Goal: Information Seeking & Learning: Learn about a topic

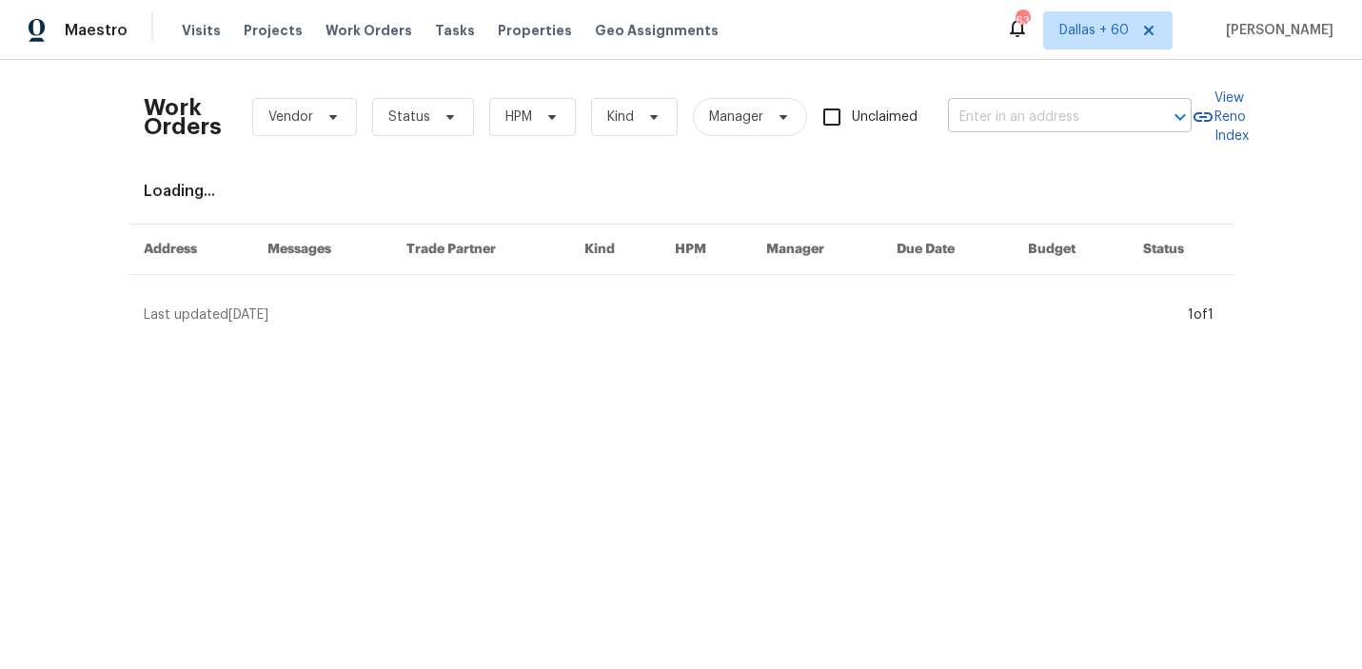
click at [988, 109] on input "text" at bounding box center [1043, 117] width 190 height 29
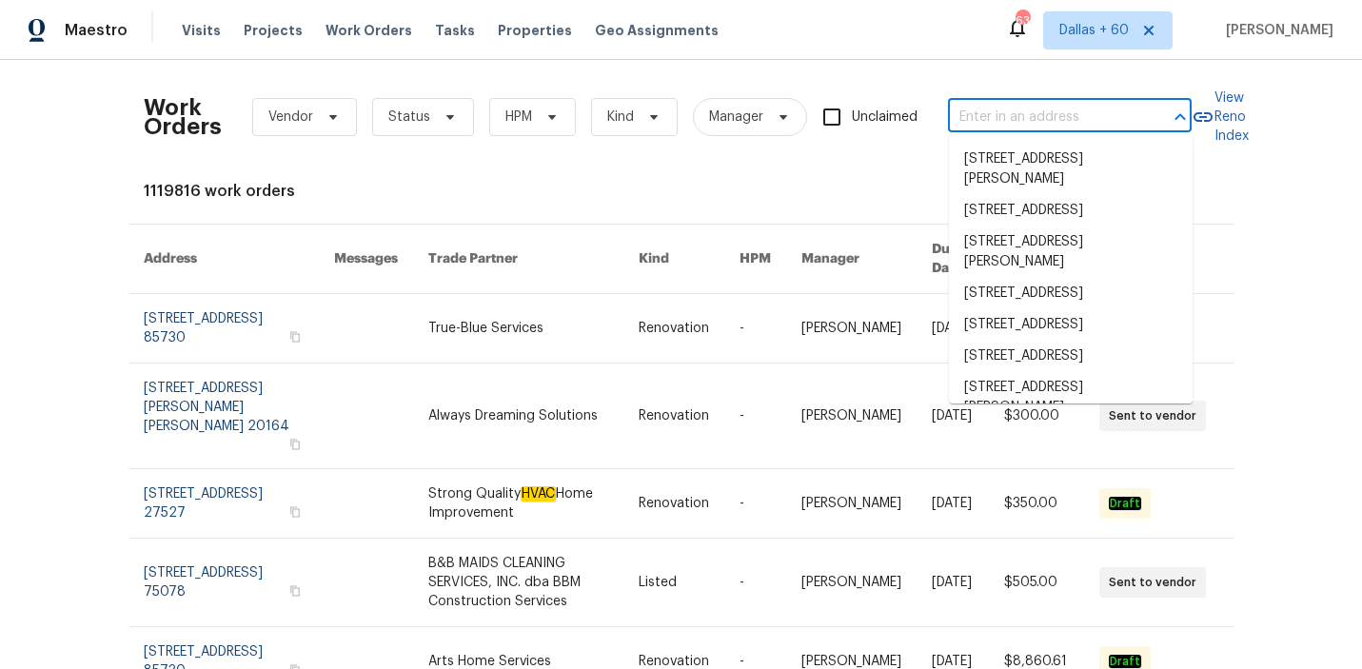
paste input "[STREET_ADDRESS]"
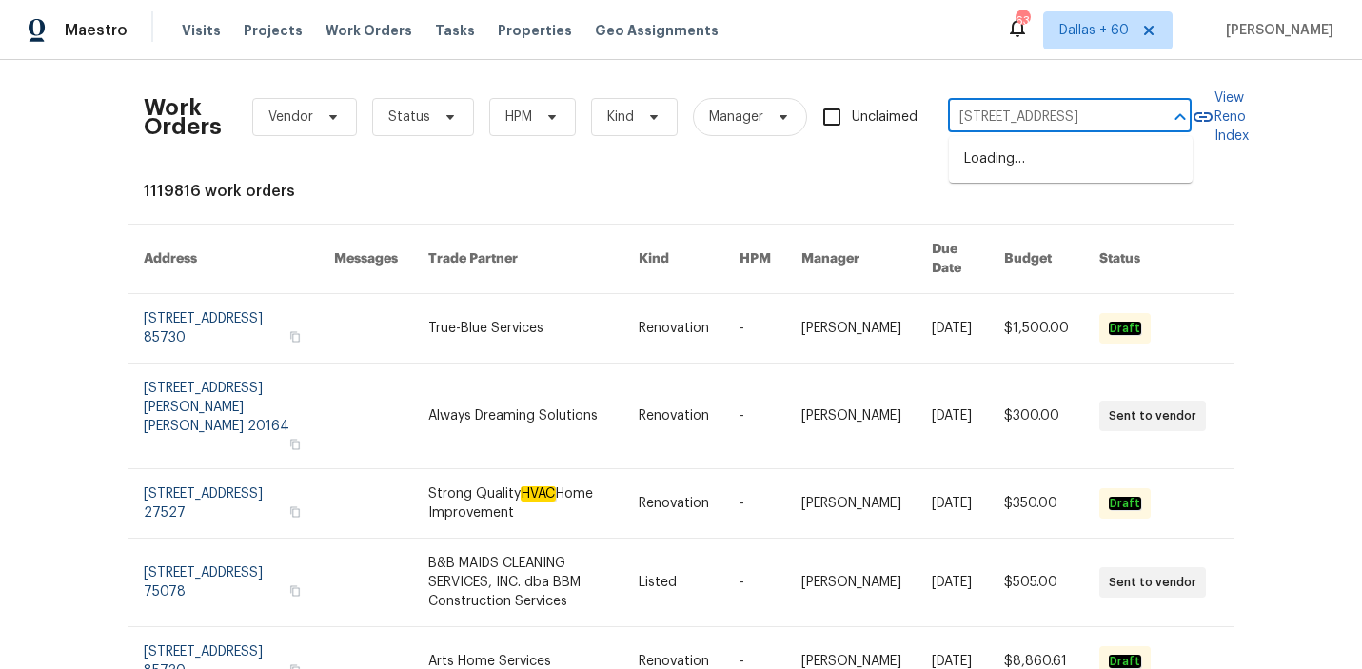
scroll to position [0, 73]
type input "[STREET_ADDRESS]"
click at [990, 175] on li "[STREET_ADDRESS]" at bounding box center [1071, 159] width 244 height 31
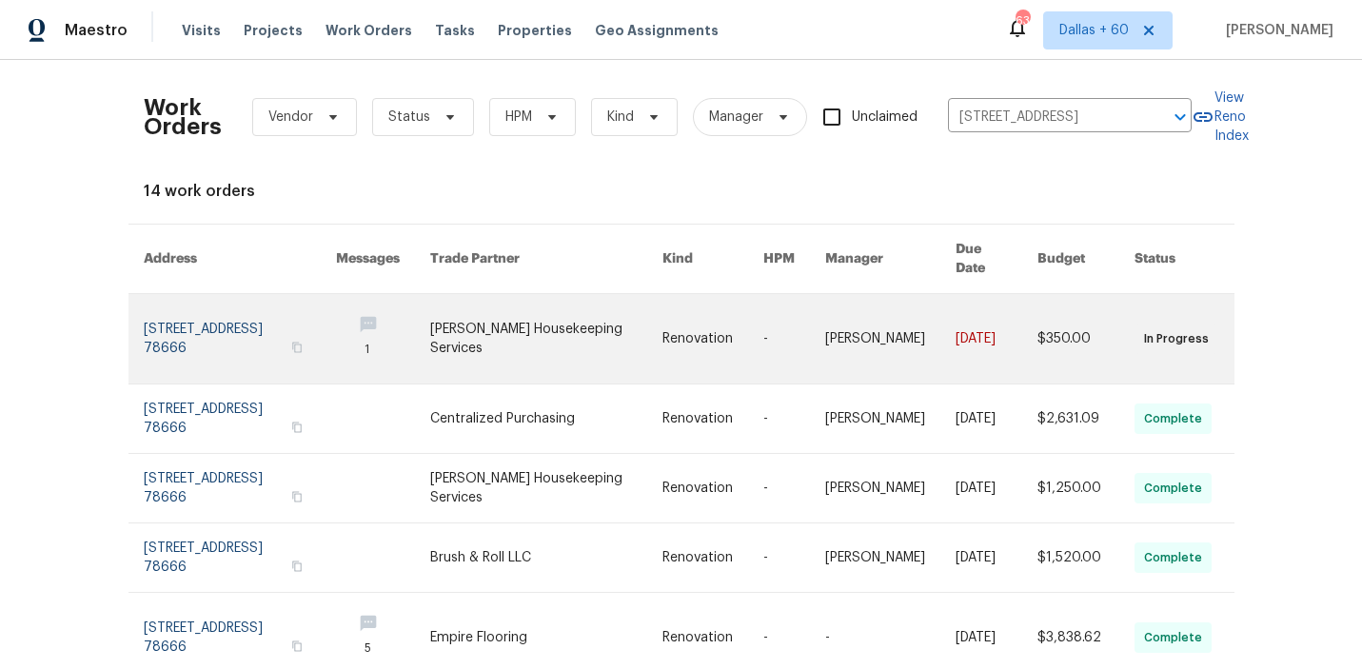
click at [646, 316] on link at bounding box center [545, 338] width 231 height 89
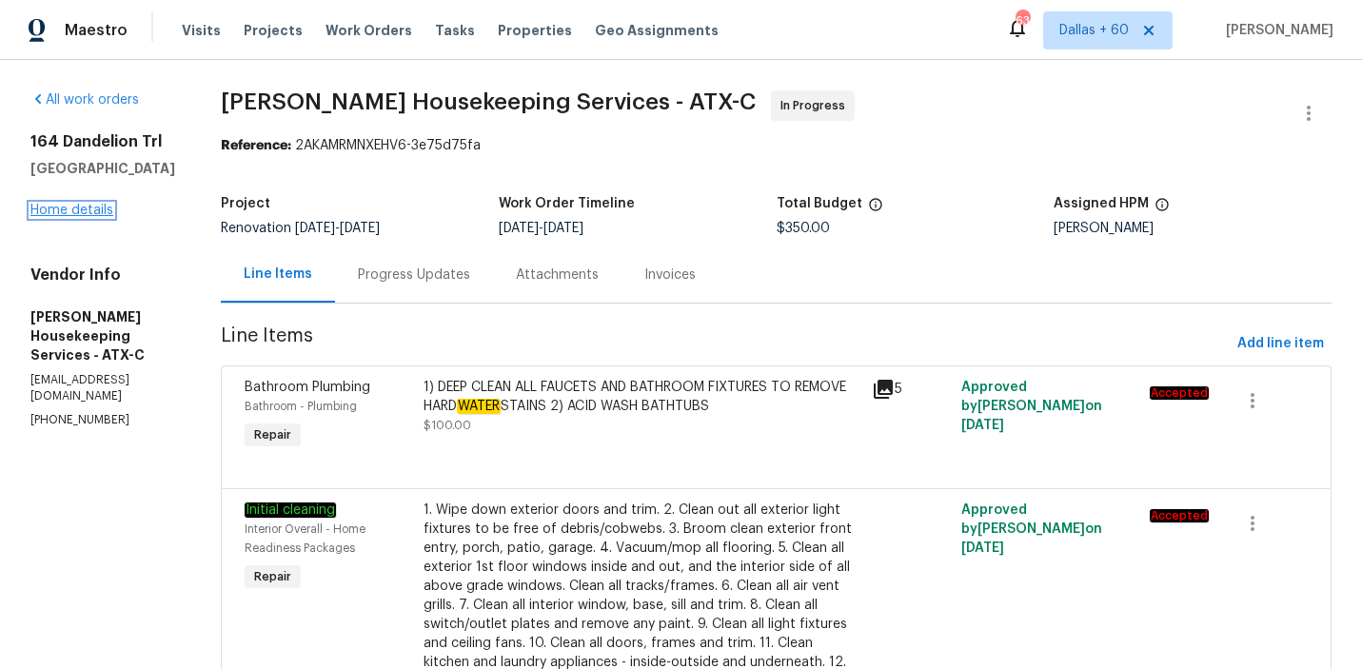
click at [84, 209] on link "Home details" at bounding box center [71, 210] width 83 height 13
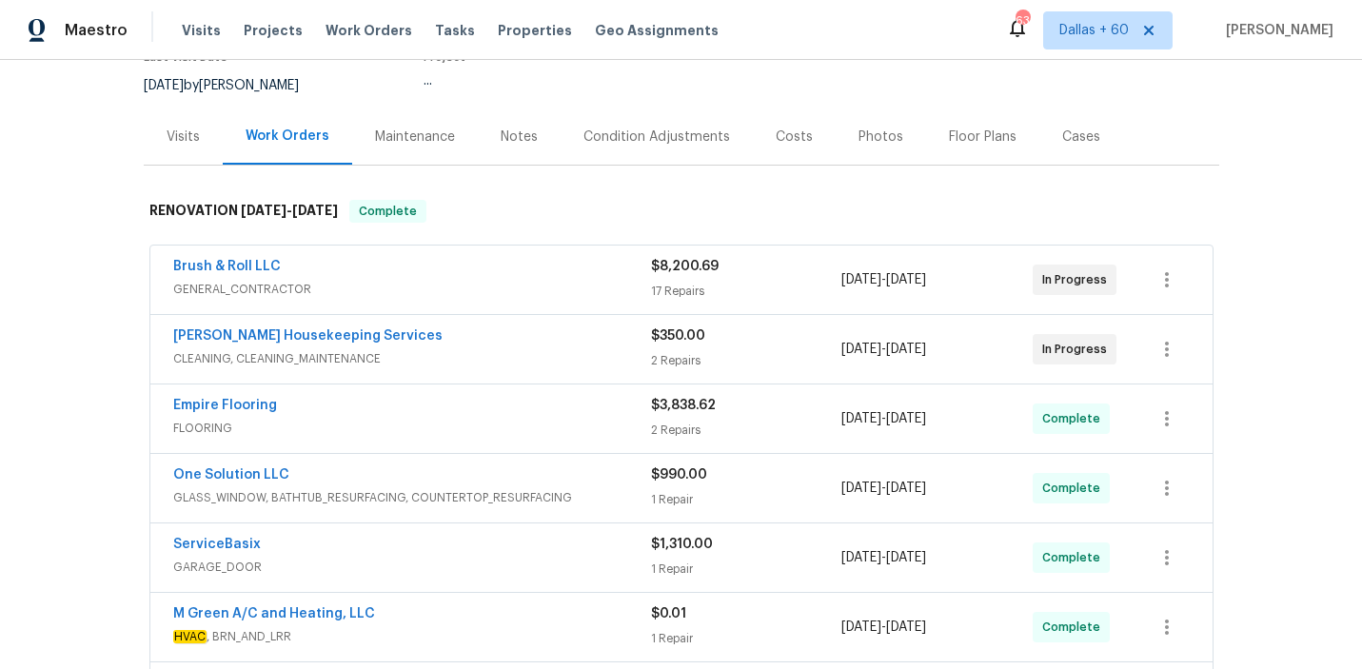
click at [539, 266] on div "Brush & Roll LLC" at bounding box center [412, 268] width 478 height 23
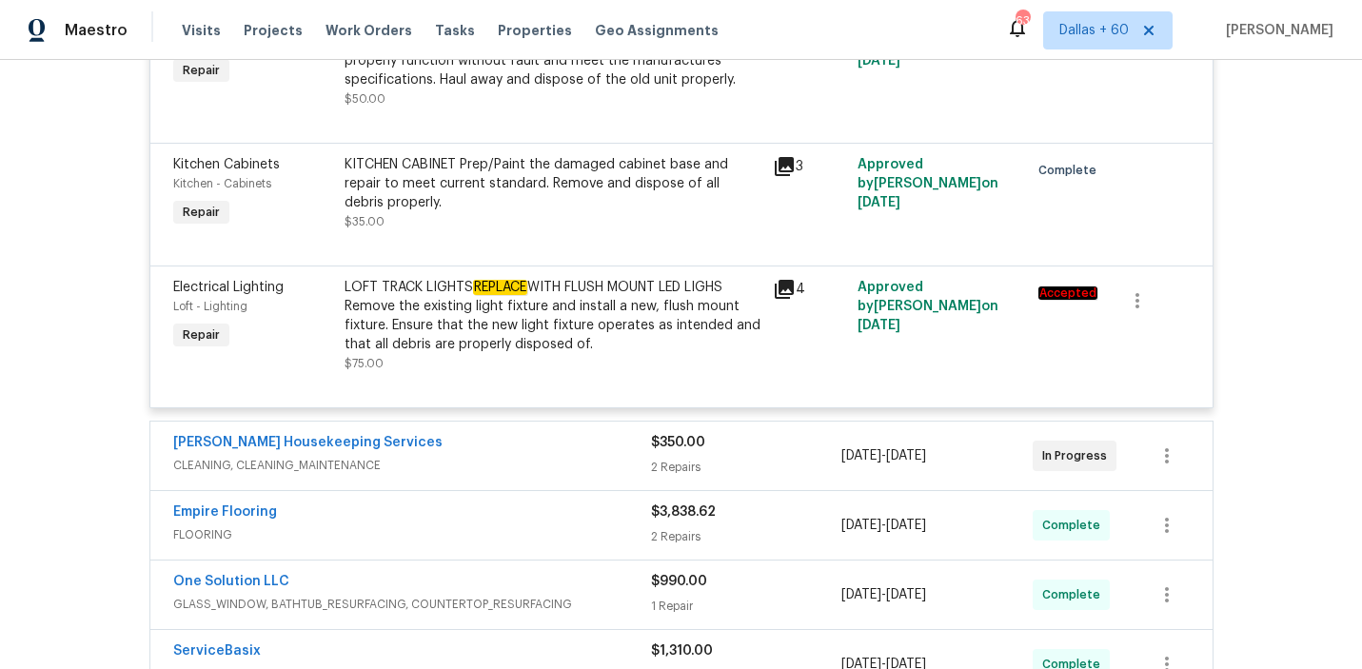
scroll to position [4301, 0]
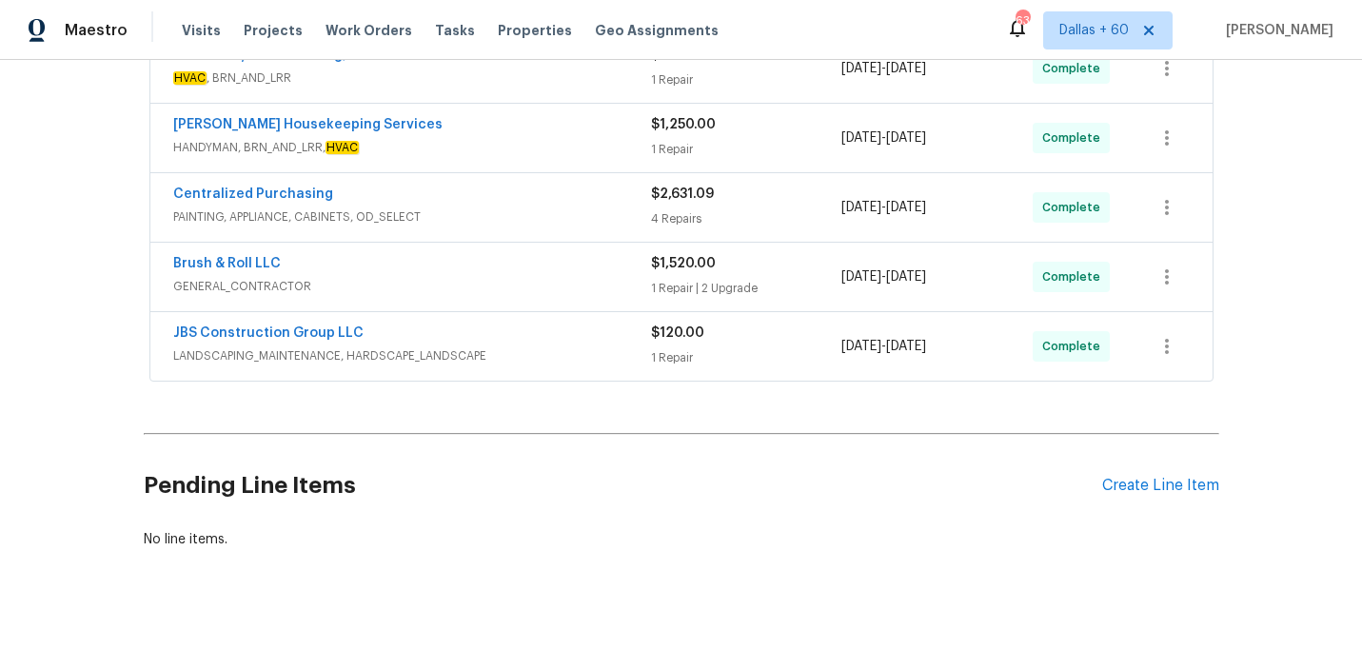
click at [593, 346] on span "LANDSCAPING_MAINTENANCE, HARDSCAPE_LANDSCAPE" at bounding box center [412, 355] width 478 height 19
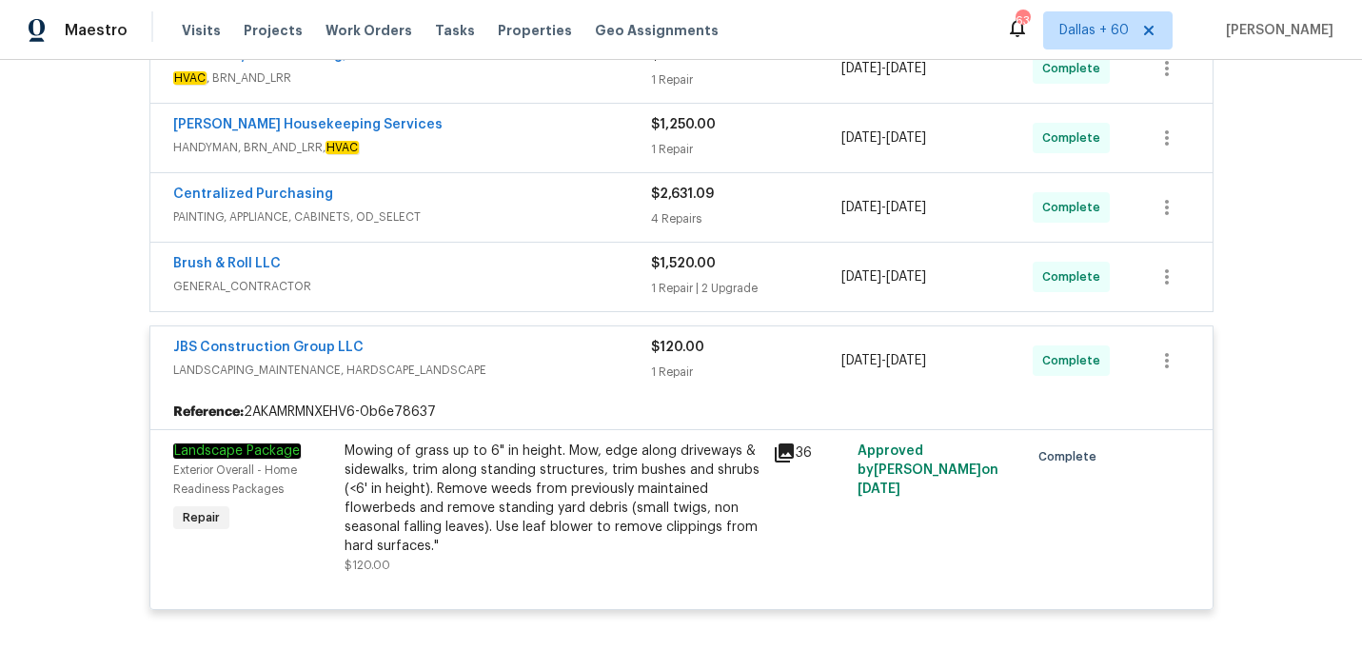
click at [551, 259] on div "Brush & Roll LLC" at bounding box center [412, 265] width 478 height 23
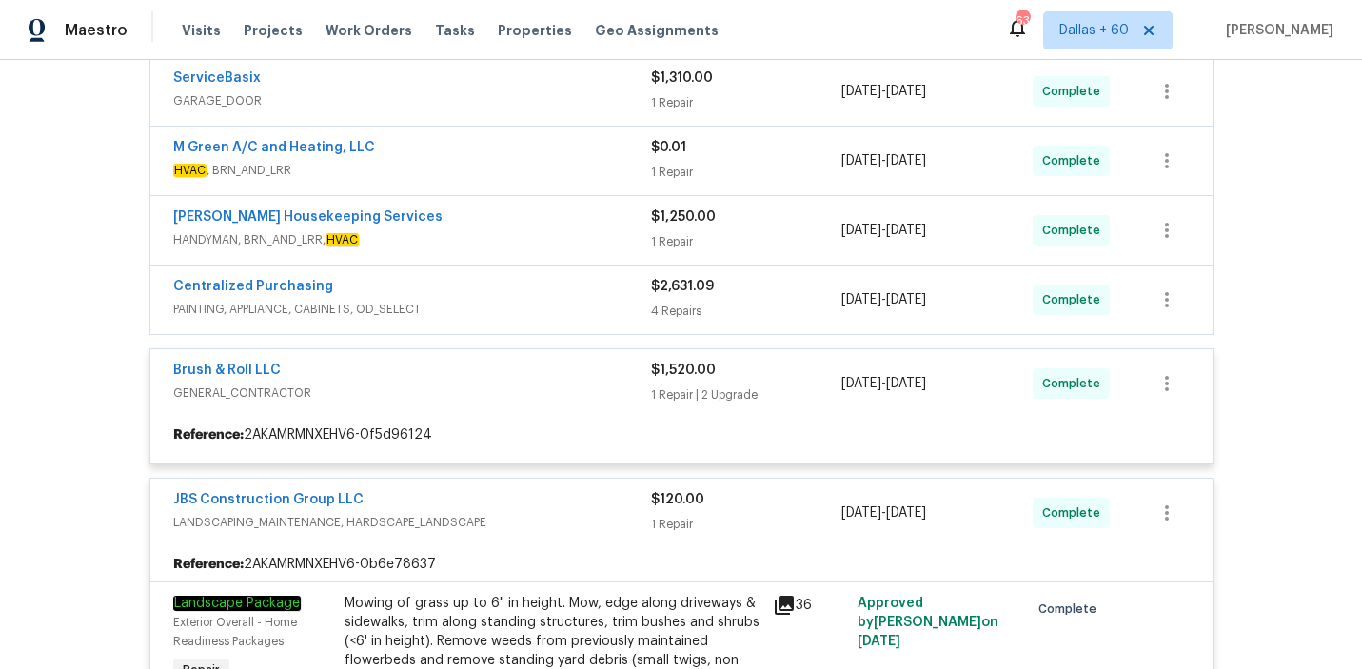
scroll to position [4207, 0]
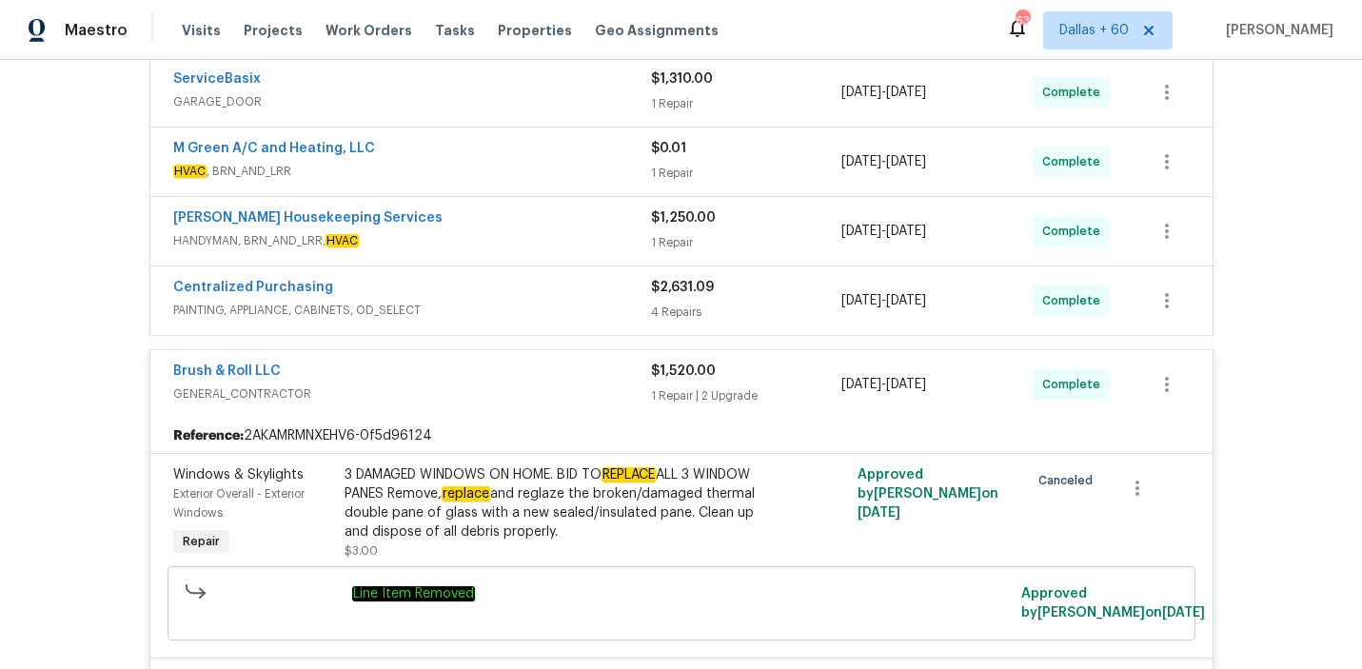
click at [535, 301] on span "PAINTING, APPLIANCE, CABINETS, OD_SELECT" at bounding box center [412, 310] width 478 height 19
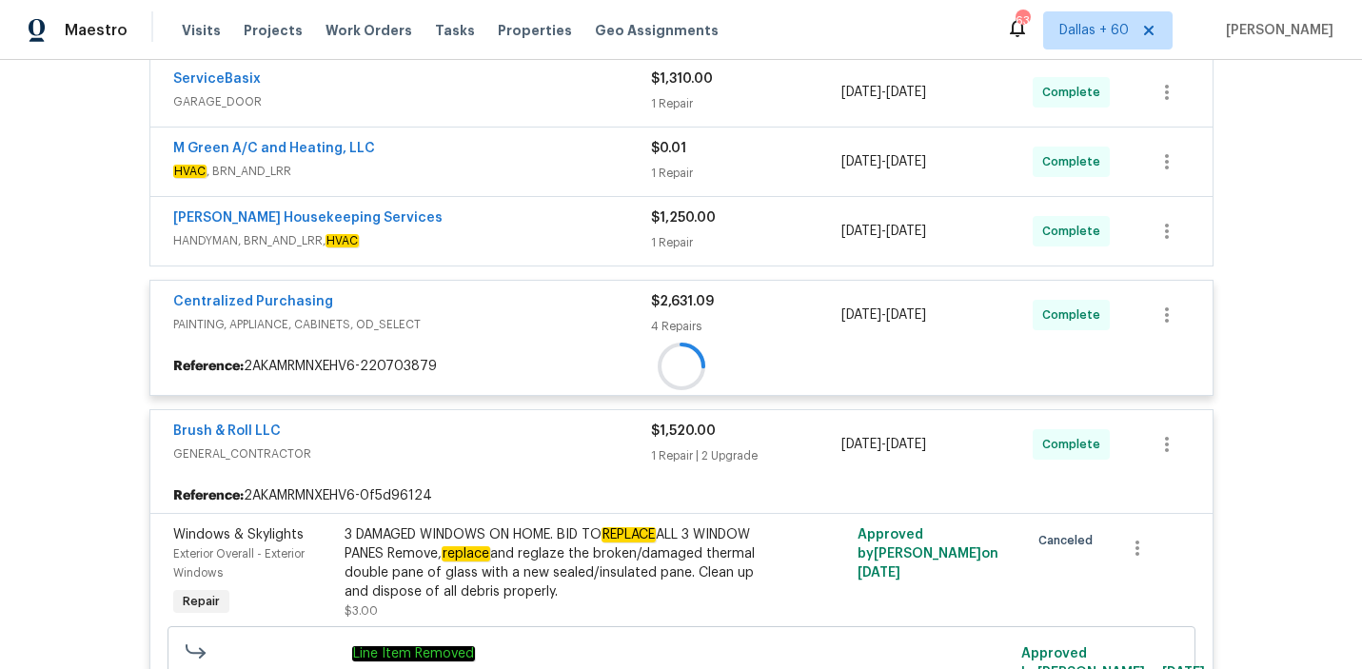
scroll to position [4135, 0]
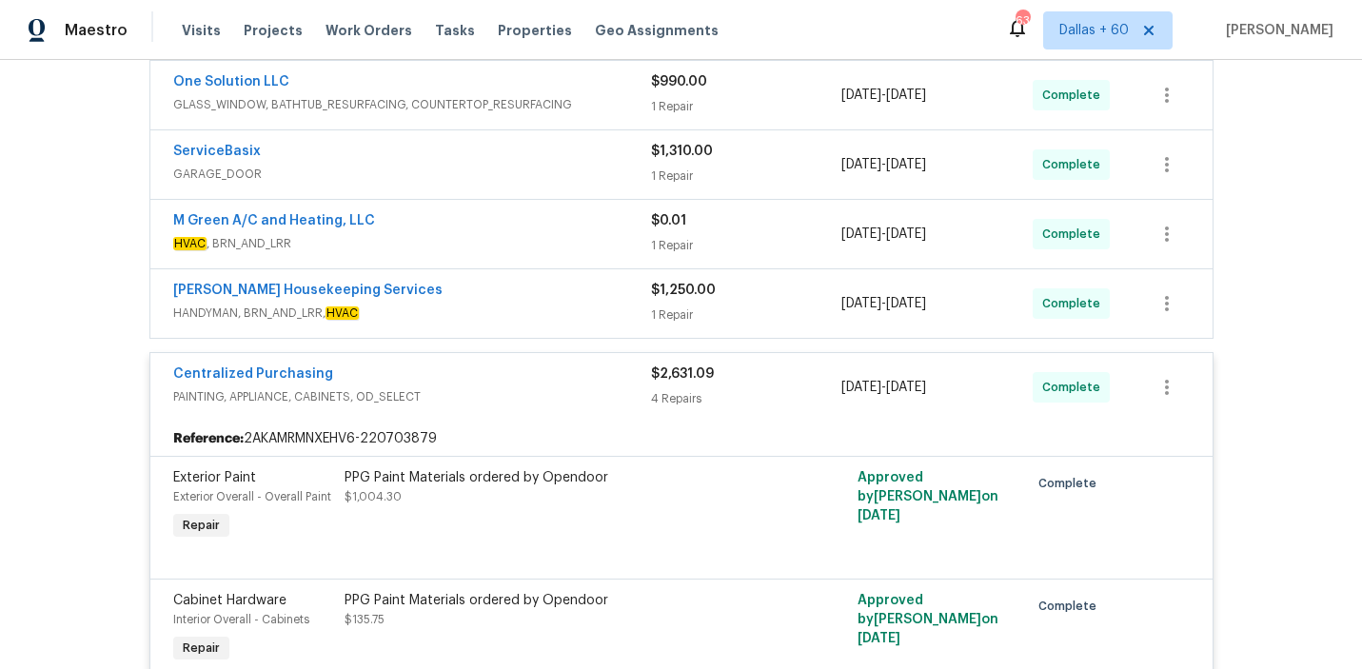
click at [534, 287] on div "[PERSON_NAME] Housekeeping Services" at bounding box center [412, 292] width 478 height 23
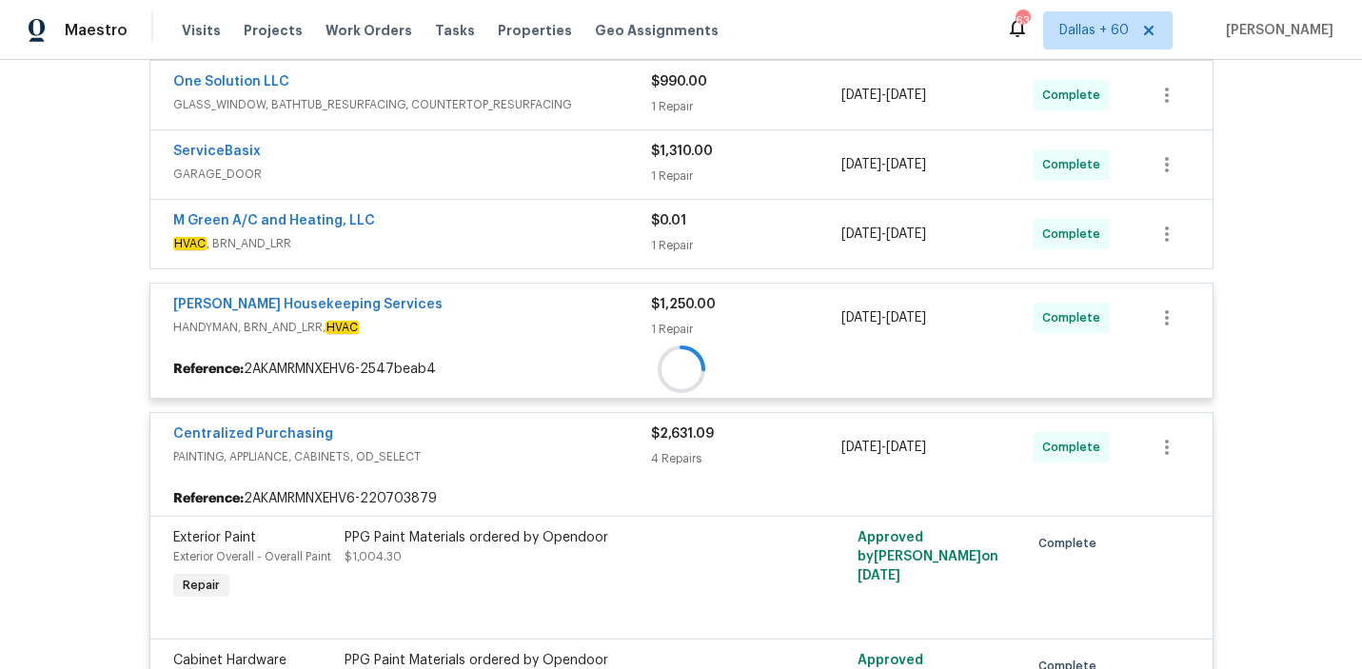
scroll to position [4074, 0]
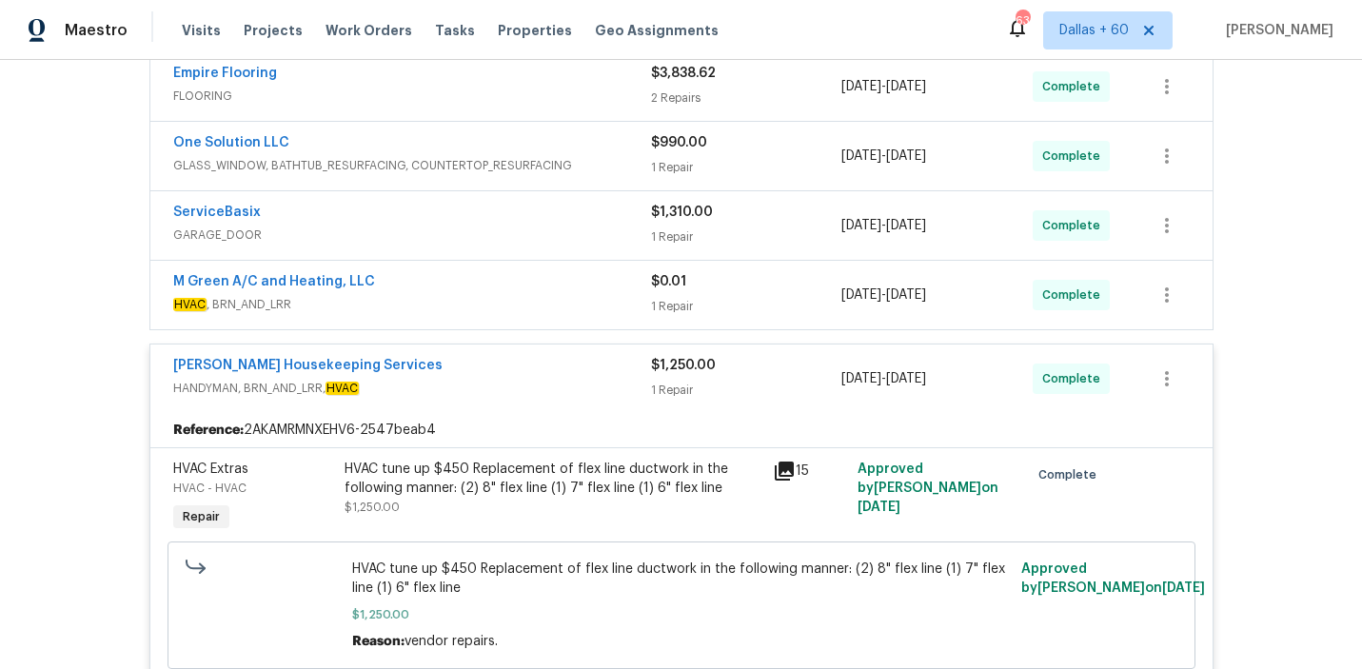
click at [534, 295] on span "HVAC , BRN_AND_LRR" at bounding box center [412, 304] width 478 height 19
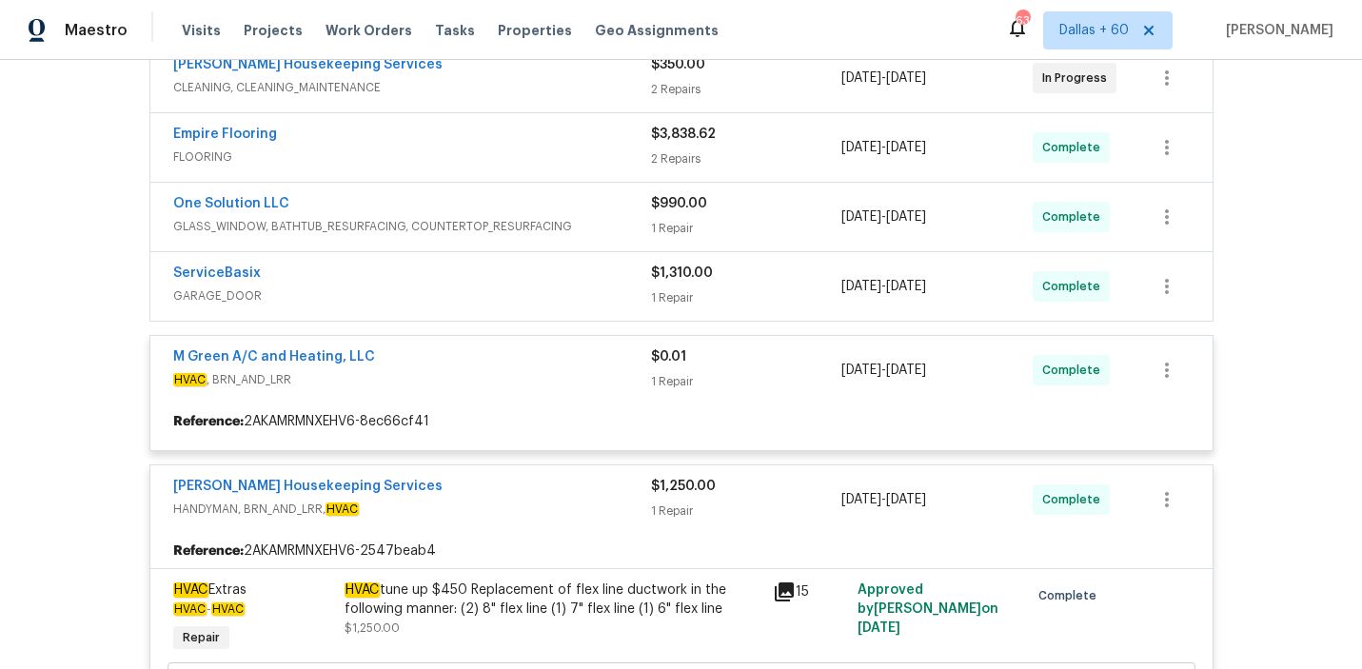
scroll to position [3997, 0]
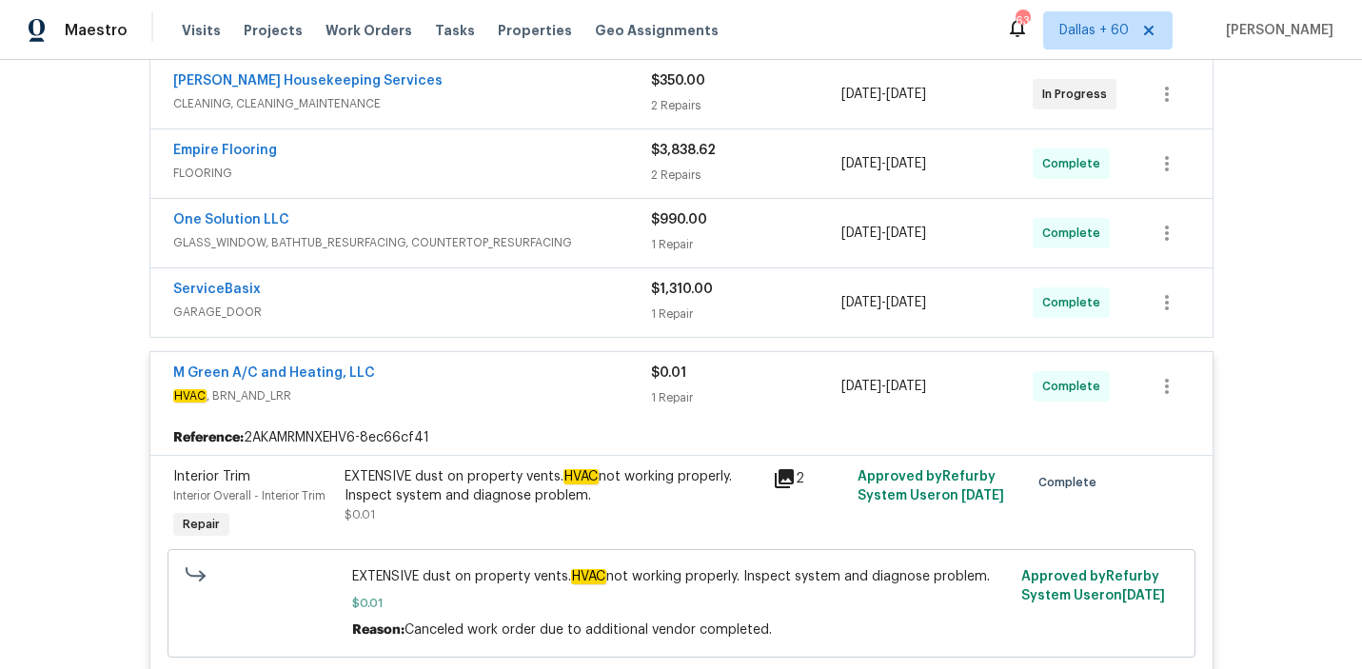
click at [534, 289] on div "ServiceBasix" at bounding box center [412, 291] width 478 height 23
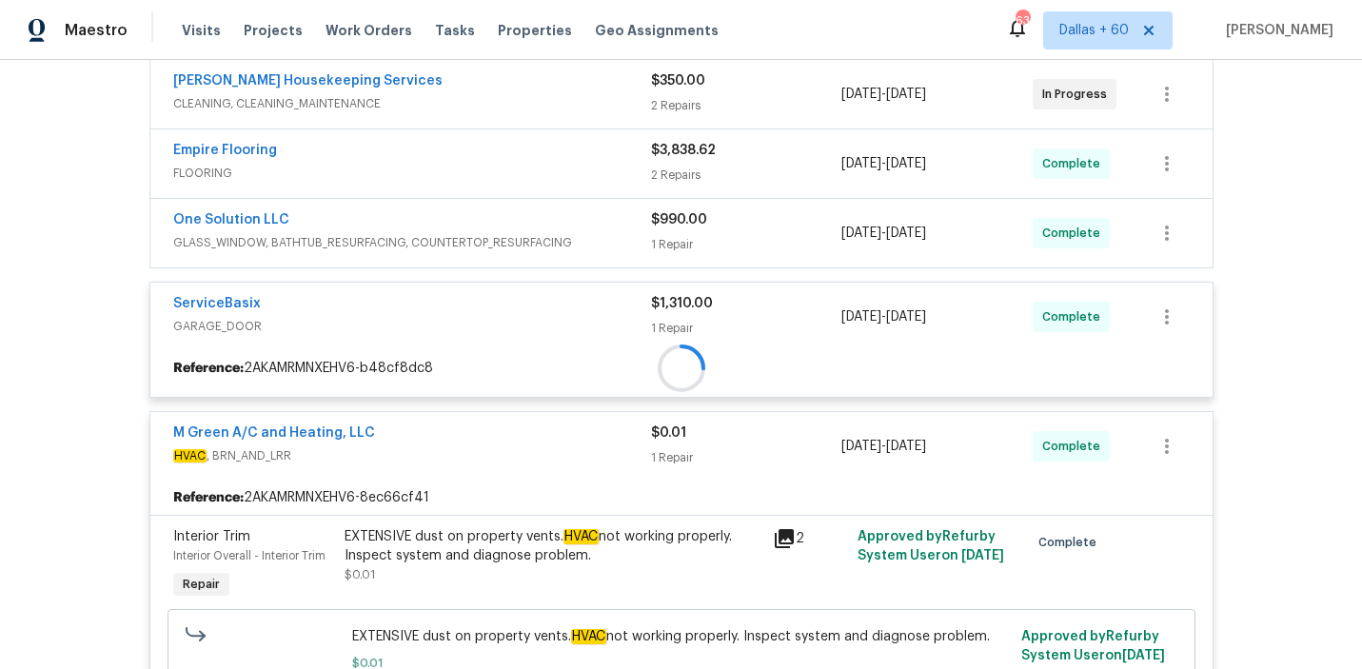
scroll to position [3943, 0]
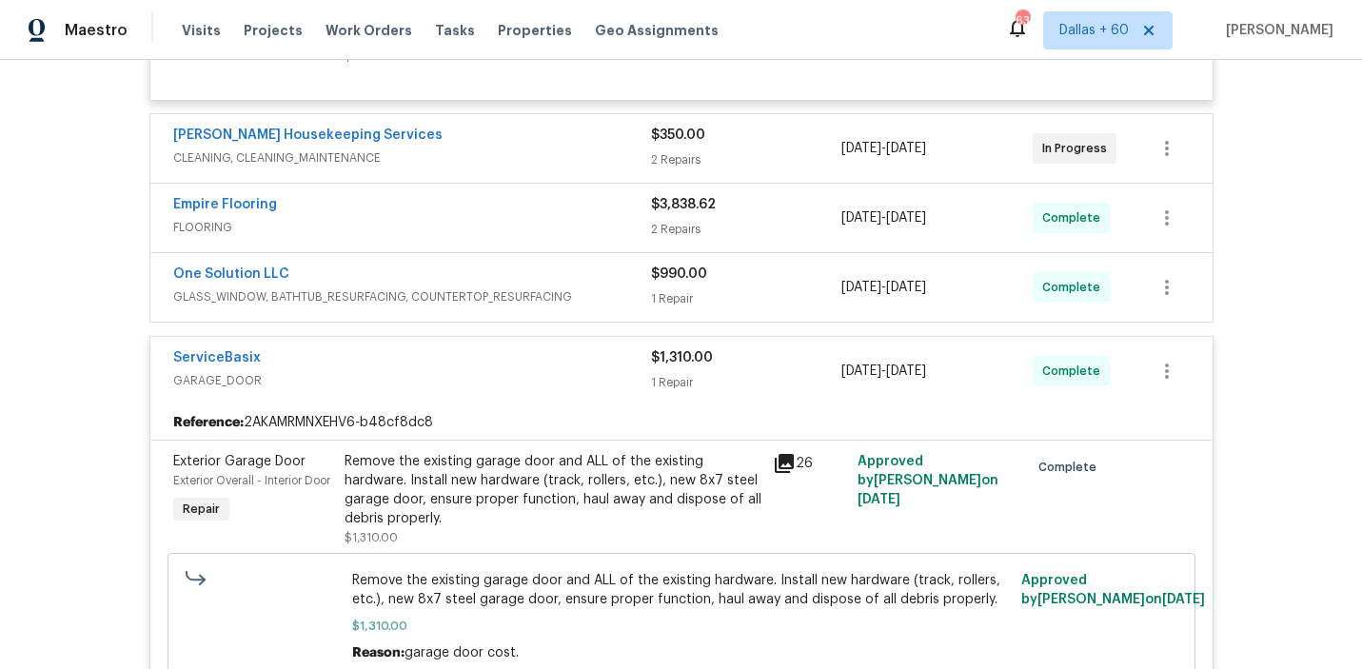
click at [611, 270] on div "One Solution LLC" at bounding box center [412, 276] width 478 height 23
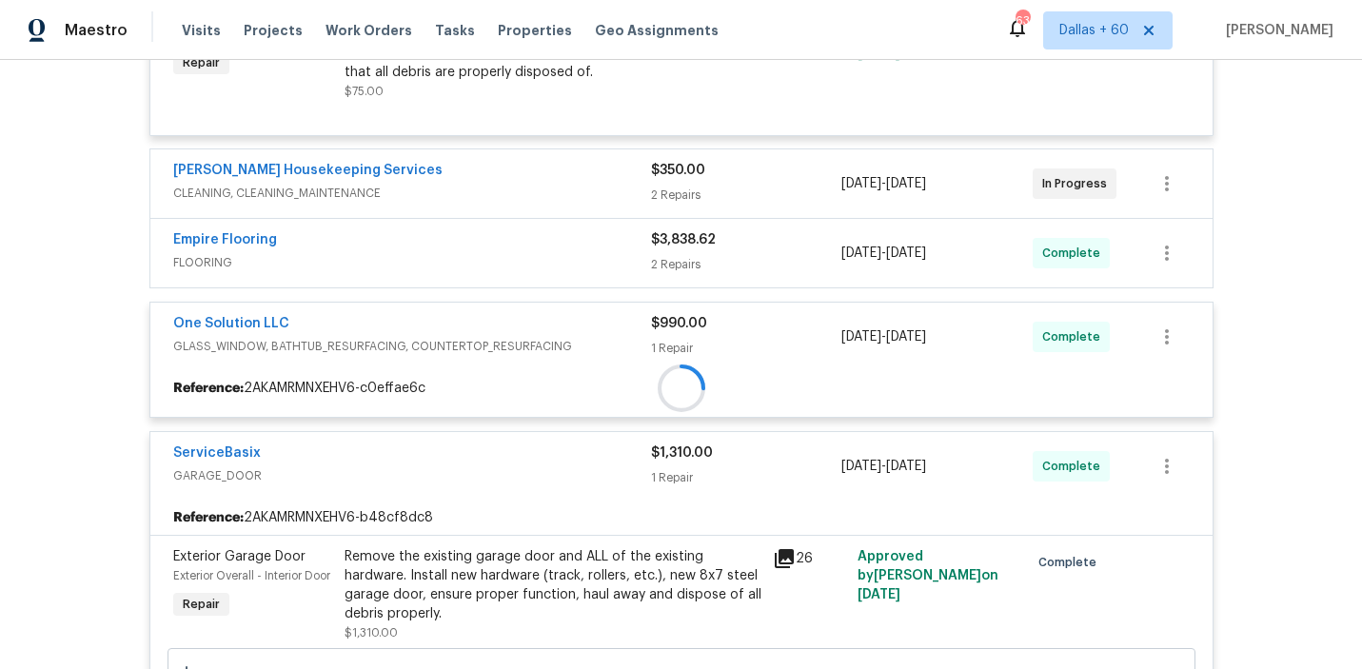
scroll to position [3906, 0]
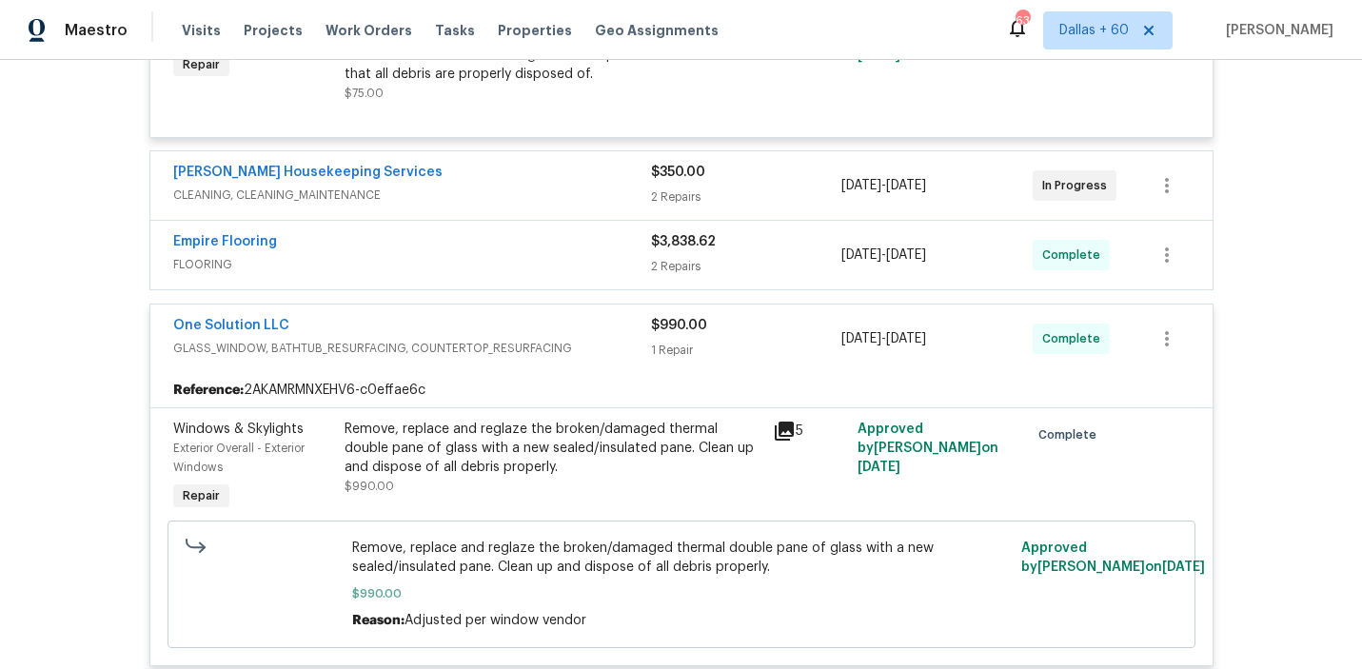
click at [590, 256] on span "FLOORING" at bounding box center [412, 264] width 478 height 19
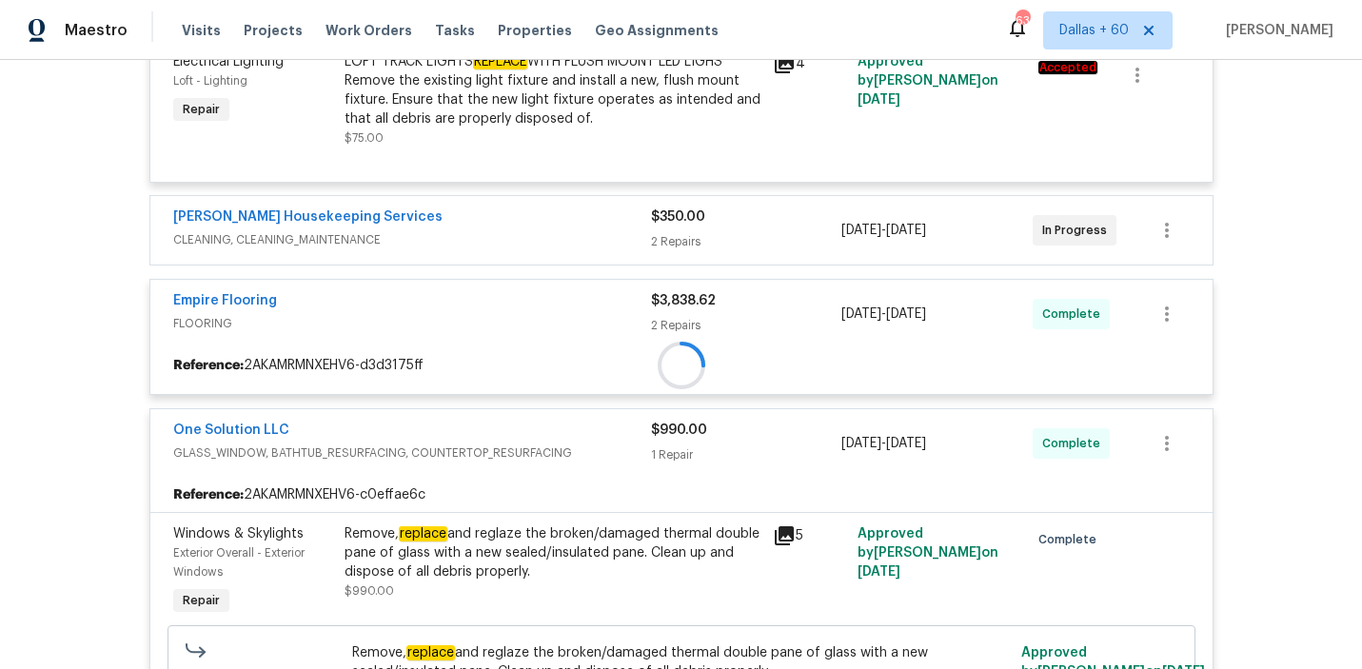
scroll to position [3841, 0]
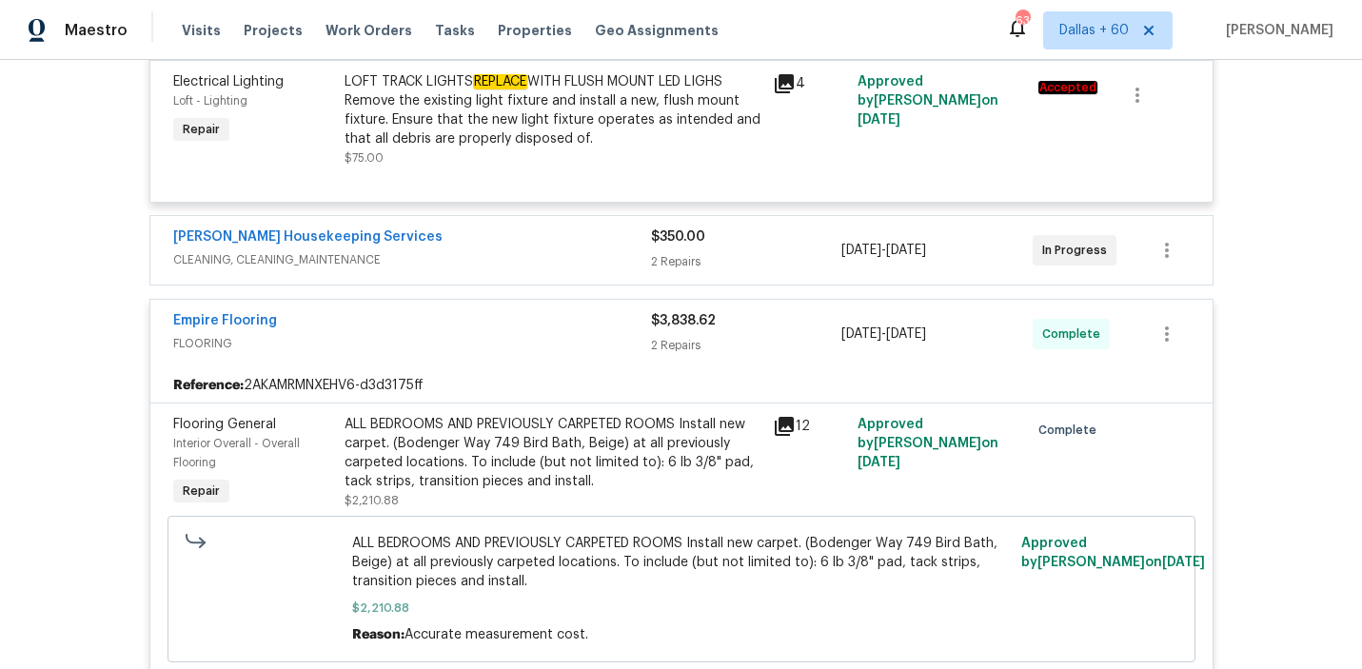
click at [585, 250] on span "CLEANING, CLEANING_MAINTENANCE" at bounding box center [412, 259] width 478 height 19
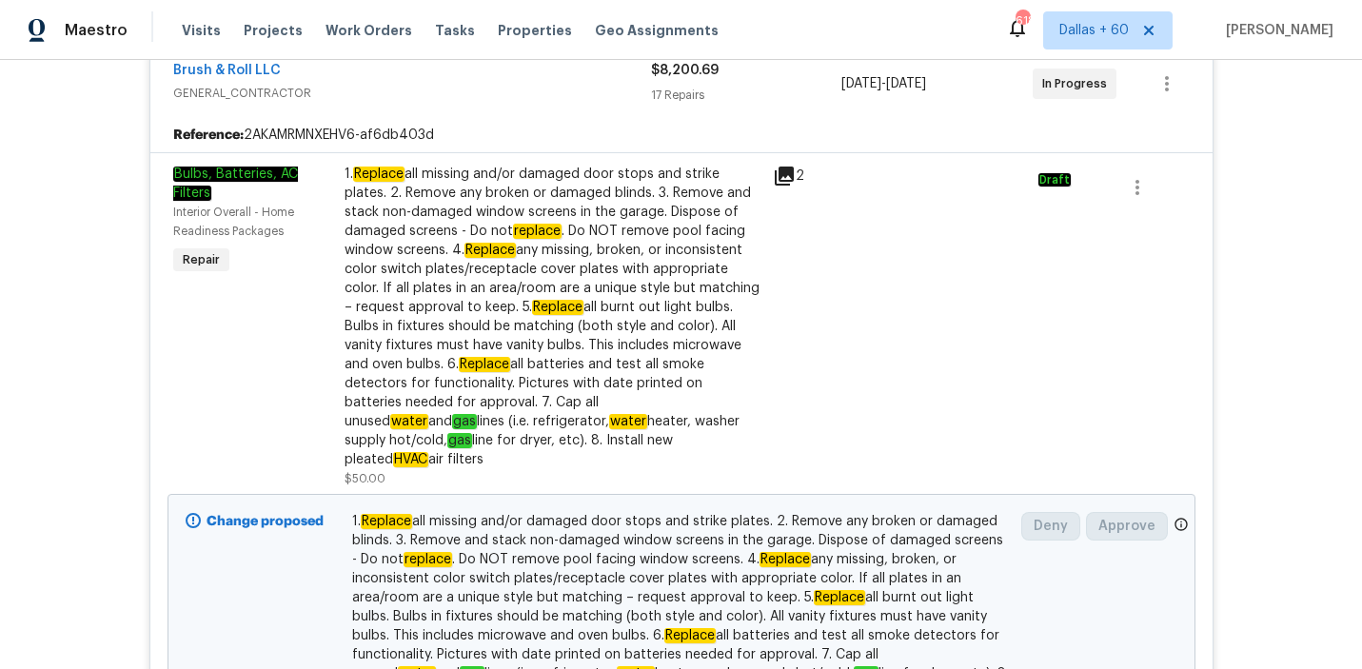
scroll to position [1025, 0]
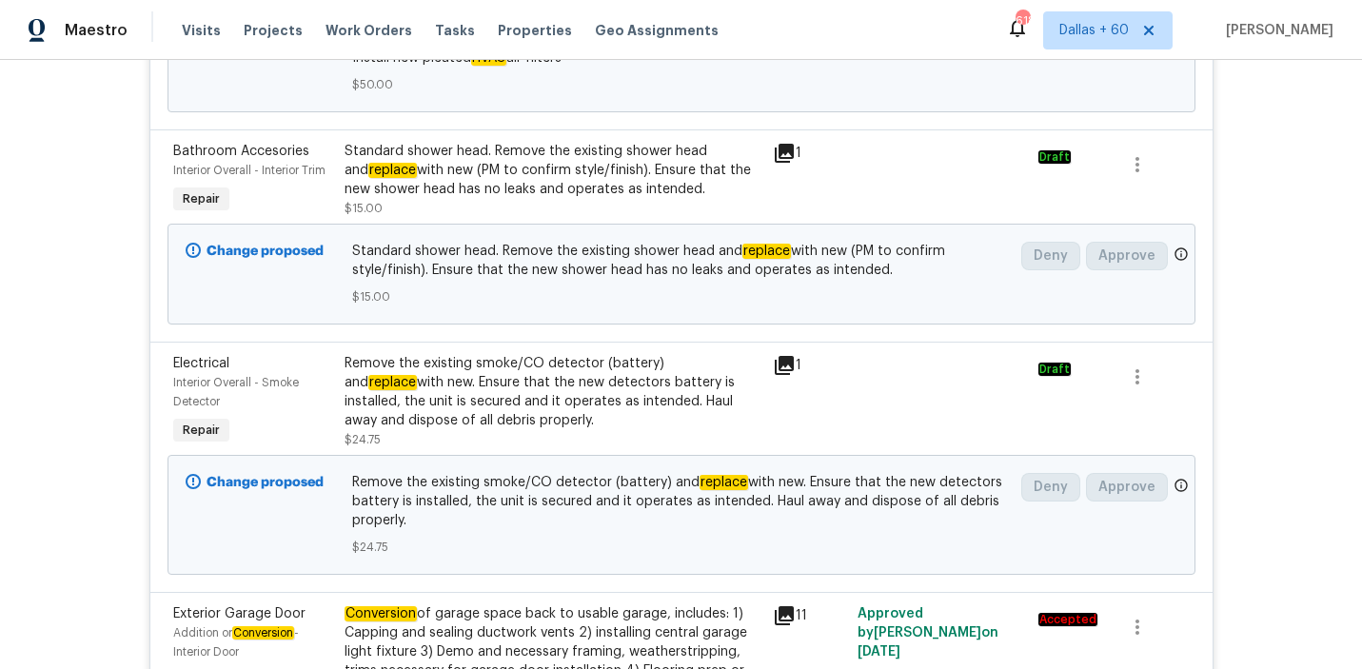
click at [33, 464] on div "Back to all projects 164 Dandelion Trl, San Marcos, TX 78666 3 Beds | 2 Baths |…" at bounding box center [681, 364] width 1362 height 609
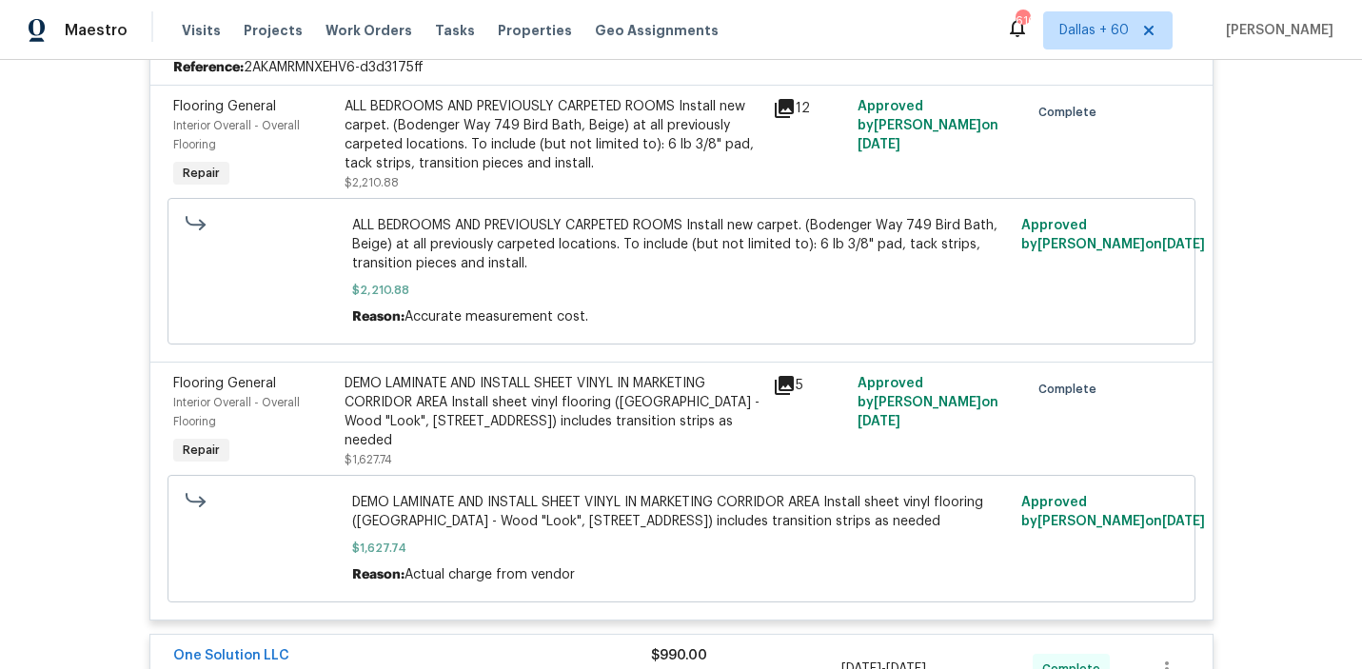
scroll to position [4781, 0]
click at [514, 401] on div "DEMO LAMINATE AND INSTALL SHEET VINYL IN MARKETING CORRIDOR AREA Install sheet …" at bounding box center [552, 413] width 417 height 76
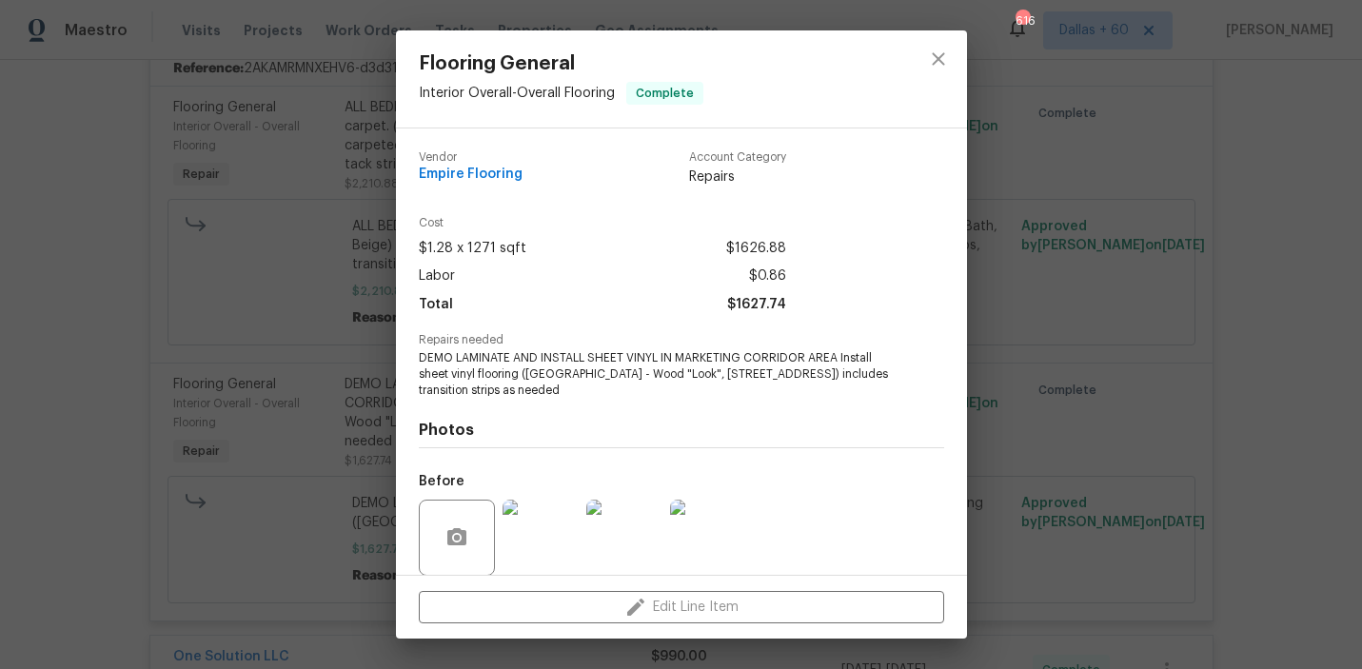
click at [148, 330] on div "Flooring General Interior Overall - Overall Flooring Complete Vendor Empire Flo…" at bounding box center [681, 334] width 1362 height 669
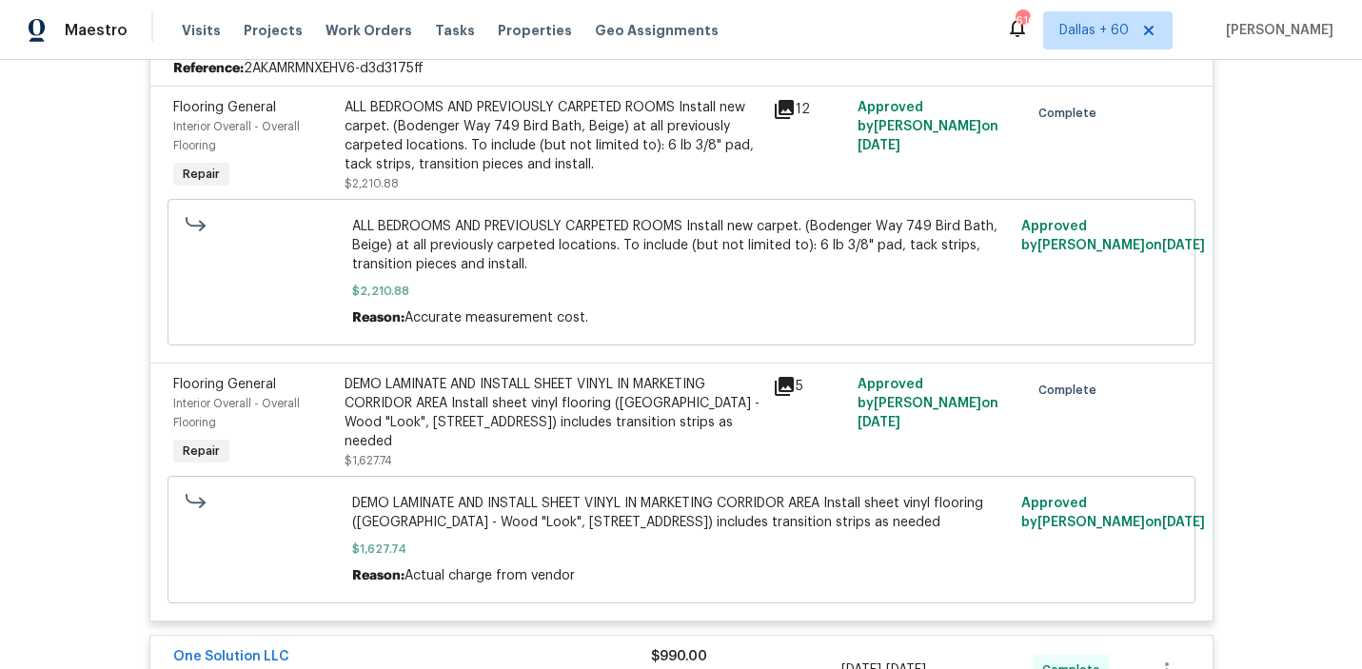
click at [481, 131] on div "ALL BEDROOMS AND PREVIOUSLY CARPETED ROOMS Install new carpet. (Bodenger Way 74…" at bounding box center [552, 136] width 417 height 76
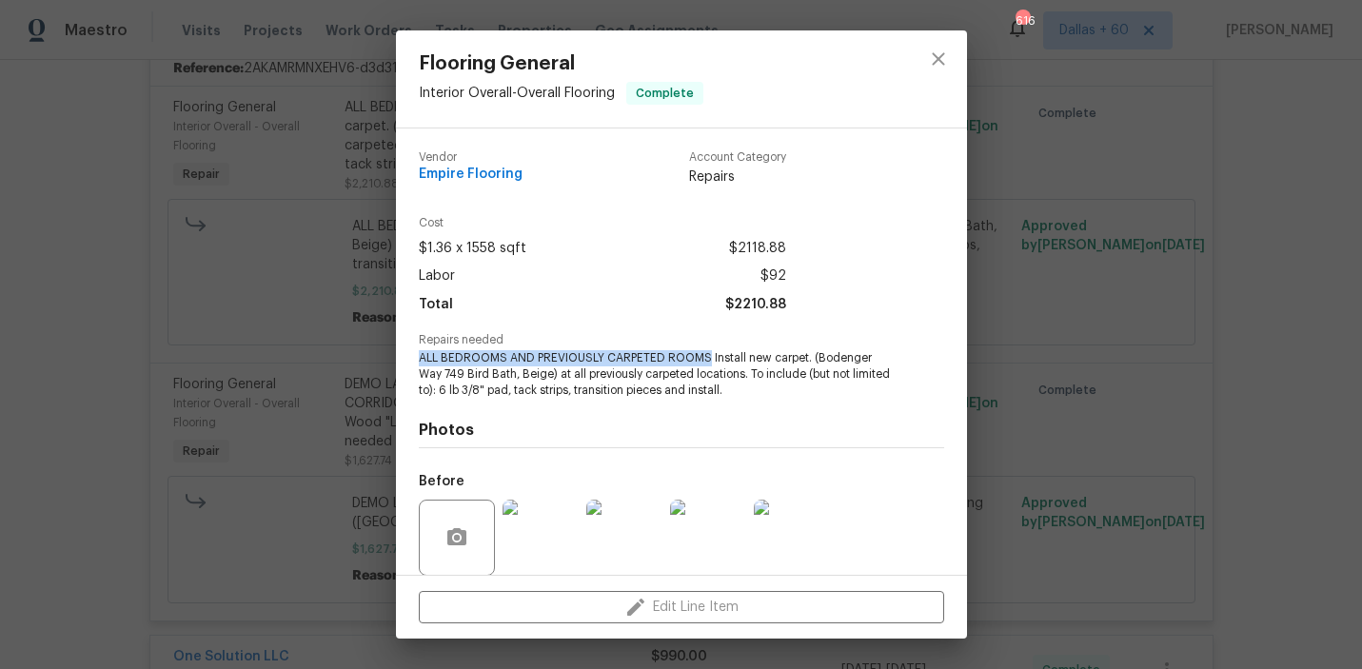
drag, startPoint x: 412, startPoint y: 358, endPoint x: 709, endPoint y: 357, distance: 296.9
click at [708, 357] on div "Vendor Empire Flooring Account Category Repairs Cost $1.36 x 1558 sqft $2118.88…" at bounding box center [681, 351] width 571 height 446
copy span "ALL BEDROOMS AND PREVIOUSLY CARPETED ROOMS"
click at [182, 537] on div "Flooring General Interior Overall - Overall Flooring Complete Vendor Empire Flo…" at bounding box center [681, 334] width 1362 height 669
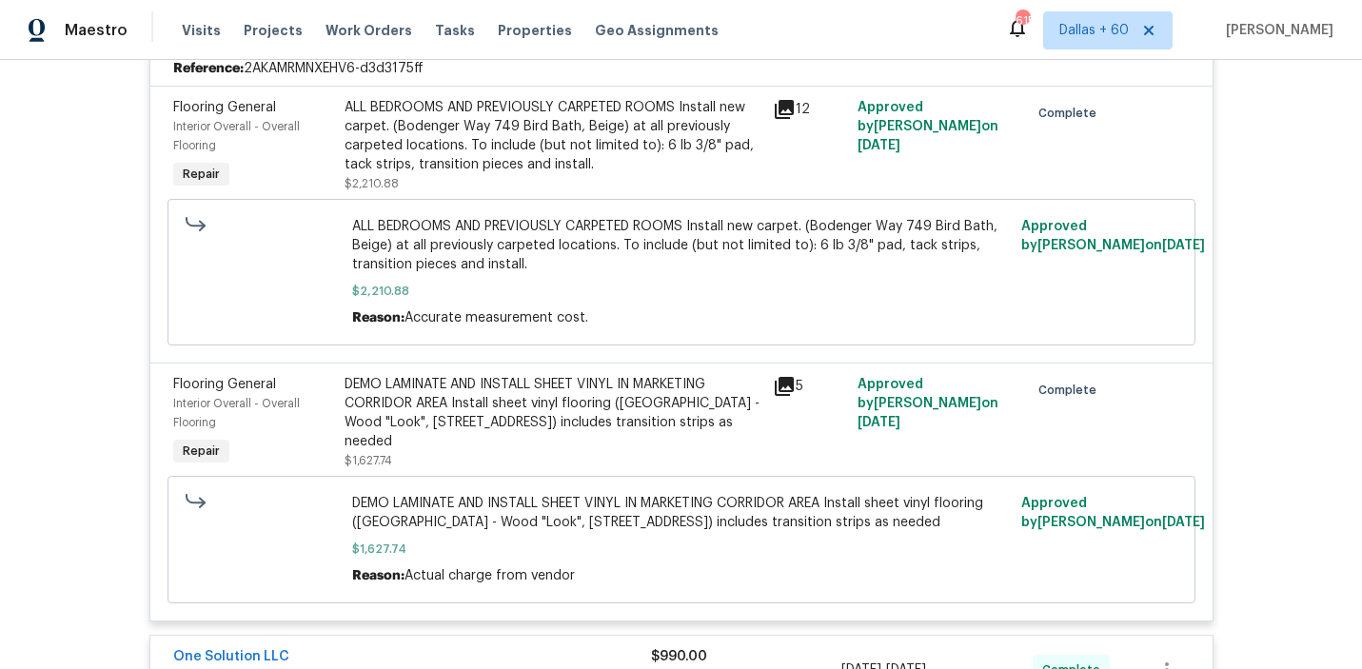
scroll to position [4730, 0]
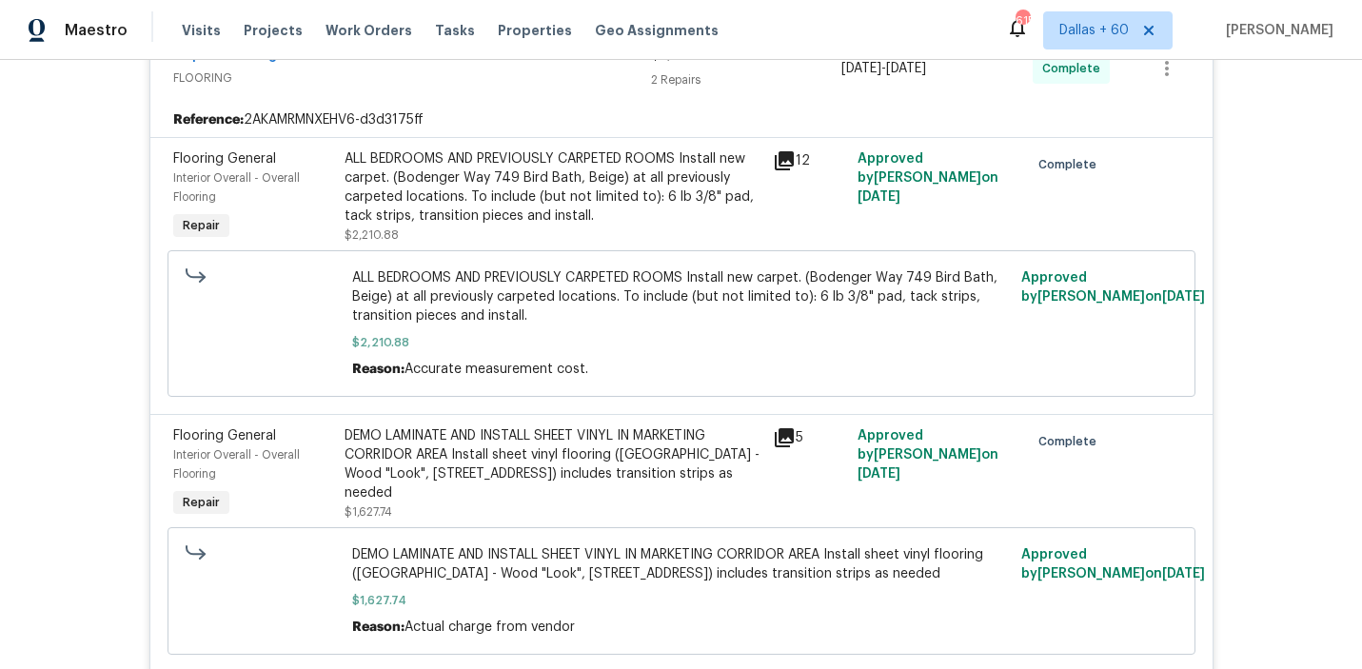
click at [536, 200] on div "ALL BEDROOMS AND PREVIOUSLY CARPETED ROOMS Install new carpet. (Bodenger Way 74…" at bounding box center [552, 187] width 417 height 76
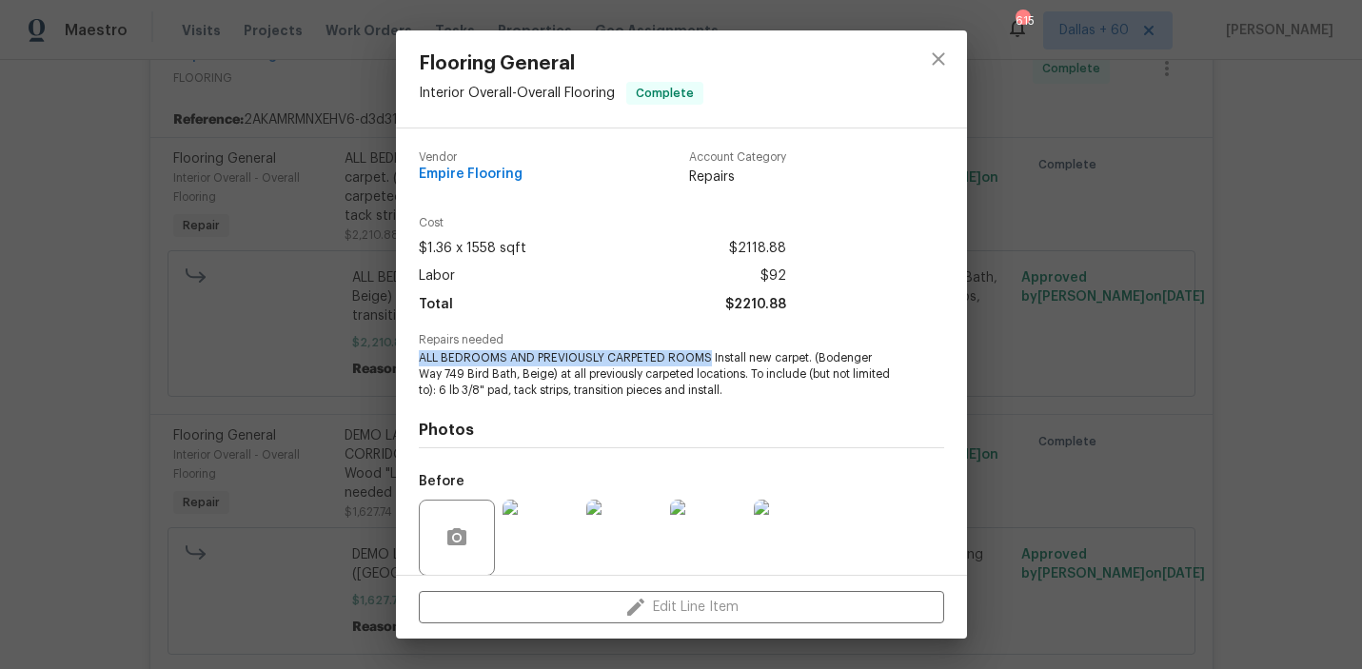
drag, startPoint x: 414, startPoint y: 355, endPoint x: 707, endPoint y: 359, distance: 293.1
click at [707, 359] on div "Vendor Empire Flooring Account Category Repairs Cost $1.36 x 1558 sqft $2118.88…" at bounding box center [681, 351] width 571 height 446
copy span "ALL BEDROOMS AND PREVIOUSLY CARPETED ROOMS"
click at [150, 115] on div "Flooring General Interior Overall - Overall Flooring Complete Vendor Empire Flo…" at bounding box center [681, 334] width 1362 height 669
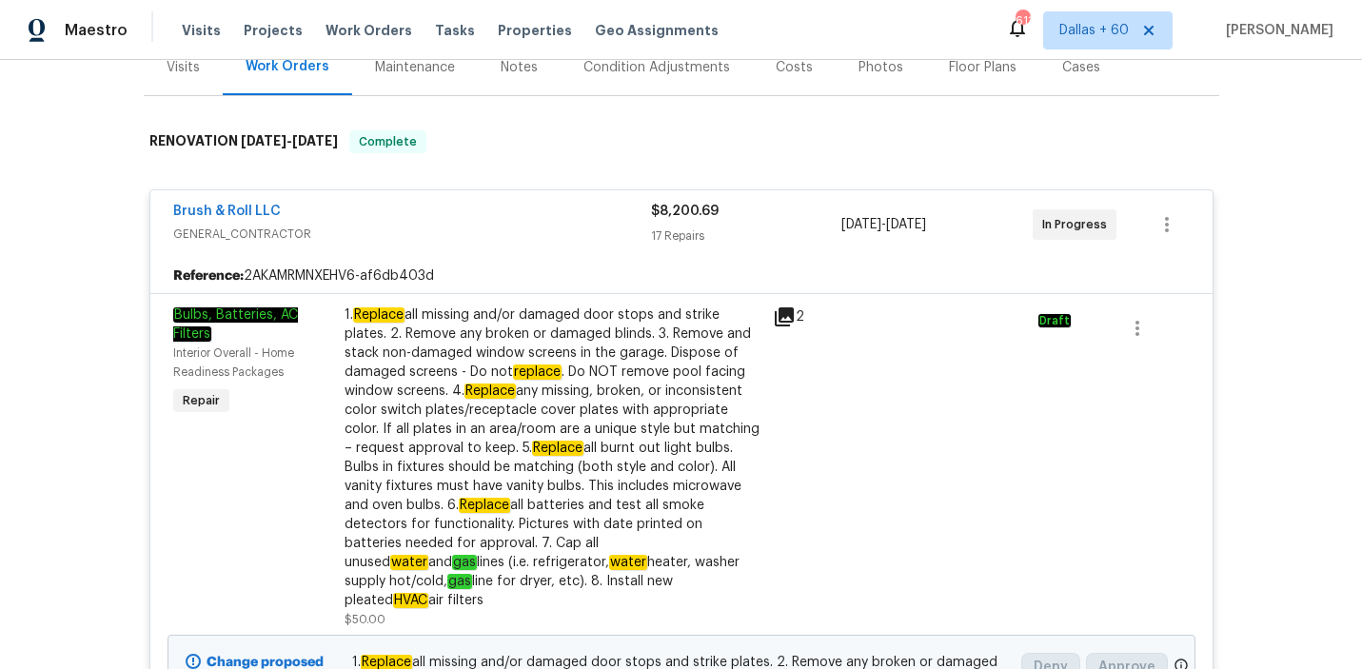
scroll to position [1257, 0]
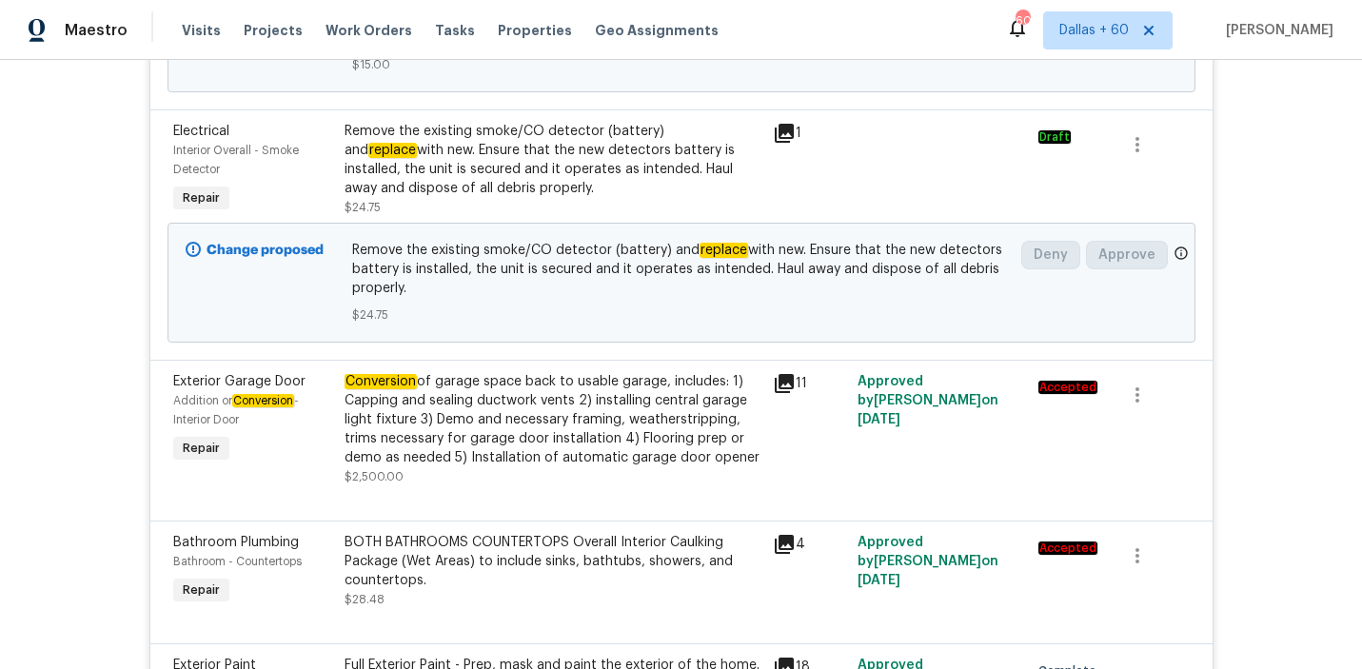
drag, startPoint x: 338, startPoint y: 365, endPoint x: 616, endPoint y: 412, distance: 281.7
click at [616, 412] on div "Conversion of garage space back to usable garage, includes: 1) Capping and seal…" at bounding box center [553, 429] width 428 height 126
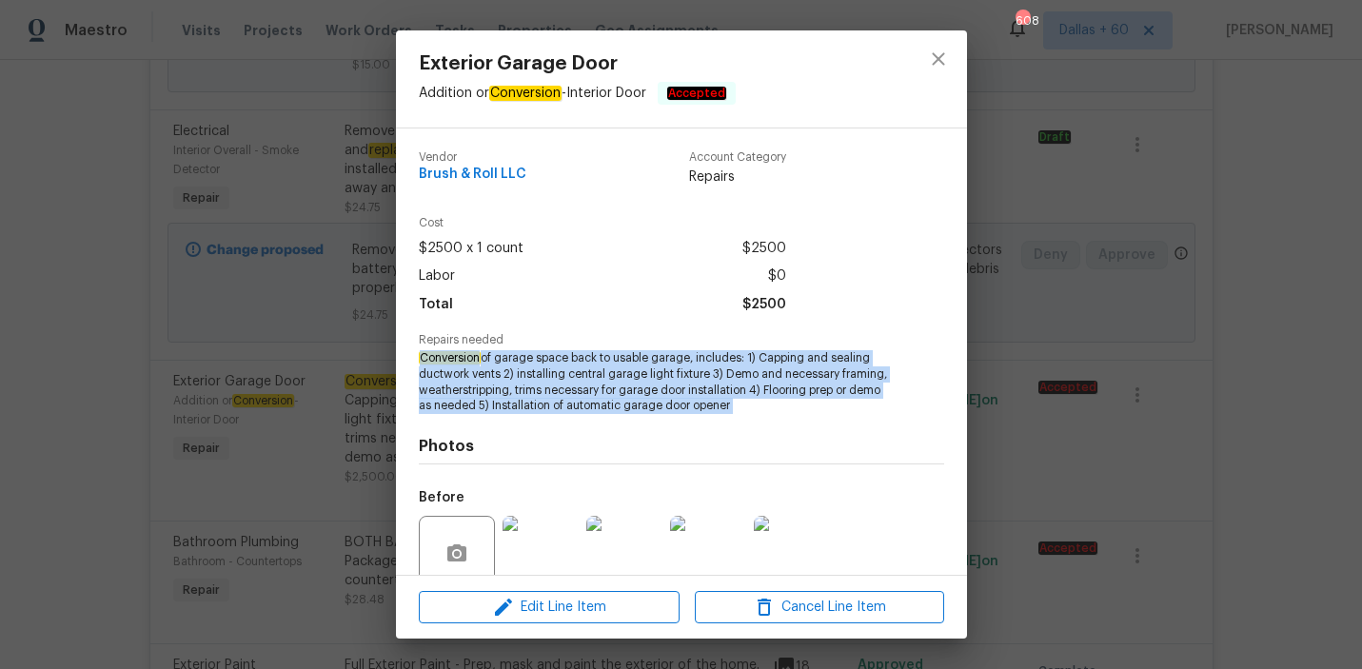
drag, startPoint x: 412, startPoint y: 365, endPoint x: 766, endPoint y: 421, distance: 358.2
click at [766, 421] on div "Vendor Brush & Roll LLC Account Category Repairs Cost $2500 x 1 count $2500 Lab…" at bounding box center [681, 351] width 571 height 446
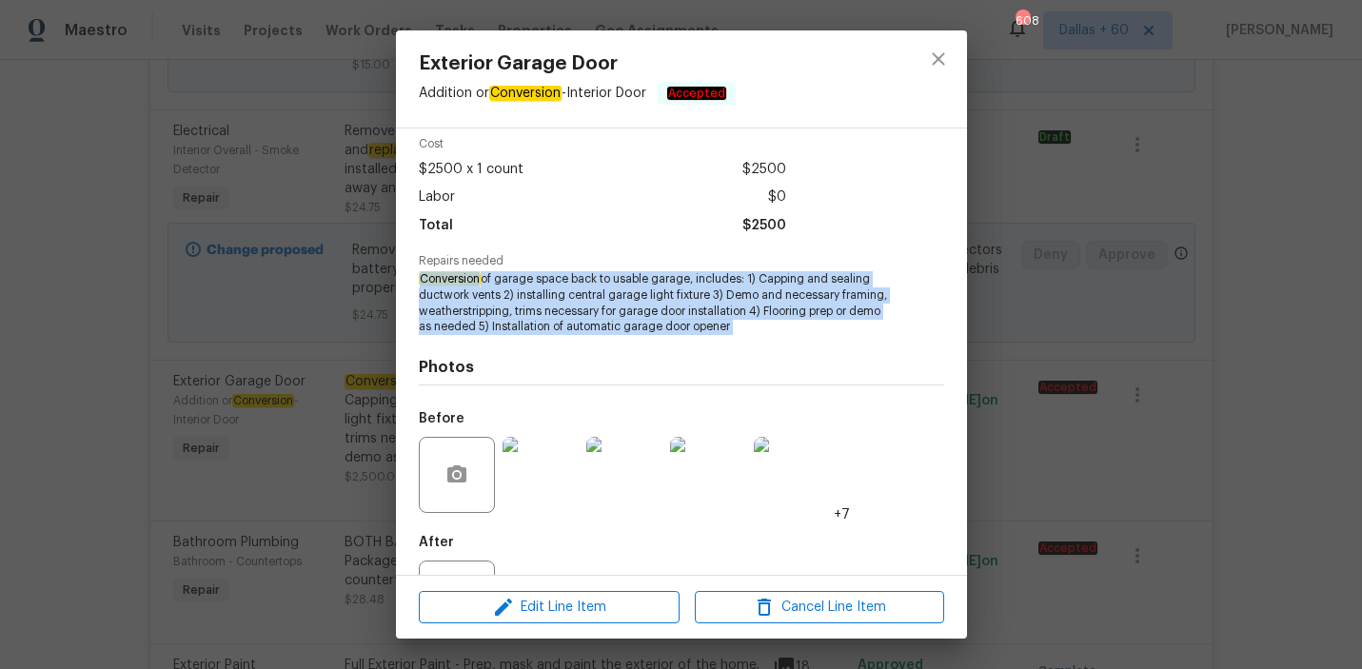
scroll to position [160, 0]
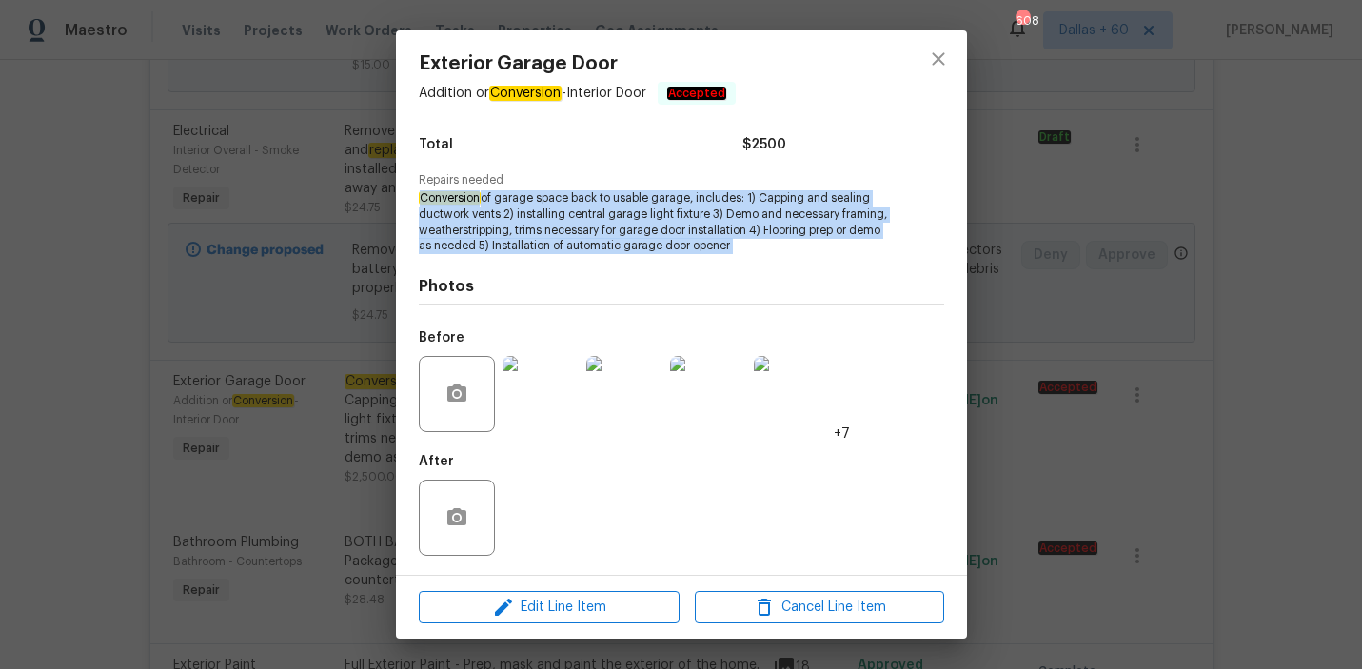
click at [535, 277] on h4 "Photos" at bounding box center [681, 286] width 525 height 19
drag, startPoint x: 419, startPoint y: 206, endPoint x: 640, endPoint y: 261, distance: 228.5
click at [640, 261] on div "Vendor Brush & Roll LLC Account Category Repairs Cost $2500 x 1 count $2500 Lab…" at bounding box center [681, 271] width 525 height 591
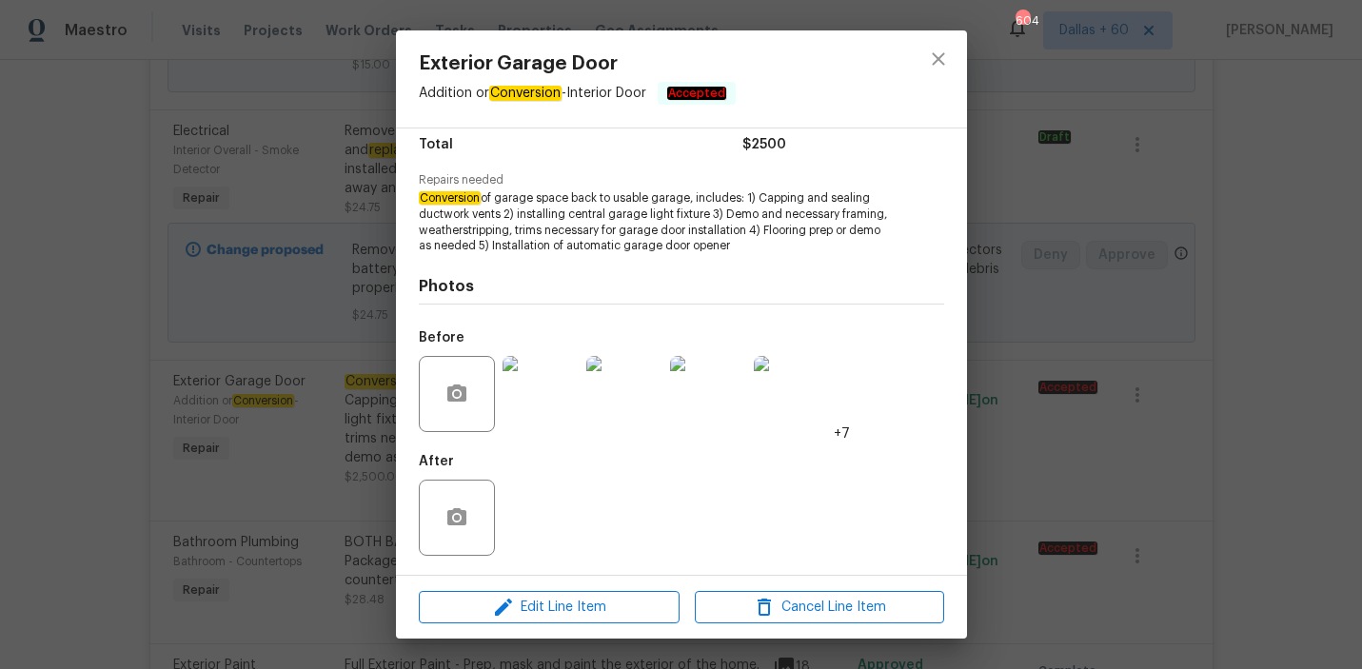
click at [106, 218] on div "Exterior Garage Door Addition or Conversion - Interior Door Accepted Vendor Bru…" at bounding box center [681, 334] width 1362 height 669
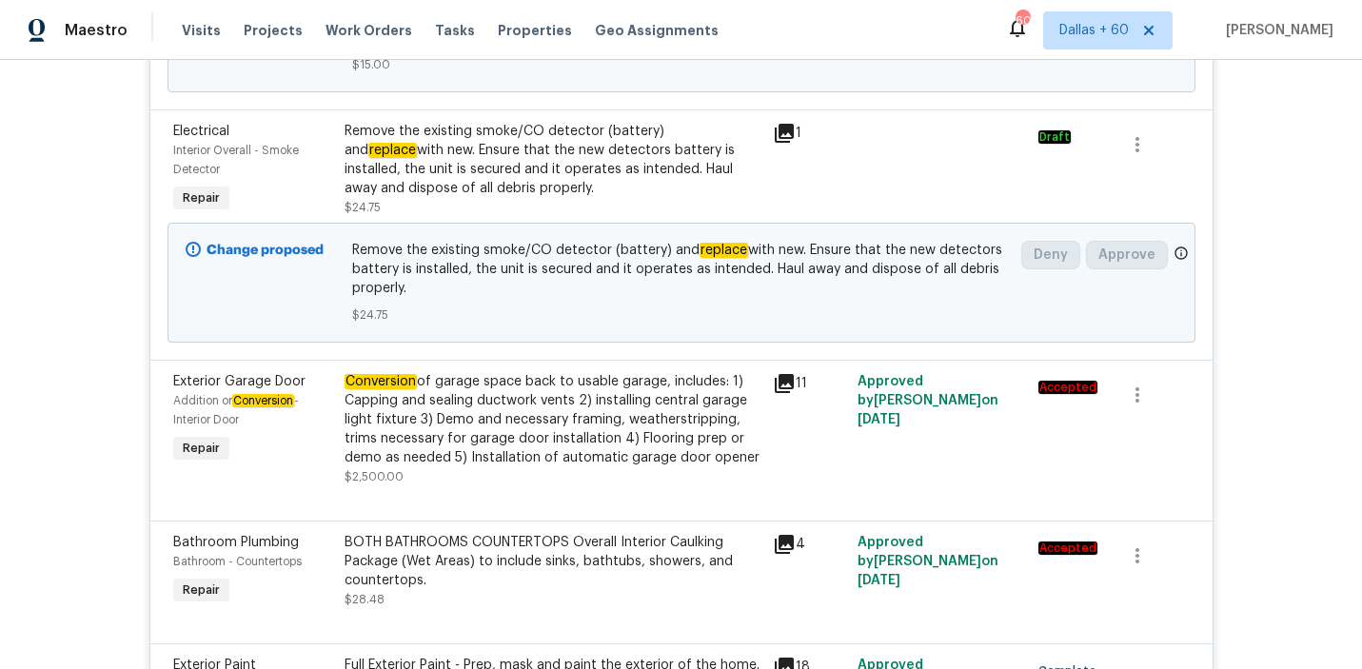
scroll to position [0, 0]
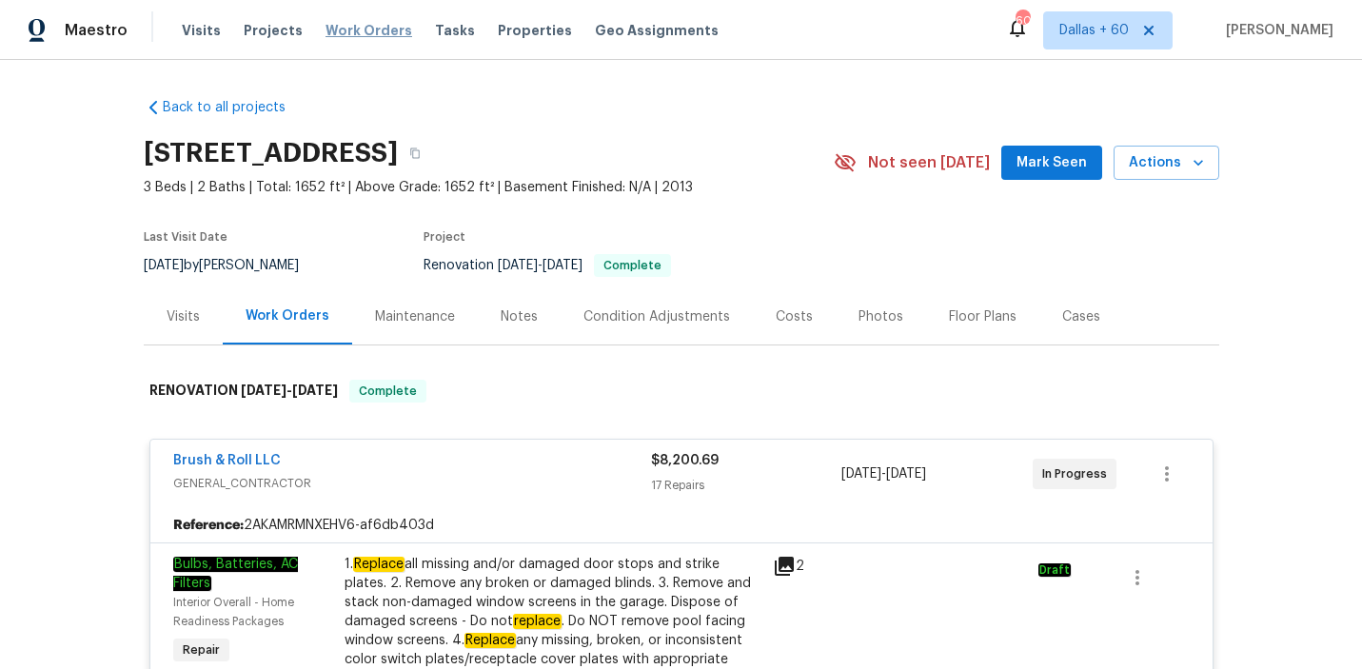
click at [362, 27] on span "Work Orders" at bounding box center [368, 30] width 87 height 19
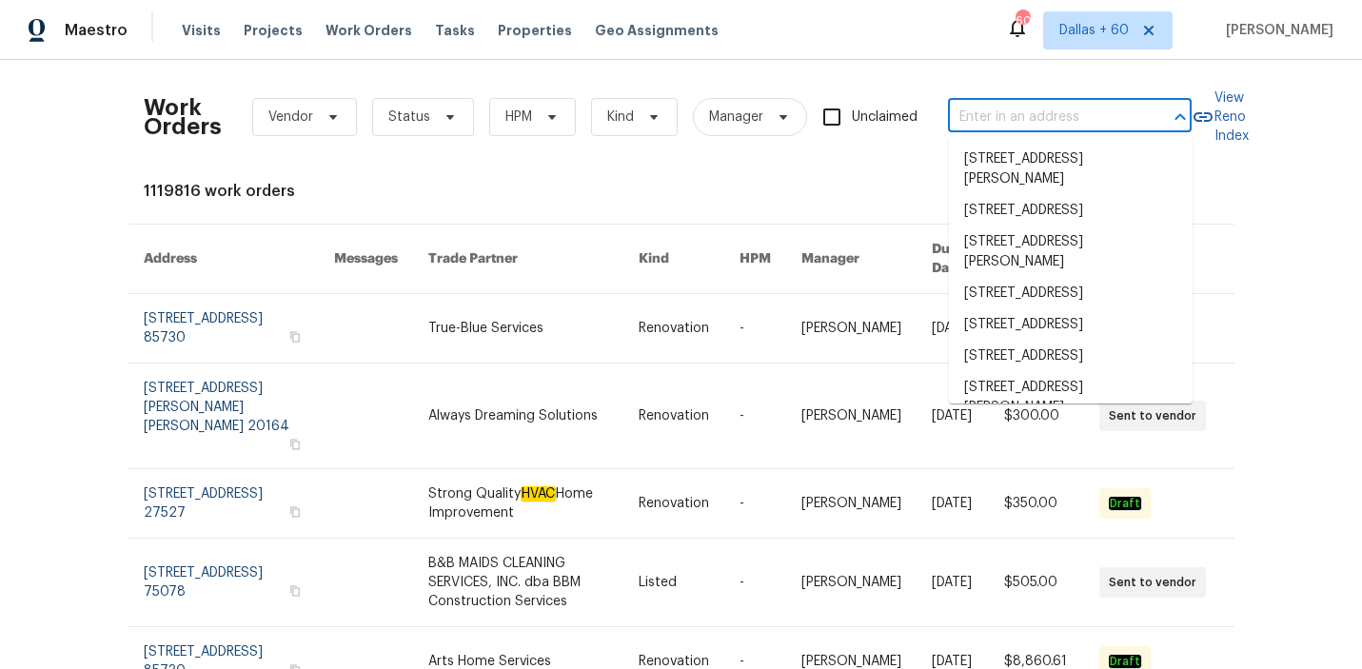
click at [982, 116] on input "text" at bounding box center [1043, 117] width 190 height 29
paste input "2626 Silver Falls Dr, Kingwood, TX 77339"
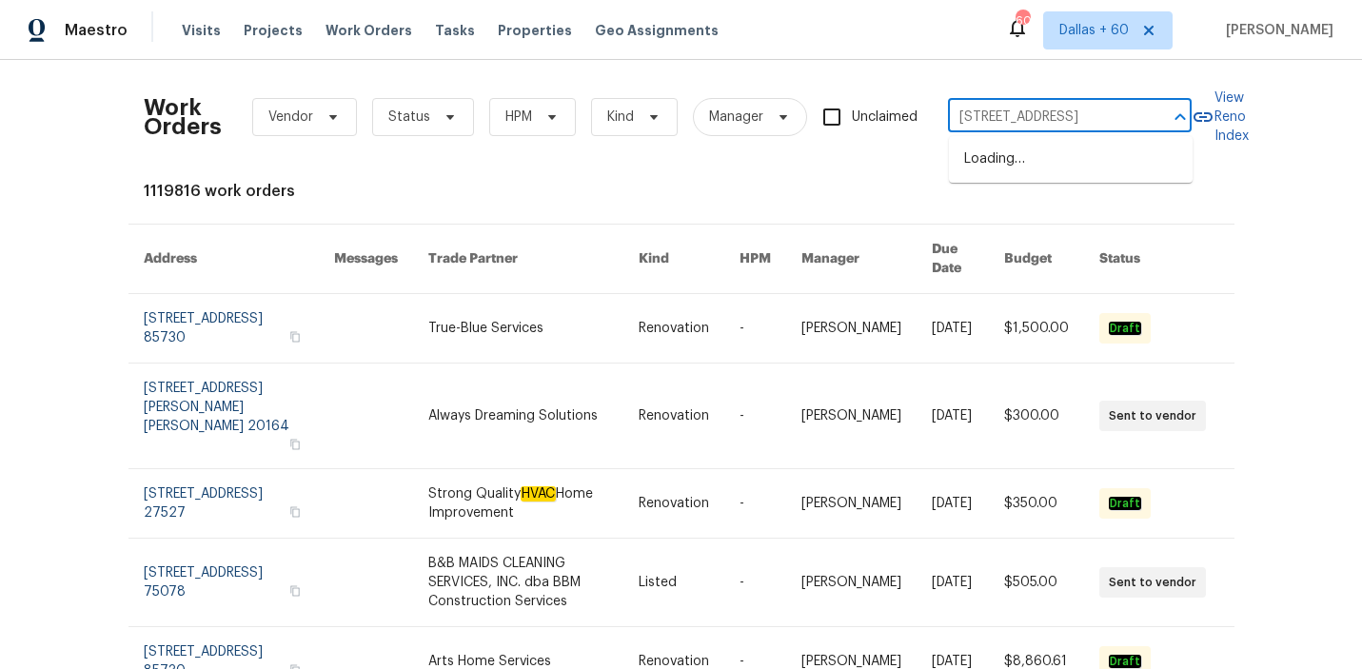
type input "2626 Silver Falls Dr, Kingwood, TX 77339"
click at [1007, 171] on li "2626 Silver Falls Dr, Kingwood, TX 77339" at bounding box center [1071, 159] width 244 height 31
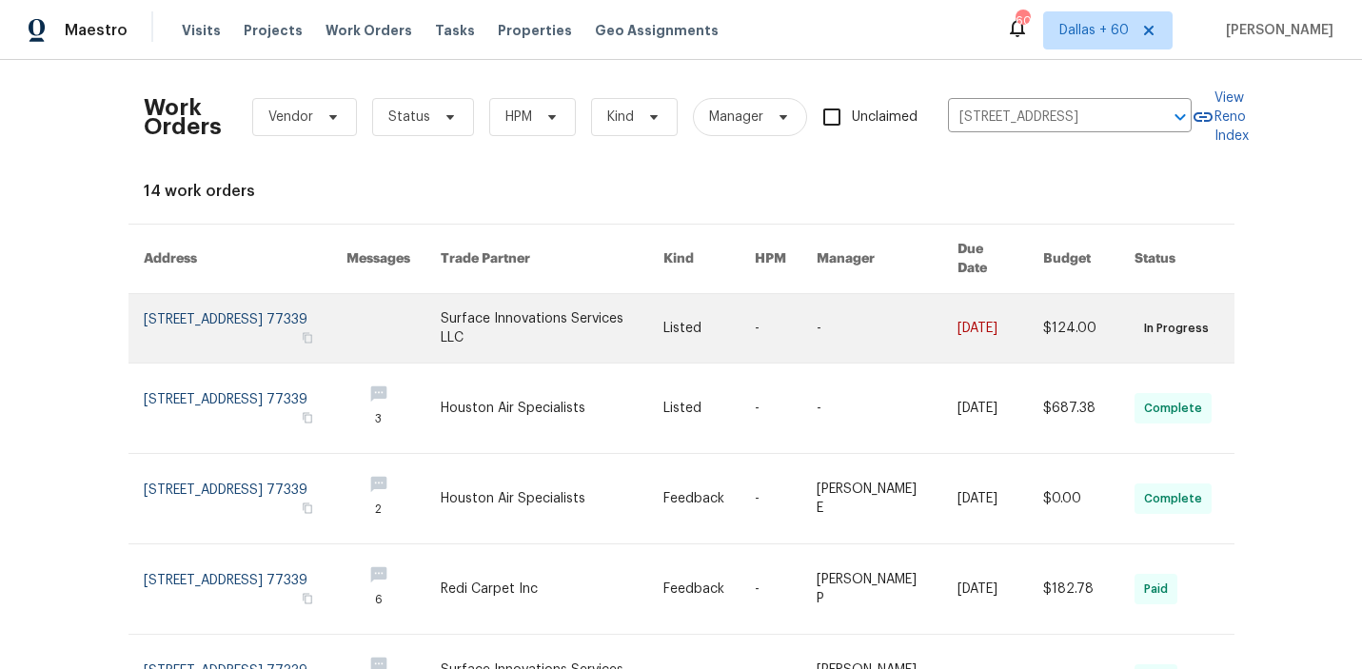
click at [718, 306] on link at bounding box center [708, 328] width 91 height 69
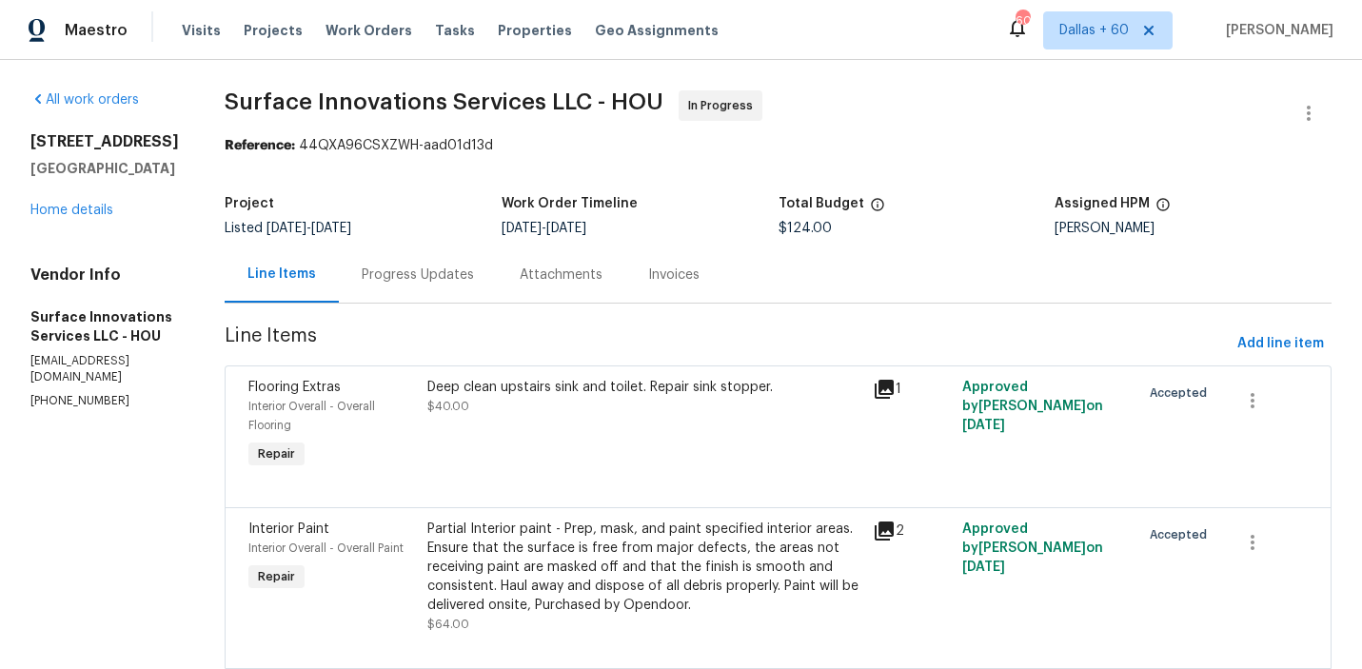
click at [77, 201] on div "2626 Silver Falls Dr Kingwood, TX 77339 Home details" at bounding box center [104, 176] width 148 height 88
click at [78, 210] on link "Home details" at bounding box center [71, 210] width 83 height 13
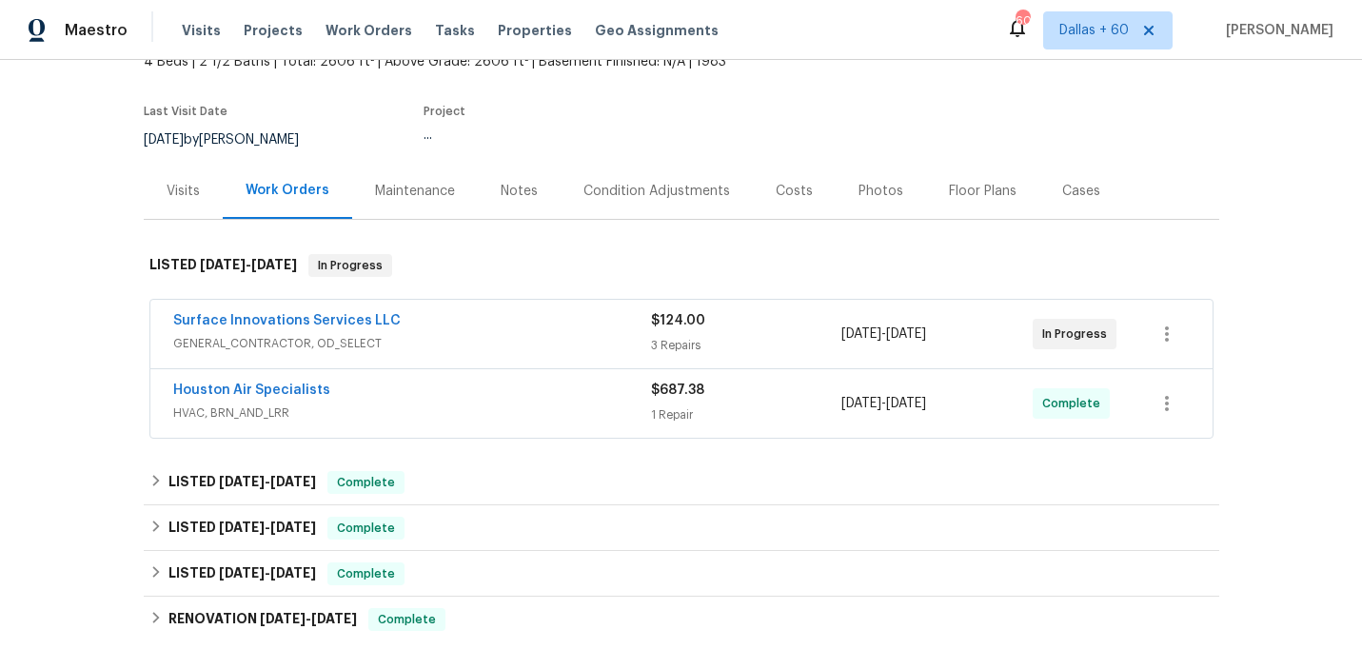
scroll to position [196, 0]
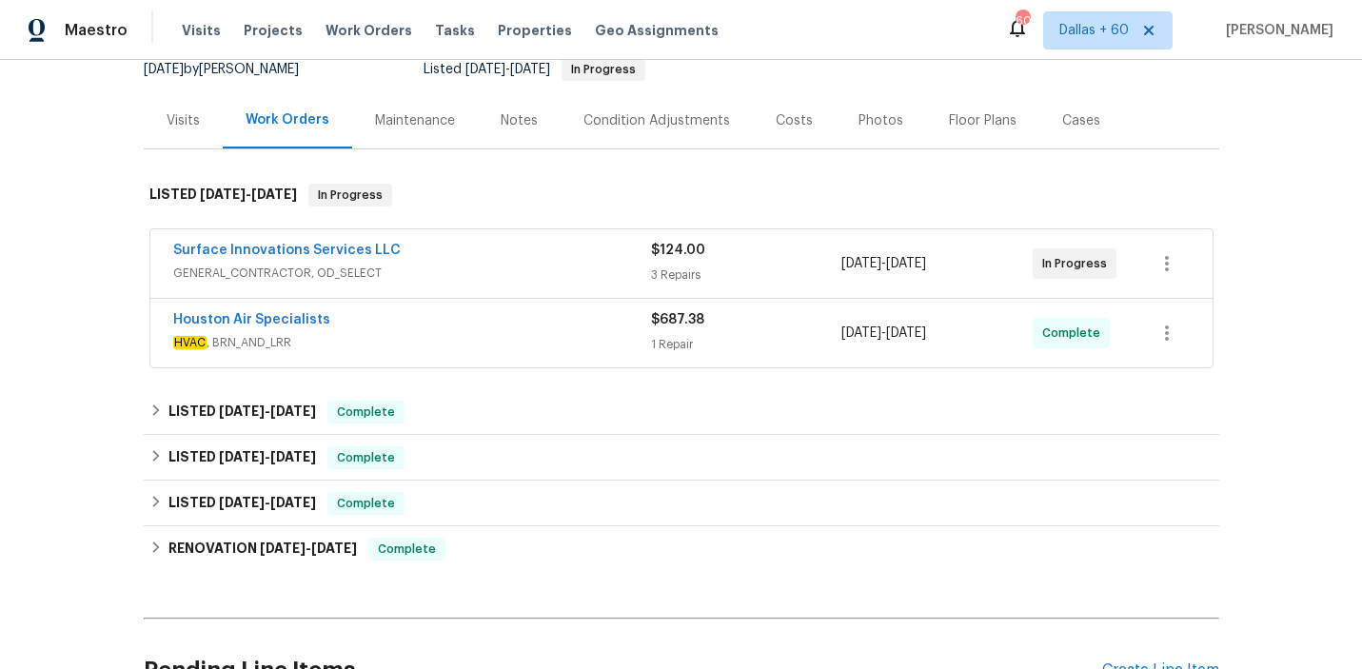
click at [527, 241] on div "Surface Innovations Services LLC" at bounding box center [412, 252] width 478 height 23
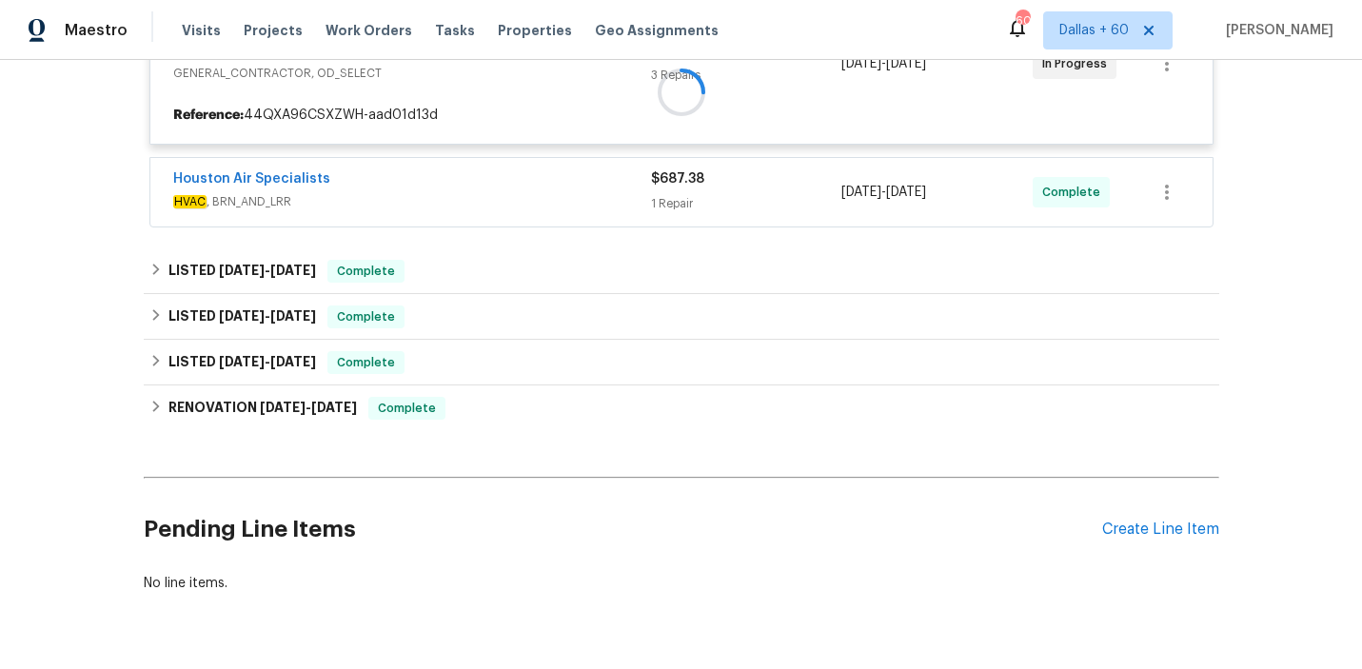
scroll to position [409, 0]
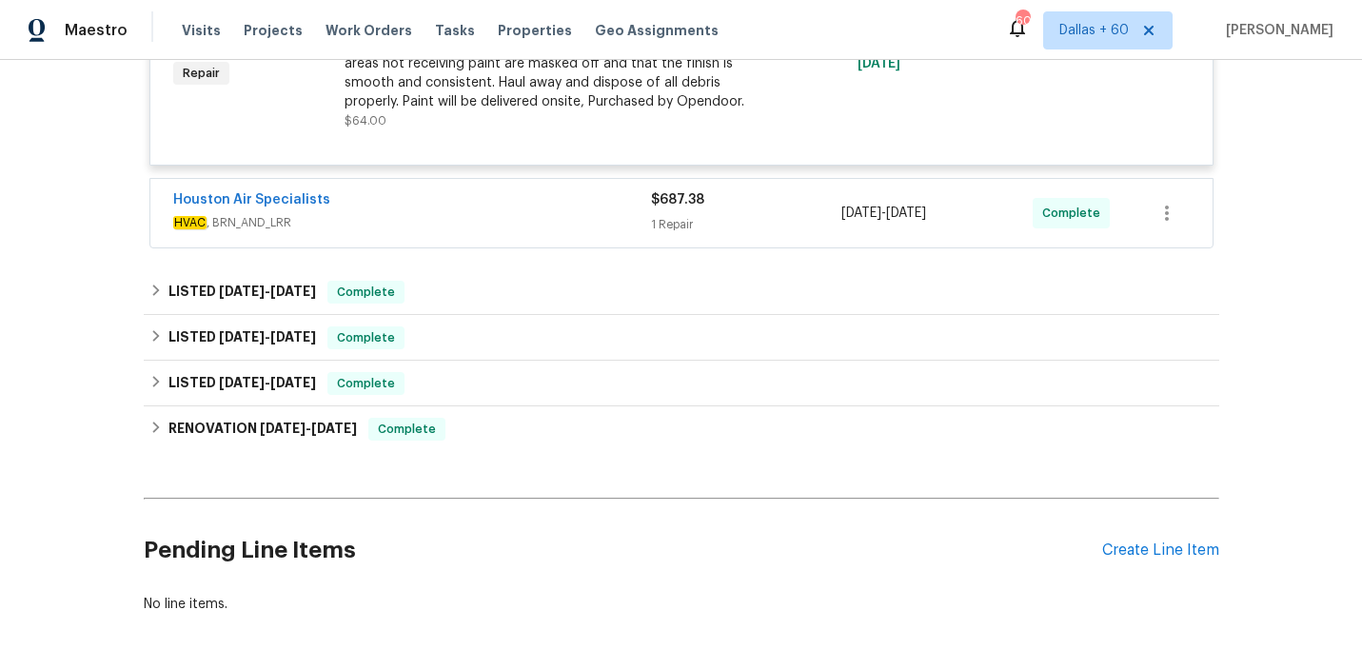
click at [525, 203] on div "Houston Air Specialists" at bounding box center [412, 201] width 478 height 23
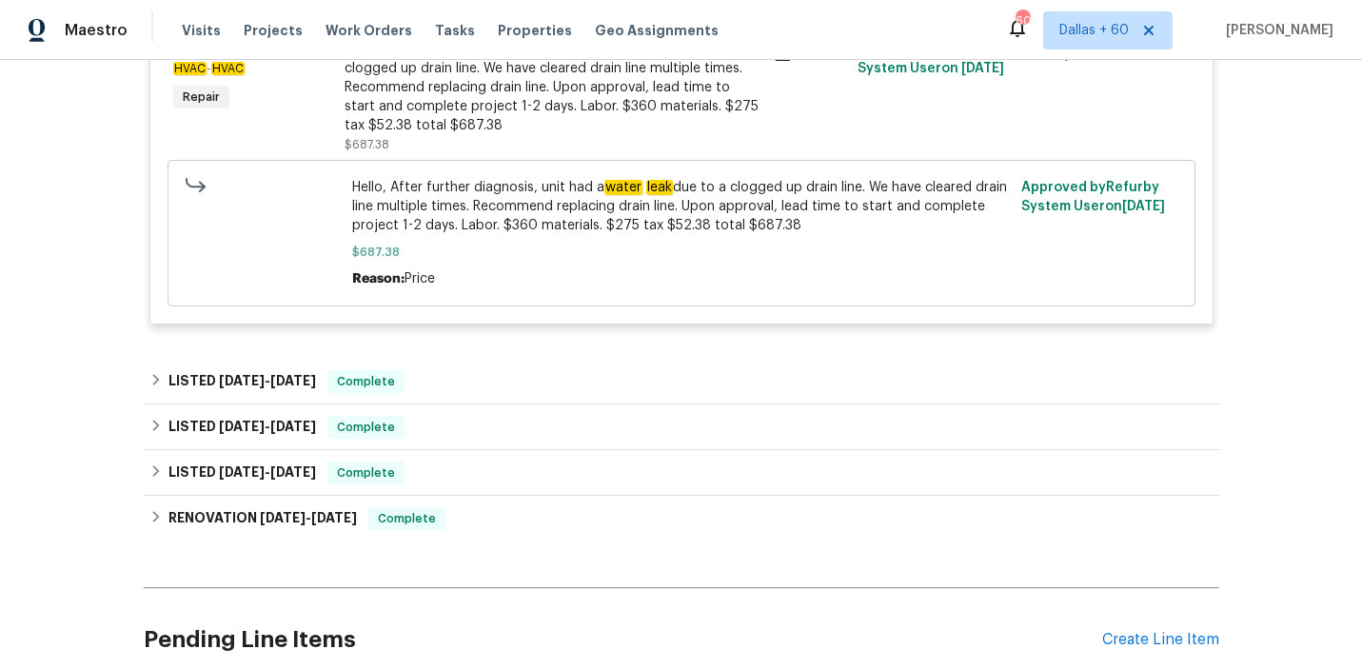
scroll to position [1066, 0]
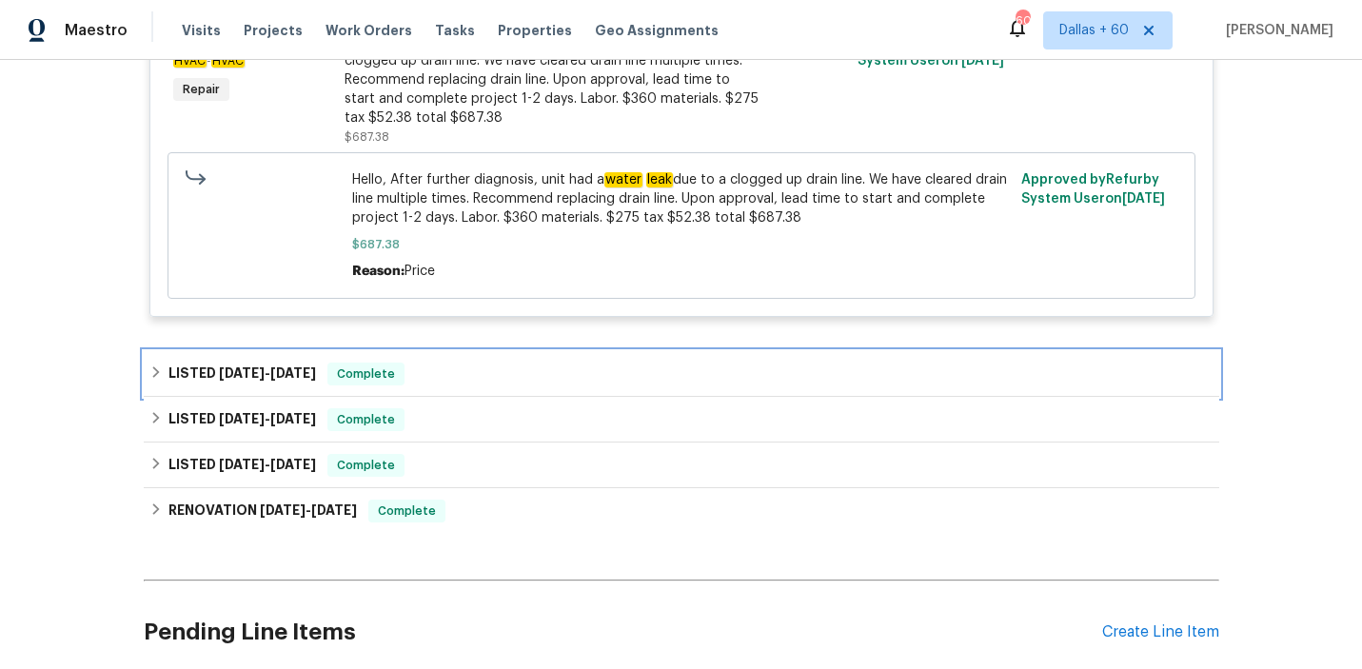
click at [527, 379] on div "LISTED 8/13/25 - 8/18/25 Complete" at bounding box center [681, 374] width 1064 height 23
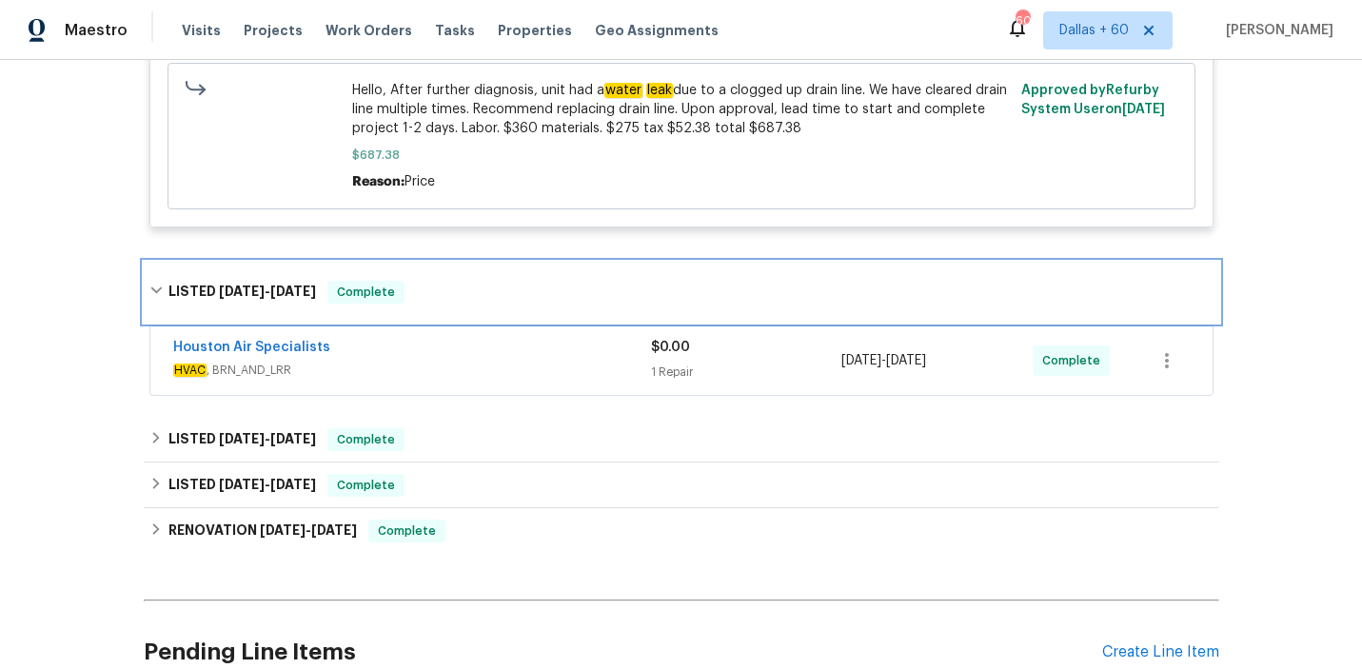
scroll to position [1195, 0]
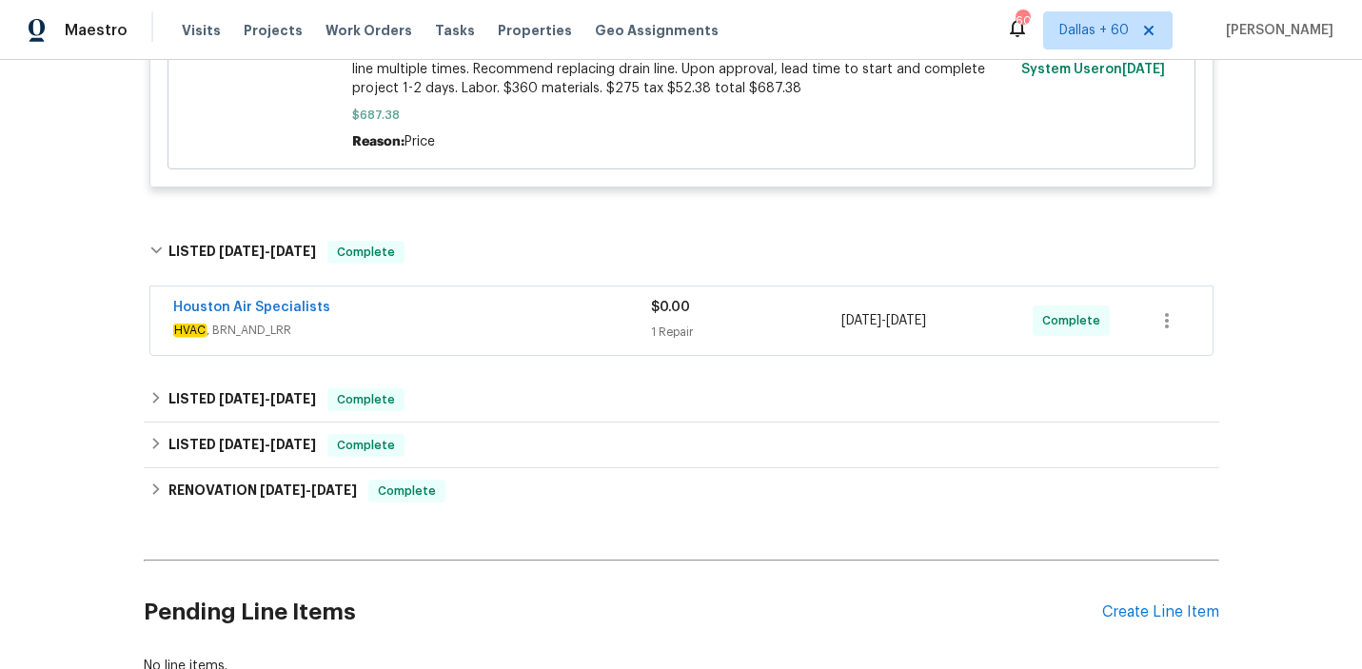
click at [517, 324] on span "HVAC , BRN_AND_LRR" at bounding box center [412, 330] width 478 height 19
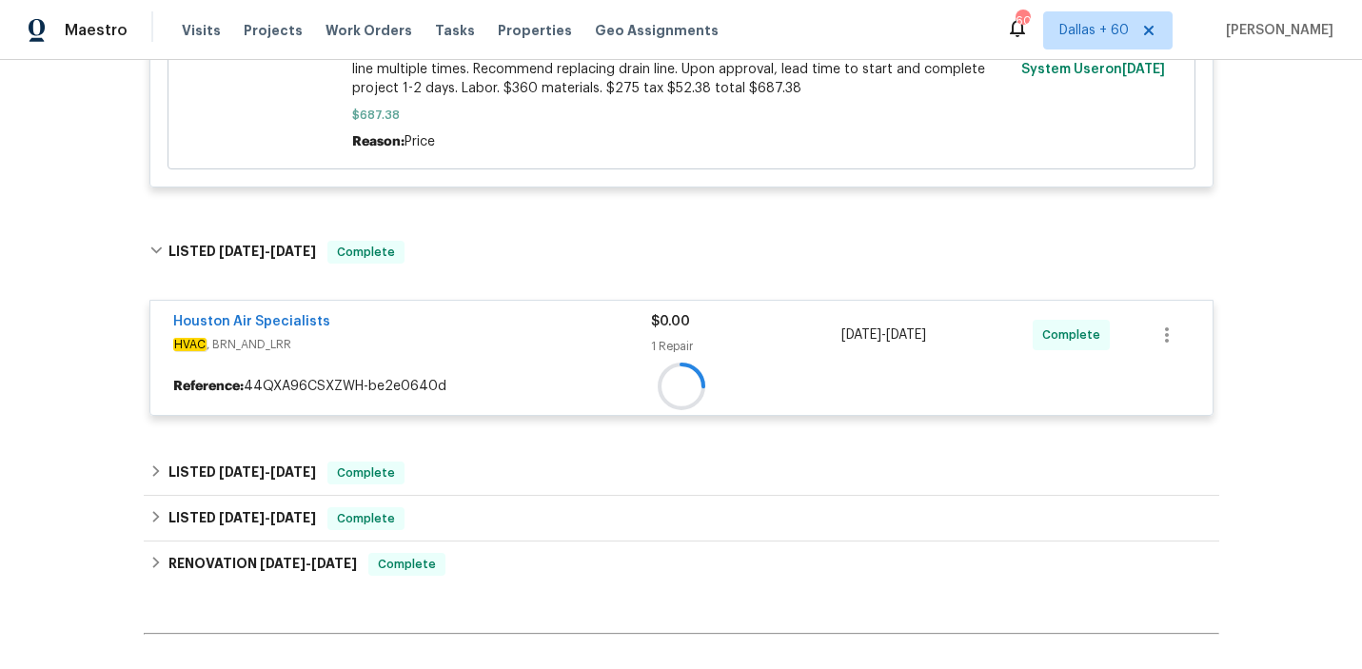
scroll to position [1407, 0]
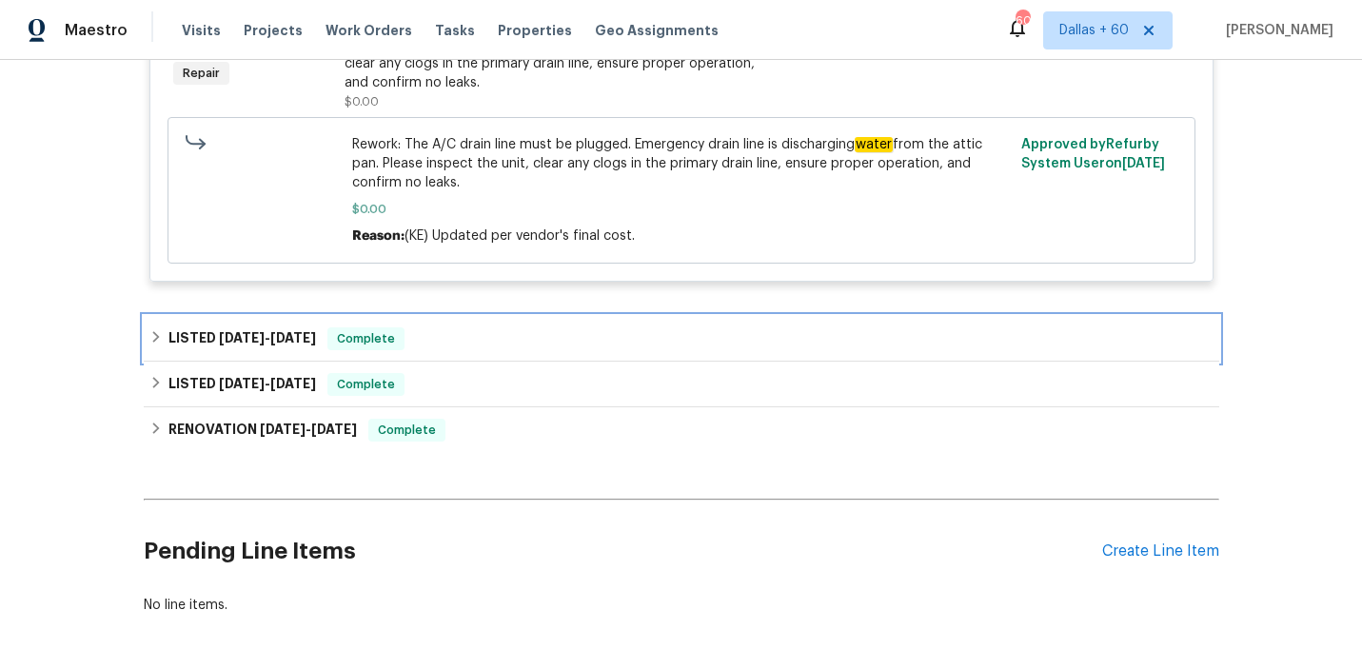
click at [517, 328] on div "LISTED 7/29/25 - 8/8/25 Complete" at bounding box center [681, 339] width 1075 height 46
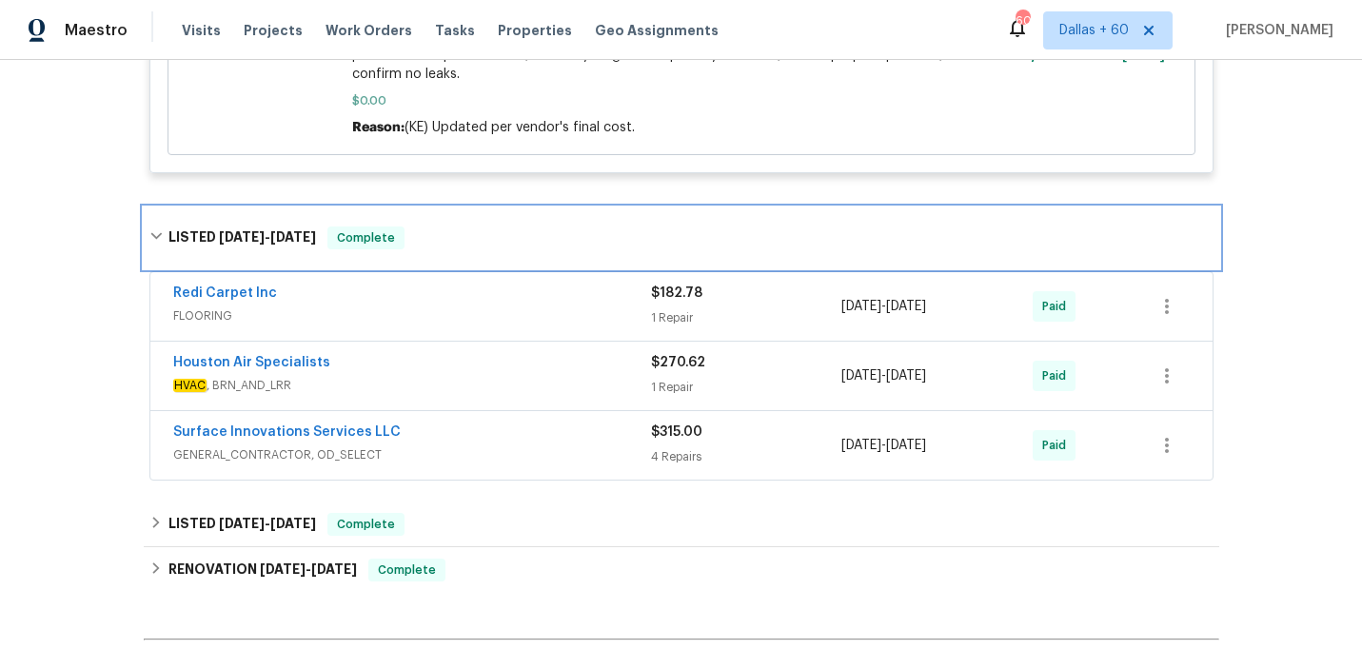
scroll to position [1702, 0]
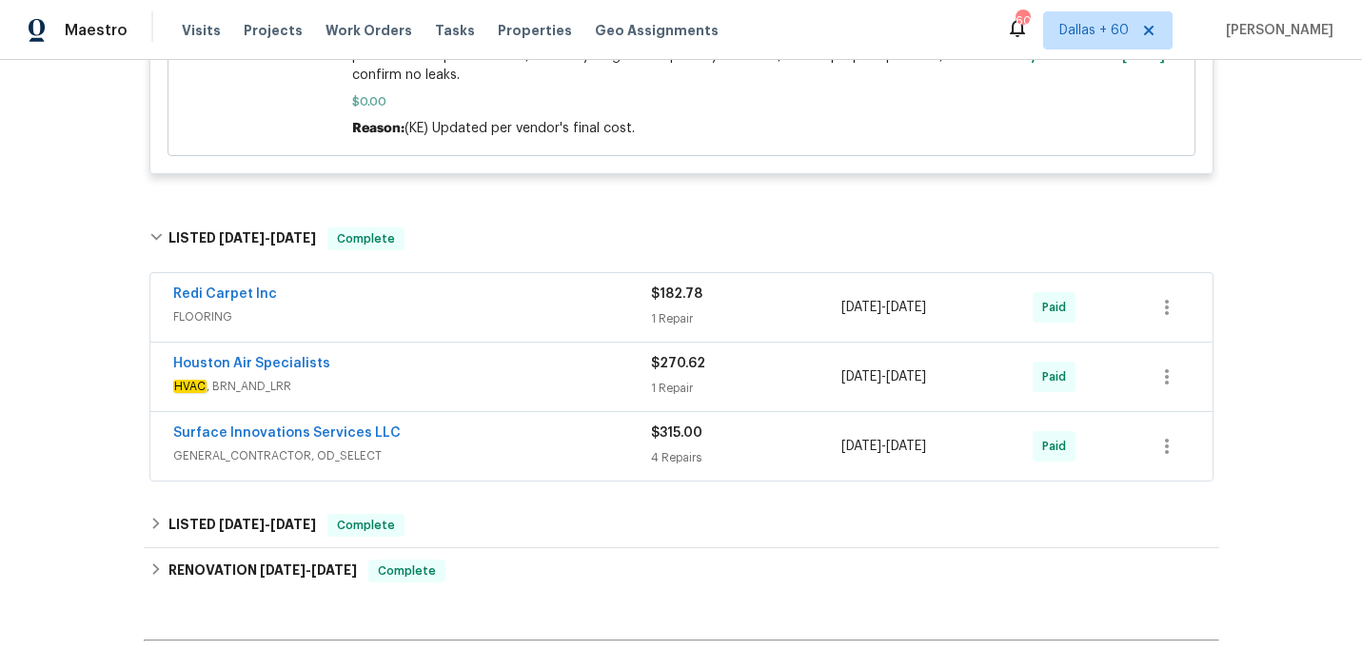
click at [513, 294] on div "Redi Carpet Inc" at bounding box center [412, 295] width 478 height 23
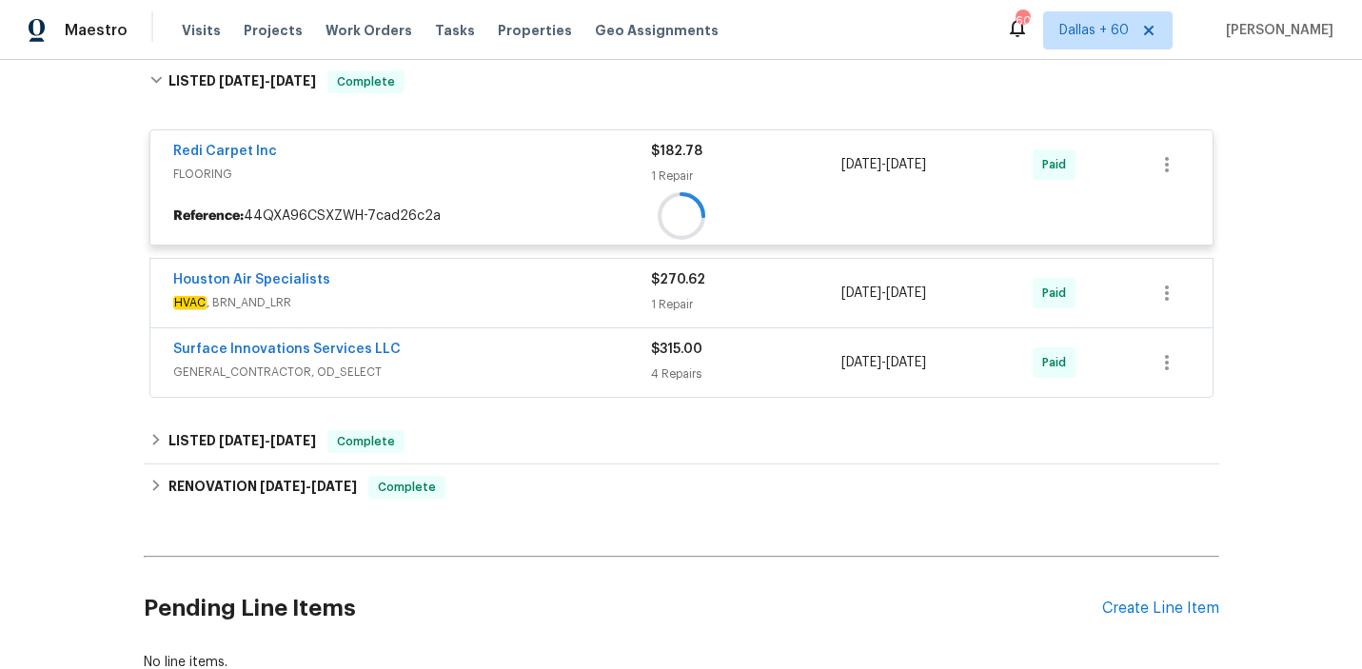
scroll to position [1860, 0]
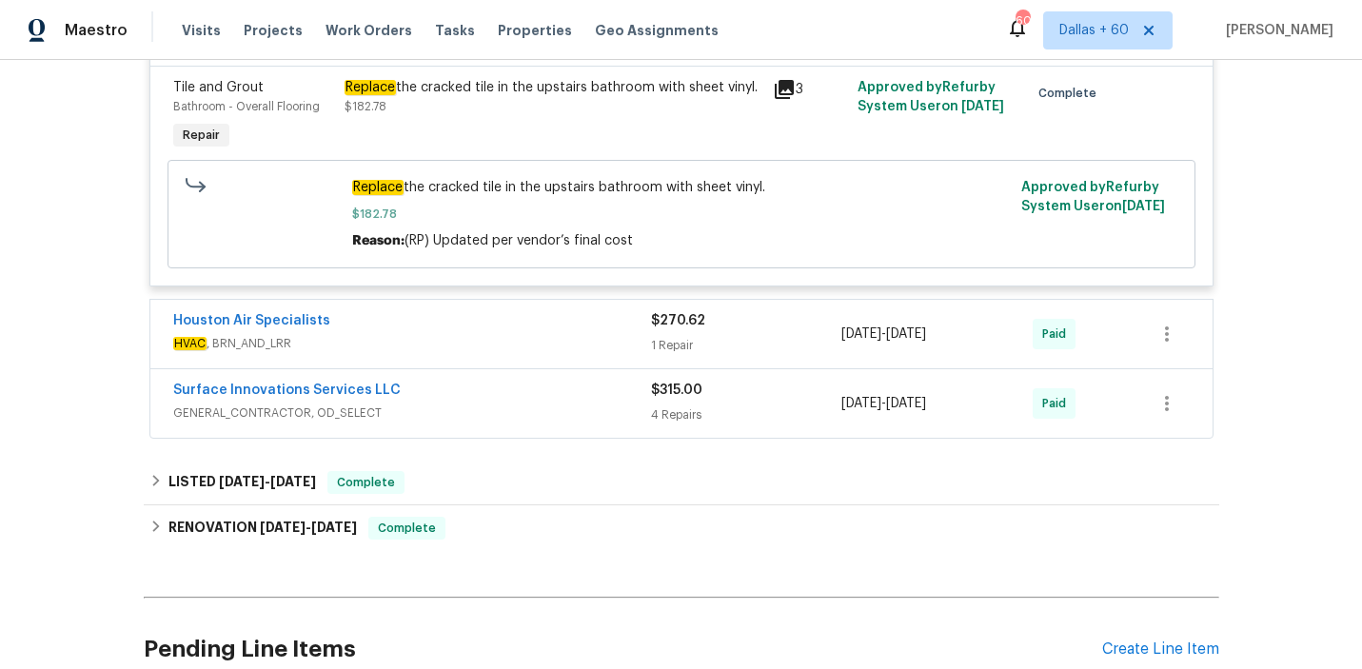
click at [506, 340] on span "HVAC , BRN_AND_LRR" at bounding box center [412, 343] width 478 height 19
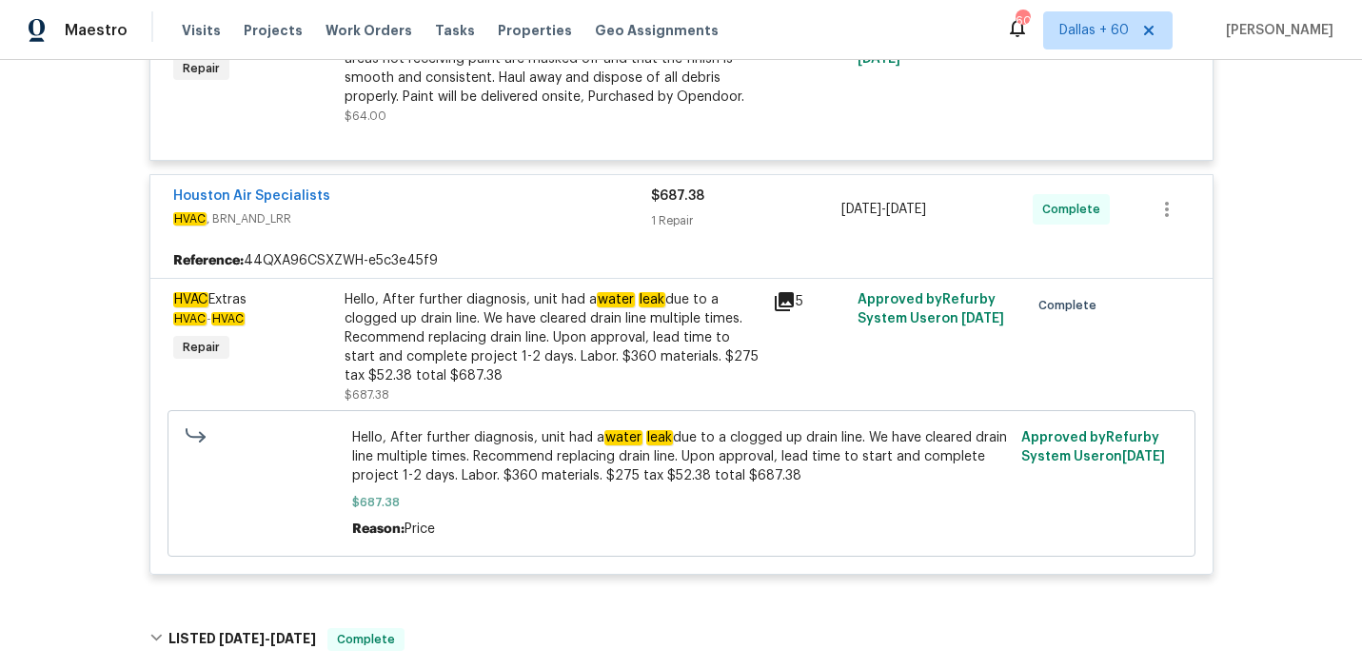
scroll to position [807, 0]
click at [453, 343] on div "Hello, After further diagnosis, unit had a water leak due to a clogged up drain…" at bounding box center [552, 338] width 417 height 95
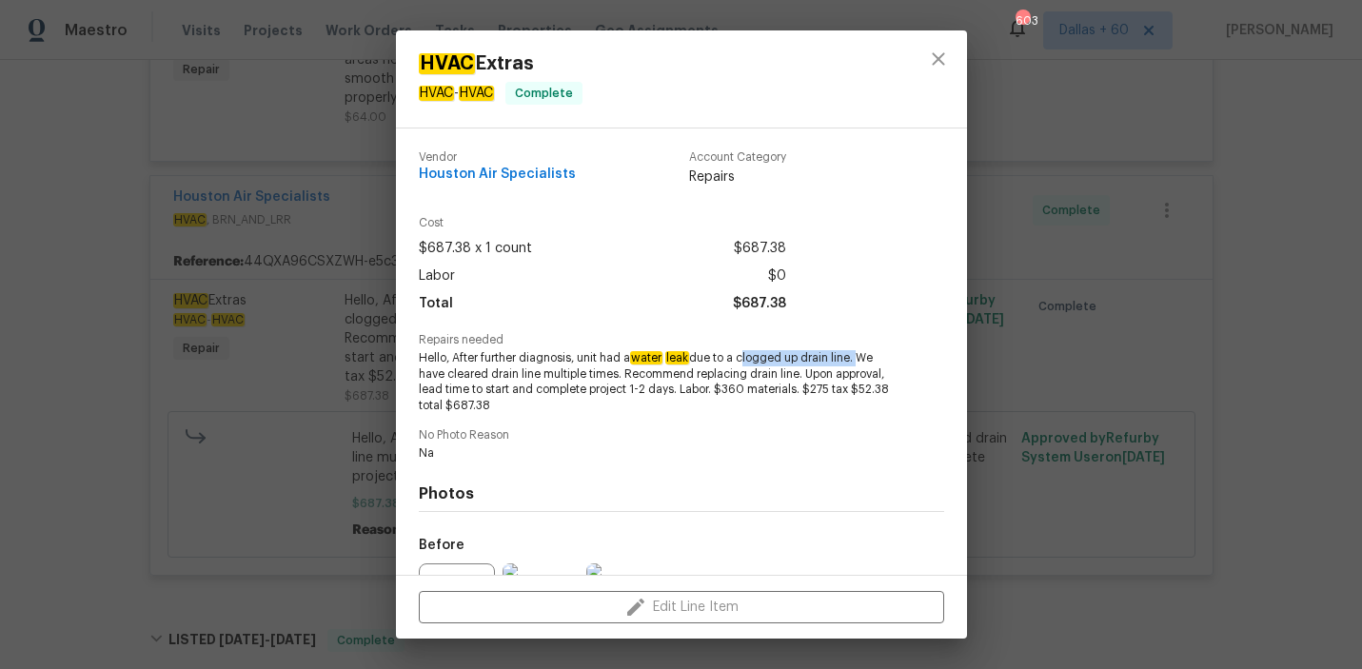
drag, startPoint x: 744, startPoint y: 361, endPoint x: 859, endPoint y: 362, distance: 115.1
click at [859, 362] on span "Hello, After further diagnosis, unit had a water leak due to a clogged up drain…" at bounding box center [655, 382] width 473 height 64
copy span "clogged up drain line."
click at [125, 277] on div "HVAC Extras HVAC - HVAC Complete Vendor Houston Air Specialists Account Categor…" at bounding box center [681, 334] width 1362 height 669
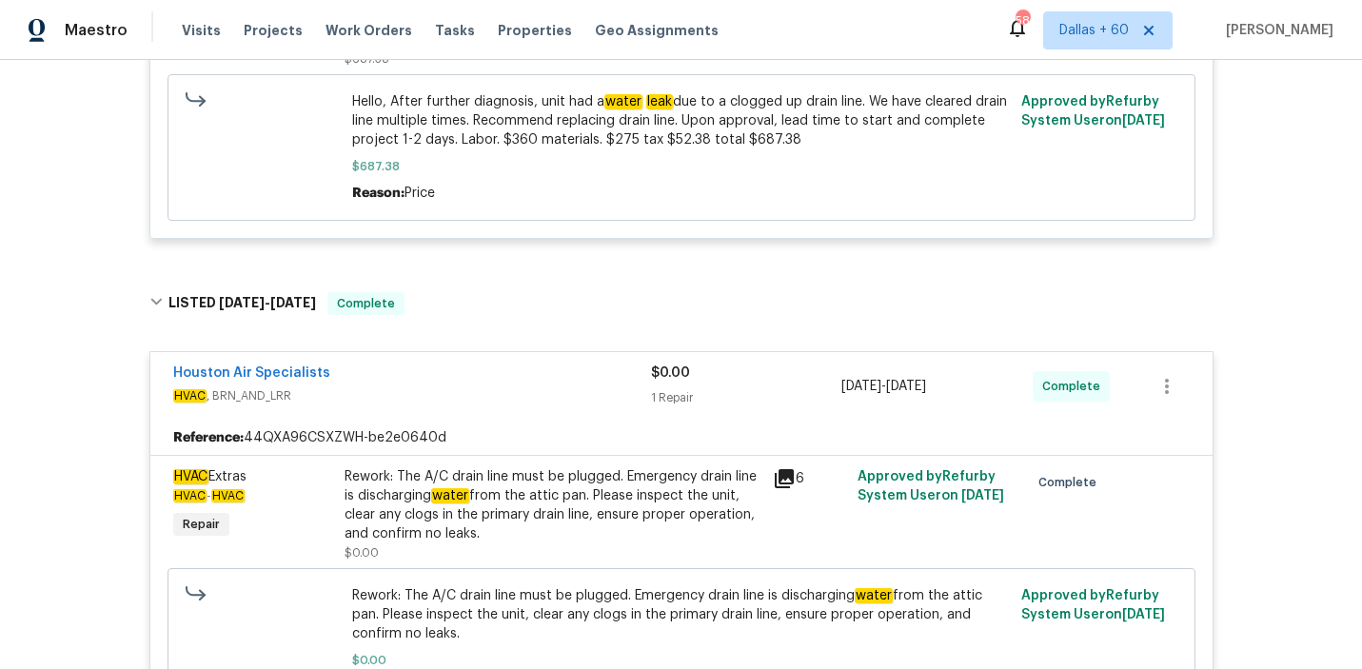
scroll to position [0, 0]
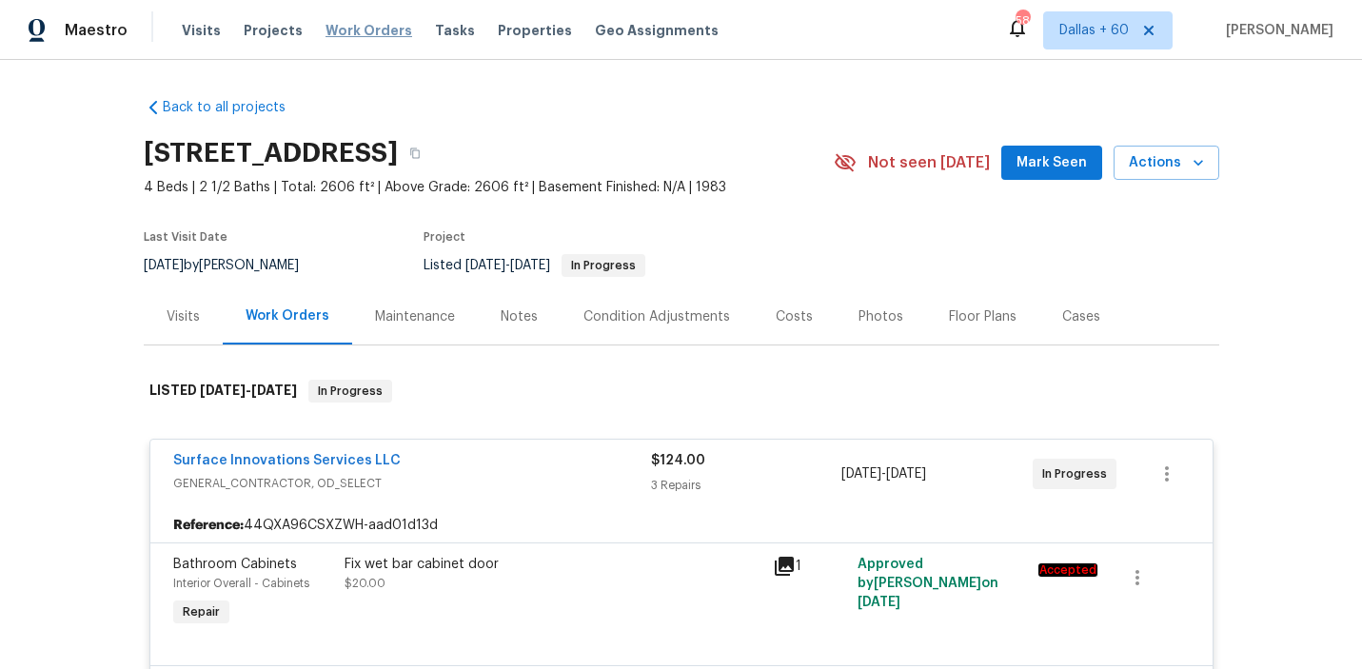
click at [369, 26] on span "Work Orders" at bounding box center [368, 30] width 87 height 19
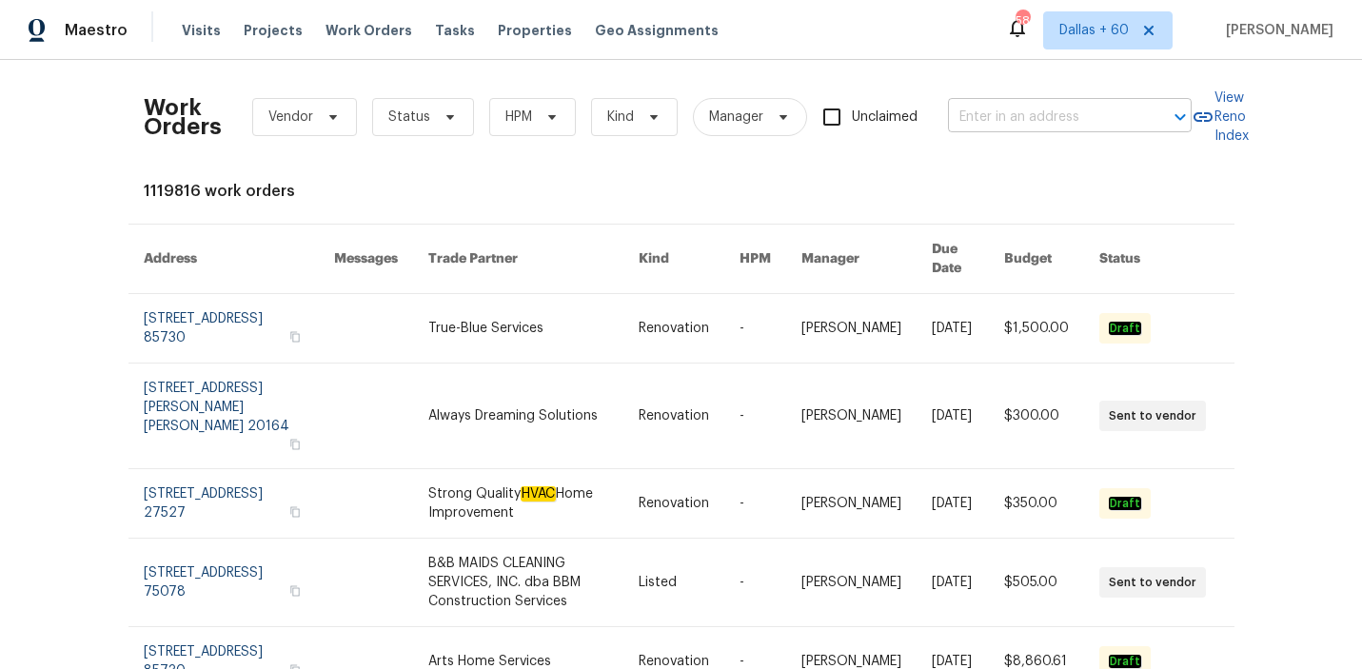
click at [1059, 119] on input "text" at bounding box center [1043, 117] width 190 height 29
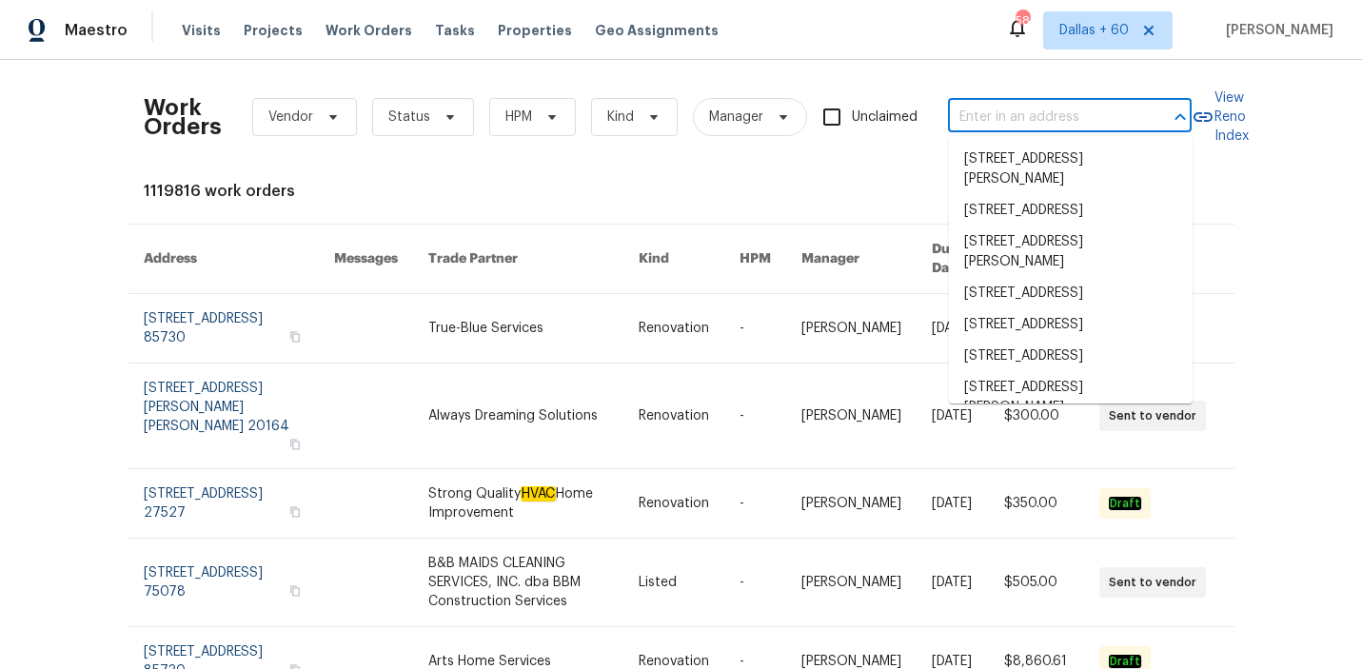
paste input "12803 Shady Knoll Ln, Cypress, TX 77429"
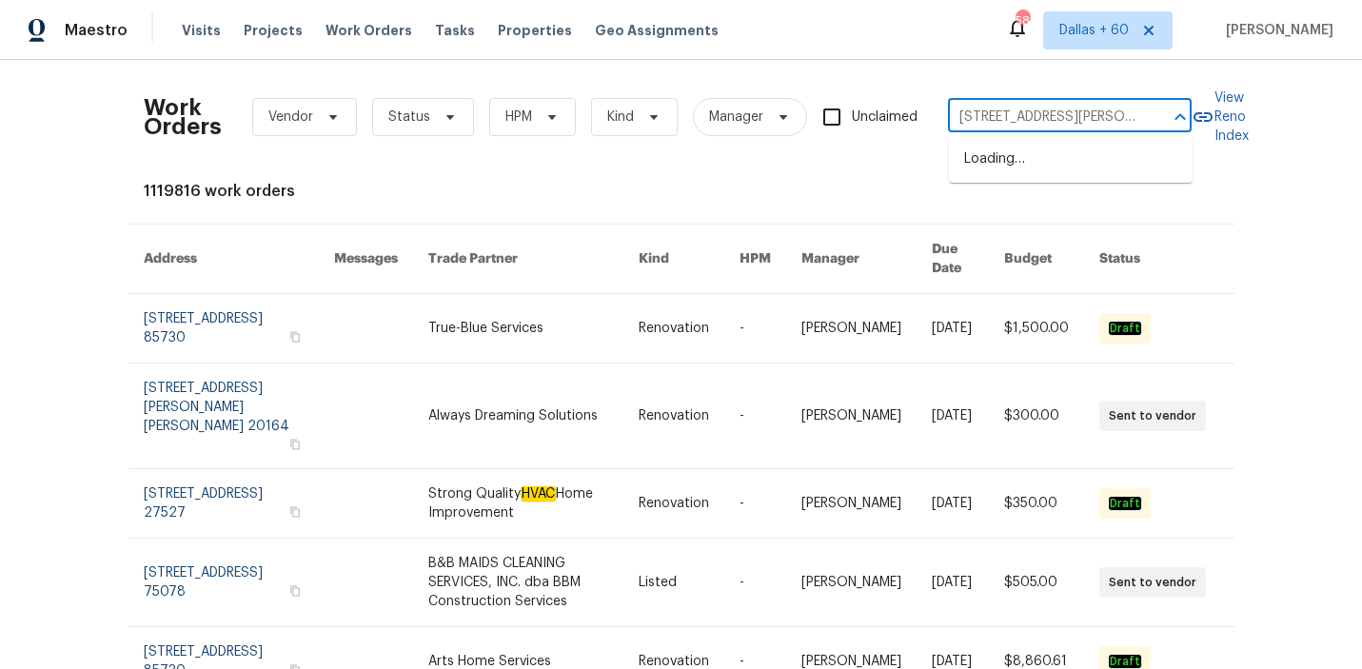
scroll to position [0, 75]
type input "12803 Shady Knoll Ln, Cypress, TX 77429"
click at [1035, 167] on li "12803 Shady Knoll Ln, Cypress, TX 77429" at bounding box center [1071, 169] width 244 height 51
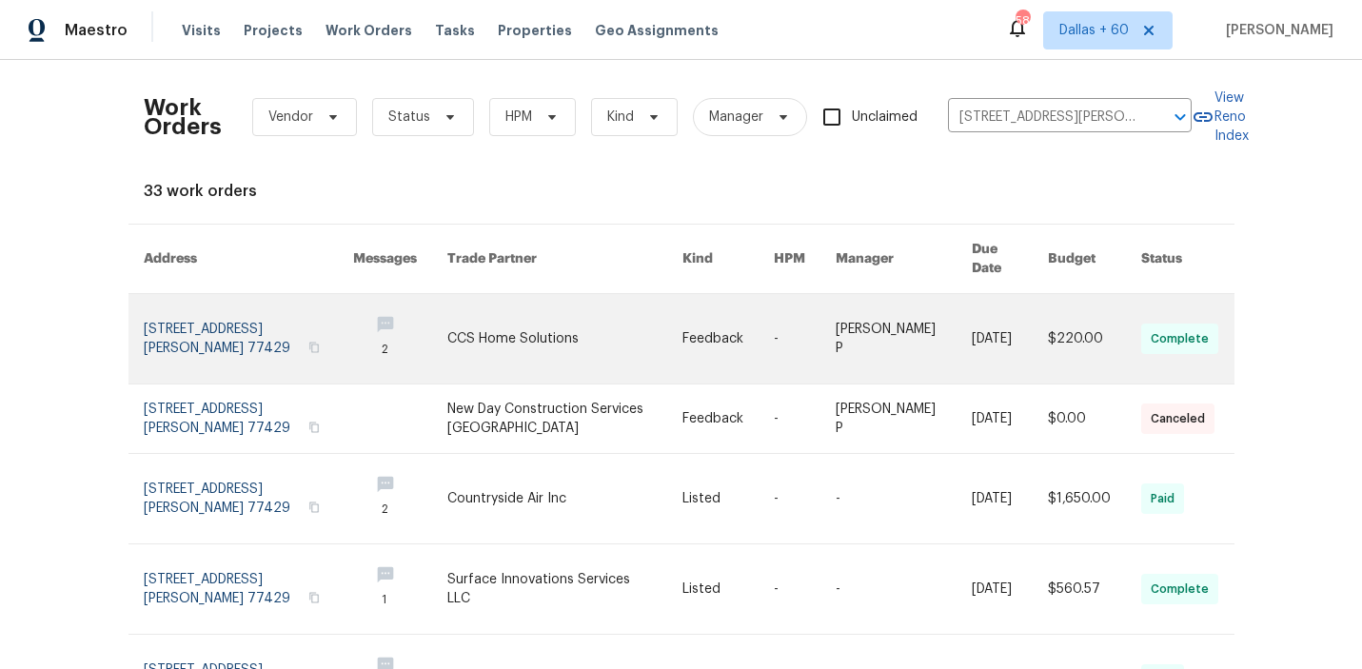
click at [559, 332] on link at bounding box center [564, 338] width 235 height 89
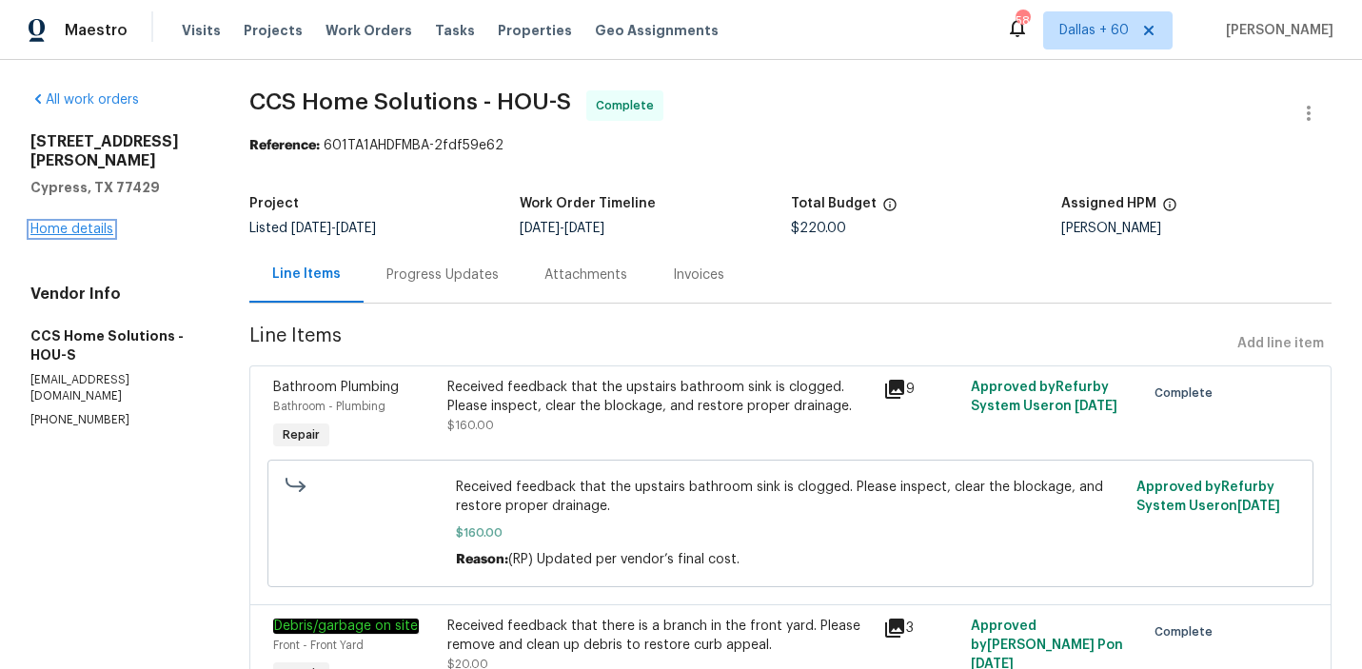
click at [81, 223] on link "Home details" at bounding box center [71, 229] width 83 height 13
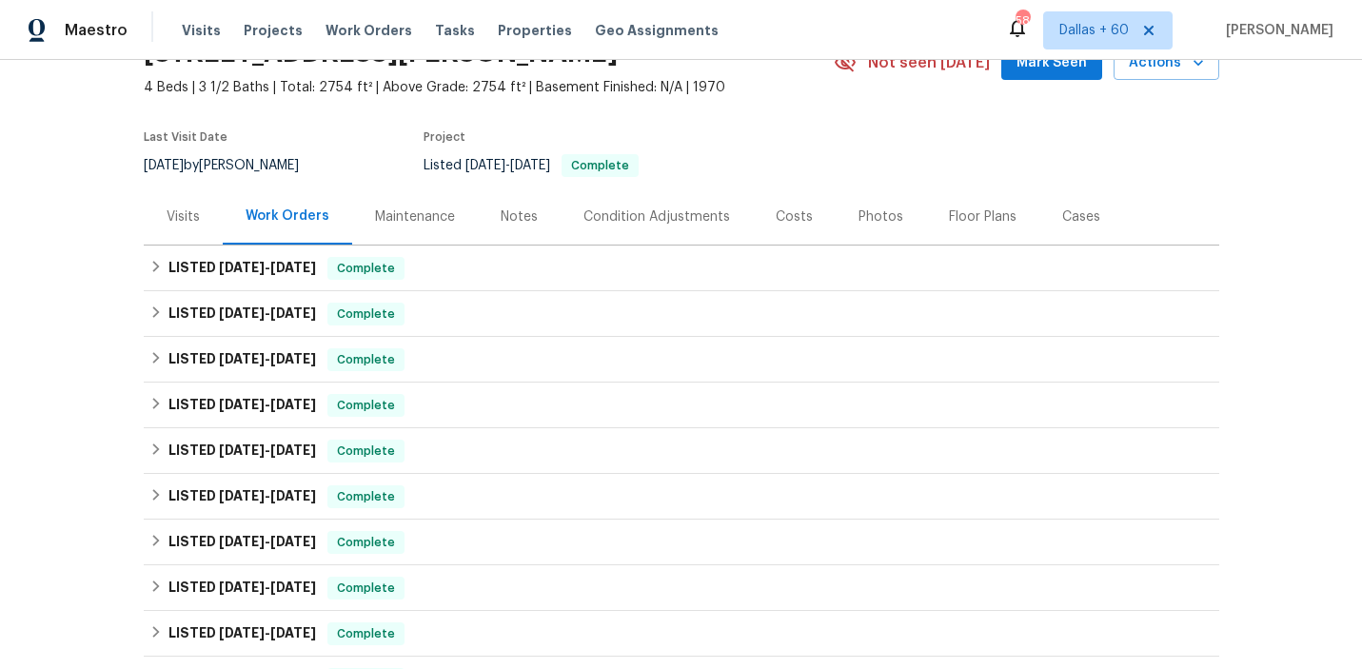
scroll to position [75, 0]
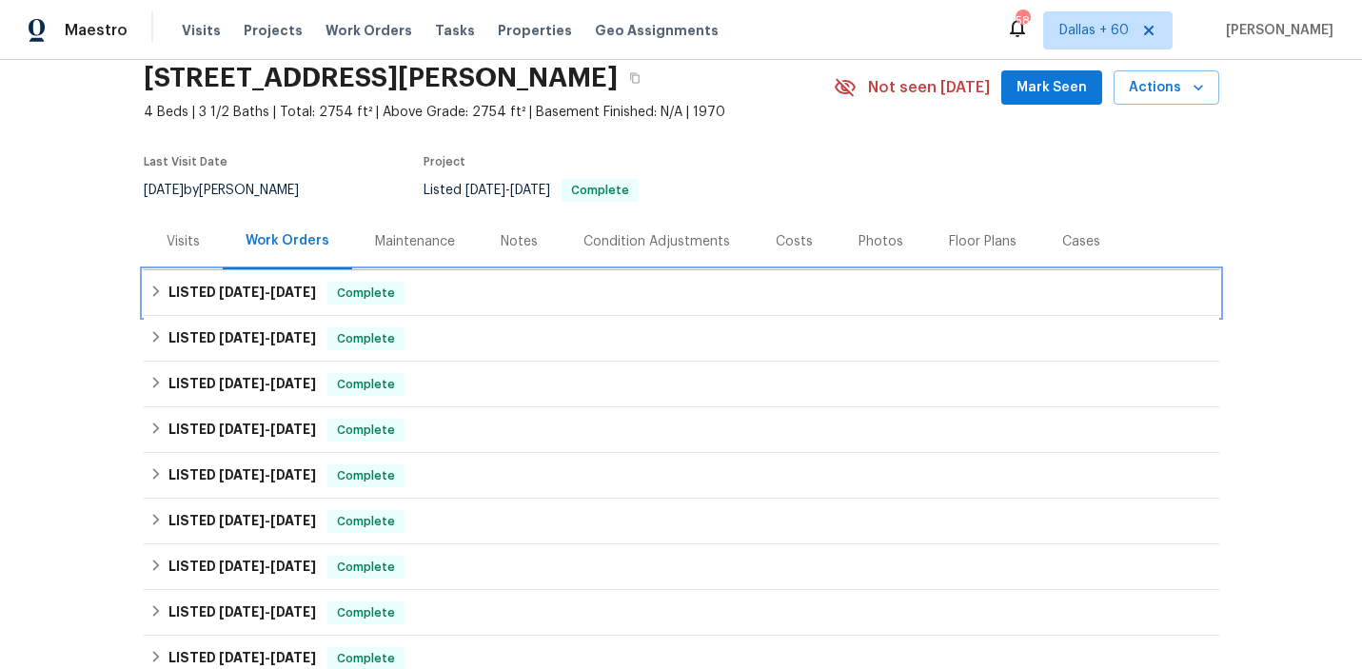
click at [468, 304] on div "LISTED 9/11/25 - 9/16/25 Complete" at bounding box center [681, 293] width 1075 height 46
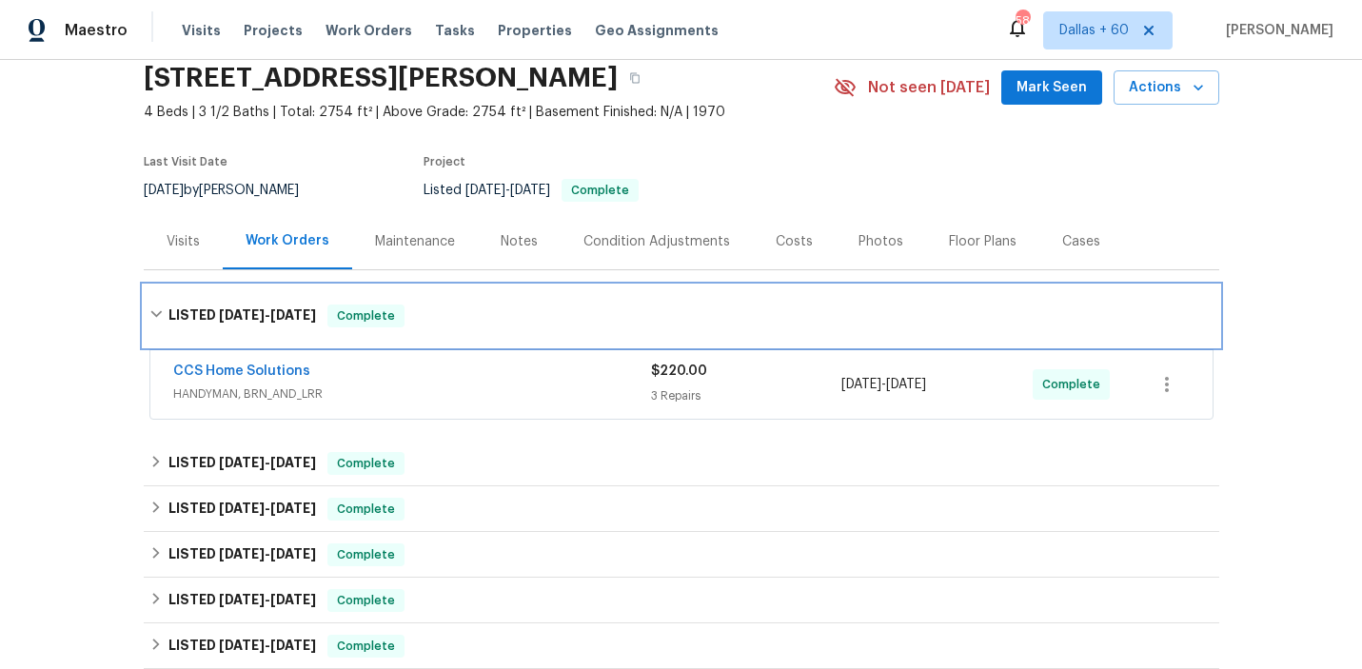
scroll to position [183, 0]
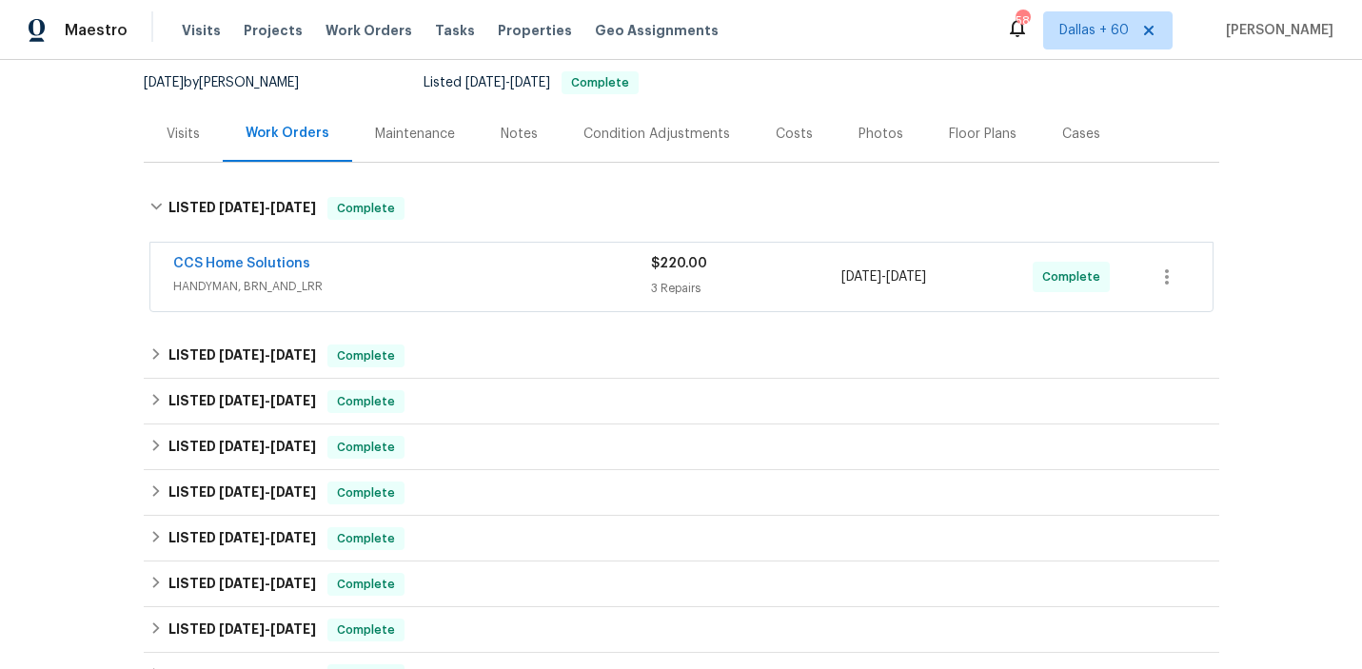
click at [468, 304] on div "CCS Home Solutions HANDYMAN, BRN_AND_LRR $220.00 3 Repairs 9/12/2025 - 9/16/202…" at bounding box center [681, 277] width 1062 height 69
click at [454, 248] on div "CCS Home Solutions HANDYMAN, BRN_AND_LRR $220.00 3 Repairs 9/12/2025 - 9/16/202…" at bounding box center [681, 277] width 1062 height 69
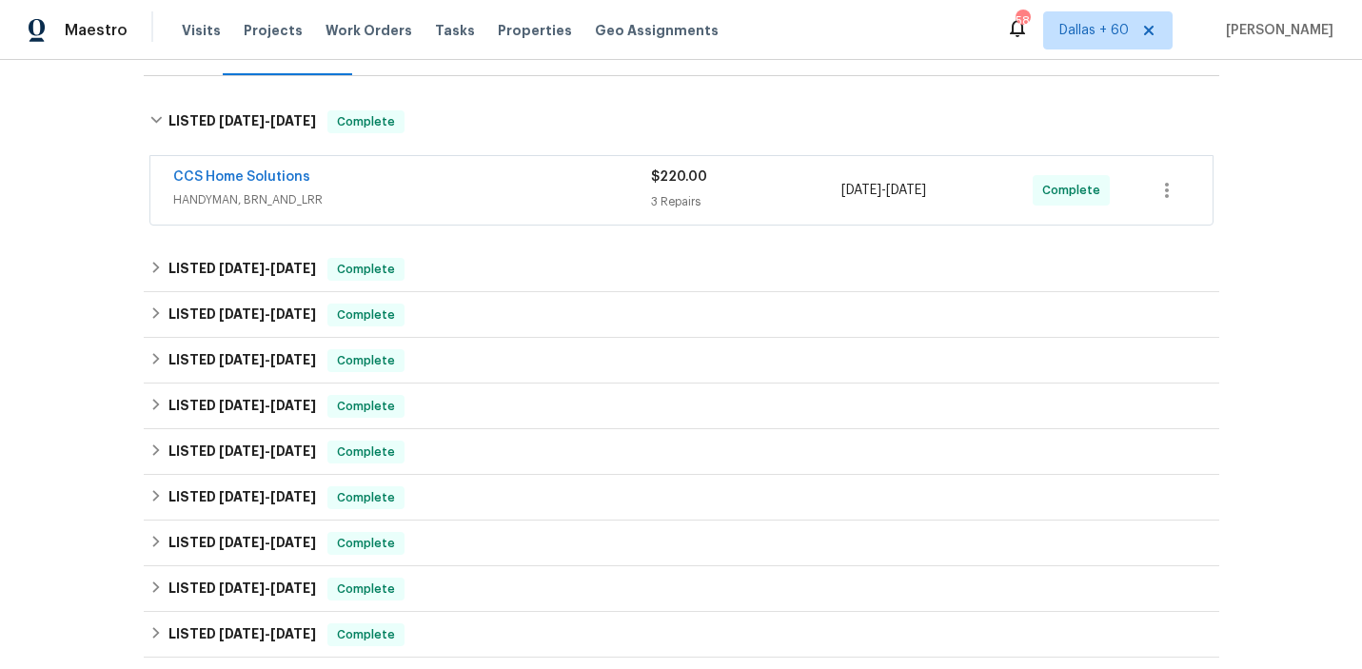
click at [473, 176] on div "CCS Home Solutions" at bounding box center [412, 178] width 478 height 23
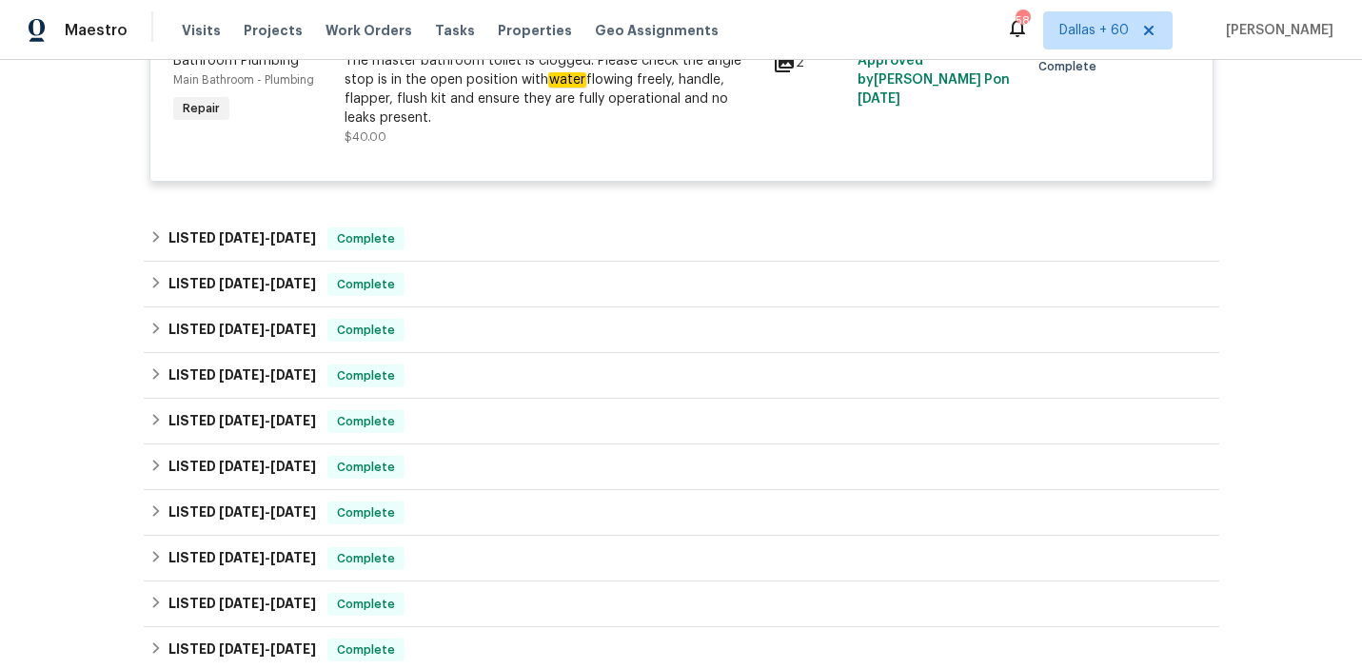
scroll to position [872, 0]
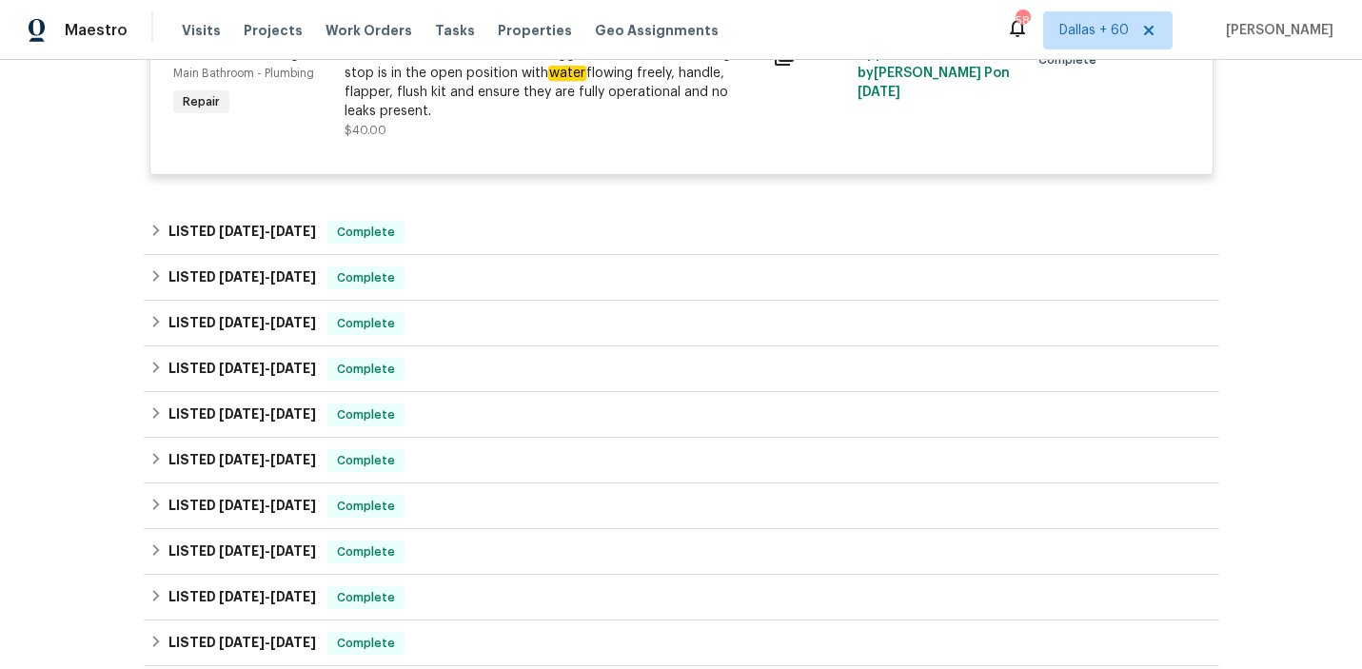
click at [493, 206] on div "Back to all projects 12803 Shady Knoll Ln, Cypress, TX 77429 4 Beds | 3 1/2 Bat…" at bounding box center [681, 164] width 1075 height 1906
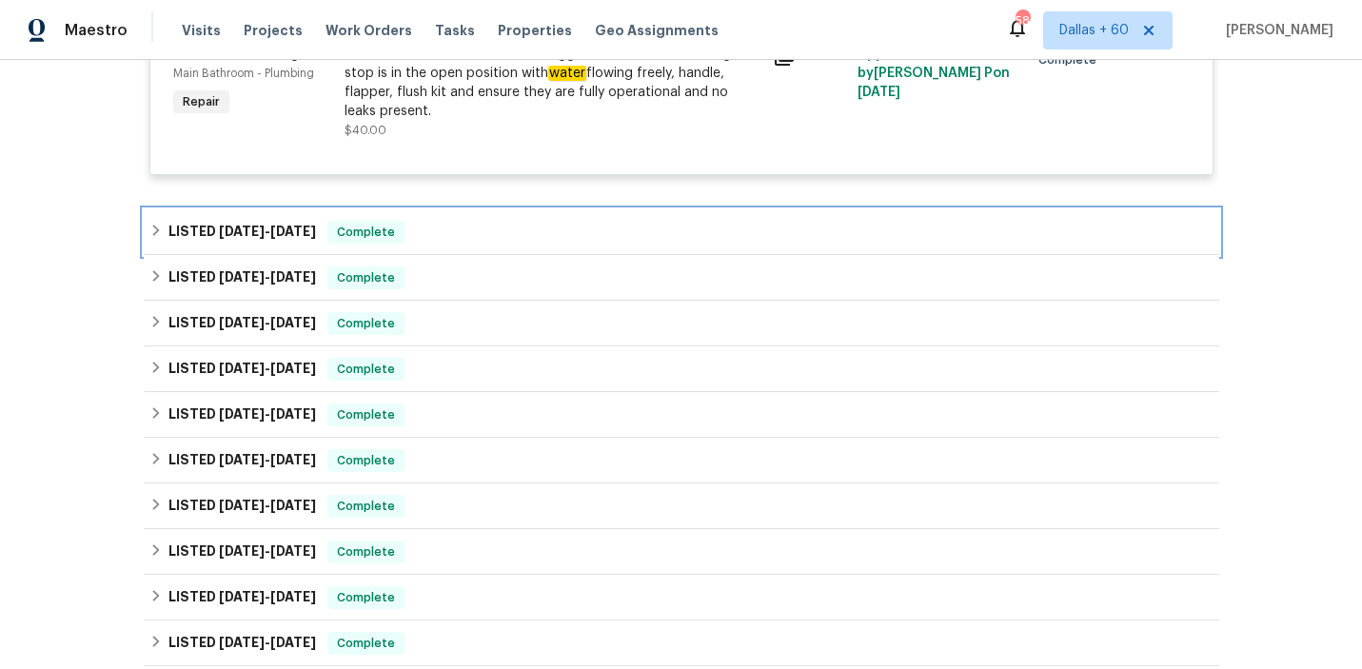
click at [495, 221] on div "LISTED 8/13/25 - 8/15/25 Complete" at bounding box center [681, 232] width 1075 height 46
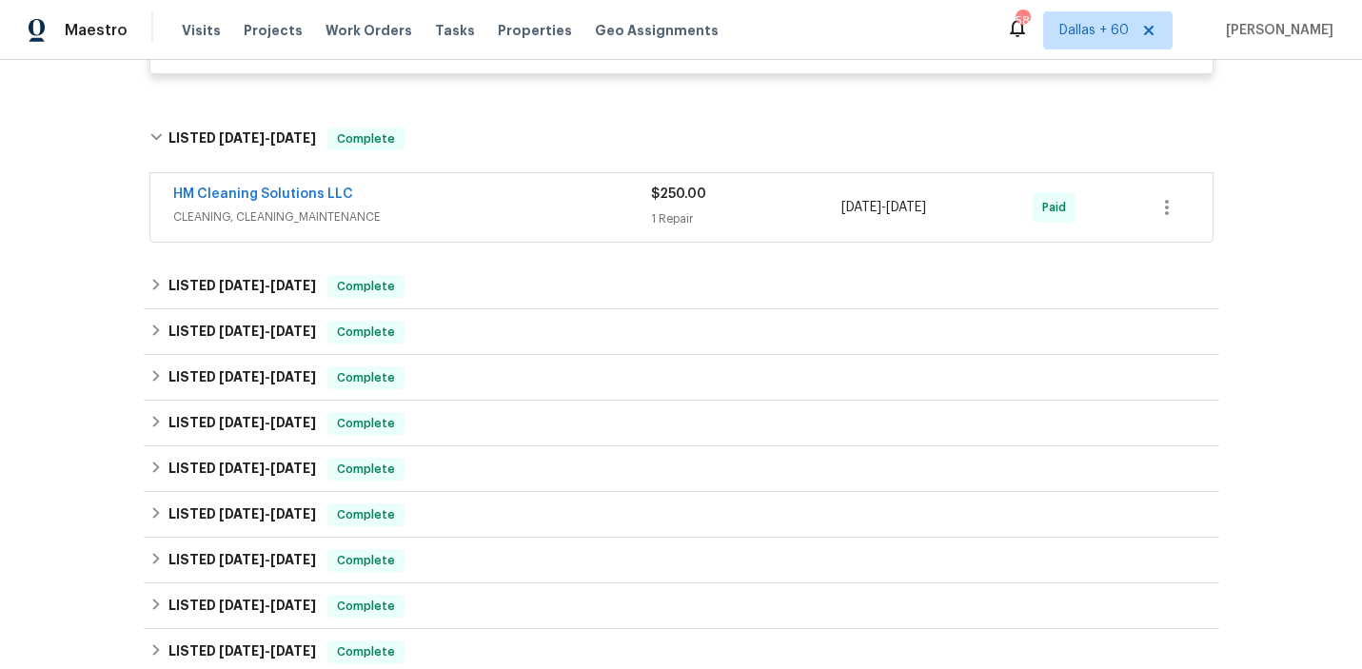
click at [495, 220] on span "CLEANING, CLEANING_MAINTENANCE" at bounding box center [412, 216] width 478 height 19
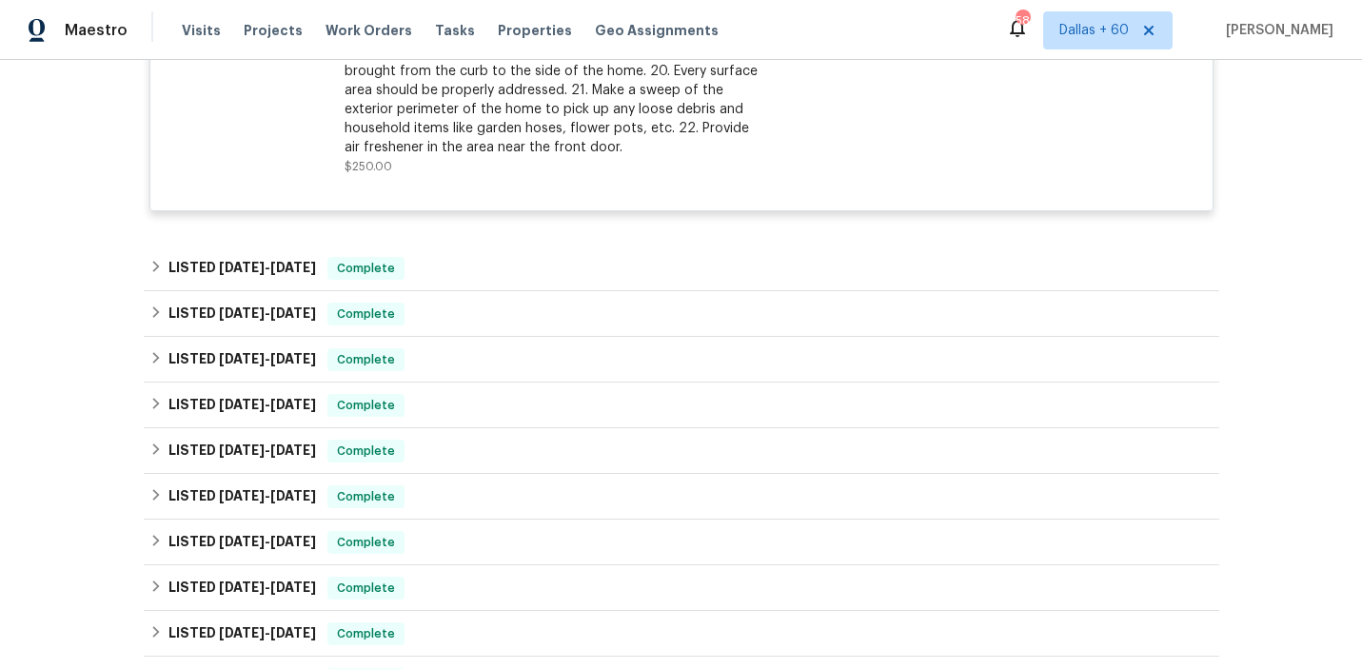
scroll to position [1533, 0]
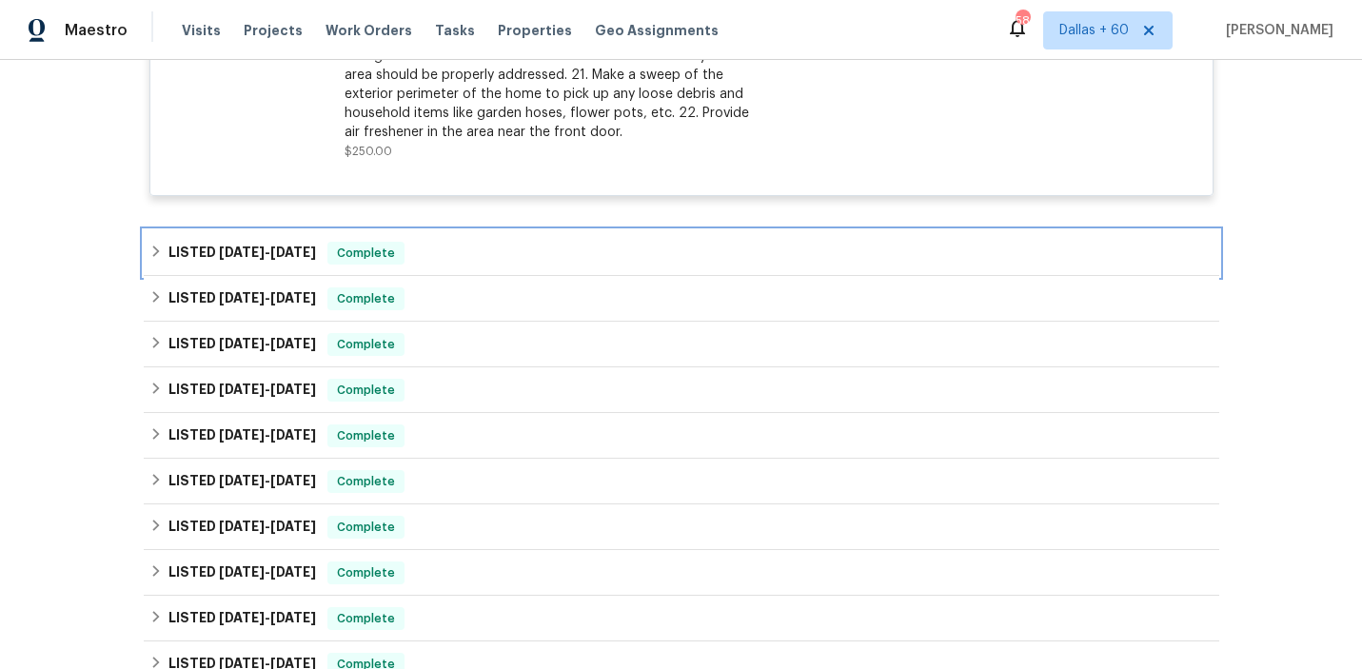
click at [499, 268] on div "LISTED 8/13/25 - 8/18/25 Complete" at bounding box center [681, 253] width 1075 height 46
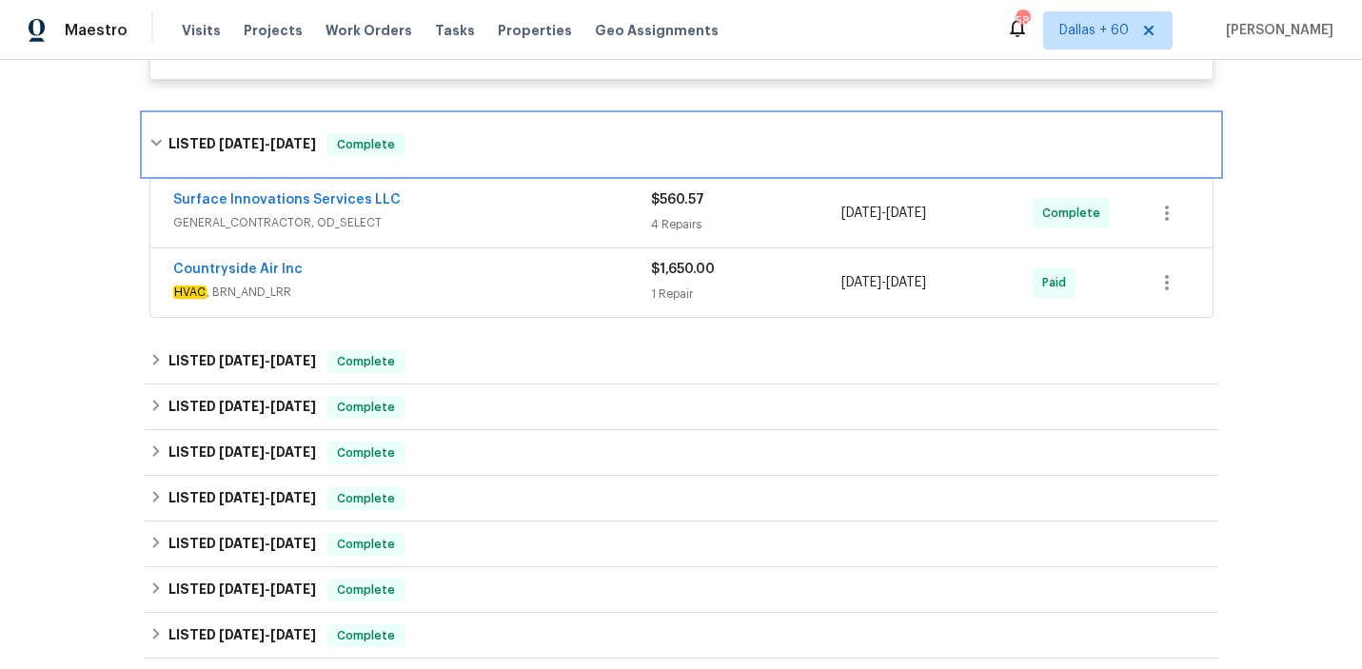
scroll to position [1650, 0]
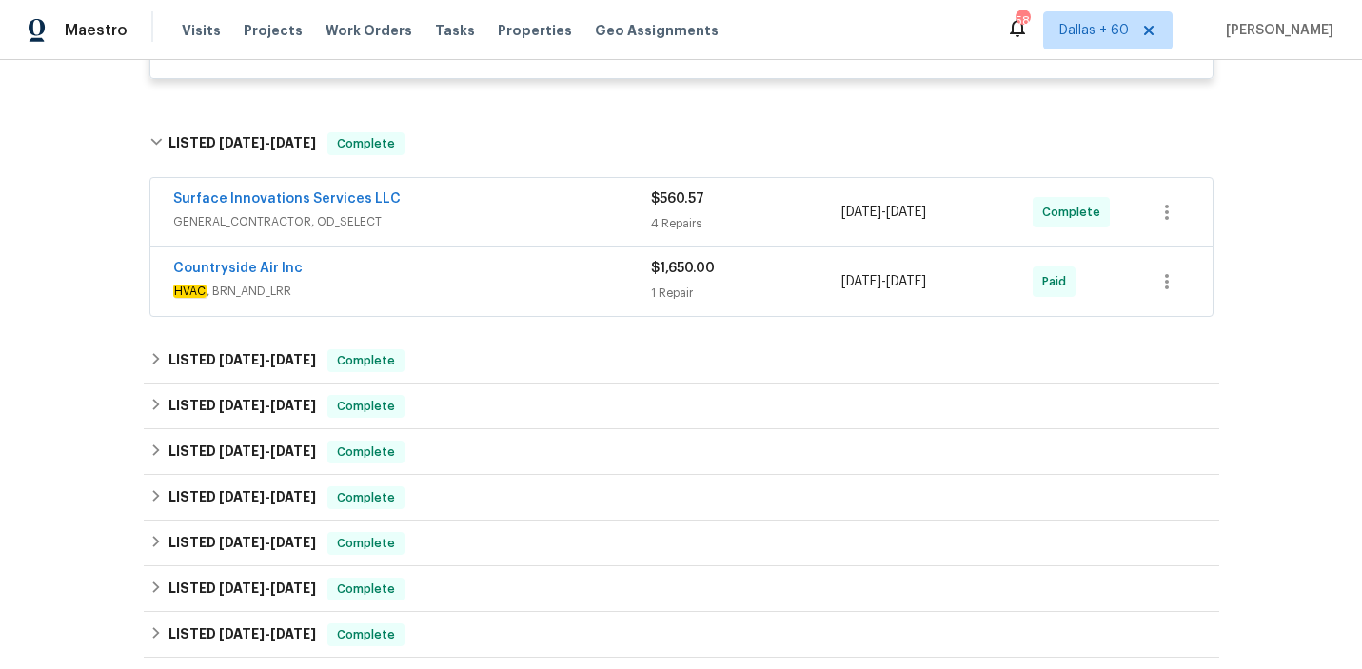
click at [499, 268] on div "Countryside Air Inc" at bounding box center [412, 270] width 478 height 23
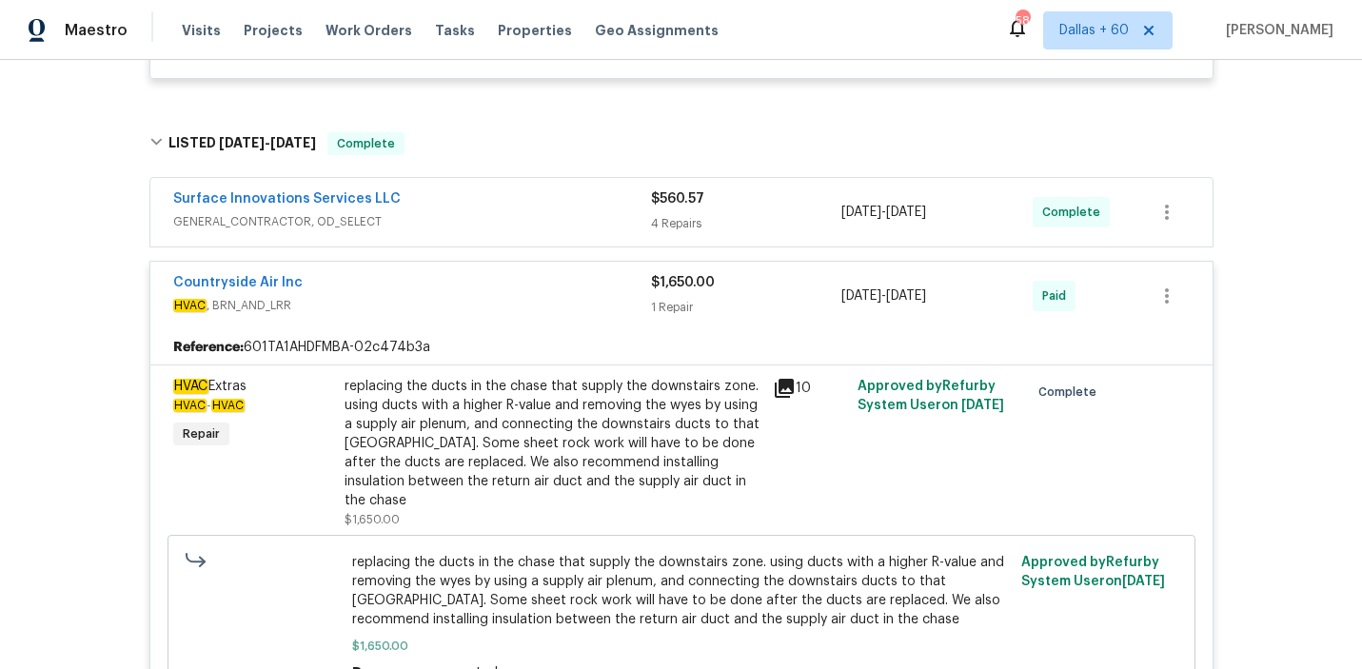
click at [516, 224] on span "GENERAL_CONTRACTOR, OD_SELECT" at bounding box center [412, 221] width 478 height 19
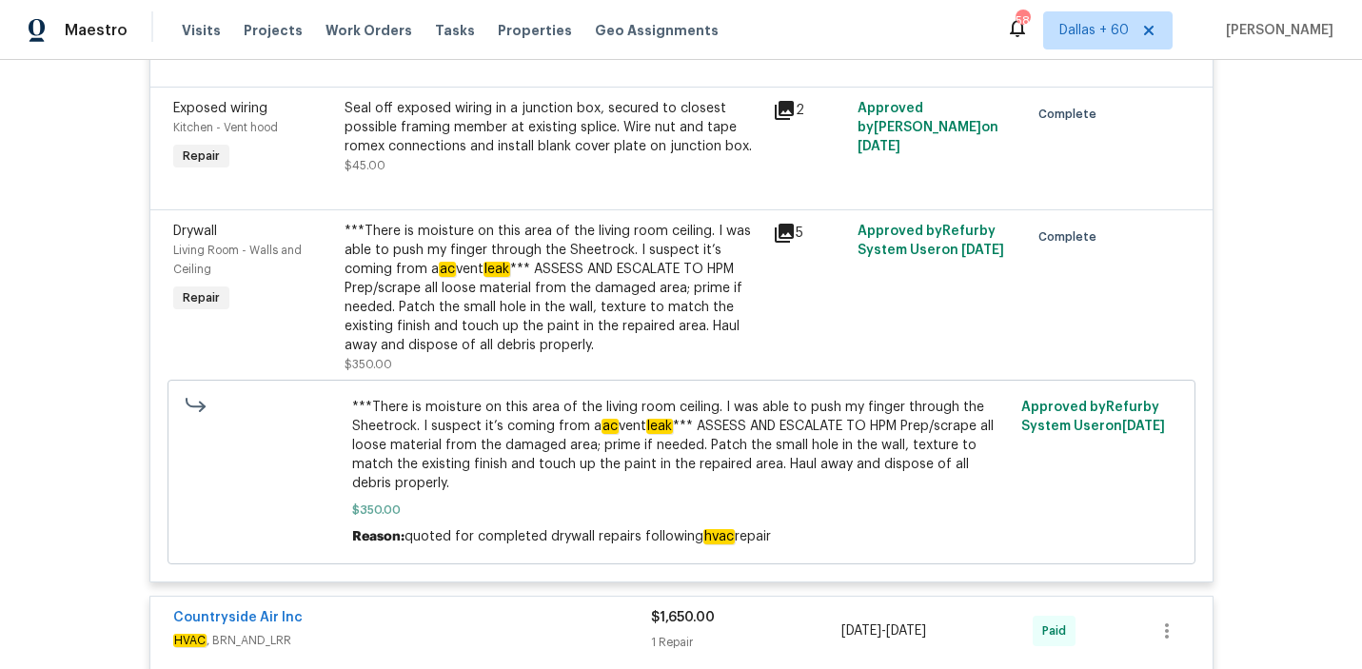
scroll to position [2174, 0]
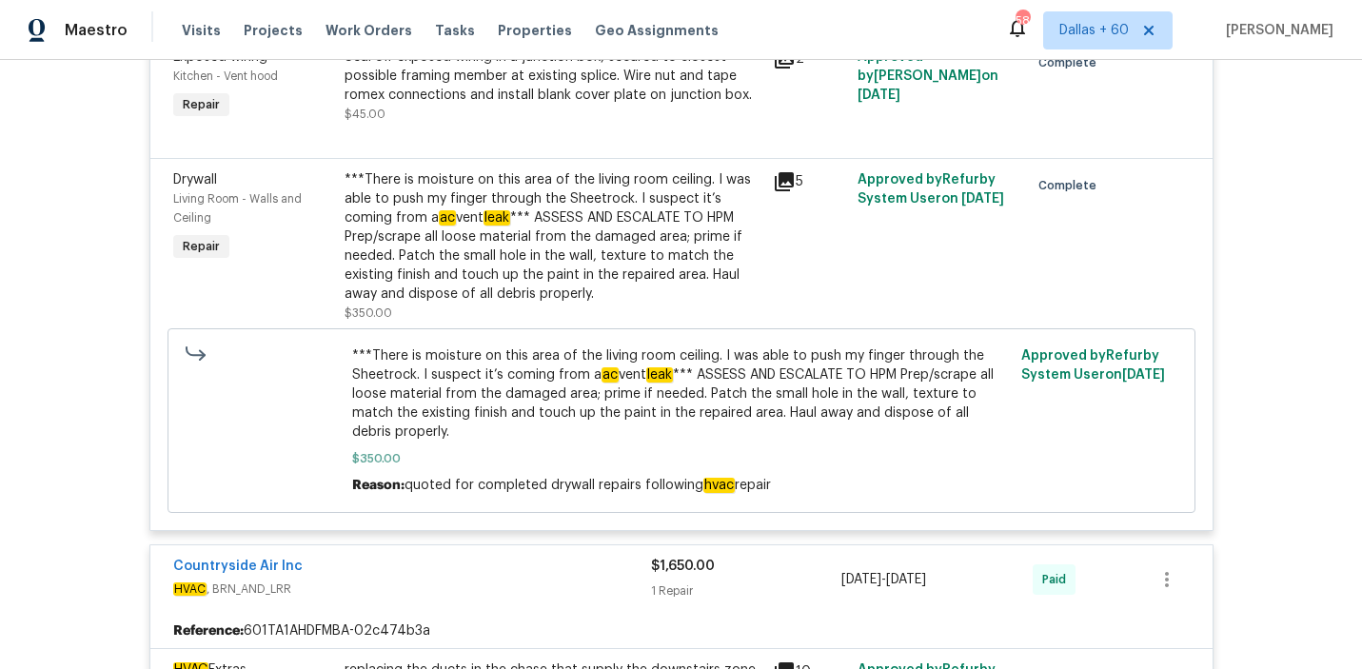
click at [538, 240] on div "***There is moisture on this area of the living room ceiling. I was able to pus…" at bounding box center [552, 236] width 417 height 133
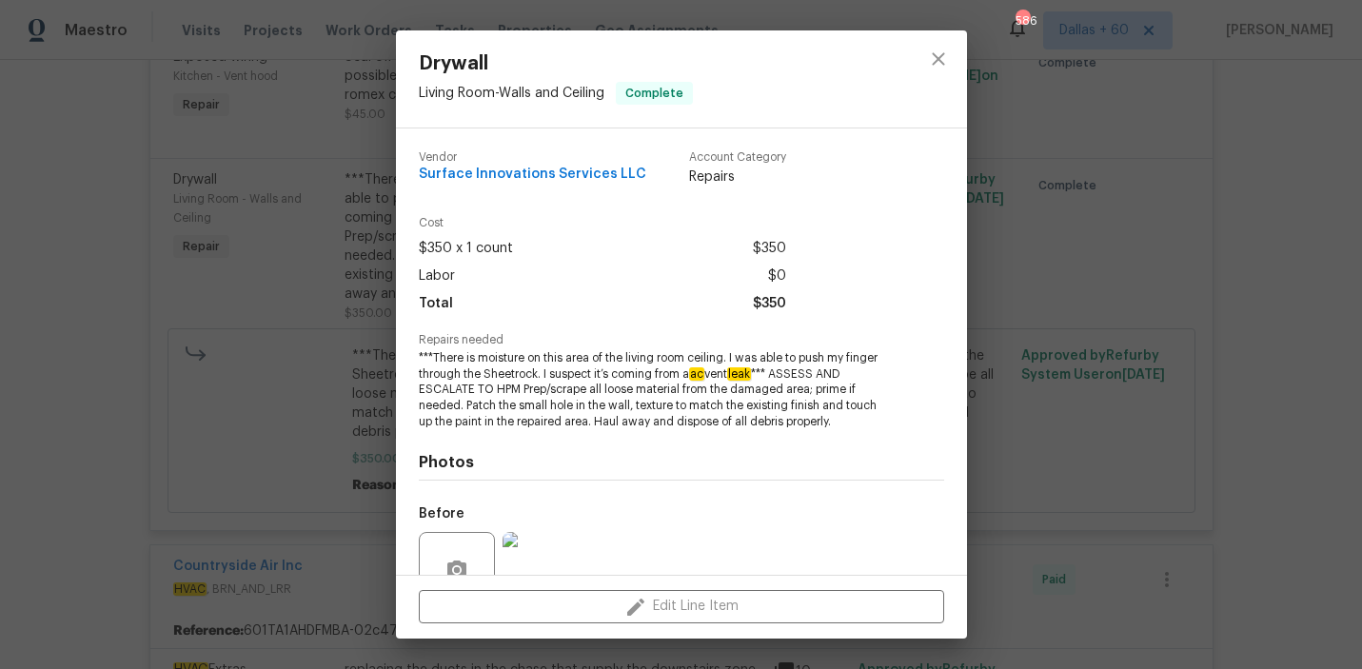
scroll to position [176, 0]
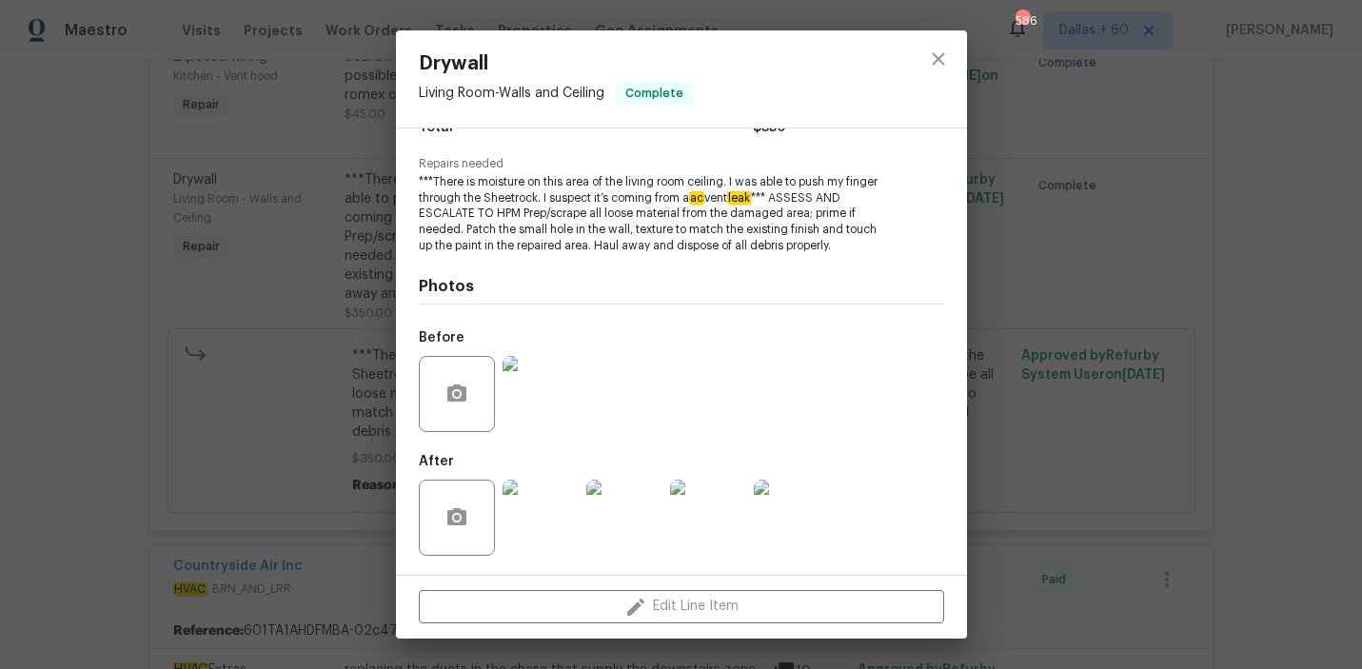
click at [520, 414] on img at bounding box center [540, 394] width 76 height 76
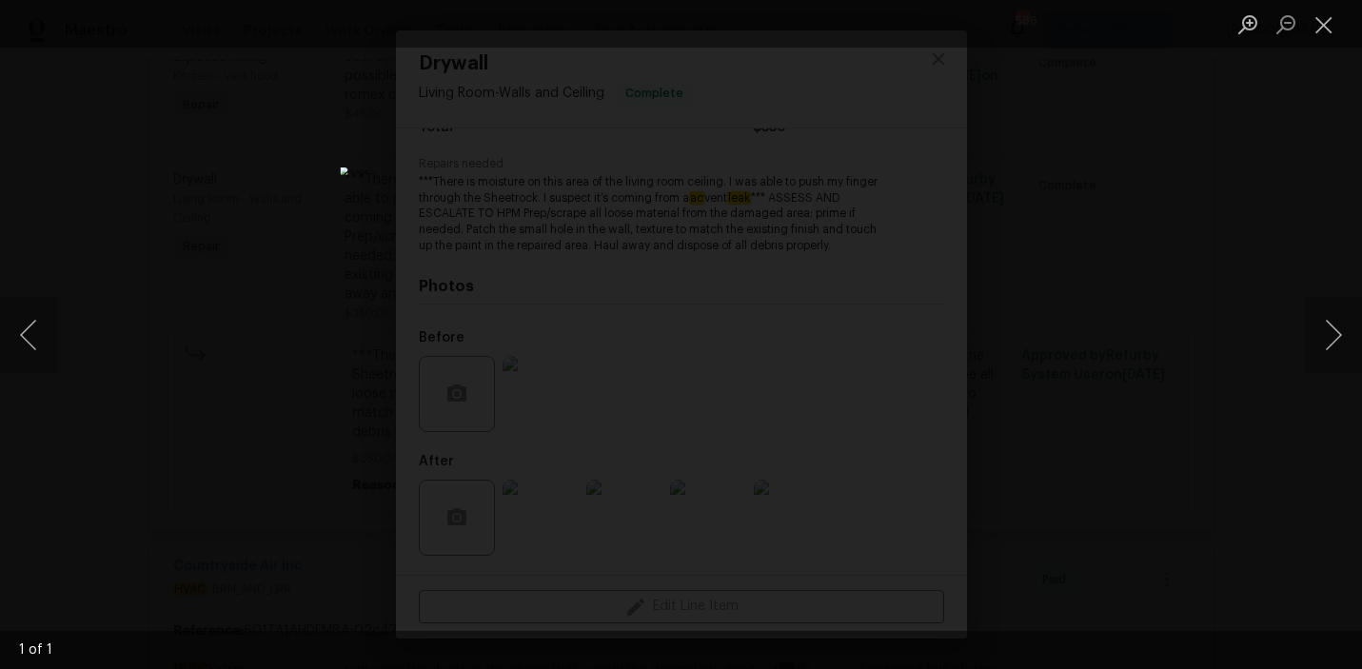
click at [1157, 384] on div "Lightbox" at bounding box center [681, 334] width 1362 height 669
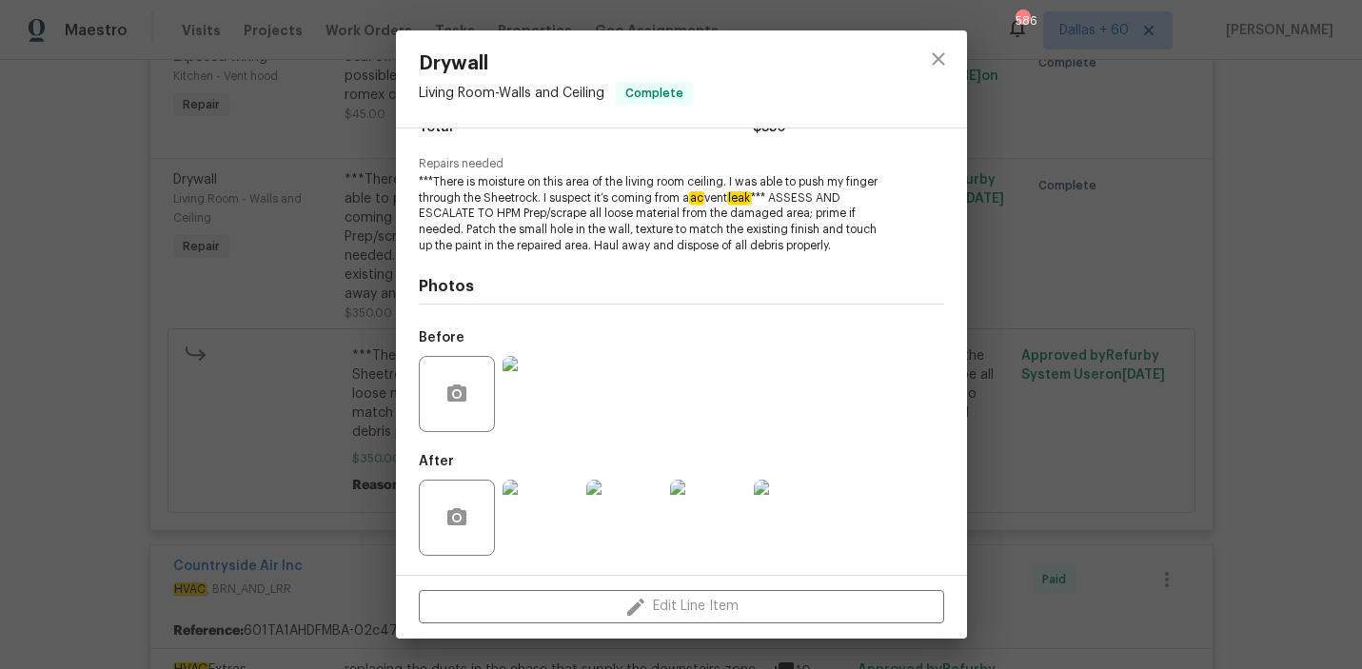
click at [556, 502] on img at bounding box center [540, 518] width 76 height 76
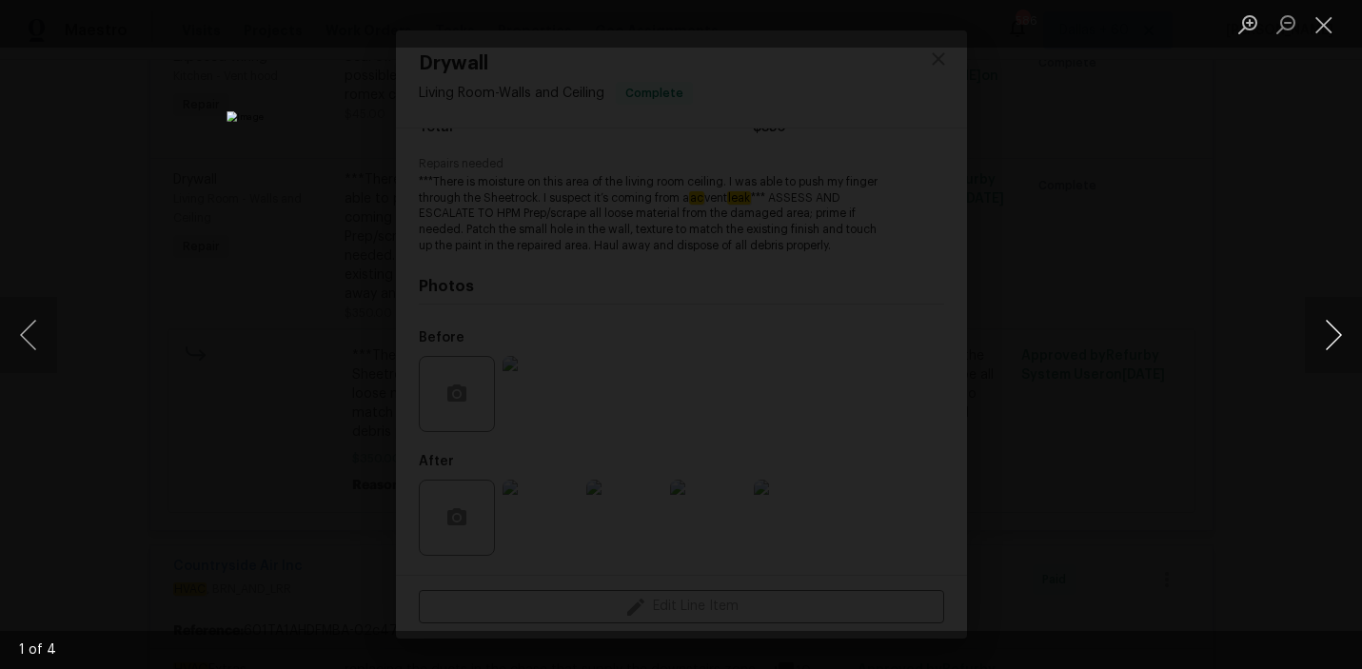
click at [1330, 333] on button "Next image" at bounding box center [1332, 335] width 57 height 76
click at [1244, 400] on div "Lightbox" at bounding box center [681, 334] width 1362 height 669
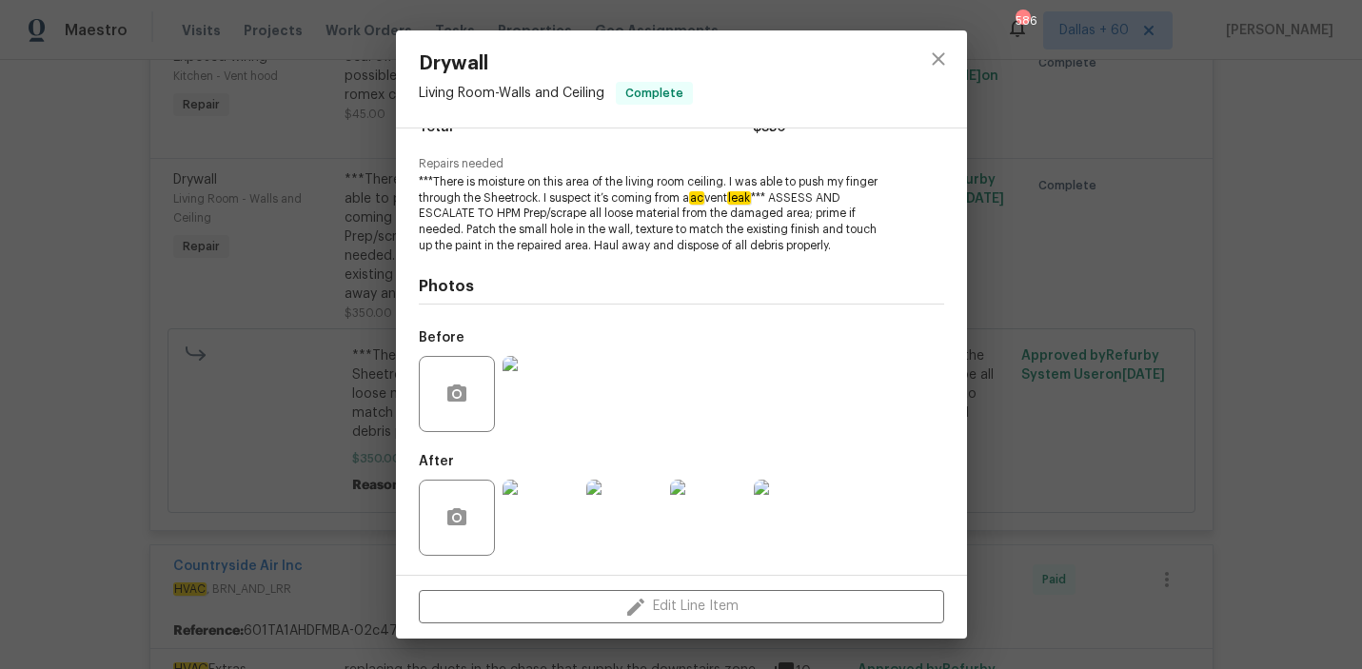
click at [70, 369] on div "Drywall Living Room - Walls and Ceiling Complete Vendor Surface Innovations Ser…" at bounding box center [681, 334] width 1362 height 669
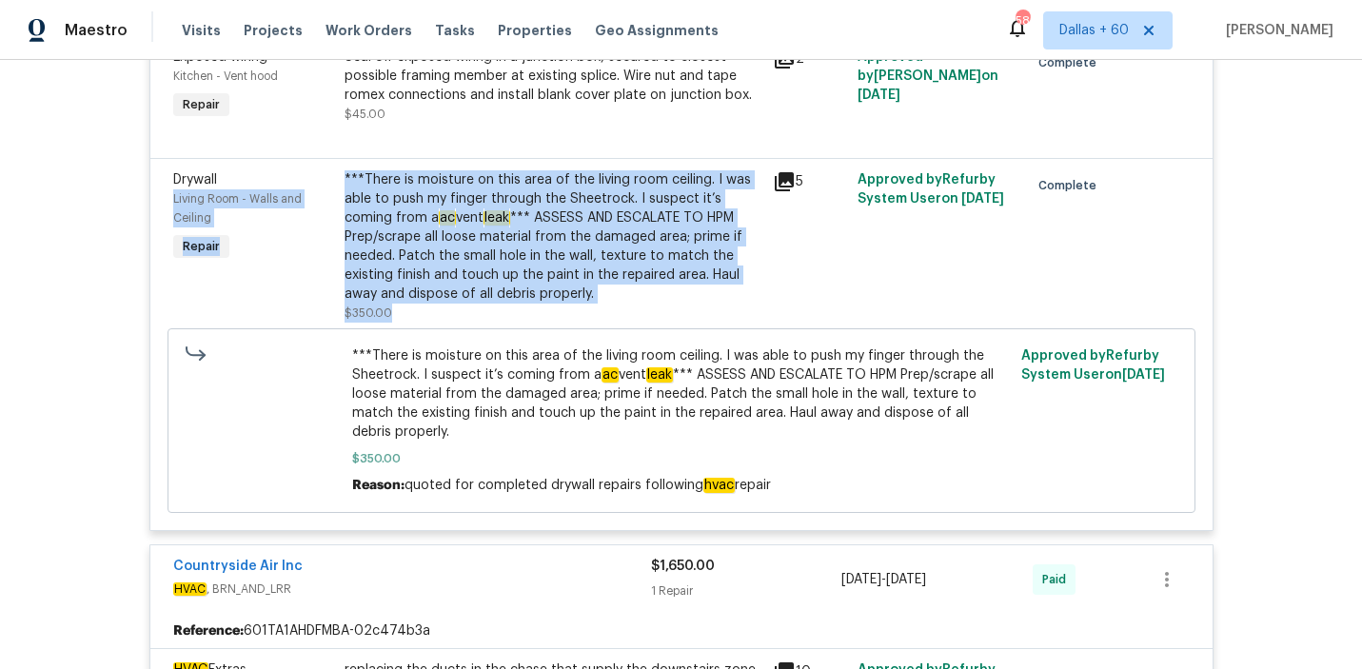
drag, startPoint x: 337, startPoint y: 179, endPoint x: 466, endPoint y: 323, distance: 194.1
click at [466, 323] on div "Drywall Living Room - Walls and Ceiling Repair ***There is moisture on this are…" at bounding box center [681, 247] width 1028 height 164
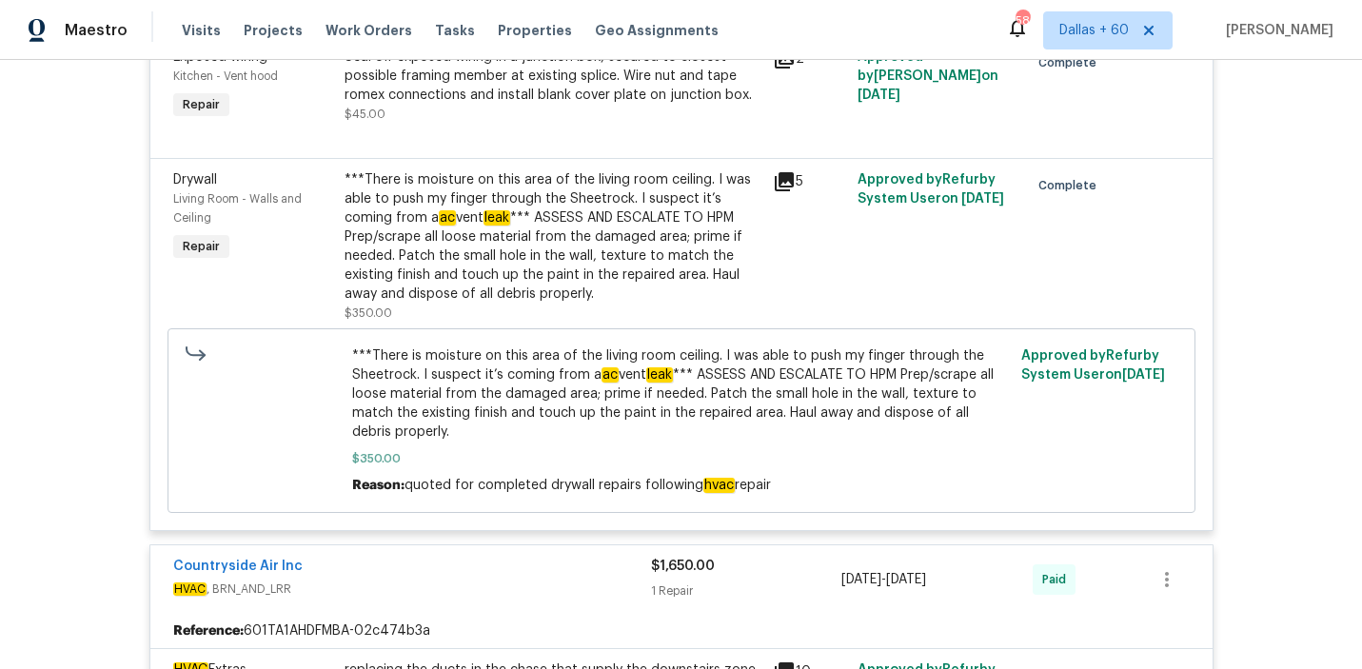
click at [609, 328] on div "***There is moisture on this area of the living room ceiling. I was able to pus…" at bounding box center [681, 421] width 1016 height 196
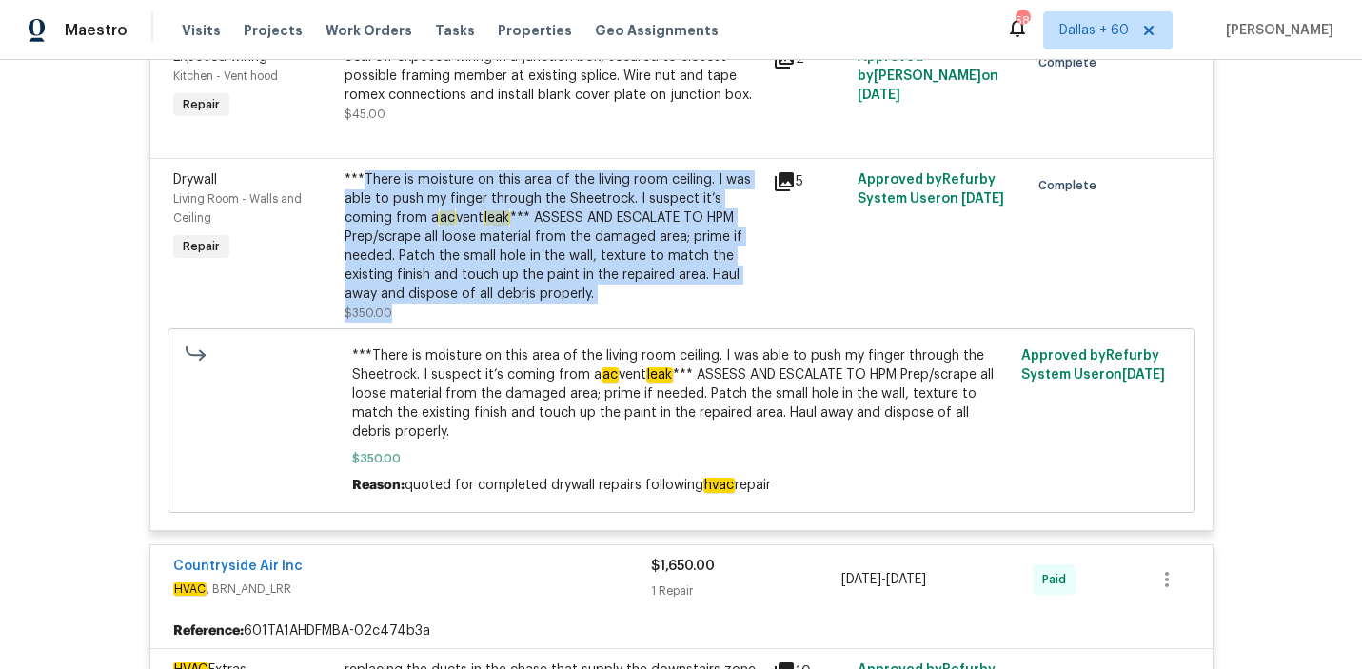
drag, startPoint x: 363, startPoint y: 179, endPoint x: 480, endPoint y: 323, distance: 185.3
click at [480, 323] on div "***There is moisture on this area of the living room ceiling. I was able to pus…" at bounding box center [552, 246] width 417 height 152
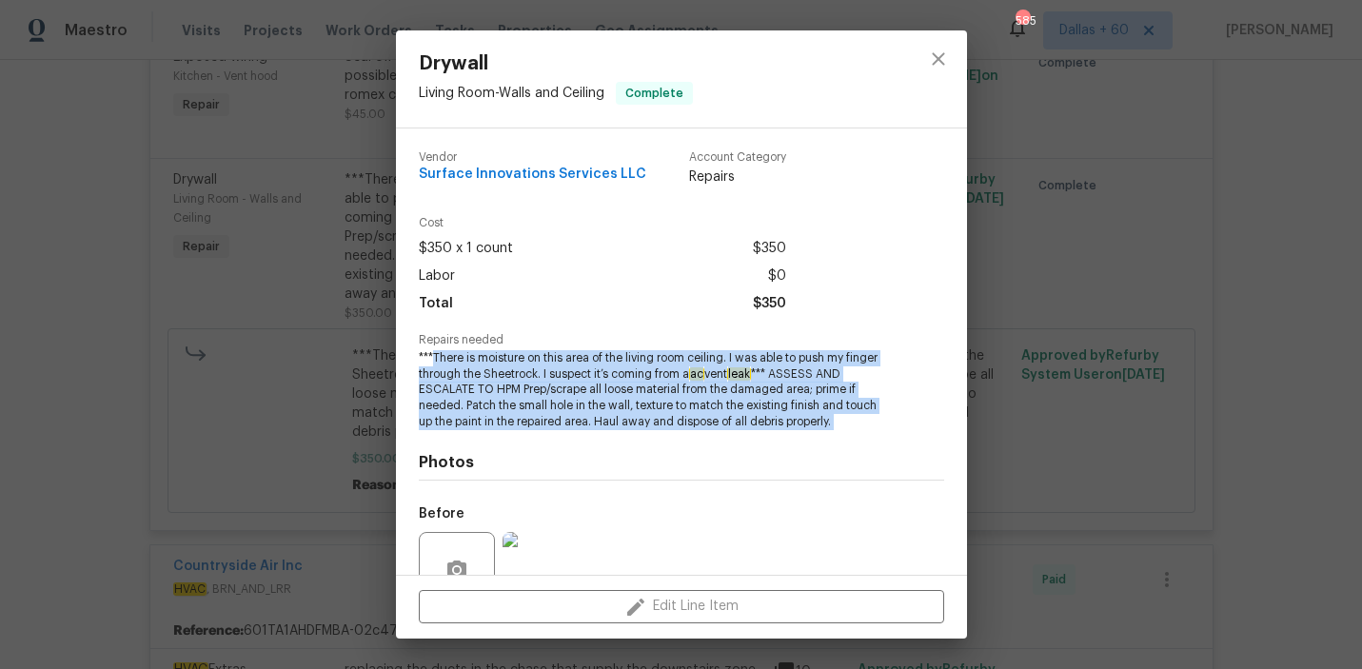
drag, startPoint x: 433, startPoint y: 360, endPoint x: 841, endPoint y: 442, distance: 416.5
click at [841, 442] on div "Vendor Surface Innovations Services LLC Account Category Repairs Cost $350 x 1 …" at bounding box center [681, 439] width 525 height 607
copy span "There is moisture on this area of the living room ceiling. I was able to push m…"
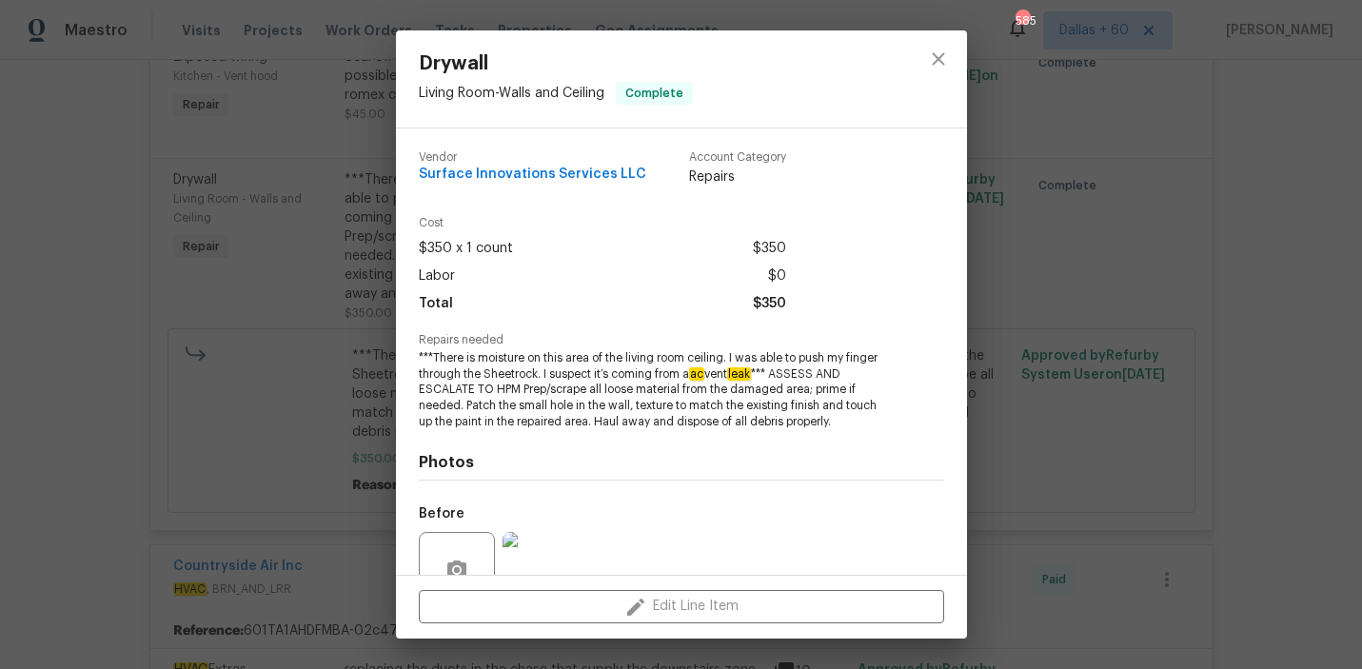
click at [12, 296] on div "Drywall Living Room - Walls and Ceiling Complete Vendor Surface Innovations Ser…" at bounding box center [681, 334] width 1362 height 669
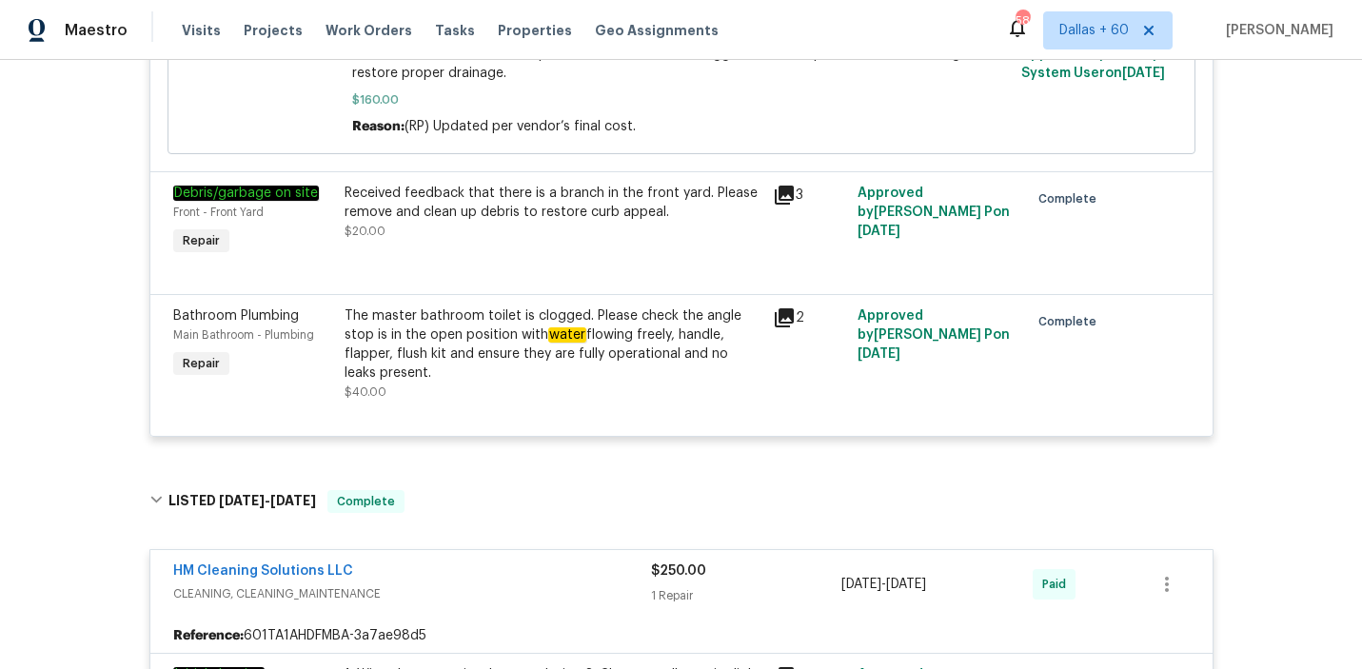
scroll to position [0, 0]
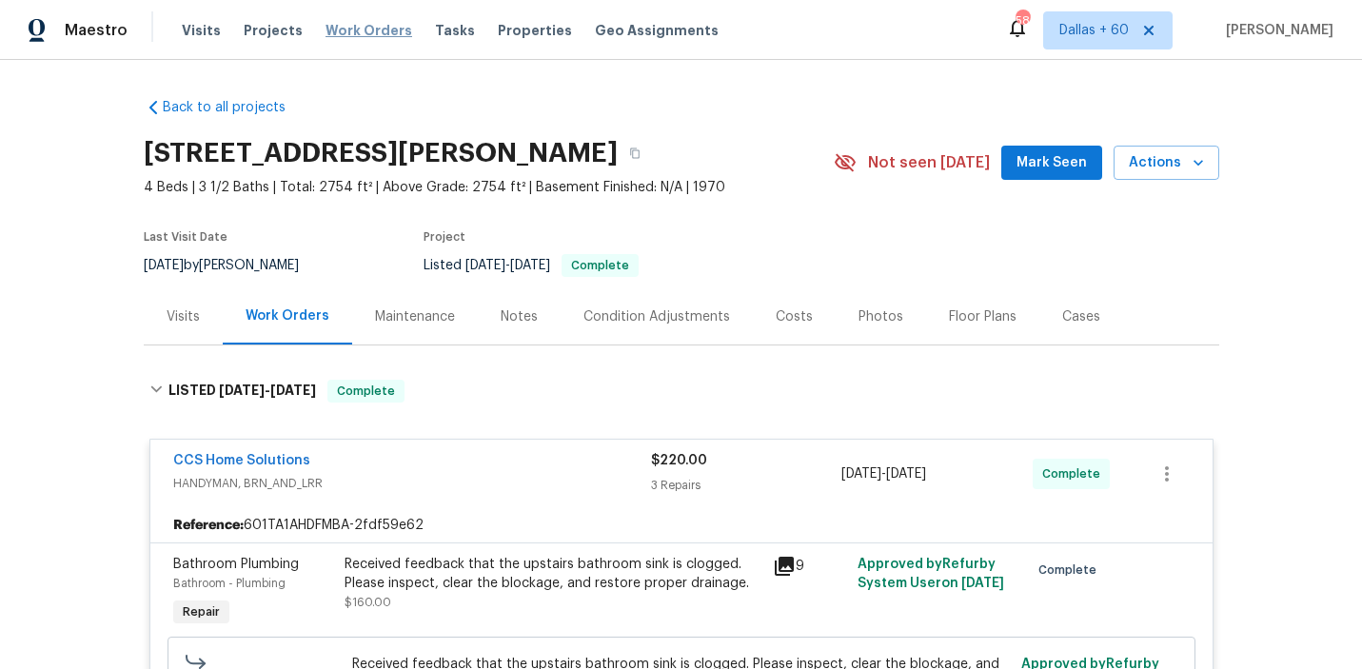
click at [375, 28] on span "Work Orders" at bounding box center [368, 30] width 87 height 19
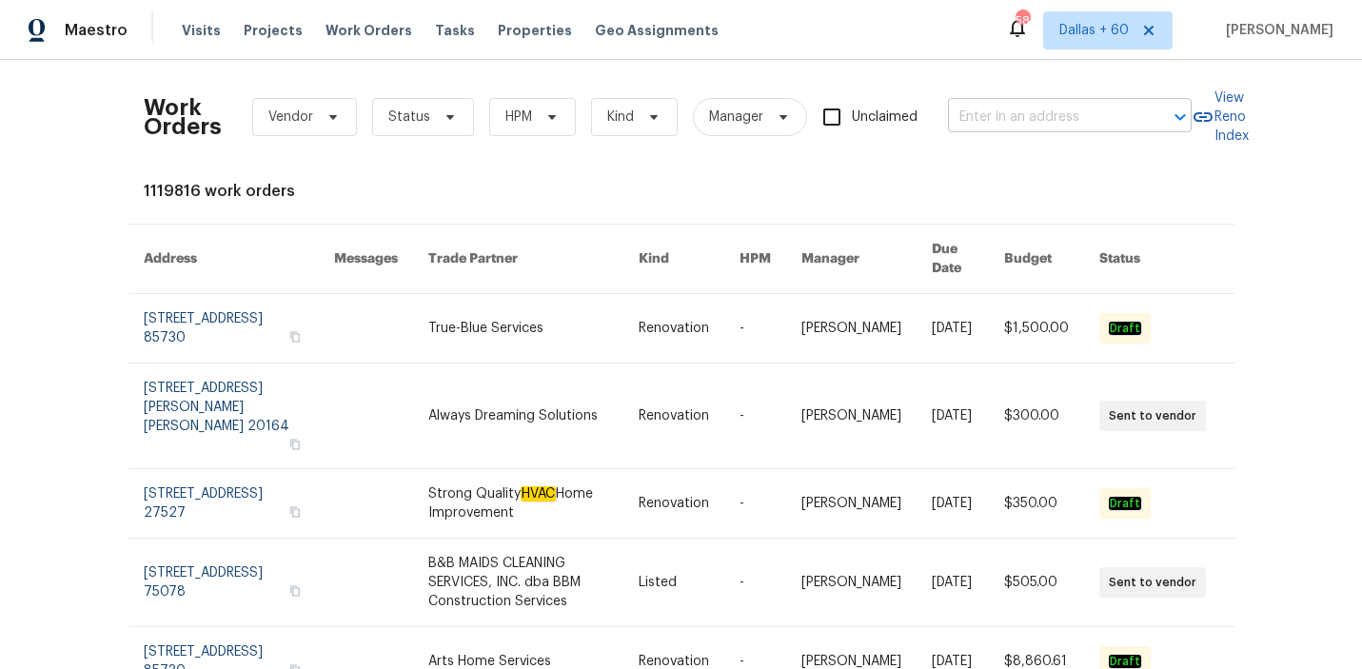
click at [1052, 122] on input "text" at bounding box center [1043, 117] width 190 height 29
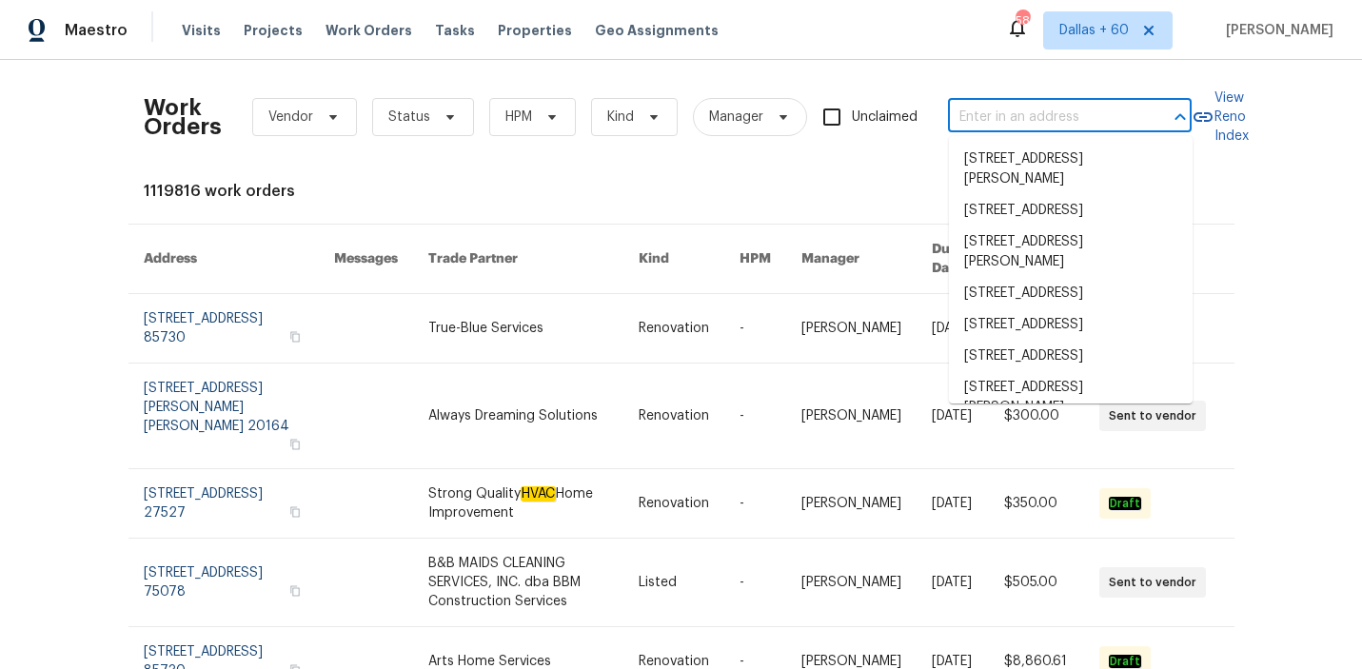
paste input "1215 Merlyn St, Lakeland, FL 33813"
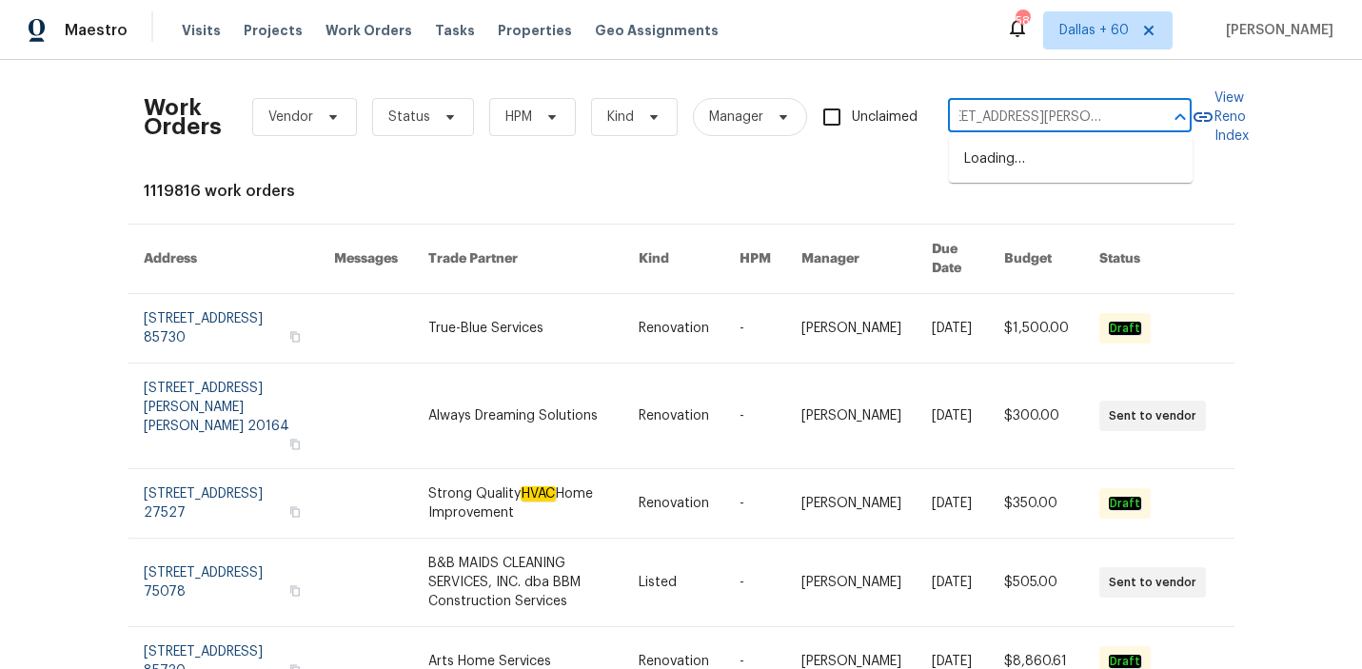
type input "1215 Merlyn St, Lakeland, FL 33813"
click at [1066, 167] on li "1215 Merlyn St, Lakeland, FL 33813" at bounding box center [1071, 169] width 244 height 51
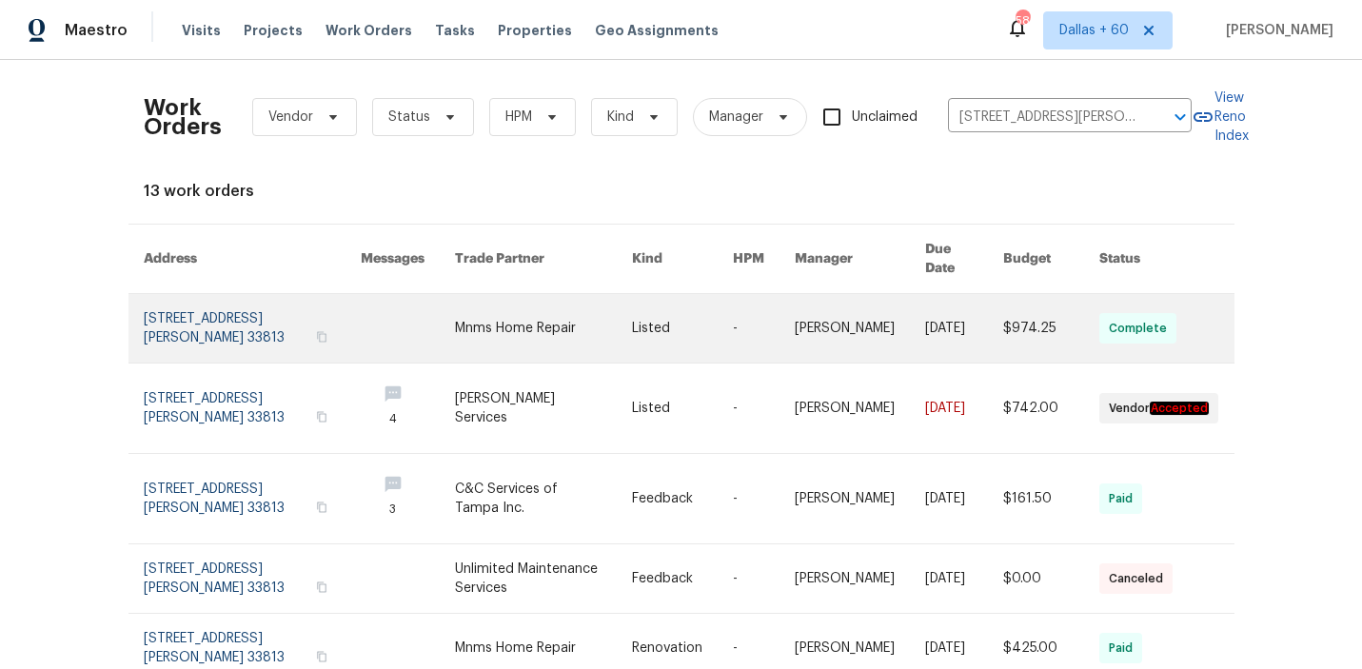
click at [660, 325] on link at bounding box center [682, 328] width 101 height 69
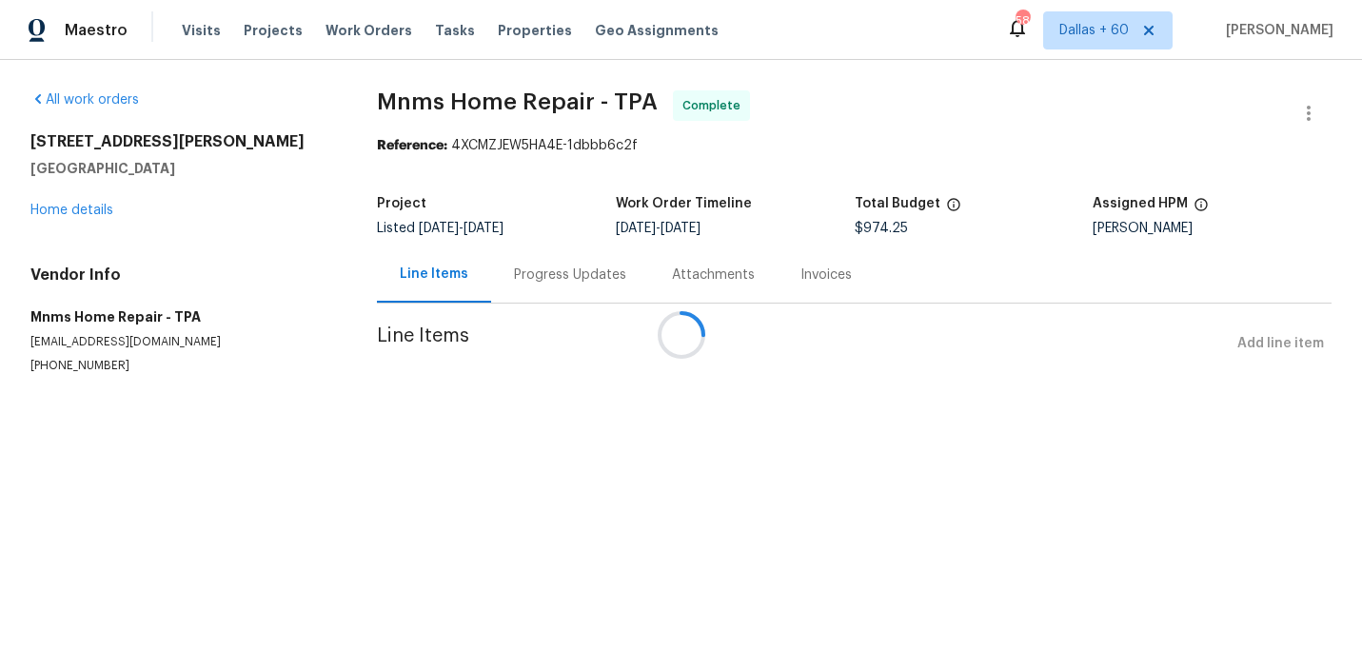
click at [97, 206] on div at bounding box center [681, 334] width 1362 height 669
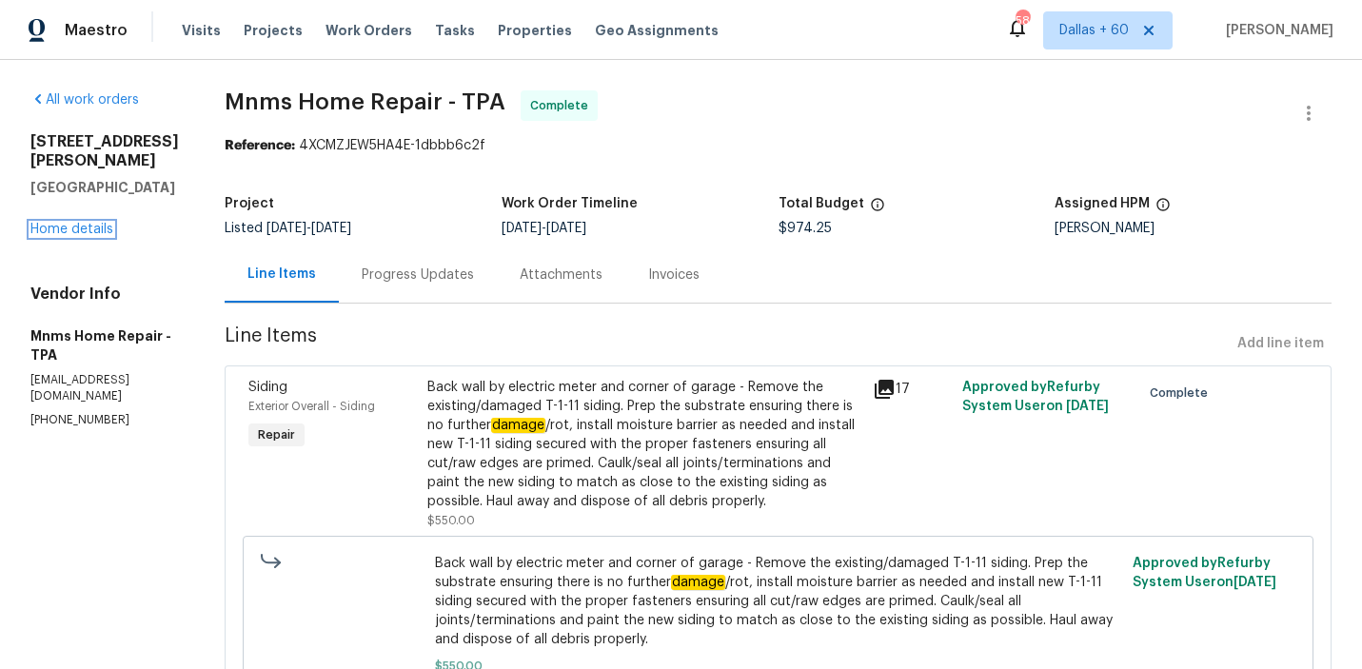
click at [97, 223] on link "Home details" at bounding box center [71, 229] width 83 height 13
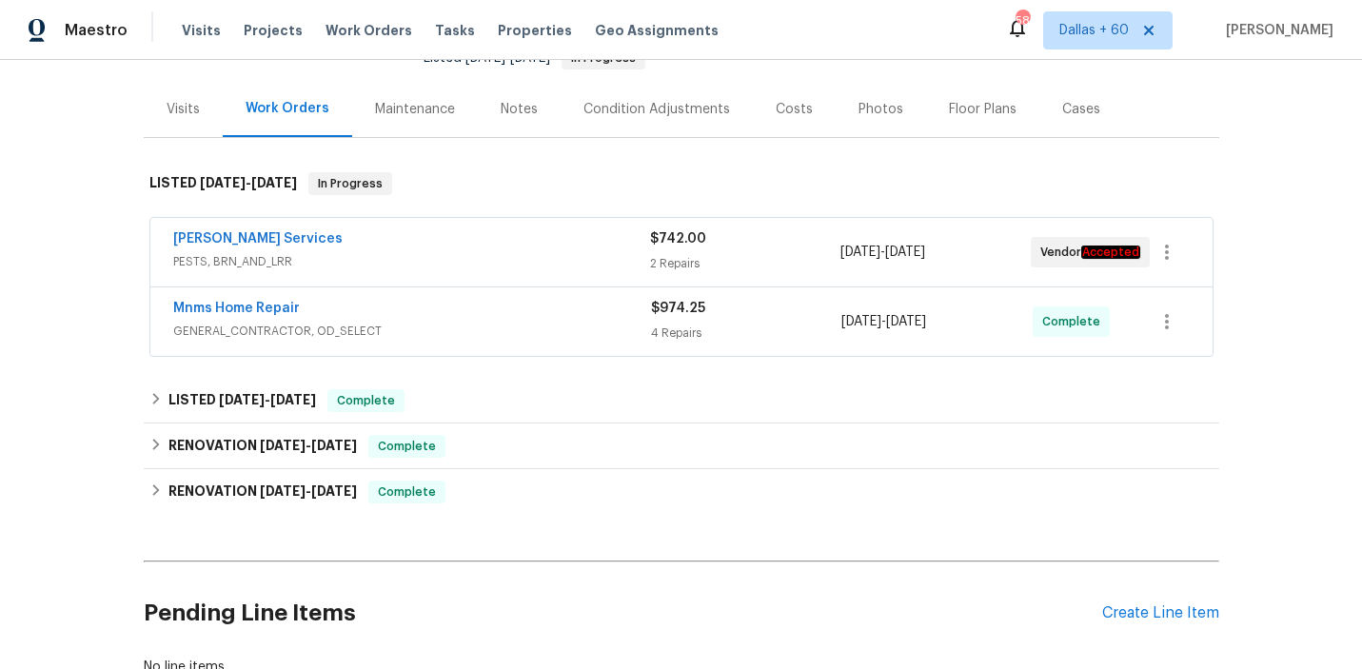
click at [594, 230] on div "Massey Services" at bounding box center [411, 240] width 477 height 23
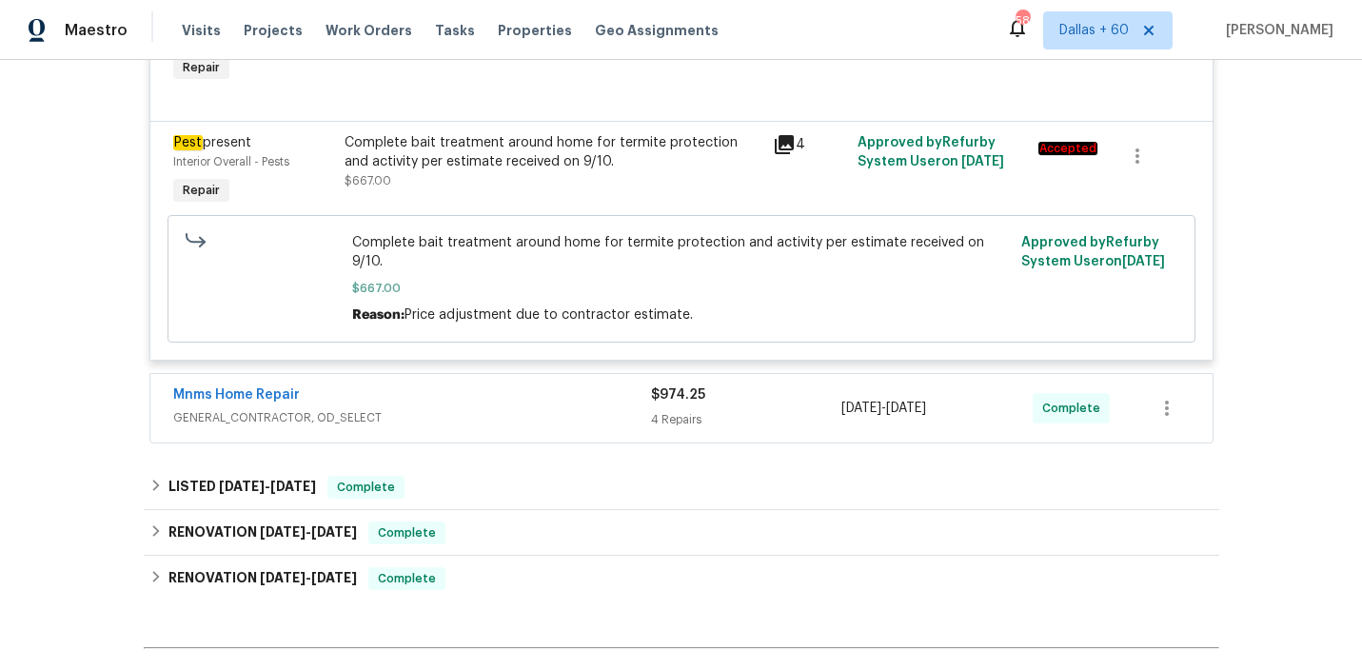
scroll to position [556, 0]
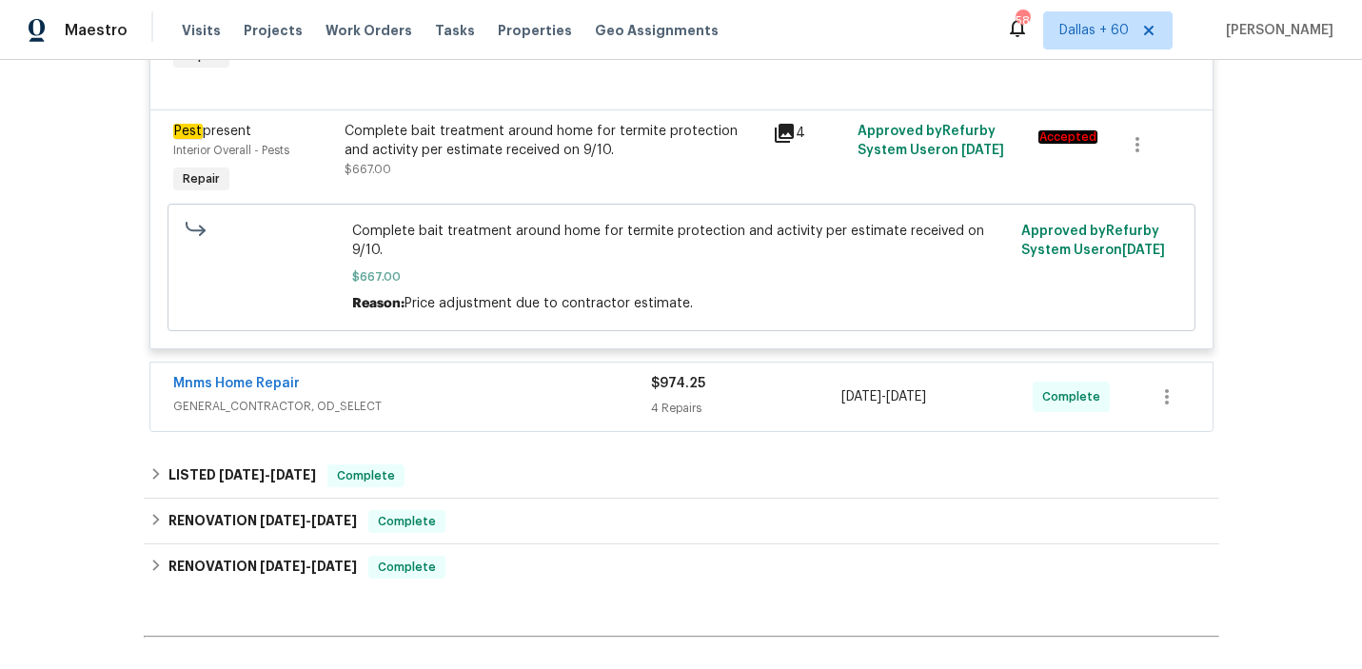
click at [523, 374] on div "Mnms Home Repair" at bounding box center [412, 385] width 478 height 23
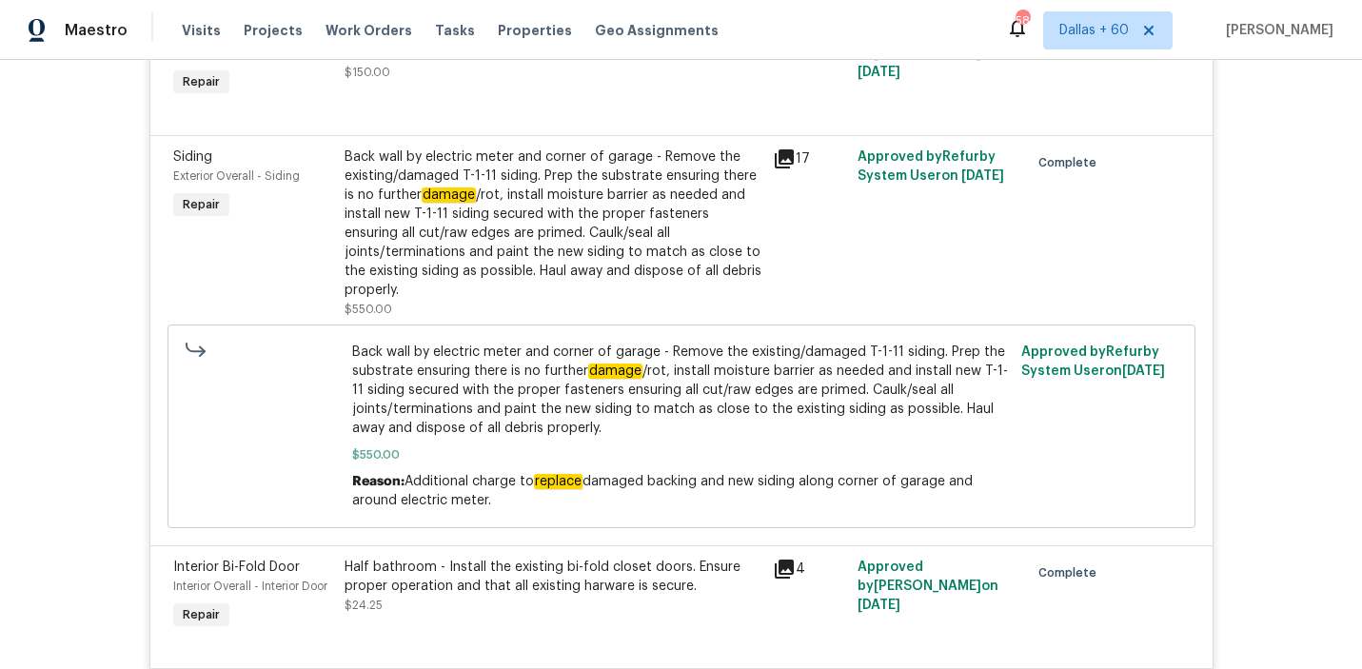
scroll to position [1019, 0]
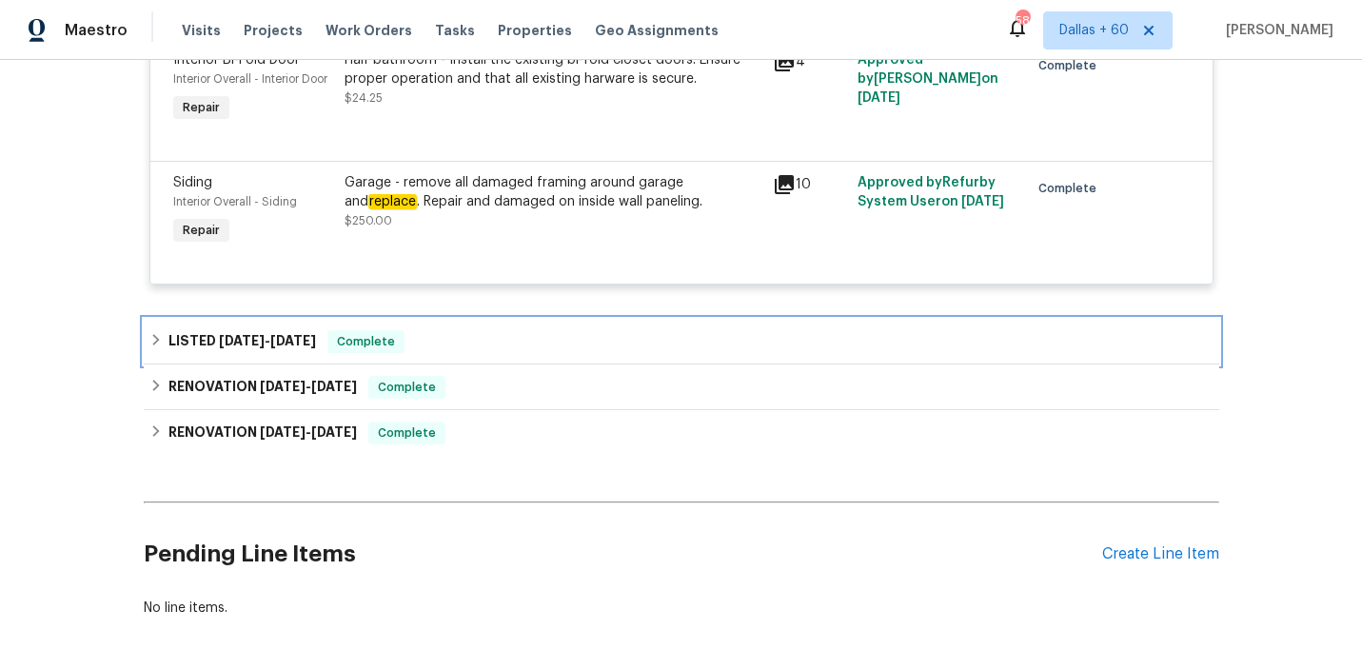
click at [521, 321] on div "LISTED 8/11/25 - 8/13/25 Complete" at bounding box center [681, 342] width 1075 height 46
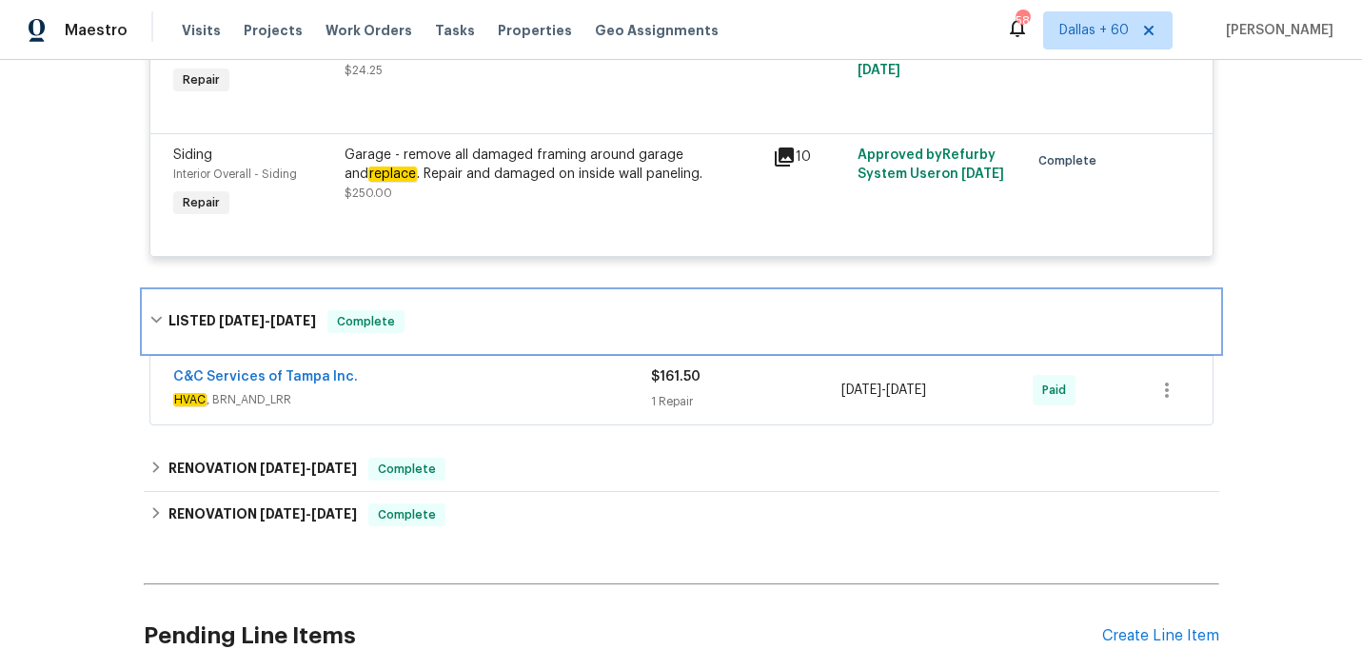
scroll to position [1552, 0]
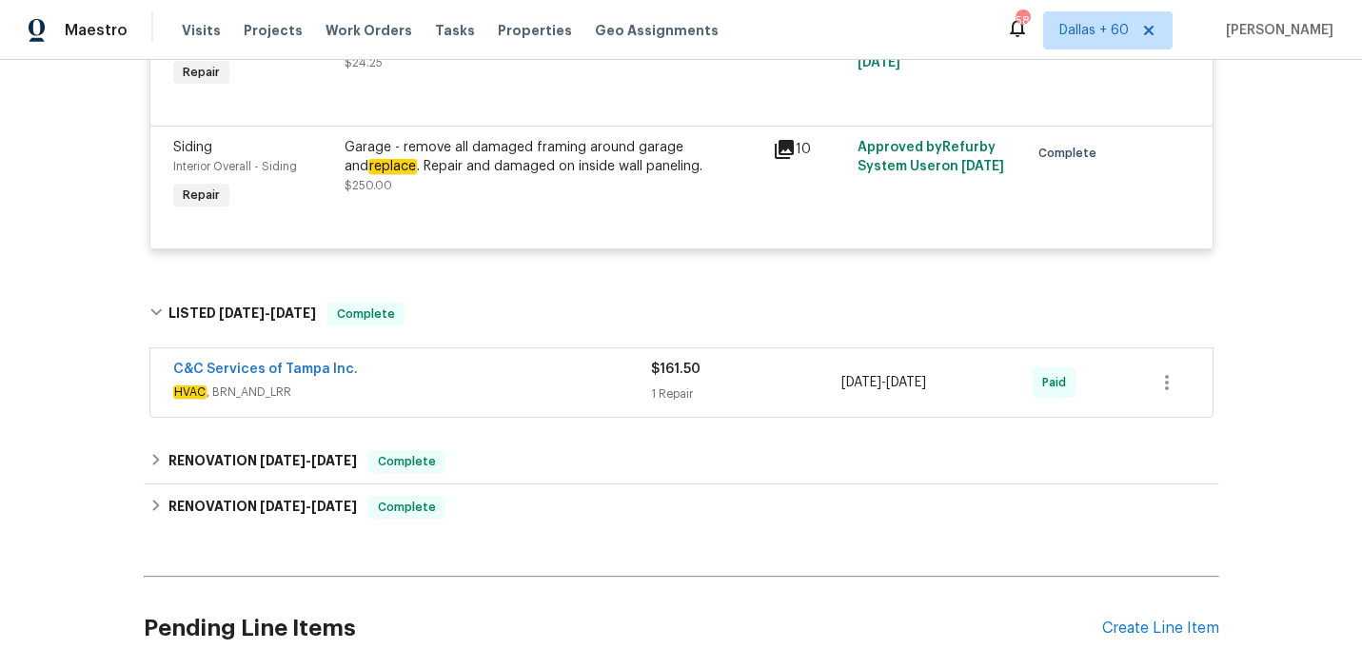
click at [521, 348] on div "C&C Services of Tampa Inc. HVAC , BRN_AND_LRR $161.50 1 Repair 8/13/2025 - 8/13…" at bounding box center [681, 382] width 1062 height 69
click at [521, 360] on div "C&C Services of Tampa Inc." at bounding box center [412, 371] width 478 height 23
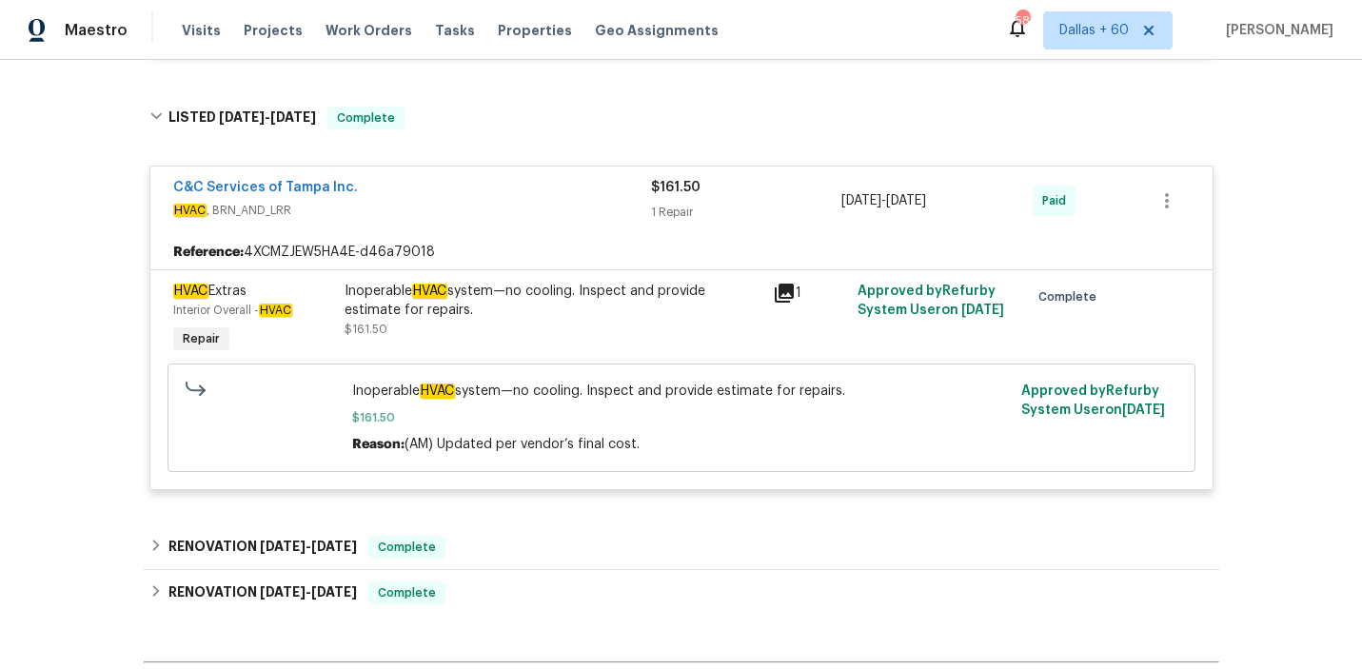
scroll to position [1952, 0]
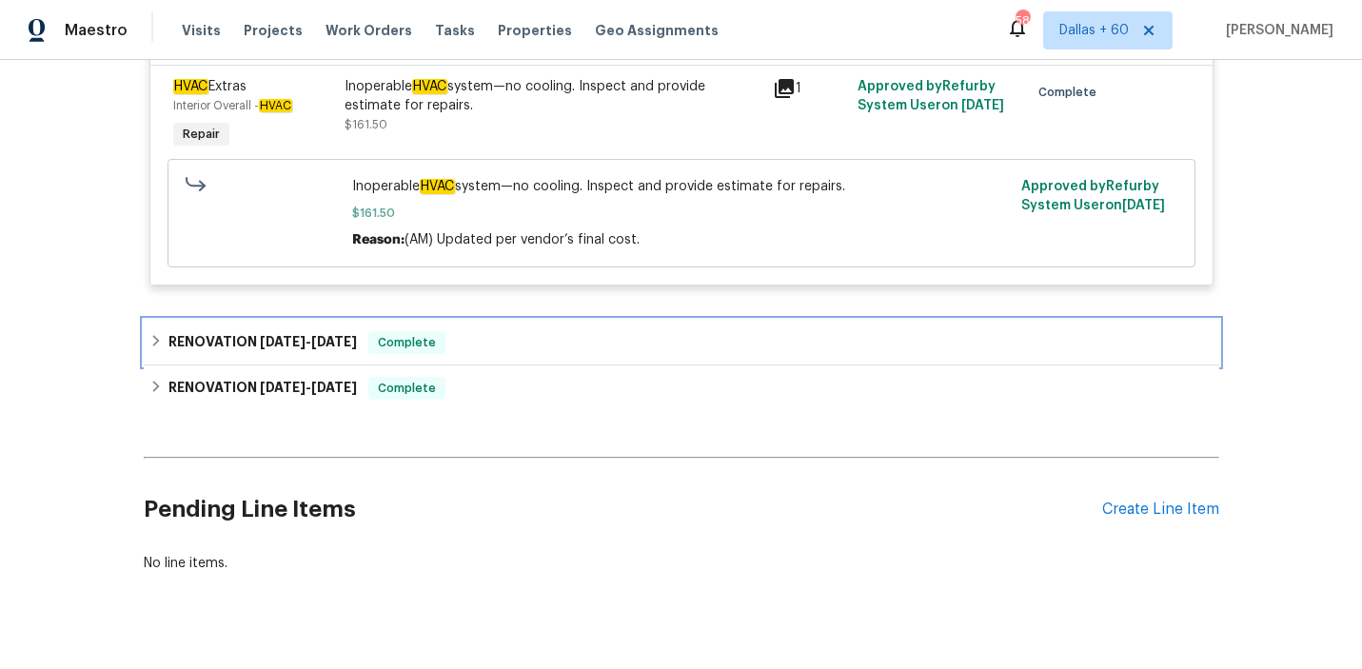
click at [570, 320] on div "RENOVATION 6/6/25 - 6/12/25 Complete" at bounding box center [681, 343] width 1075 height 46
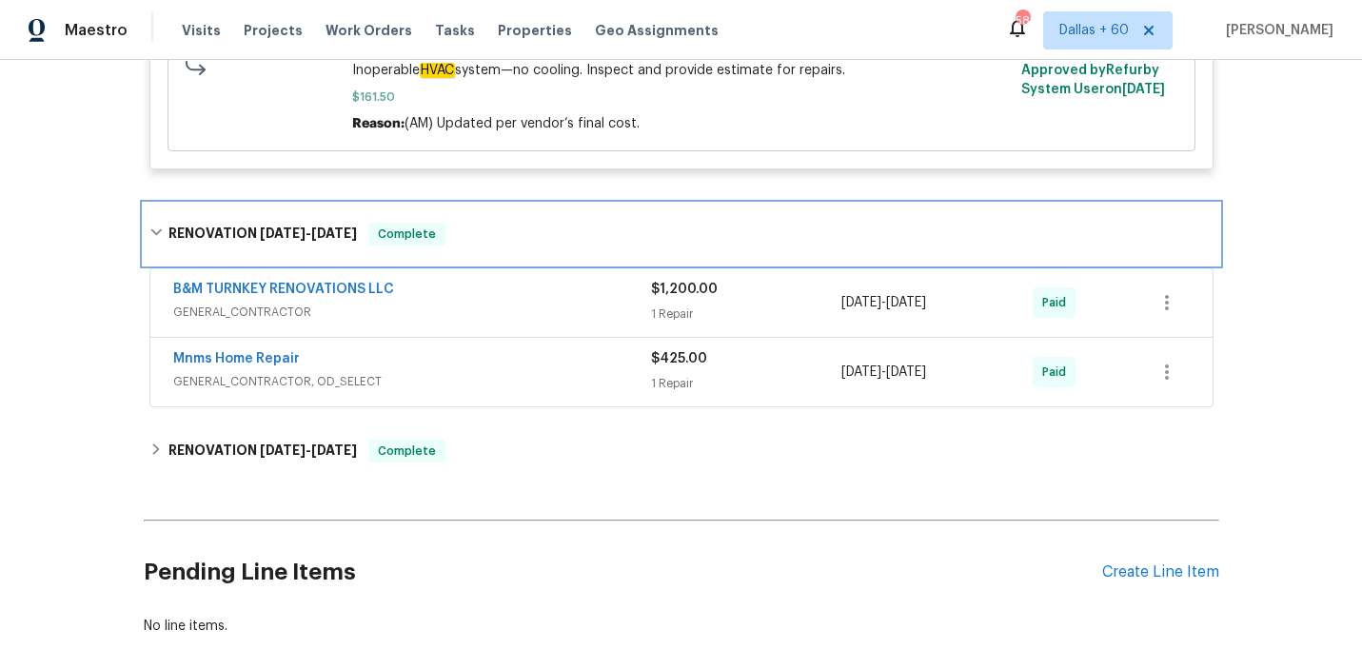
scroll to position [2072, 0]
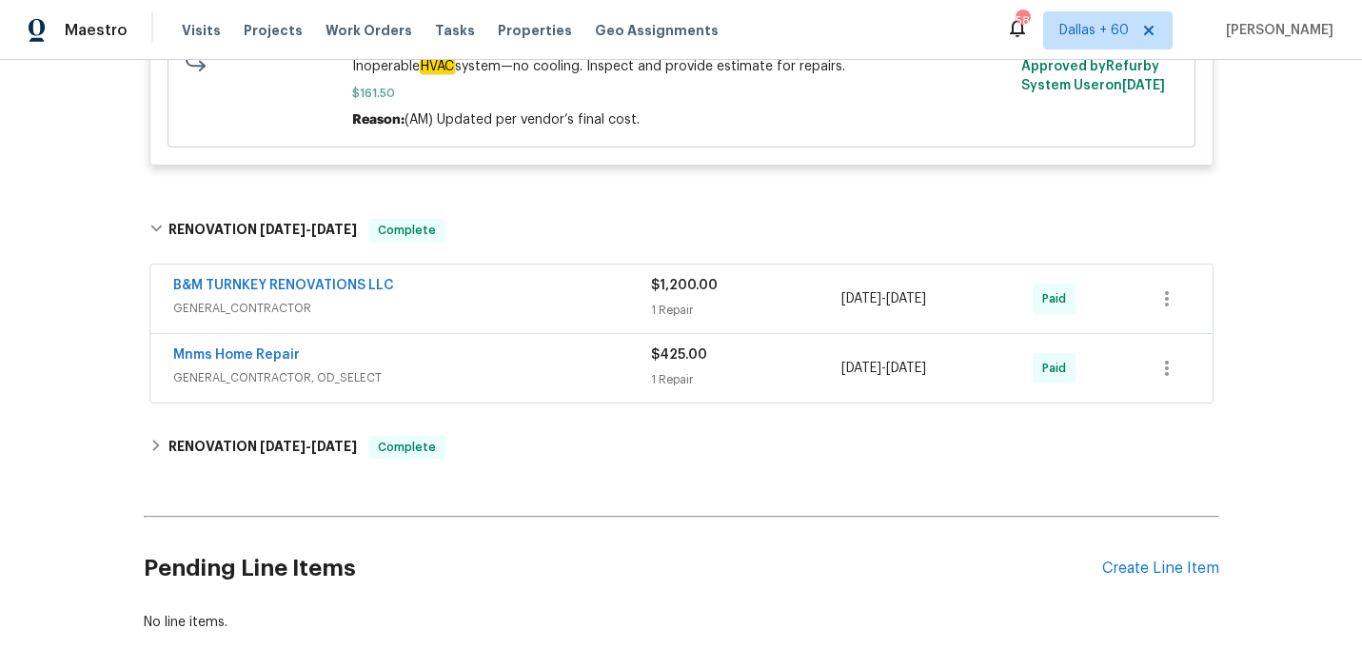
click at [543, 345] on div "Mnms Home Repair" at bounding box center [412, 356] width 478 height 23
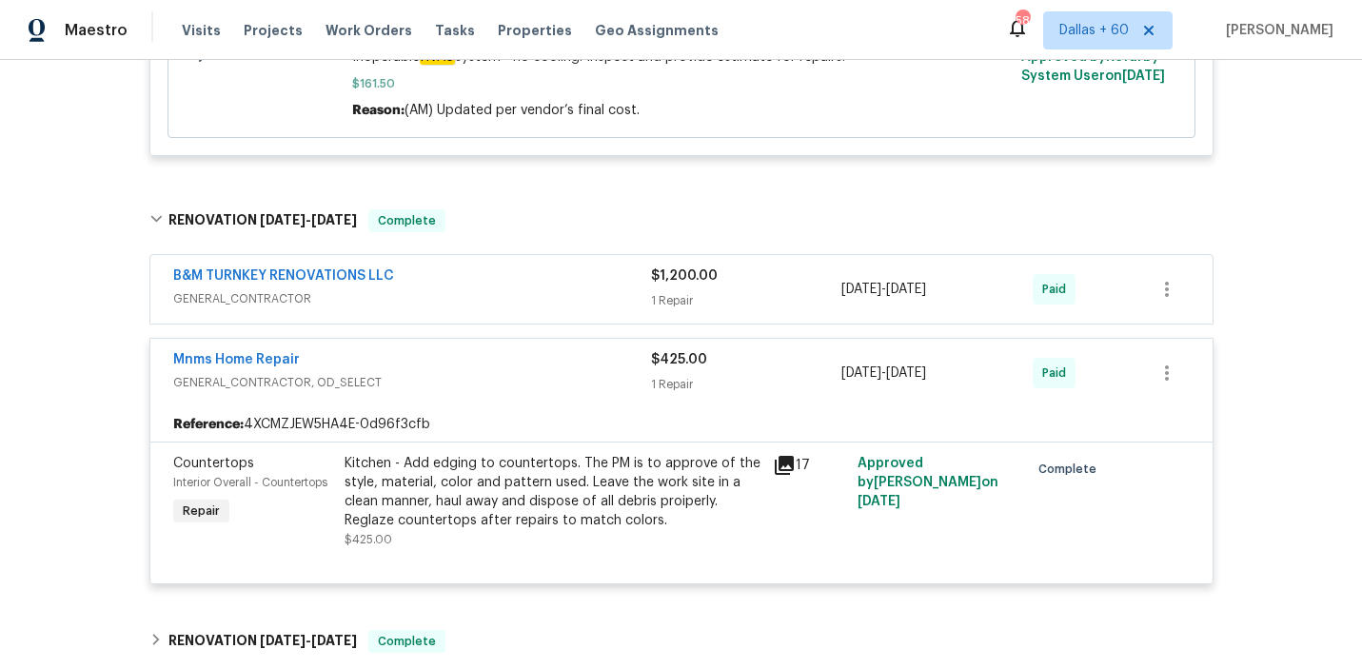
scroll to position [2078, 0]
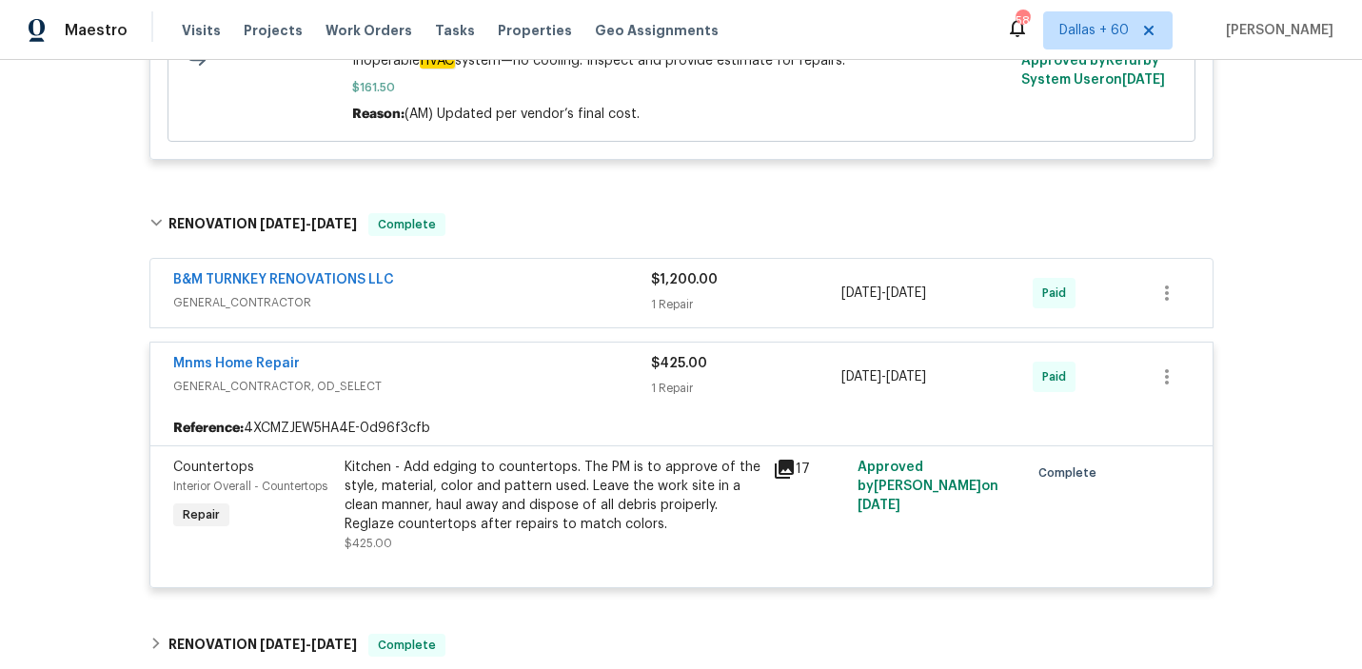
click at [516, 270] on div "B&M TURNKEY RENOVATIONS LLC" at bounding box center [412, 281] width 478 height 23
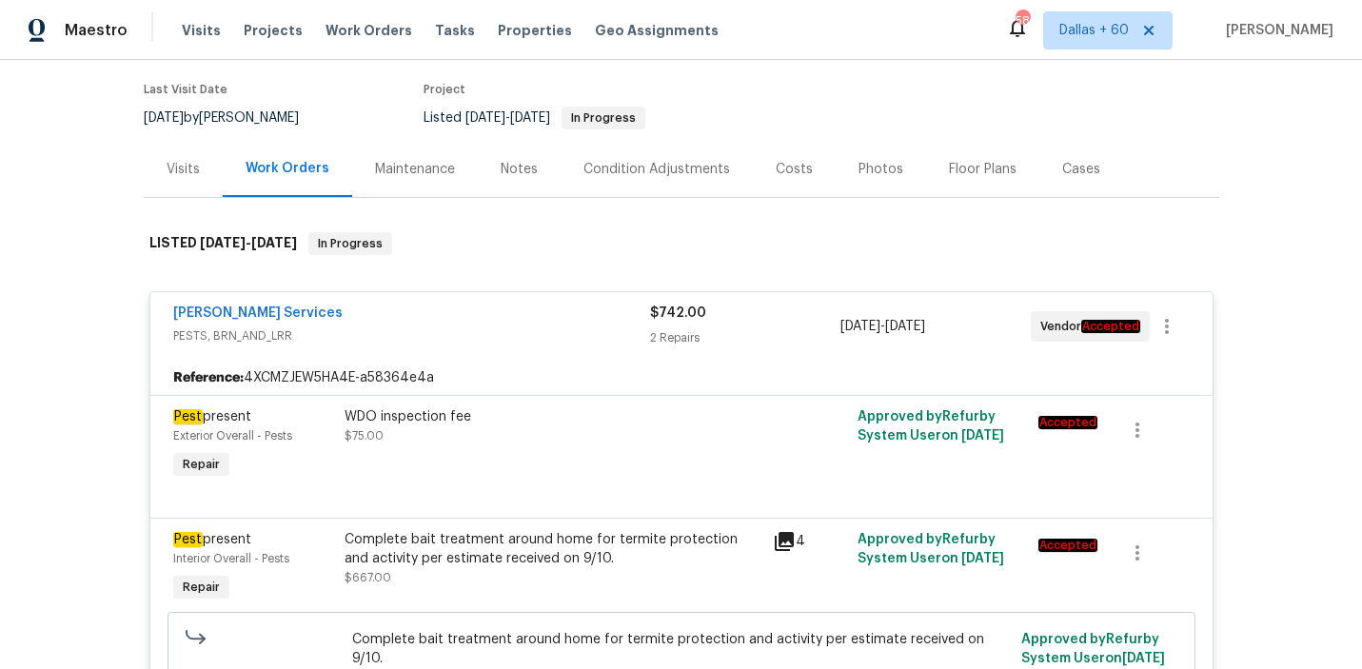
scroll to position [0, 0]
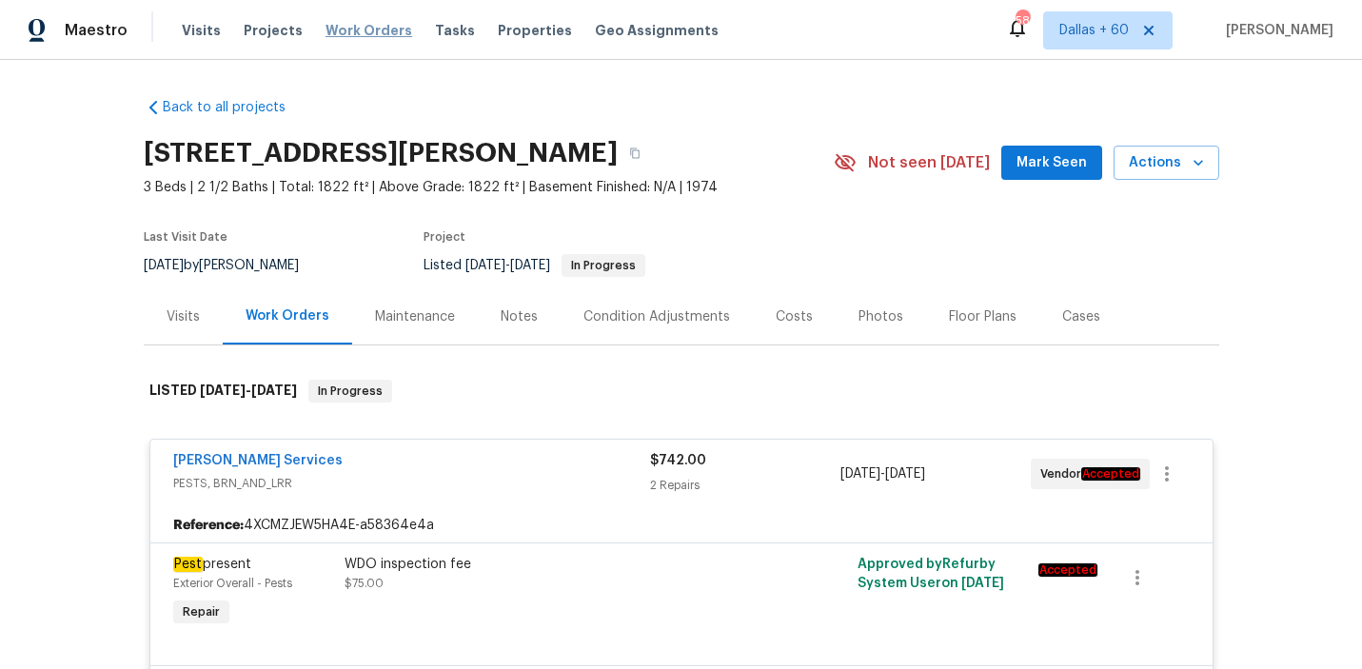
click at [357, 26] on span "Work Orders" at bounding box center [368, 30] width 87 height 19
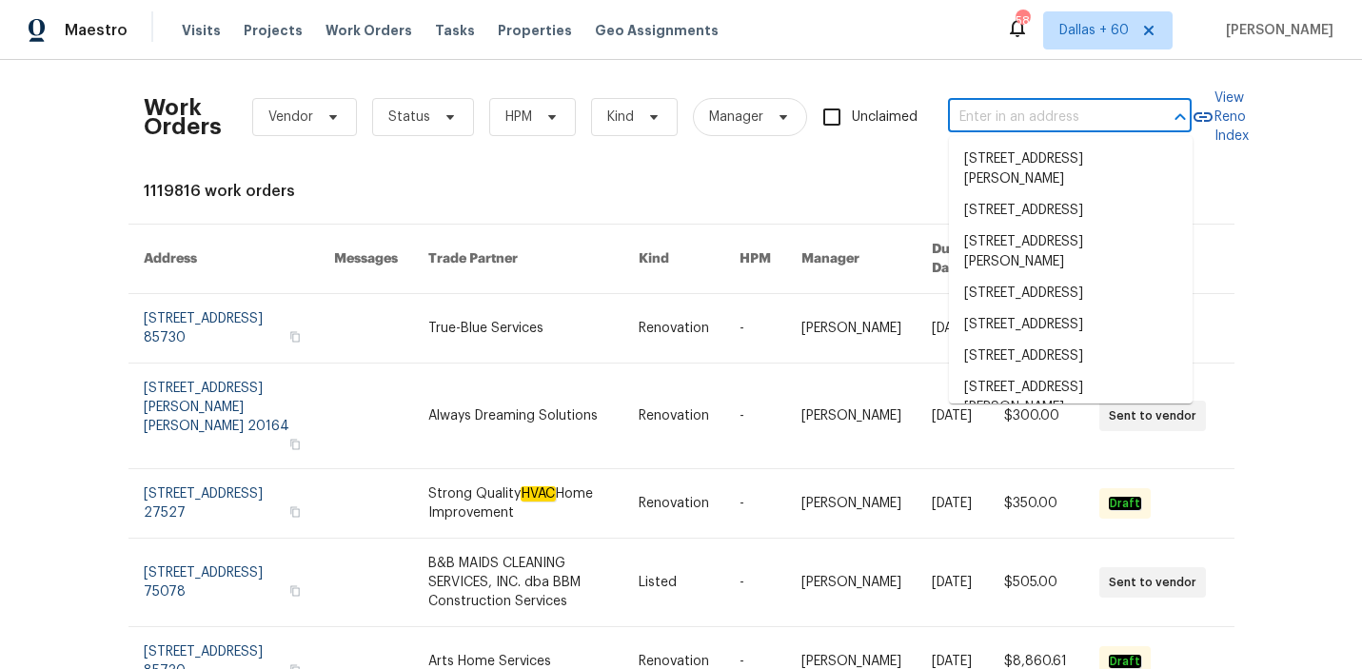
click at [994, 114] on input "text" at bounding box center [1043, 117] width 190 height 29
paste input "6105 Eagle Eye Dr NW Albuquerque, NM 87120"
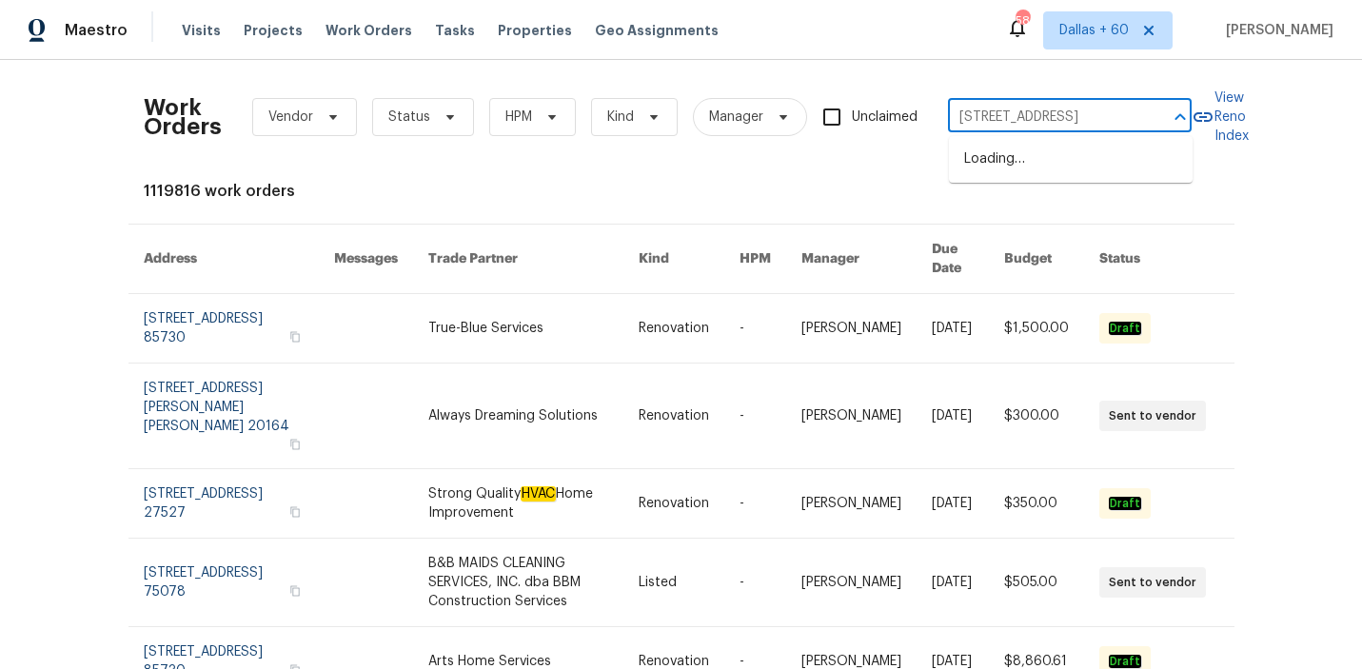
scroll to position [0, 110]
type input "6105 Eagle Eye Dr NW Albuquerque, NM 87120"
click at [1006, 168] on li "6105 Eagle Eye Dr NW, Albuquerque, NM 87120" at bounding box center [1071, 159] width 244 height 31
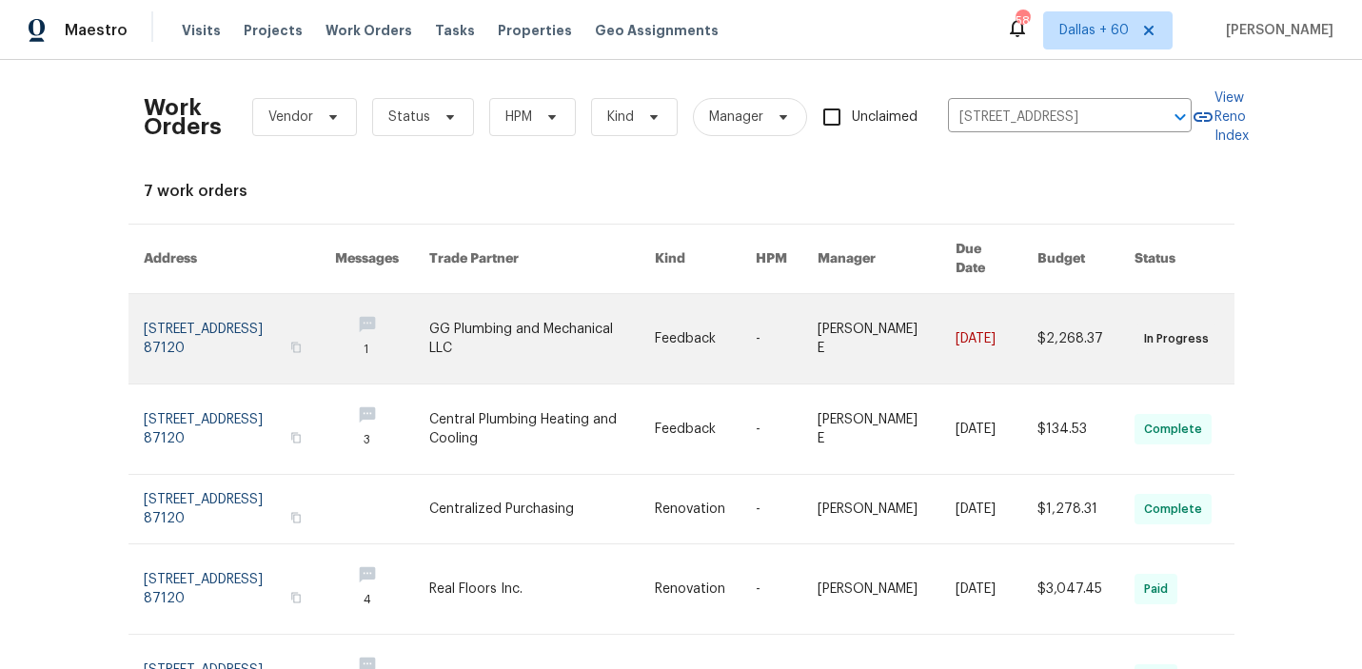
click at [704, 320] on link at bounding box center [705, 338] width 101 height 89
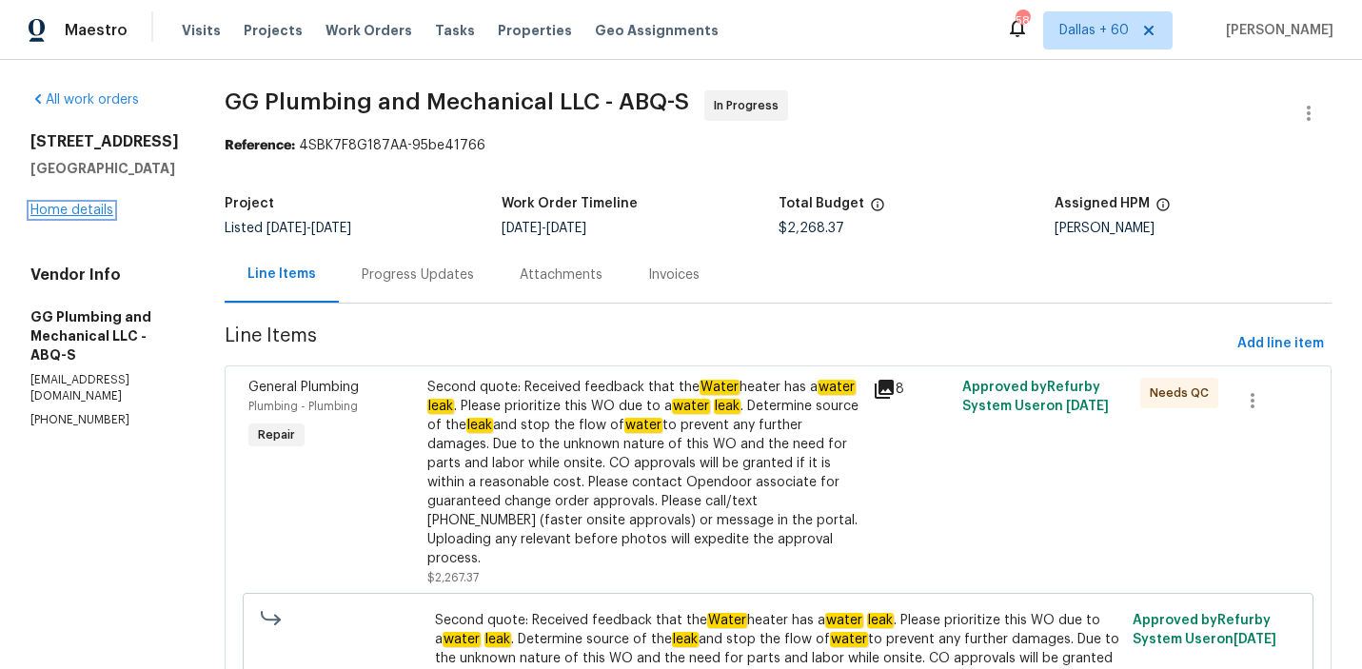
click at [84, 210] on link "Home details" at bounding box center [71, 210] width 83 height 13
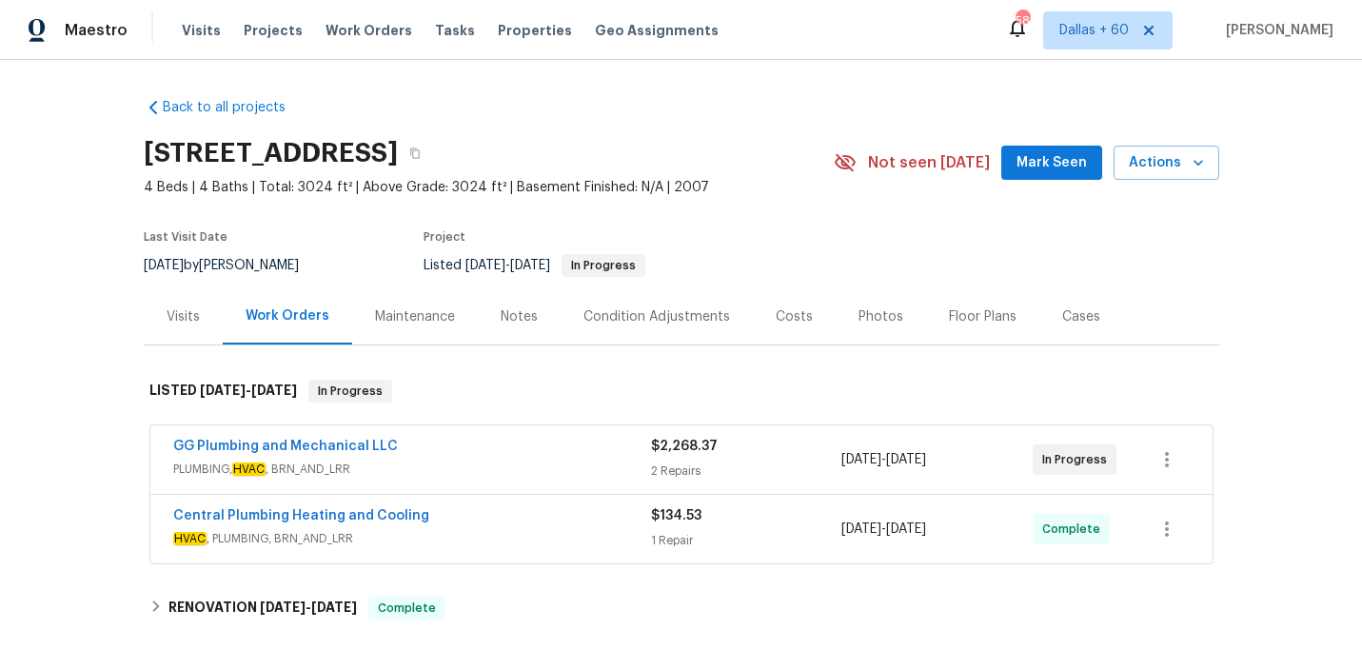
click at [506, 442] on div "GG Plumbing and Mechanical LLC" at bounding box center [412, 448] width 478 height 23
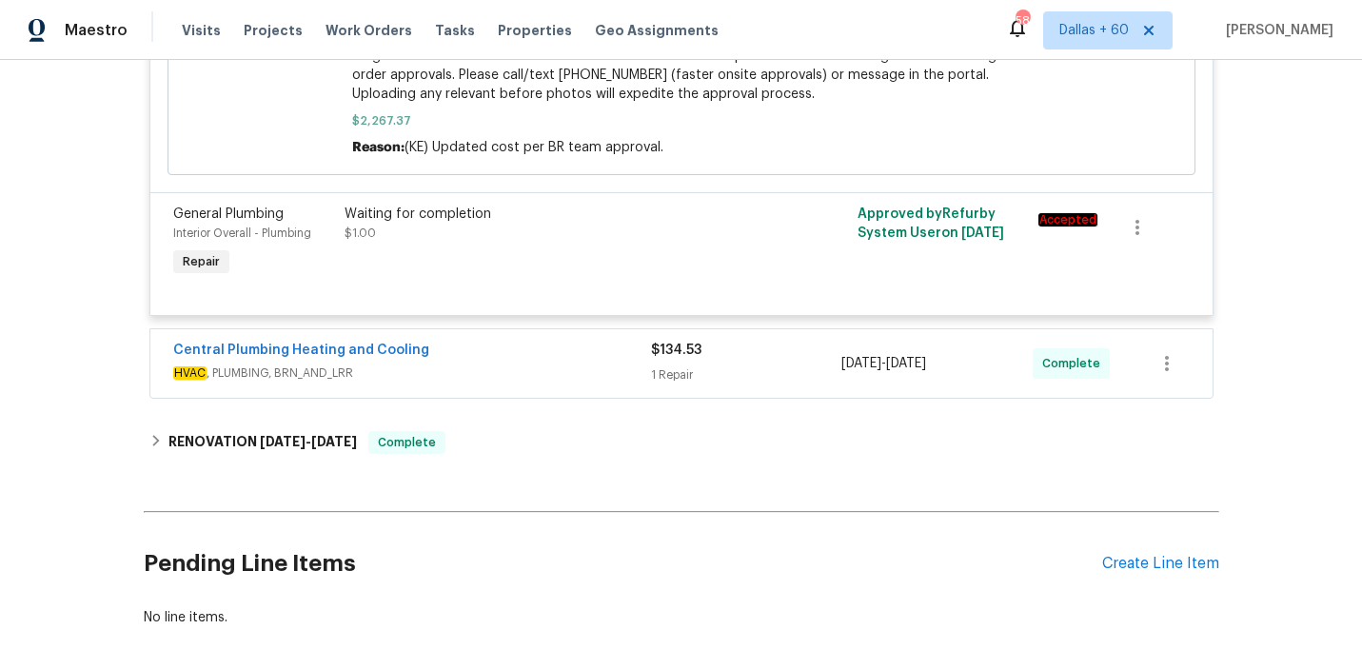
scroll to position [887, 0]
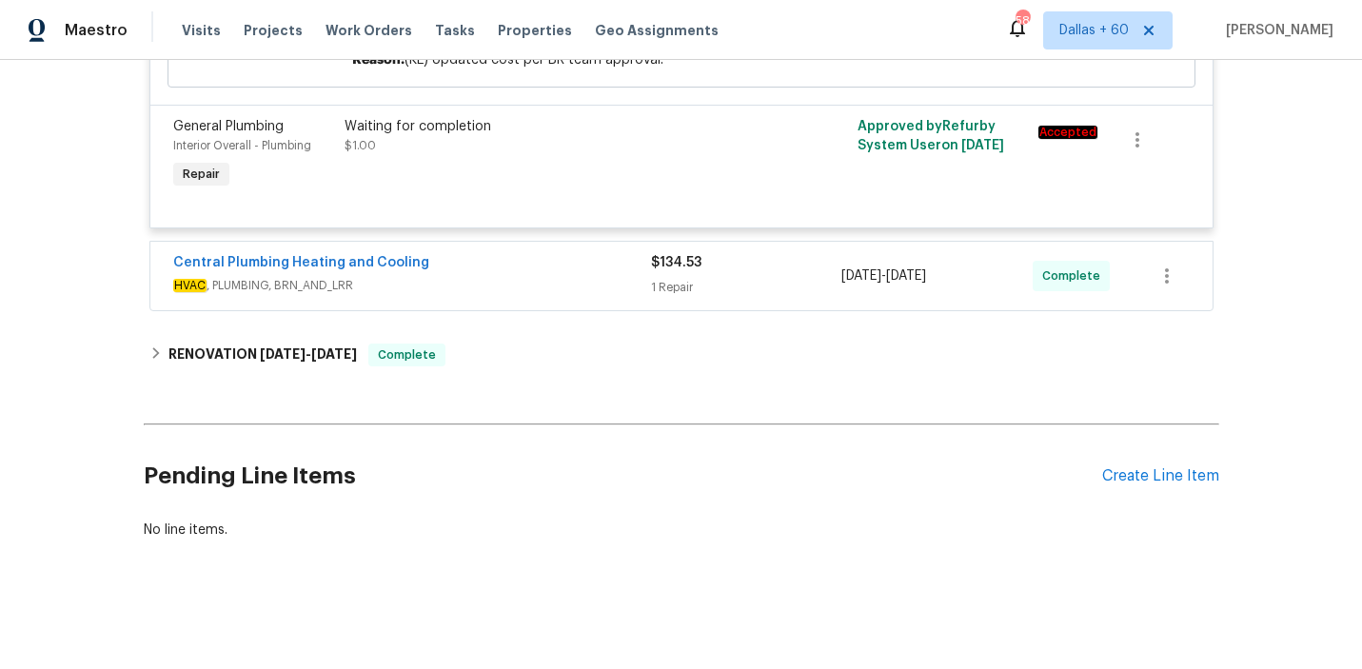
click at [580, 267] on div "Central Plumbing Heating and Cooling" at bounding box center [412, 264] width 478 height 23
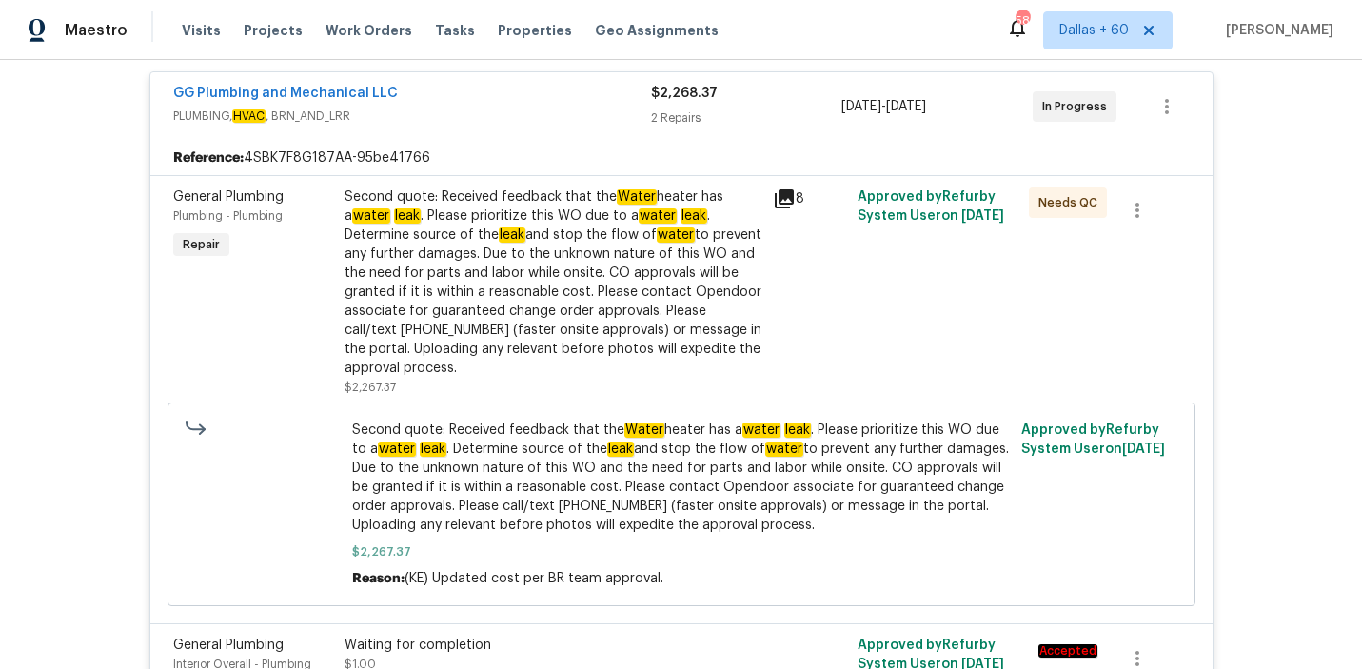
scroll to position [357, 0]
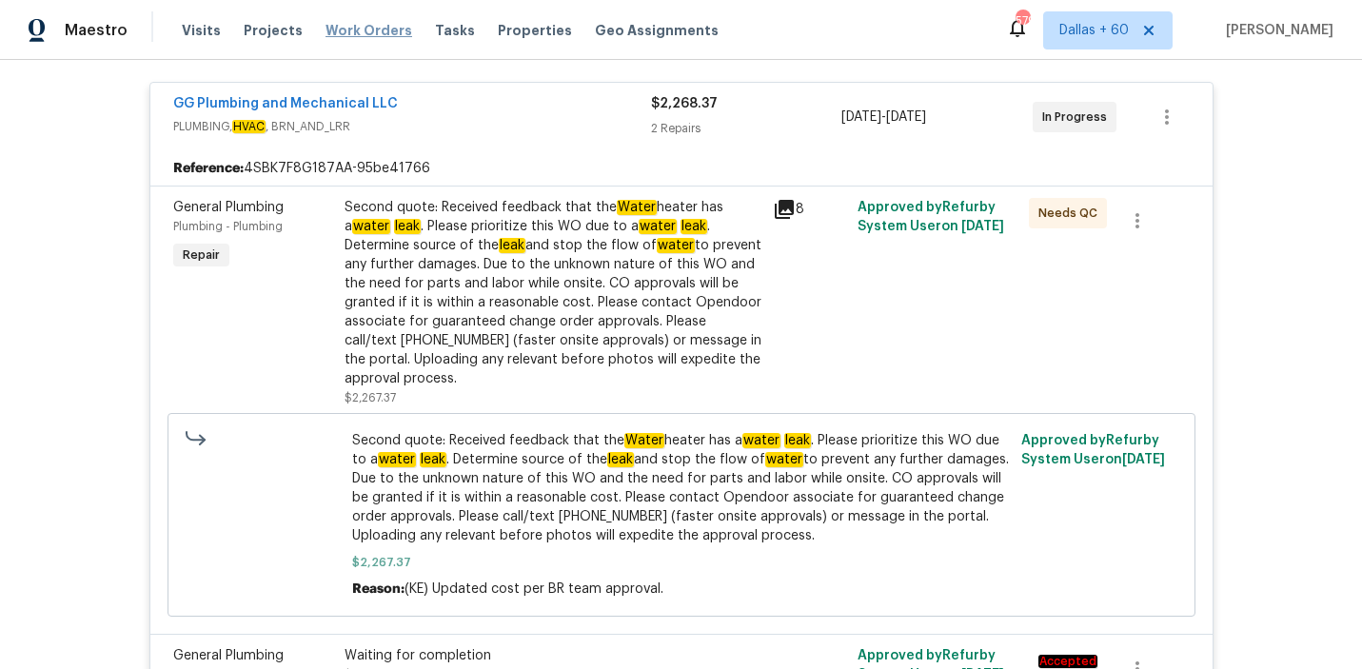
click at [358, 31] on span "Work Orders" at bounding box center [368, 30] width 87 height 19
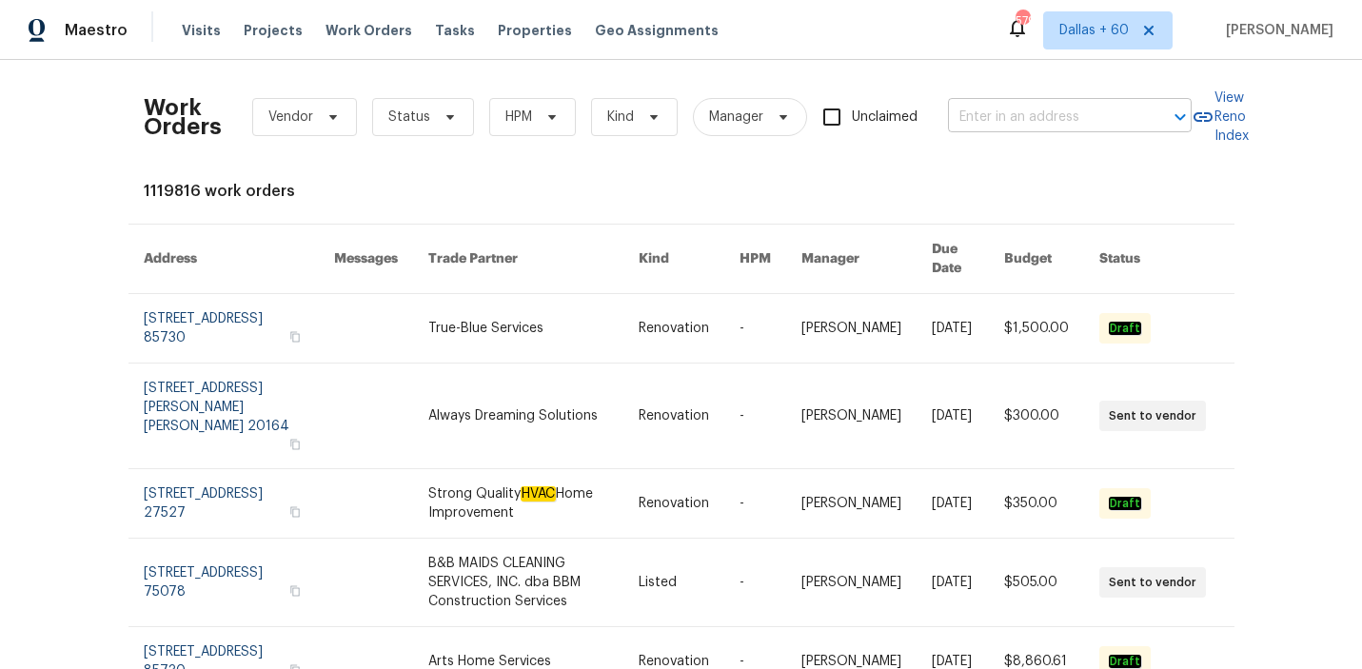
click at [1040, 111] on input "text" at bounding box center [1043, 117] width 190 height 29
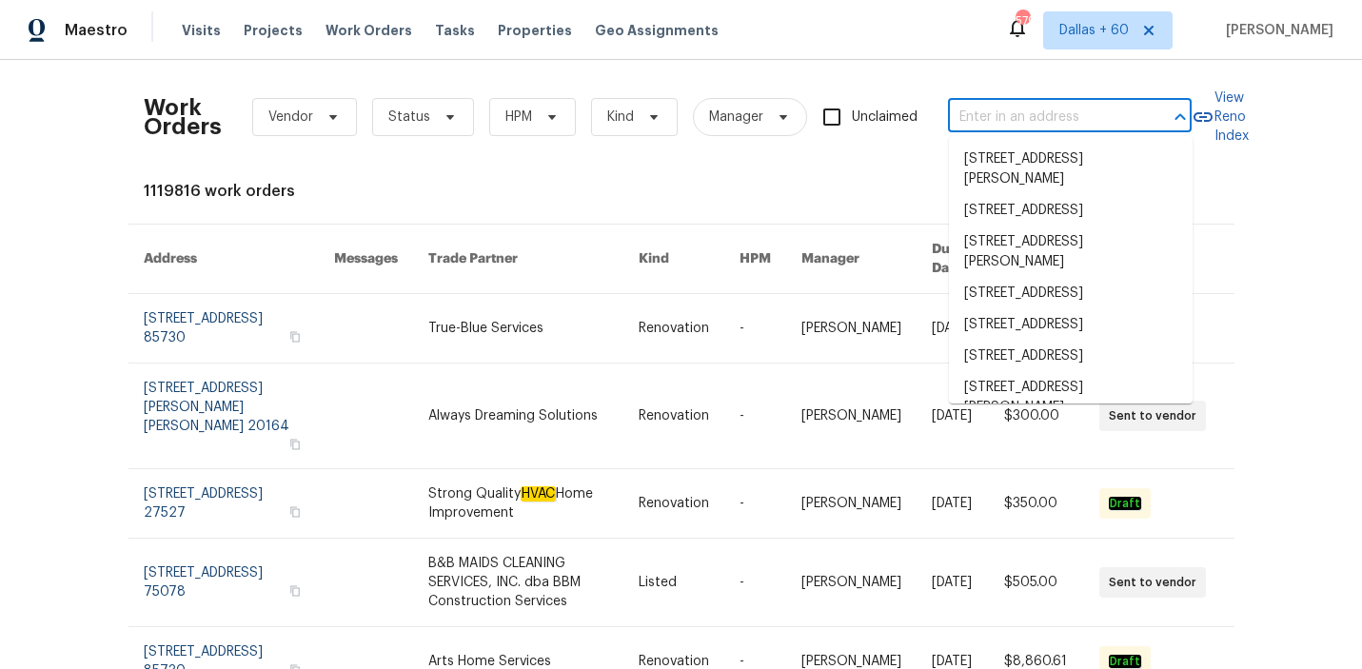
paste input "4100 Dragonfly Ct, Heartland, TX 75126"
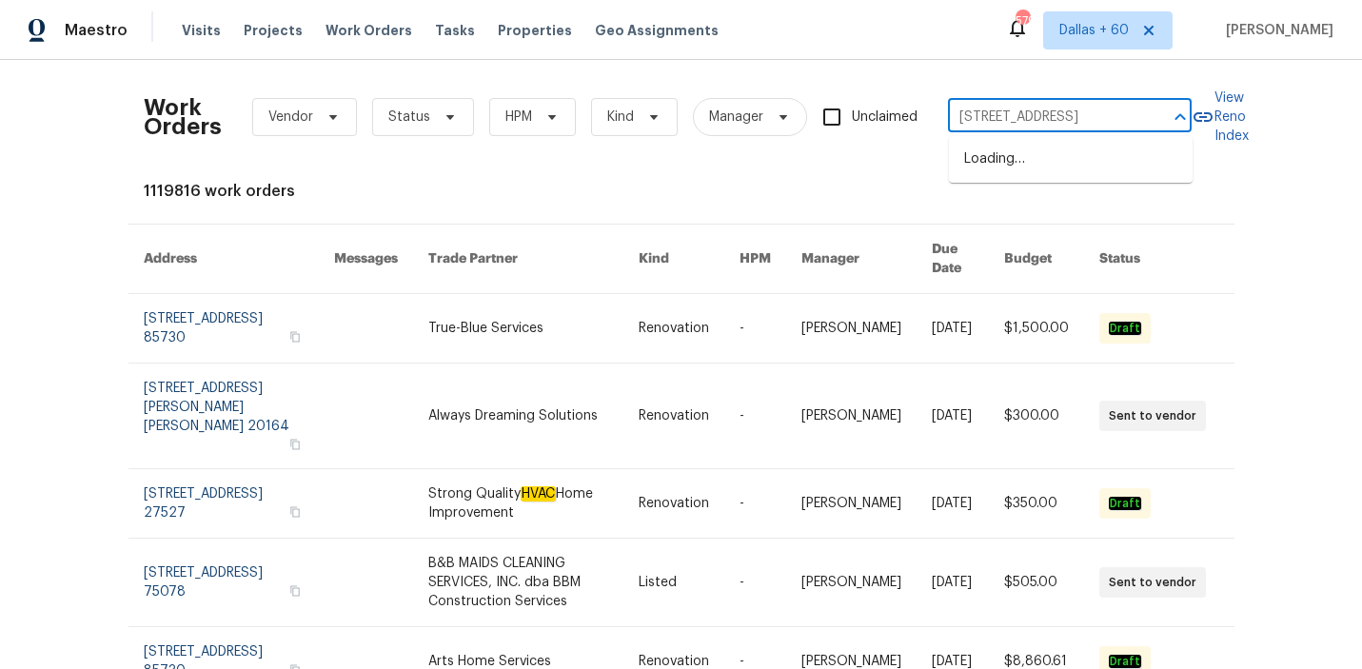
type input "4100 Dragonfly Ct, Heartland, TX 75126"
click at [1046, 163] on li "4100 Dragonfly Ct, Heartland, TX 75126" at bounding box center [1071, 159] width 244 height 31
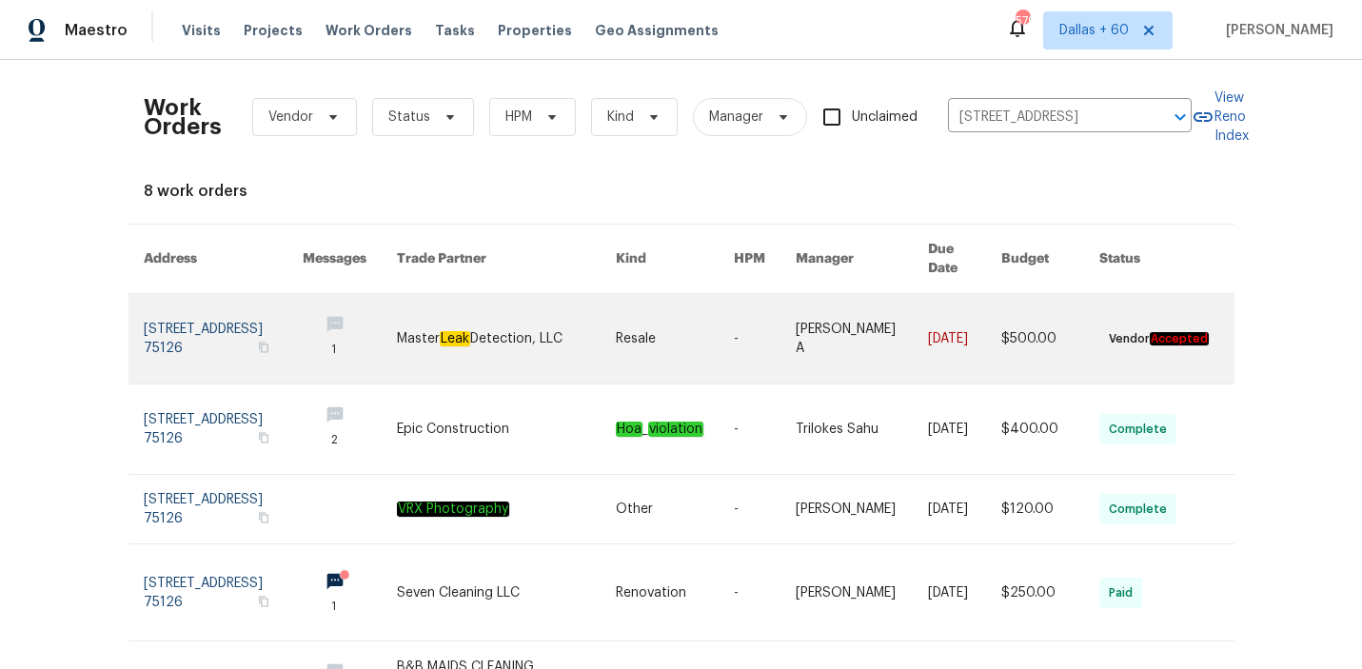
click at [670, 337] on link at bounding box center [675, 338] width 118 height 89
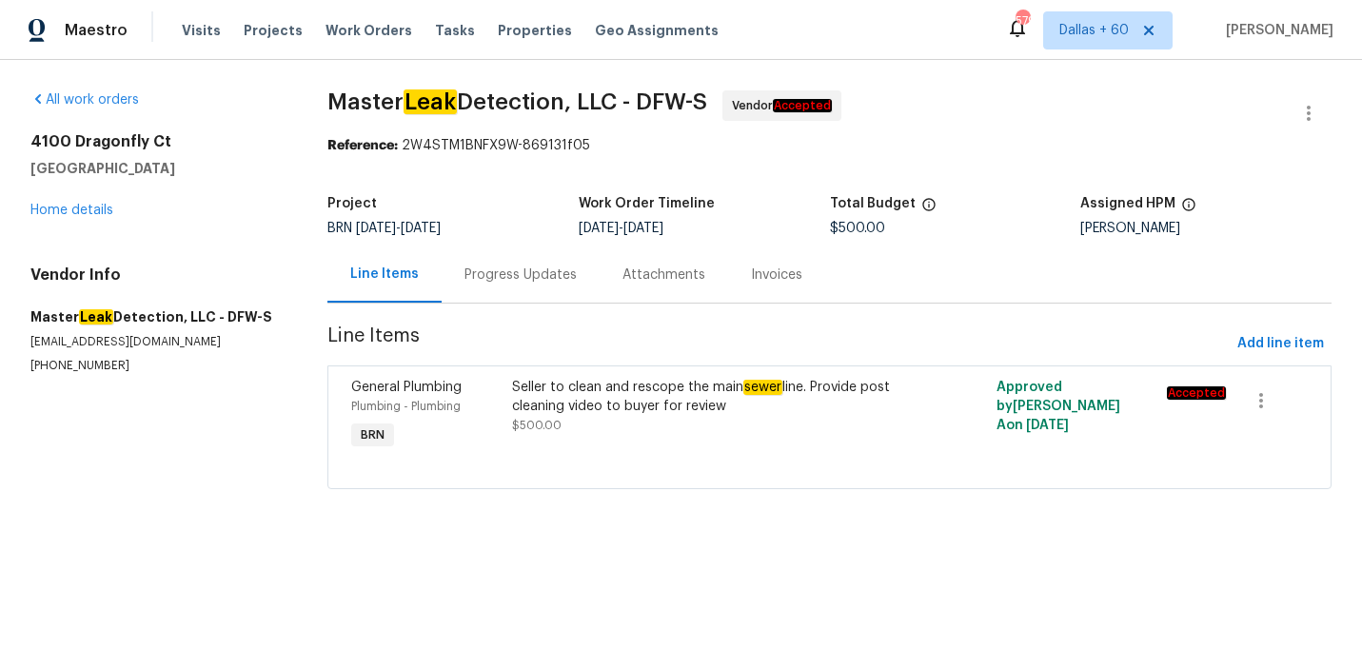
click at [87, 199] on div "4100 Dragonfly Ct Heartland, TX 75126 Home details" at bounding box center [155, 176] width 251 height 88
click at [91, 207] on link "Home details" at bounding box center [71, 210] width 83 height 13
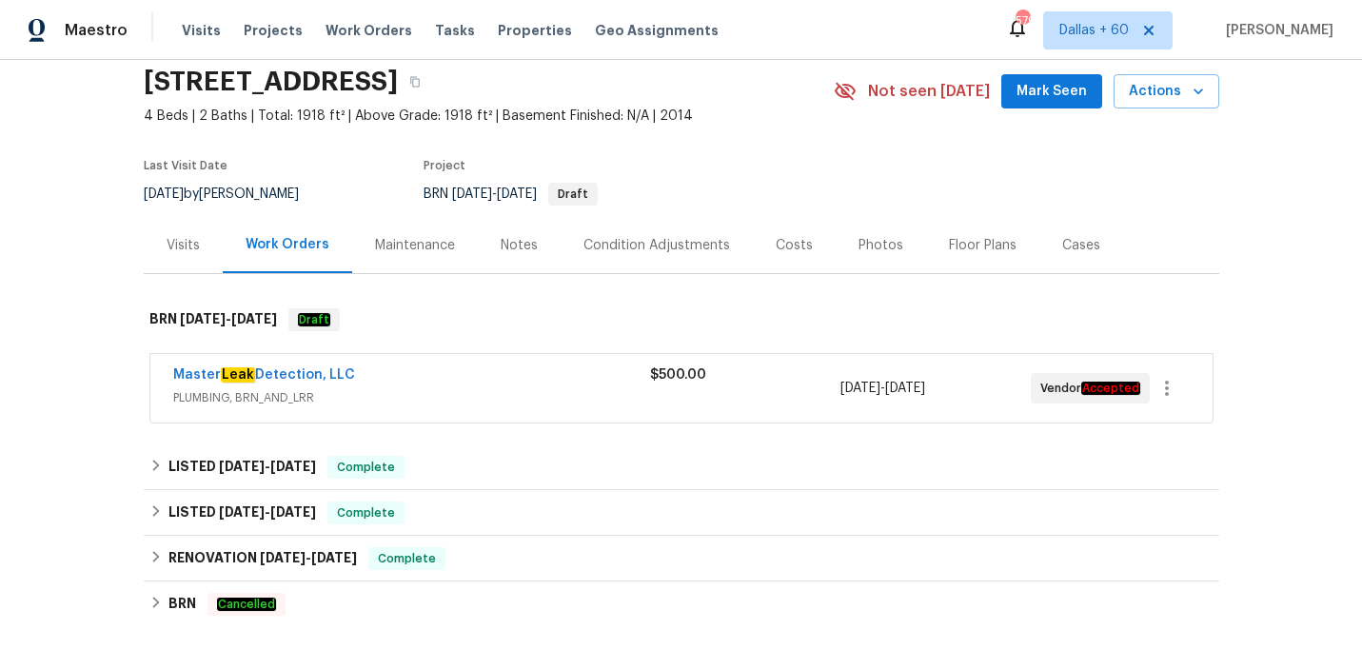
scroll to position [72, 0]
click at [472, 408] on div "Master Leak Detection, LLC PLUMBING, BRN_AND_LRR" at bounding box center [411, 387] width 477 height 46
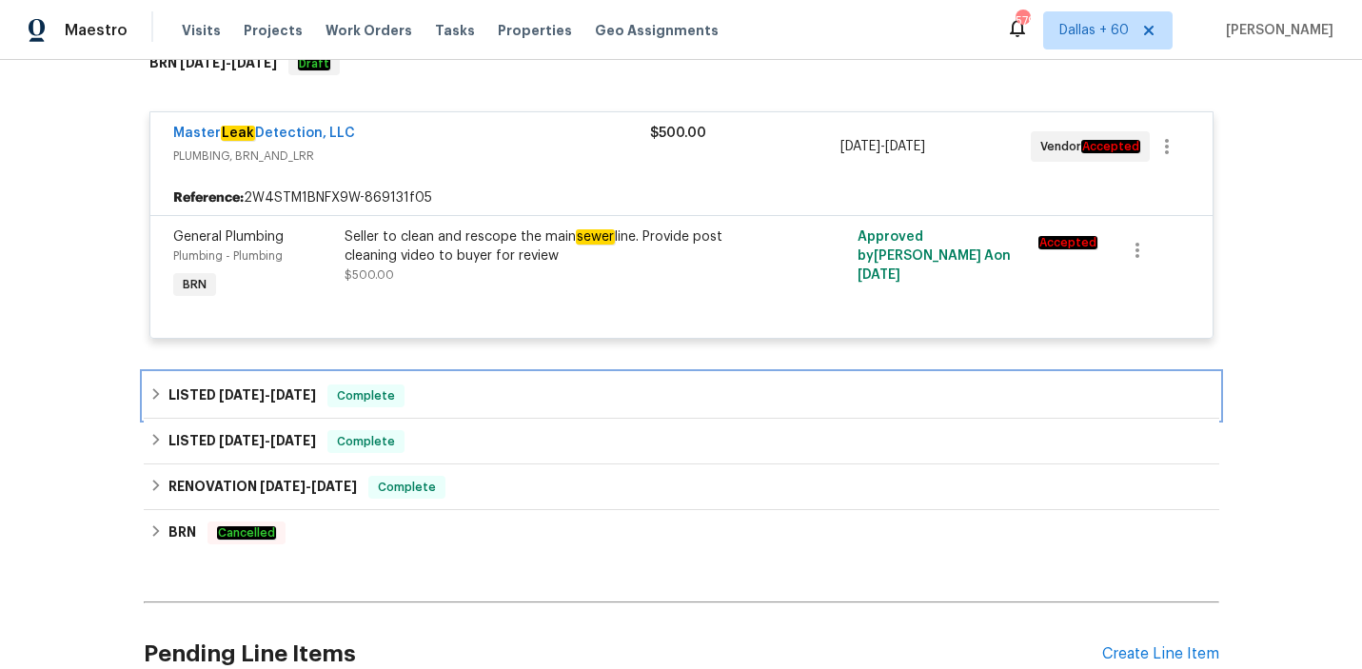
click at [472, 407] on div "LISTED 9/10/25 - 9/12/25 Complete" at bounding box center [681, 395] width 1064 height 23
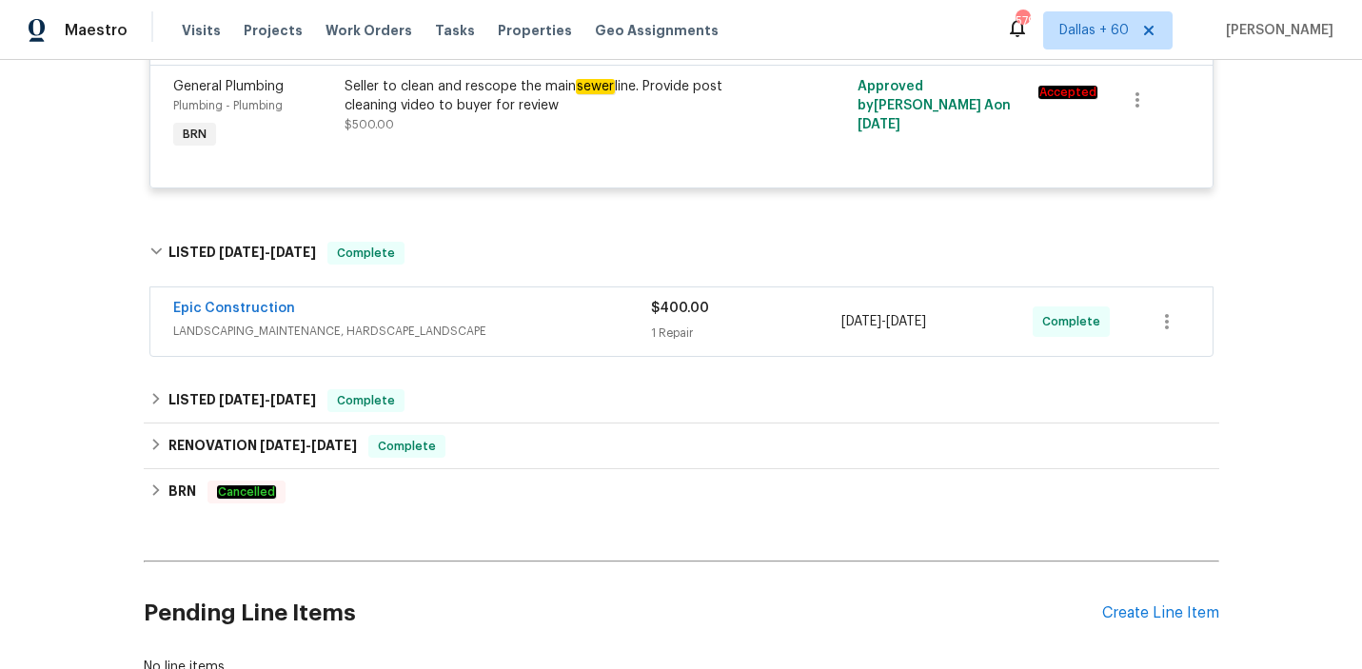
click at [534, 341] on span "LANDSCAPING_MAINTENANCE, HARDSCAPE_LANDSCAPE" at bounding box center [412, 331] width 478 height 19
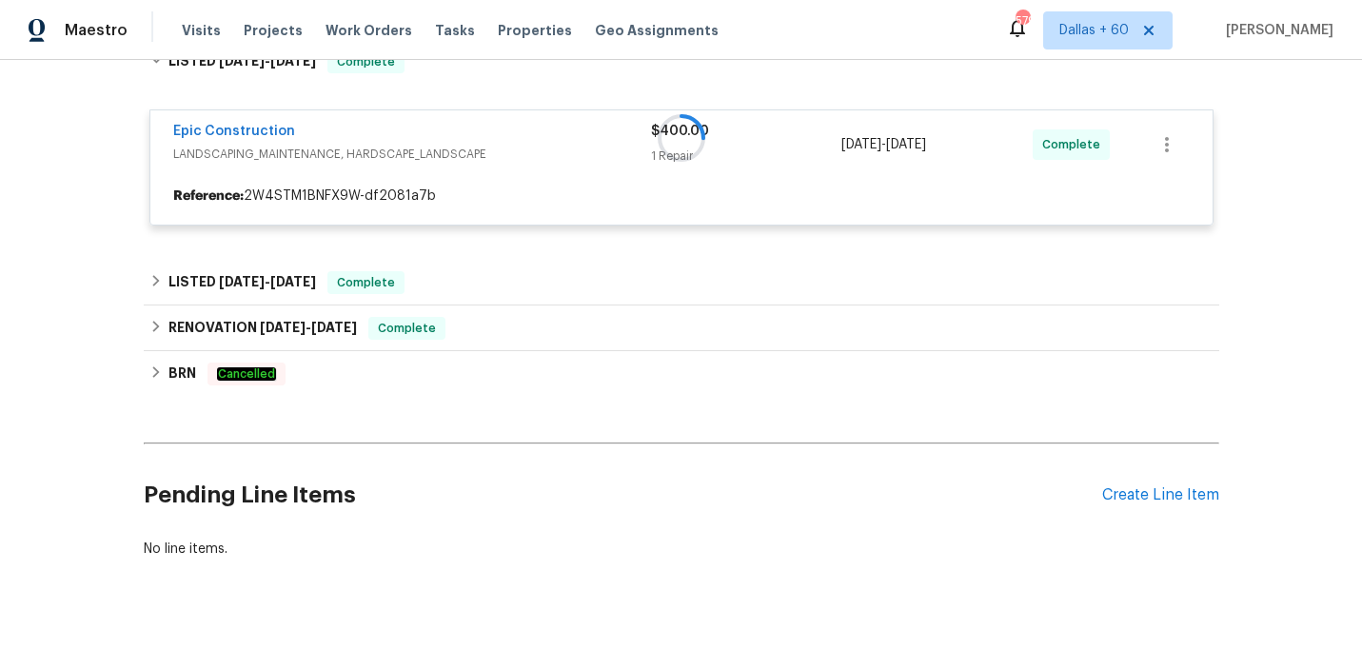
scroll to position [672, 0]
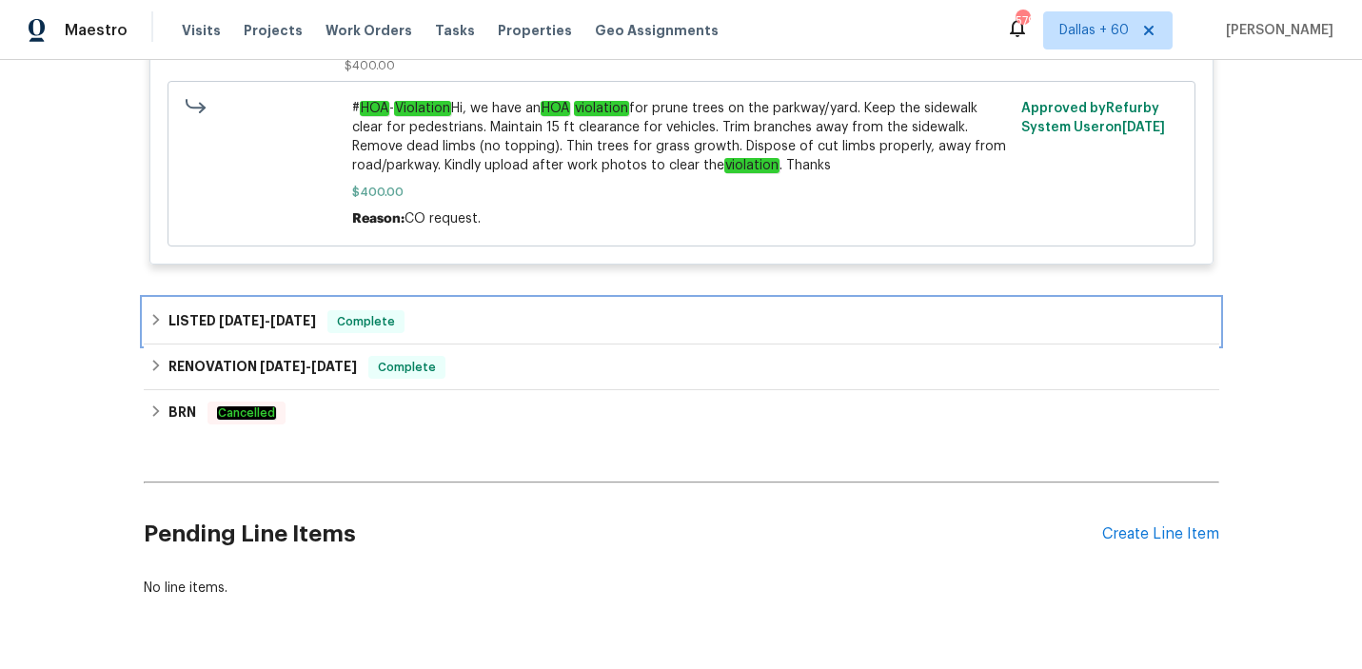
click at [527, 318] on div "LISTED 8/14/25 - 8/15/25 Complete" at bounding box center [681, 321] width 1064 height 23
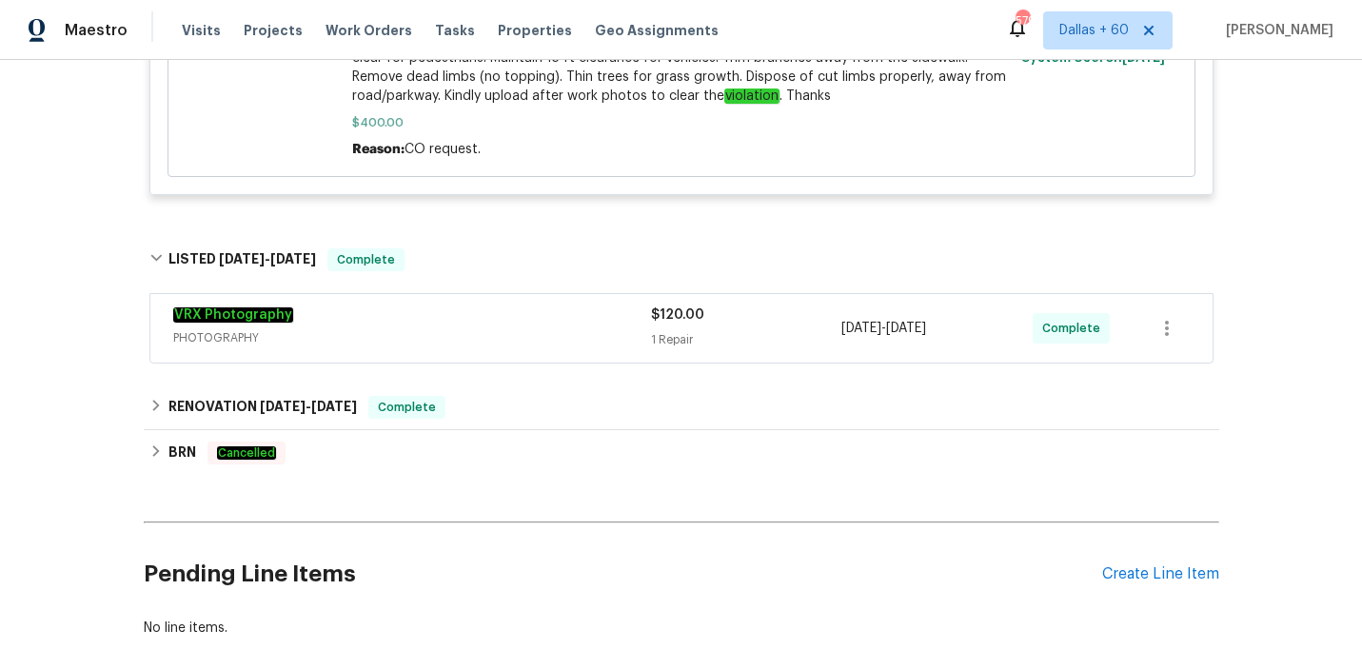
click at [527, 318] on div "VRX Photography" at bounding box center [412, 316] width 478 height 23
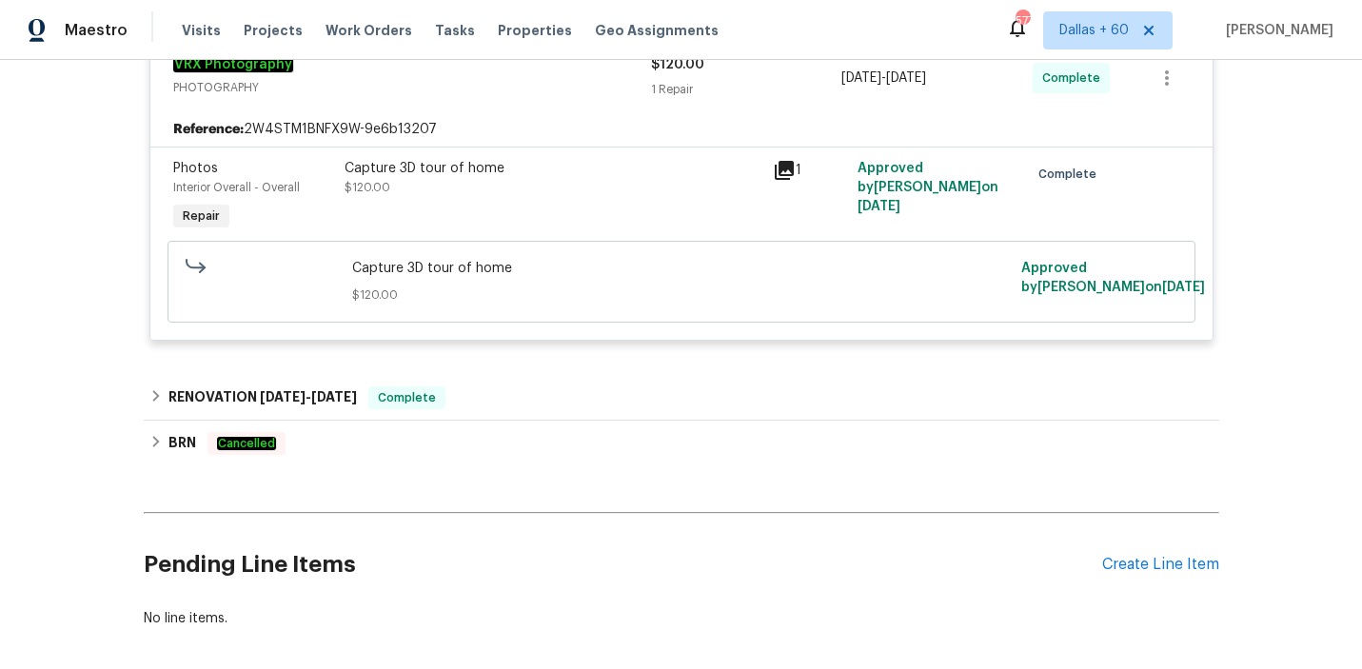
scroll to position [1319, 0]
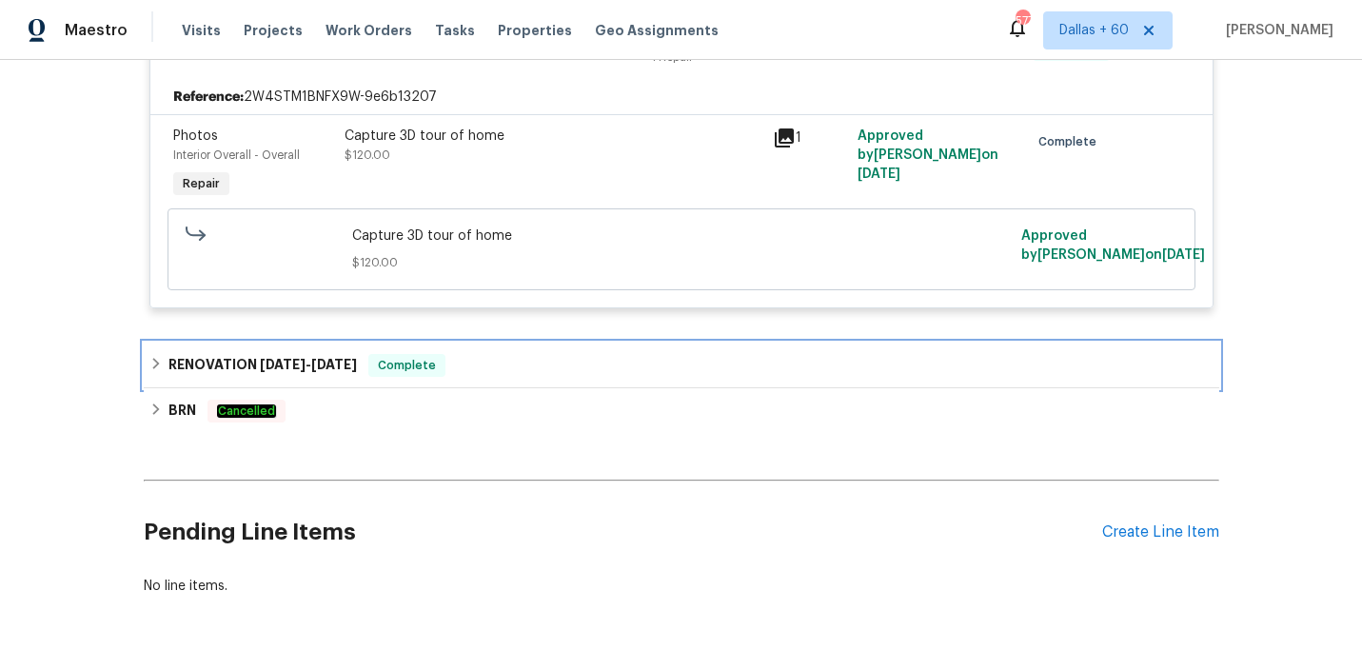
click at [513, 367] on div "RENOVATION 8/5/25 - 8/20/25 Complete" at bounding box center [681, 365] width 1064 height 23
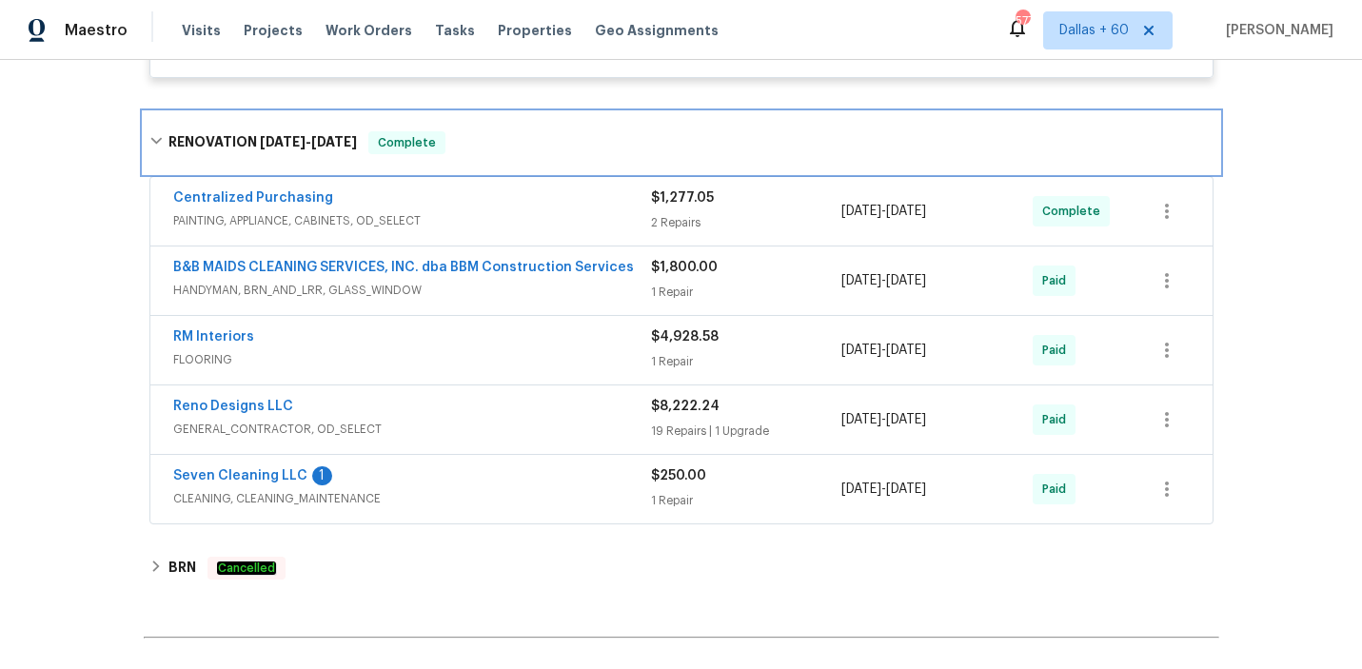
scroll to position [1586, 0]
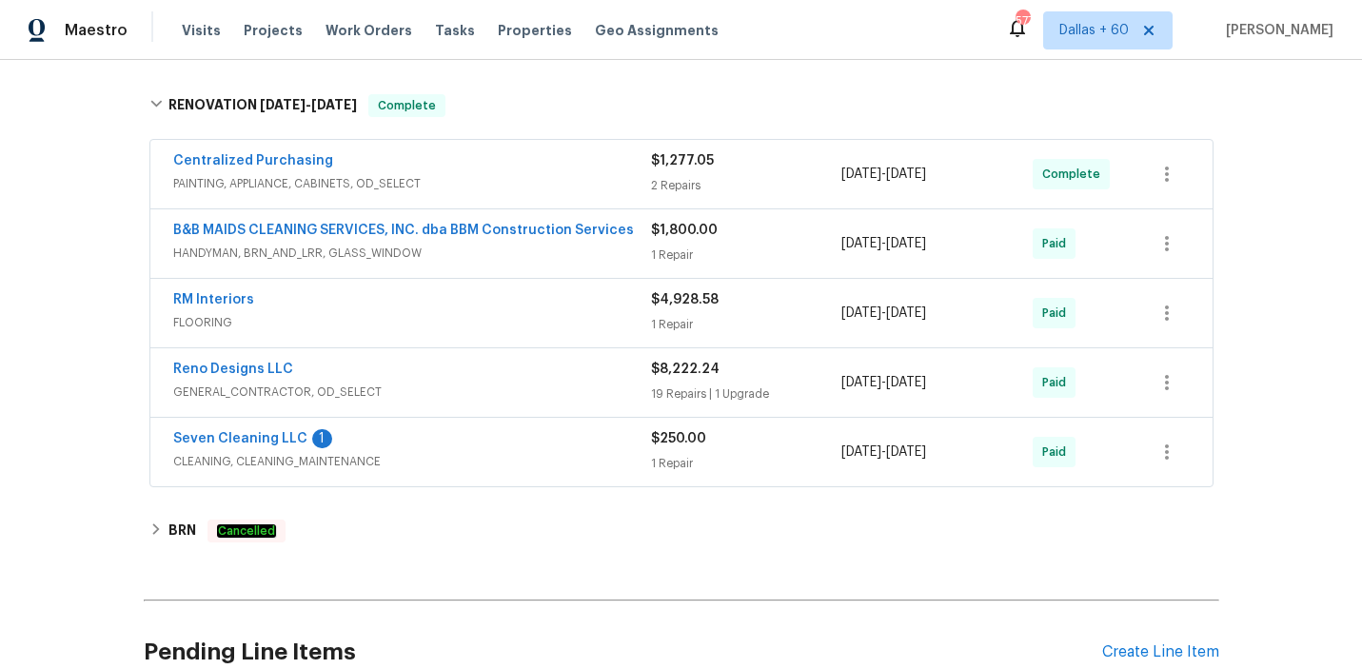
click at [614, 258] on span "HANDYMAN, BRN_AND_LRR, GLASS_WINDOW" at bounding box center [412, 253] width 478 height 19
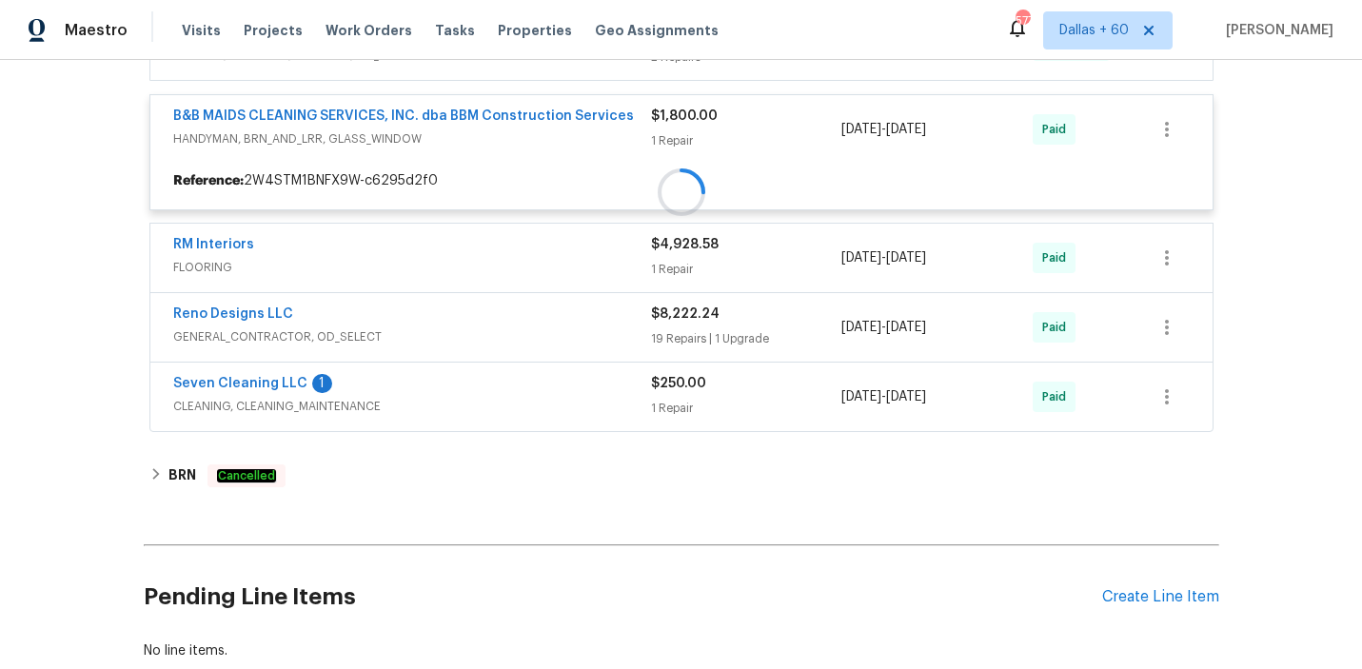
scroll to position [1720, 0]
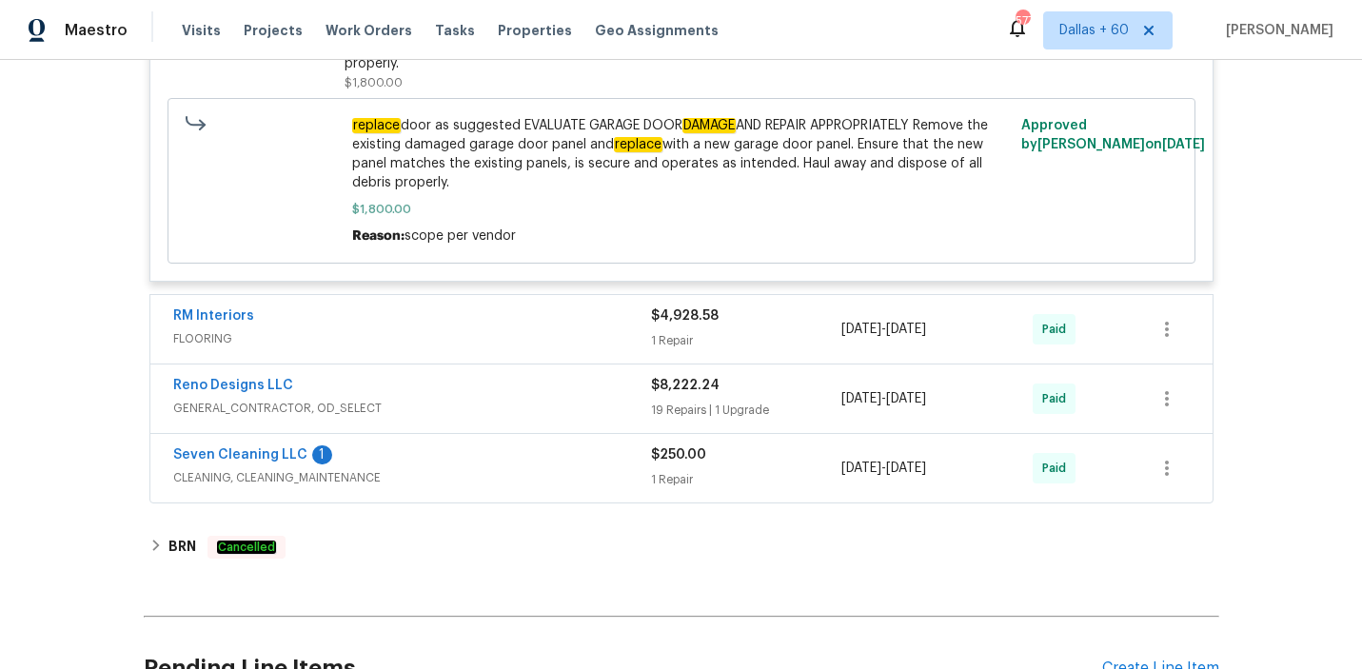
click at [517, 339] on span "FLOORING" at bounding box center [412, 338] width 478 height 19
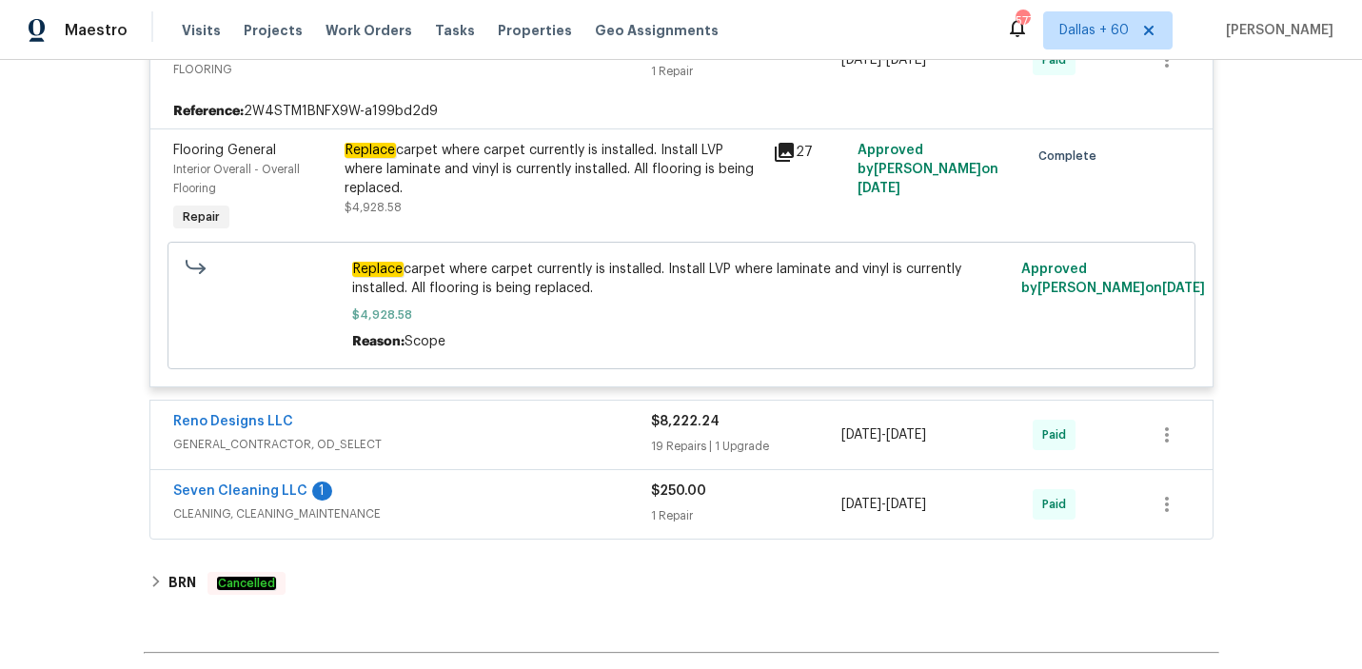
scroll to position [2286, 0]
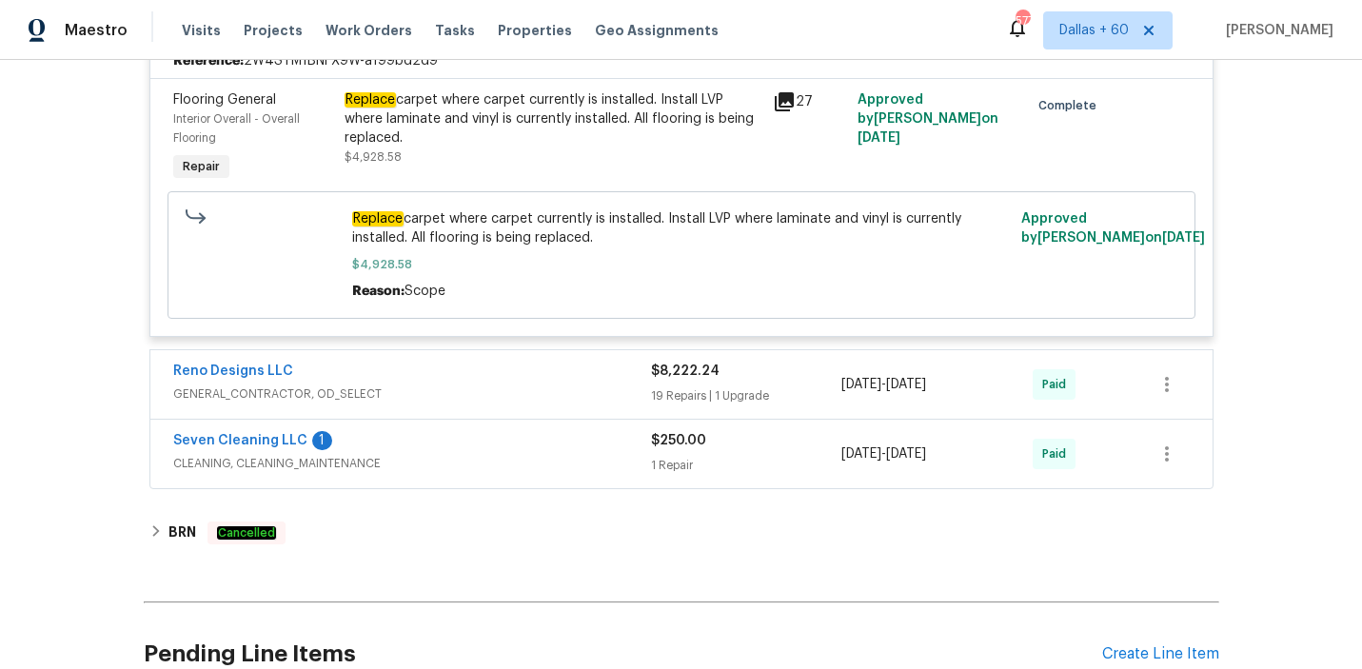
click at [503, 370] on div "Reno Designs LLC" at bounding box center [412, 373] width 478 height 23
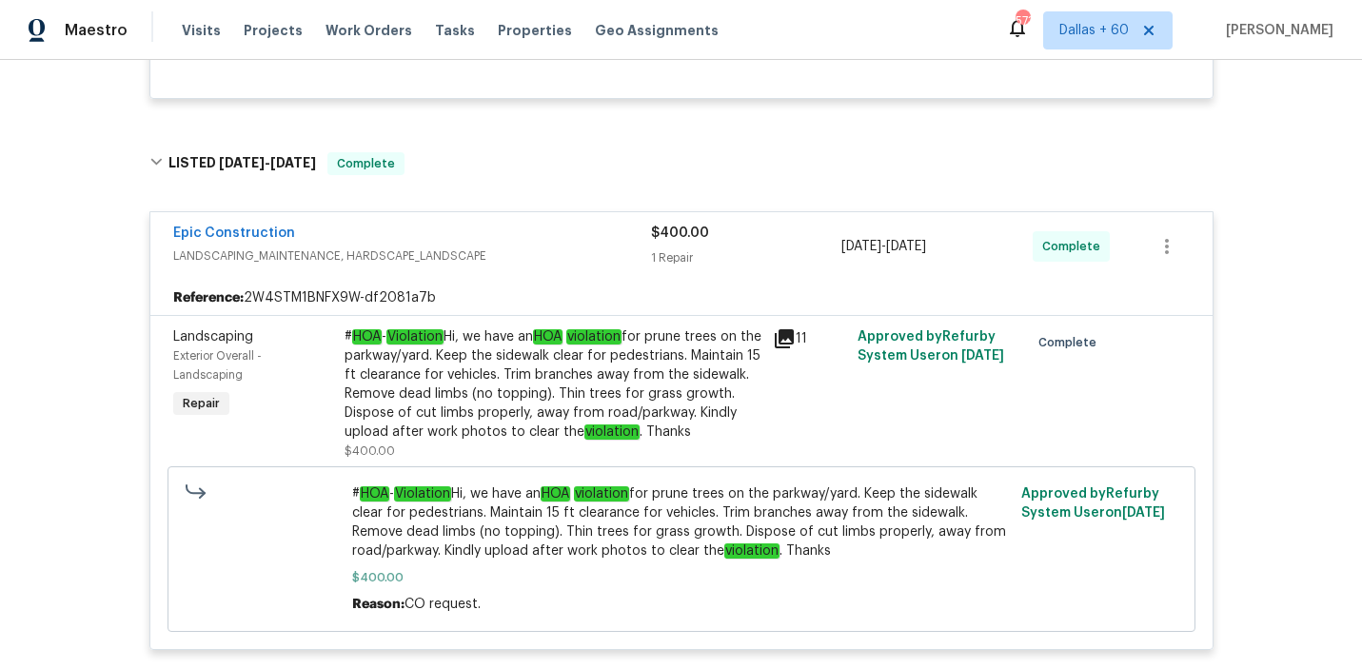
scroll to position [0, 0]
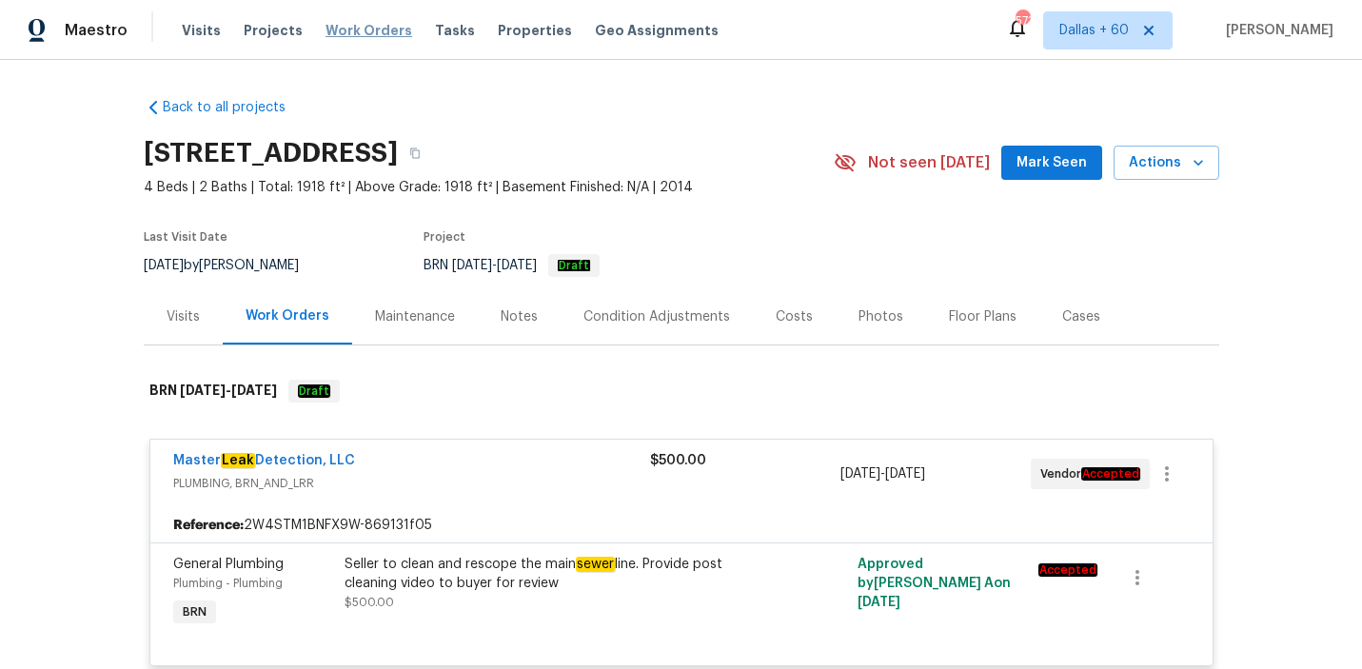
click at [381, 27] on span "Work Orders" at bounding box center [368, 30] width 87 height 19
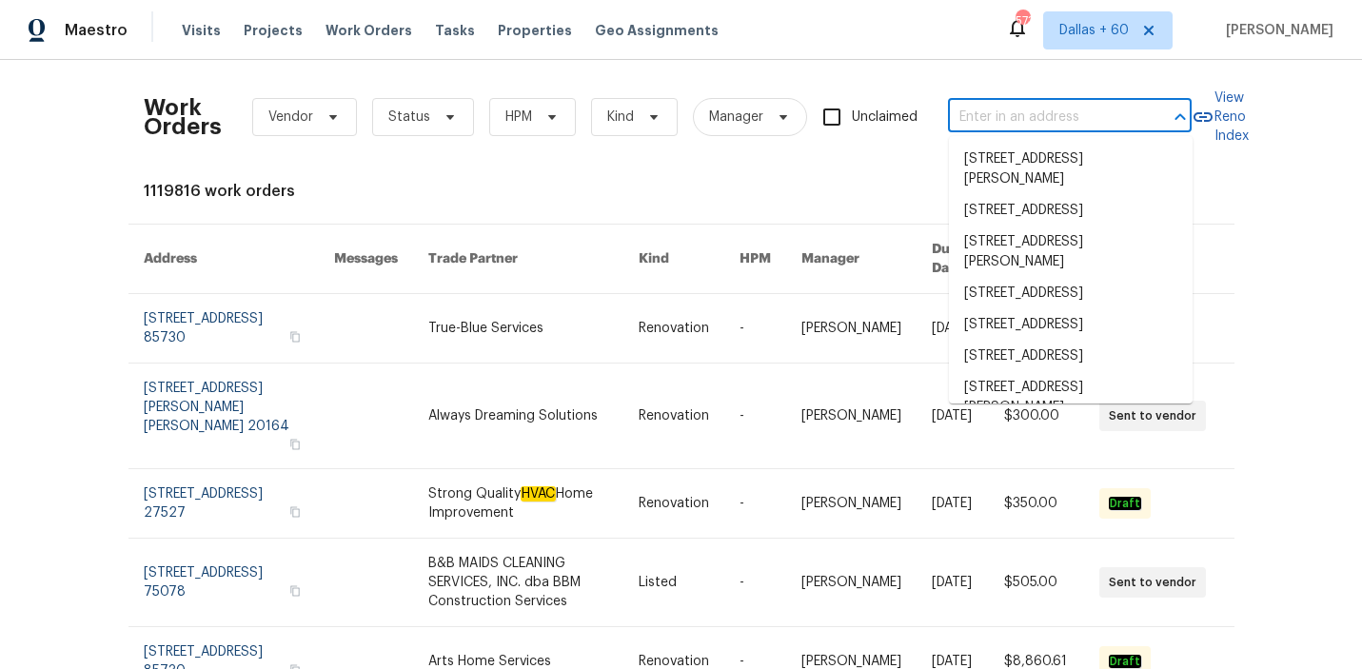
click at [1004, 109] on input "text" at bounding box center [1043, 117] width 190 height 29
paste input "35 Sandia Heights Dr NE, Albuquerque, NM 87122"
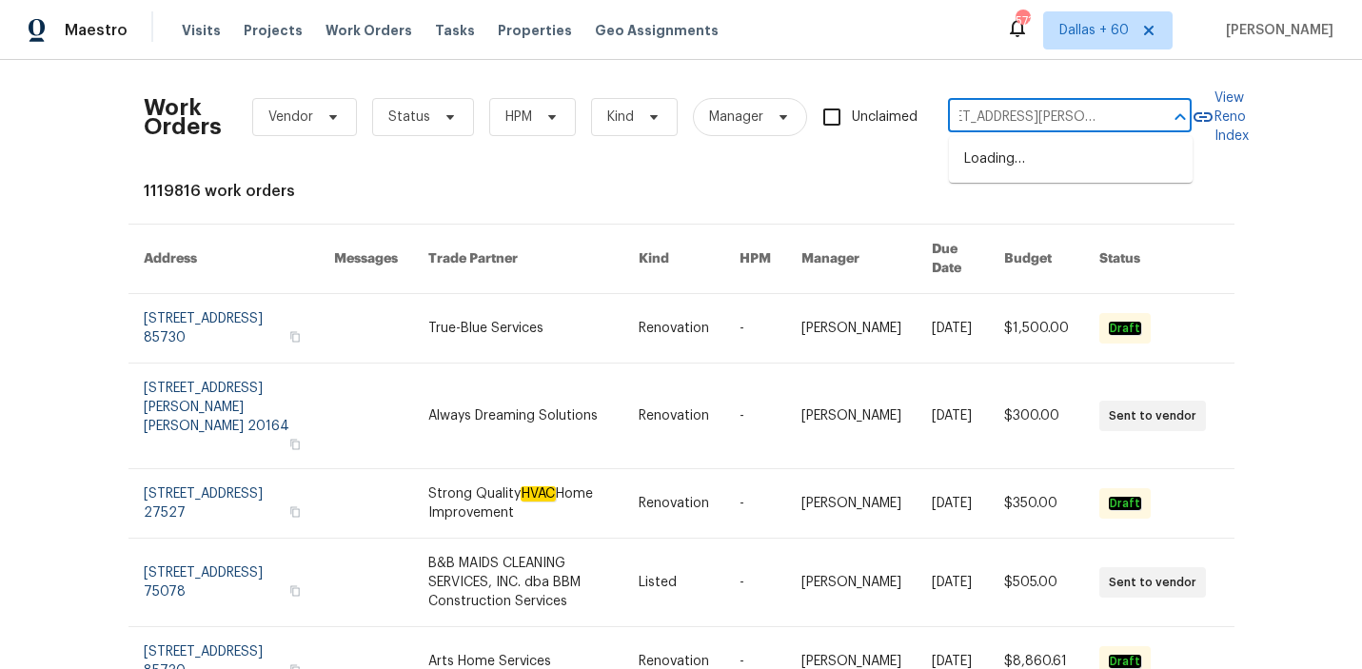
type input "35 Sandia Heights Dr NE, Albuquerque, NM 87122"
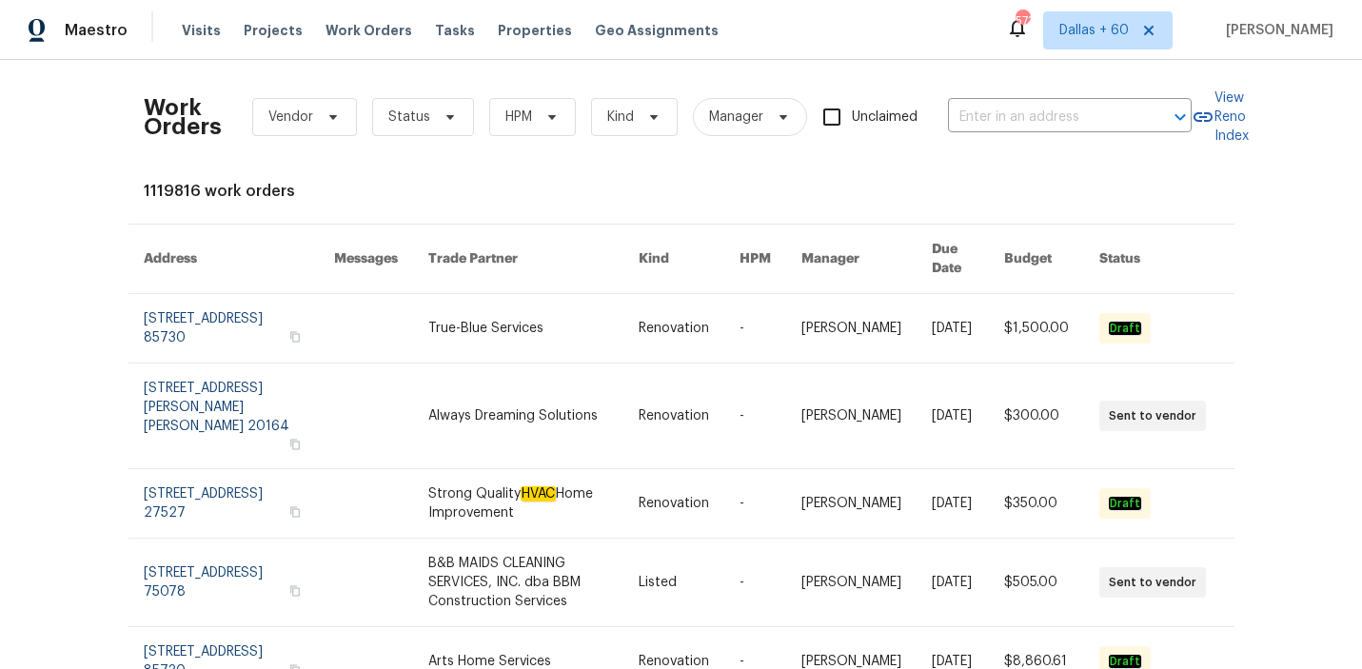
scroll to position [0, 0]
click at [992, 105] on input "text" at bounding box center [1043, 117] width 190 height 29
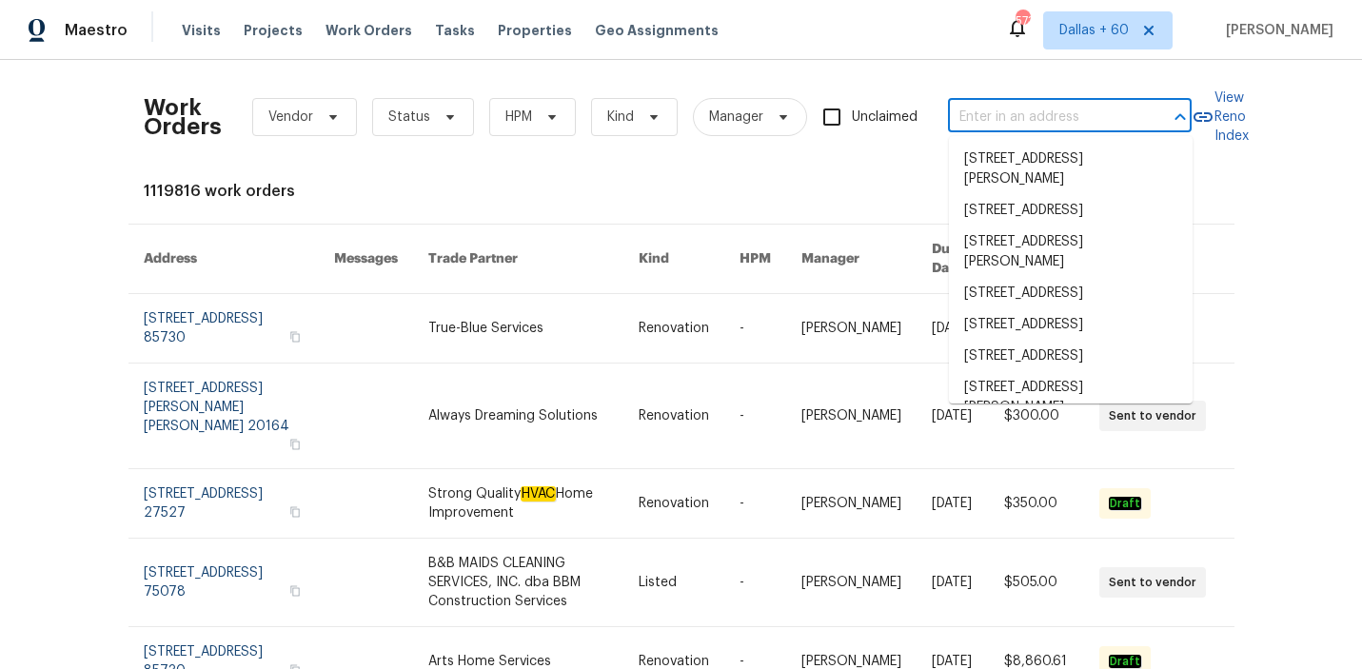
paste input "35 Sandia Heights Dr NE, Albuquerque, NM 87122"
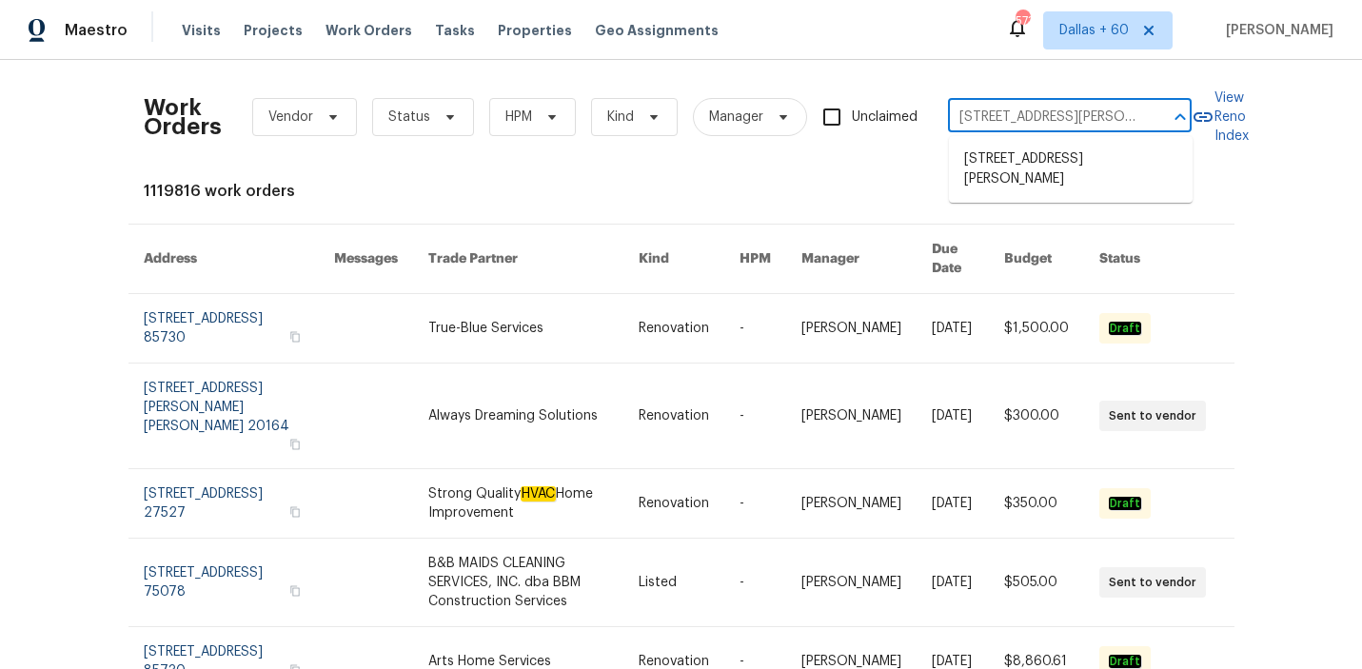
scroll to position [0, 127]
type input "35 Sandia Heights Dr NE, Albuquerque, NM 87122"
click at [1007, 149] on li "35 Sandia Heights Dr NE, Albuquerque, NM 87122" at bounding box center [1071, 169] width 244 height 51
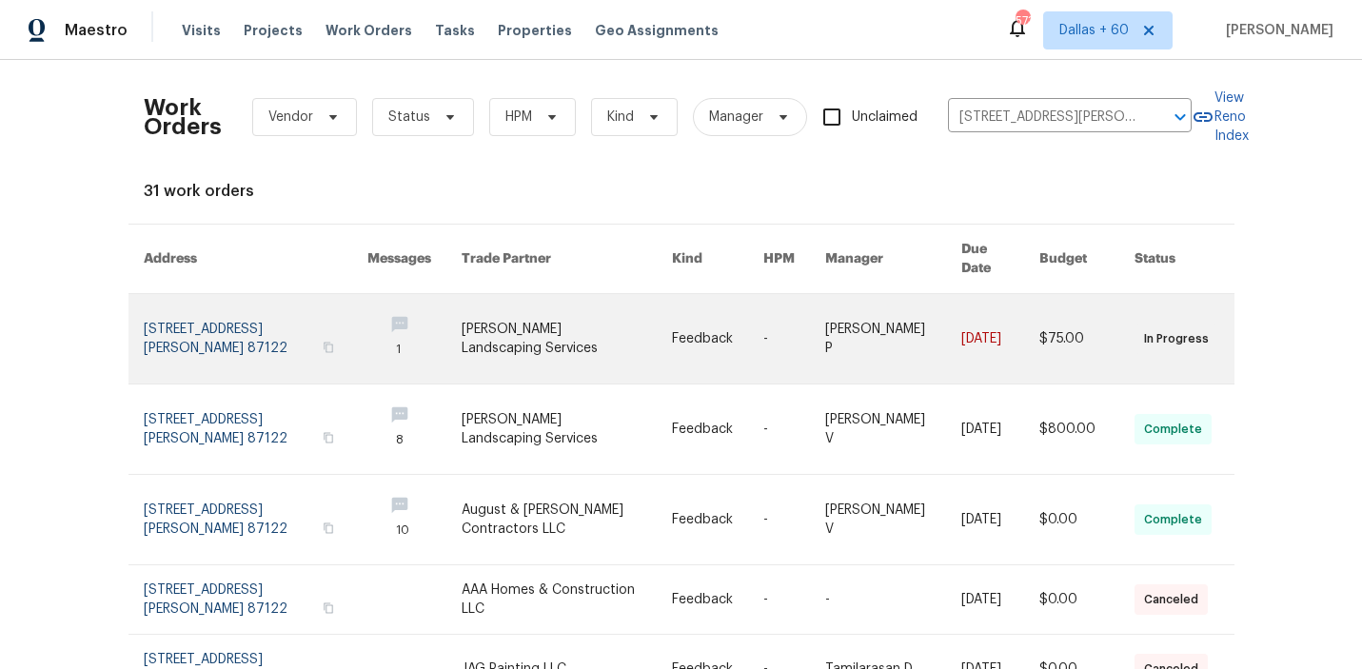
click at [653, 323] on link at bounding box center [565, 338] width 209 height 89
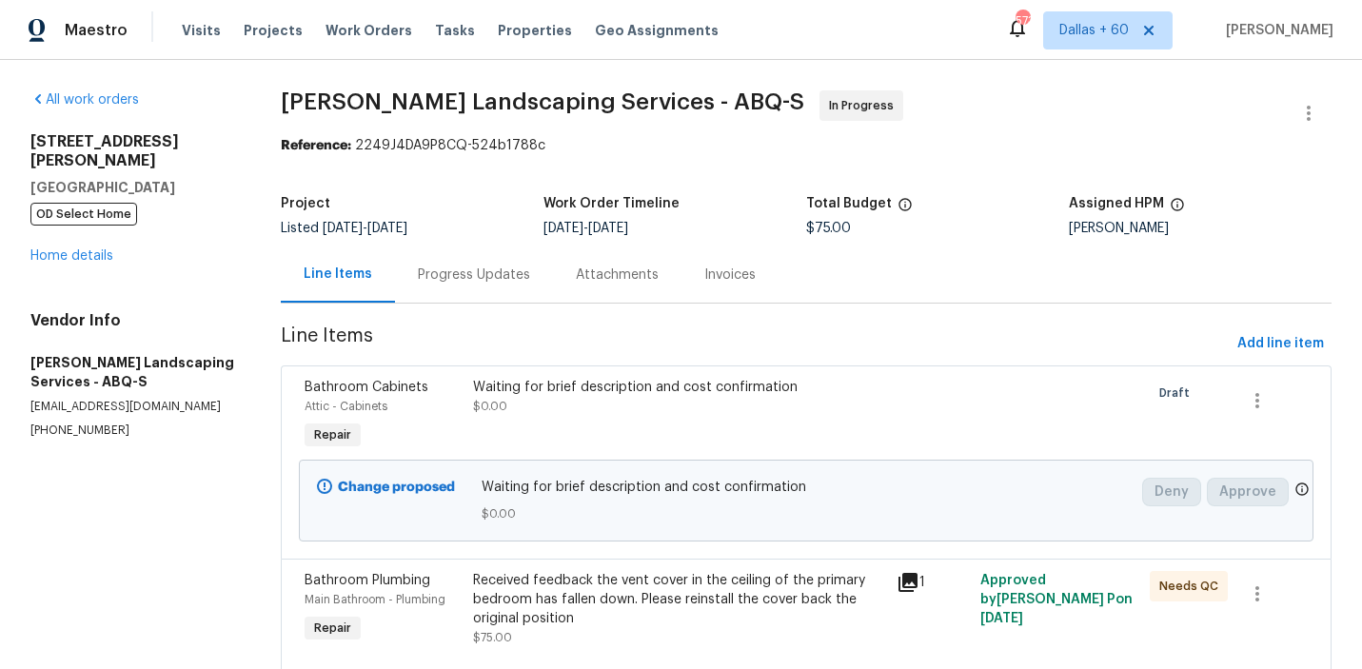
click at [66, 209] on div "35 Sandia Heights Dr NE Albuquerque, NM 87122 OD Select Home Home details" at bounding box center [132, 198] width 205 height 133
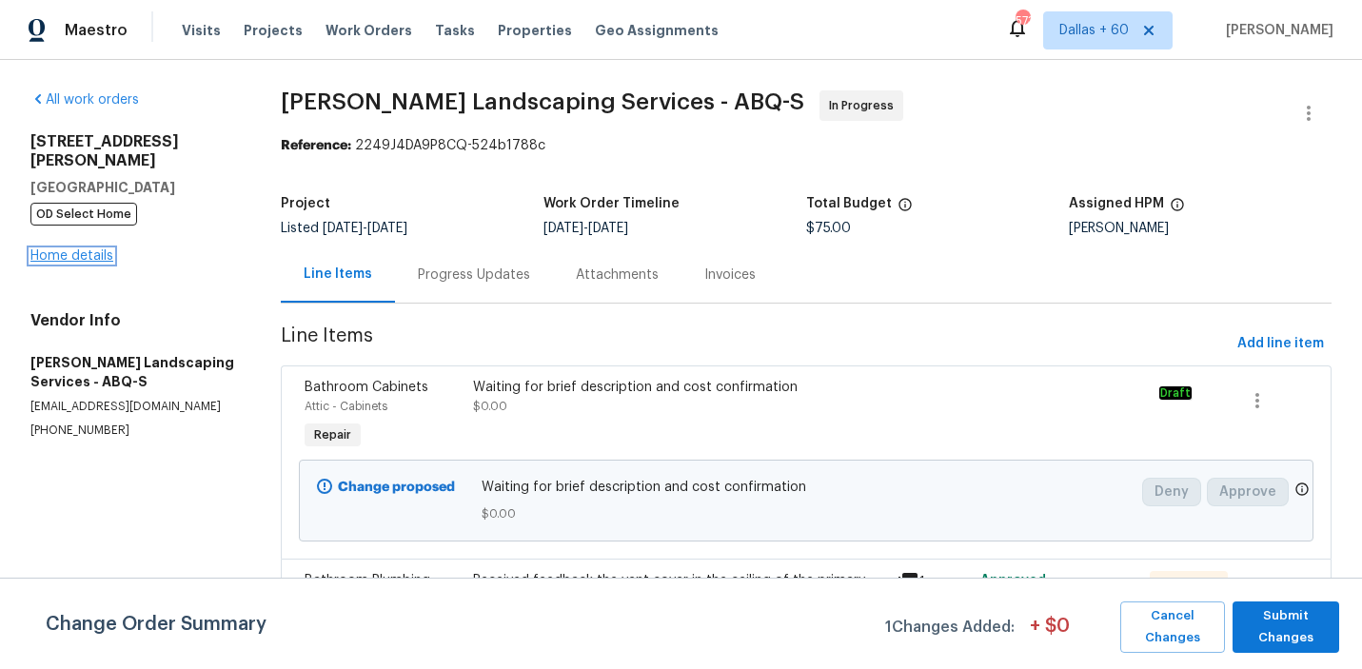
click at [70, 249] on link "Home details" at bounding box center [71, 255] width 83 height 13
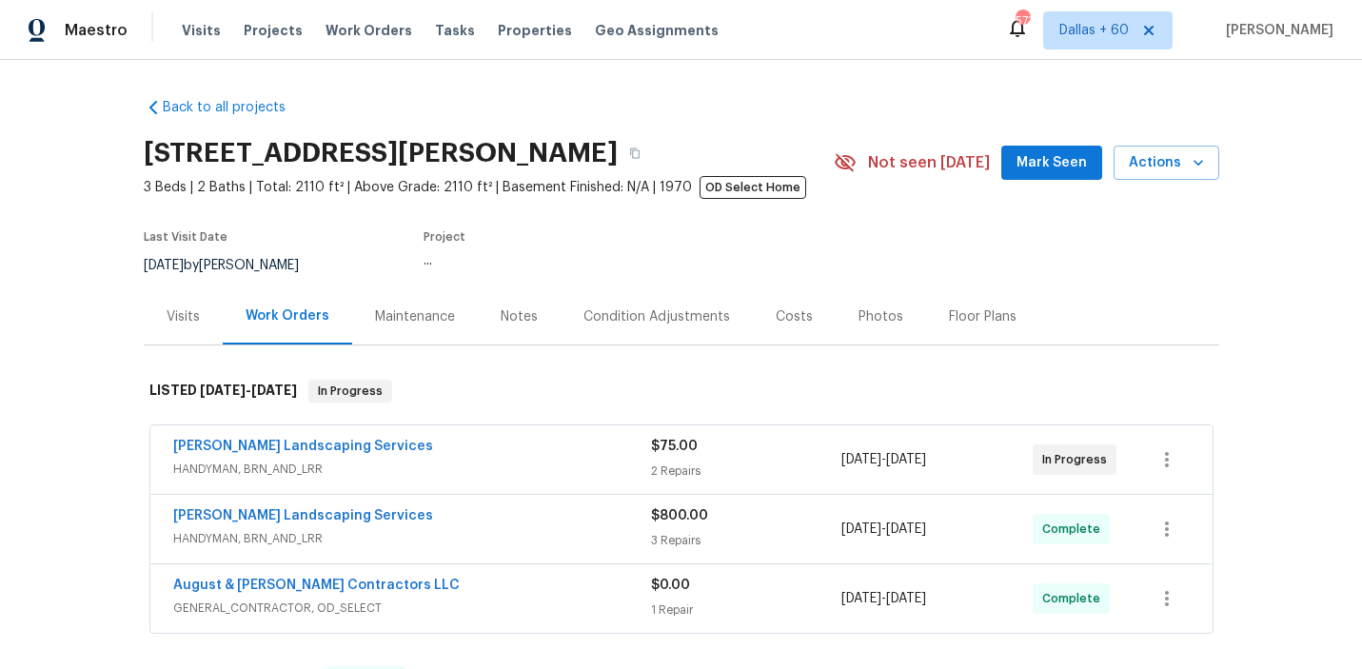
scroll to position [215, 0]
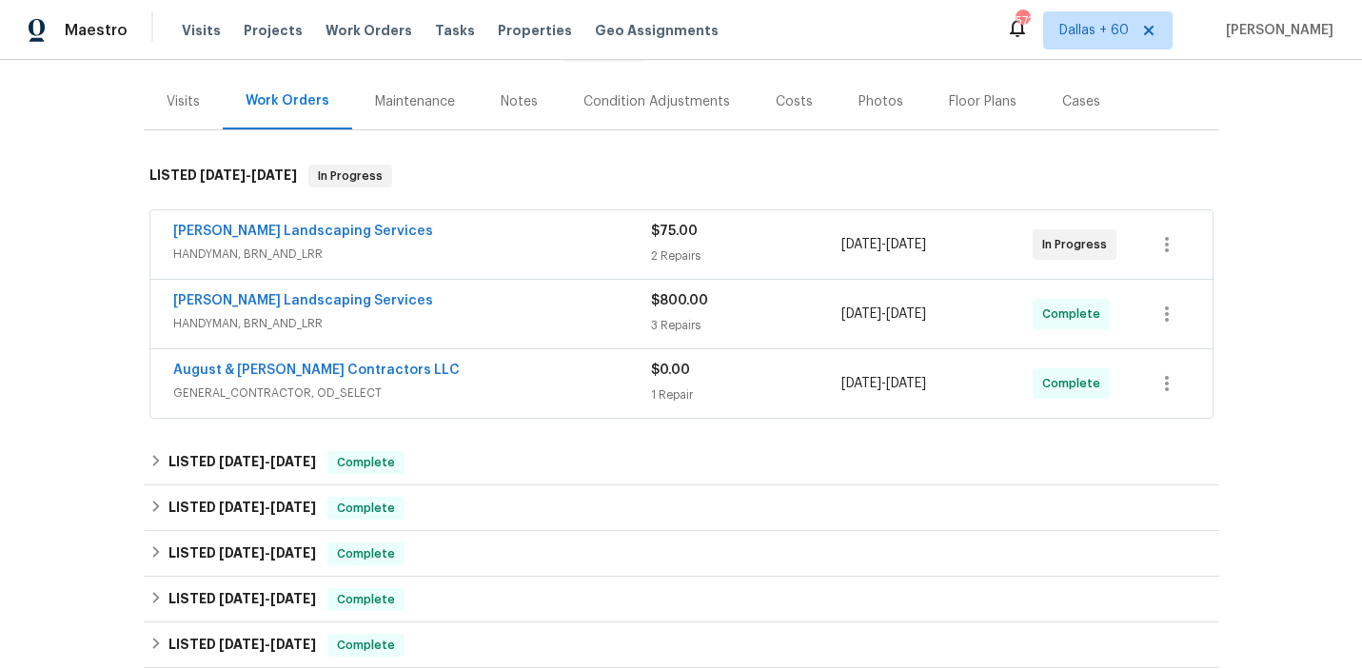
click at [516, 262] on span "HANDYMAN, BRN_AND_LRR" at bounding box center [412, 254] width 478 height 19
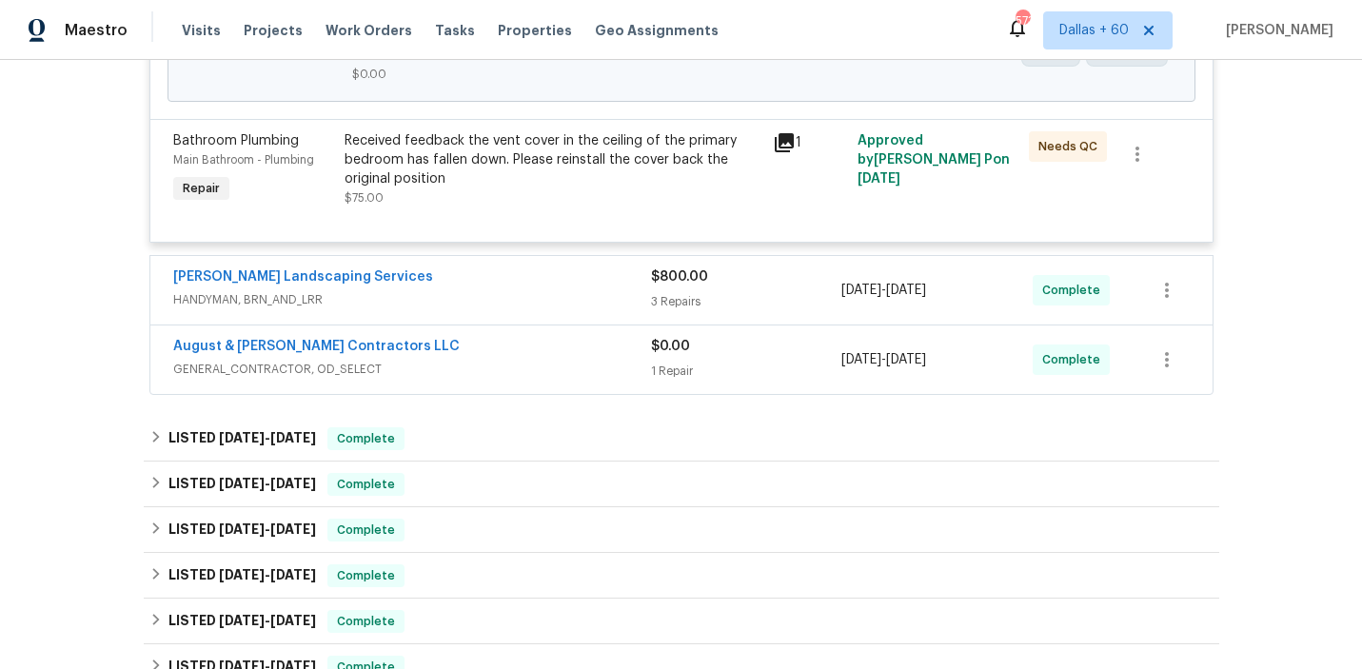
scroll to position [618, 0]
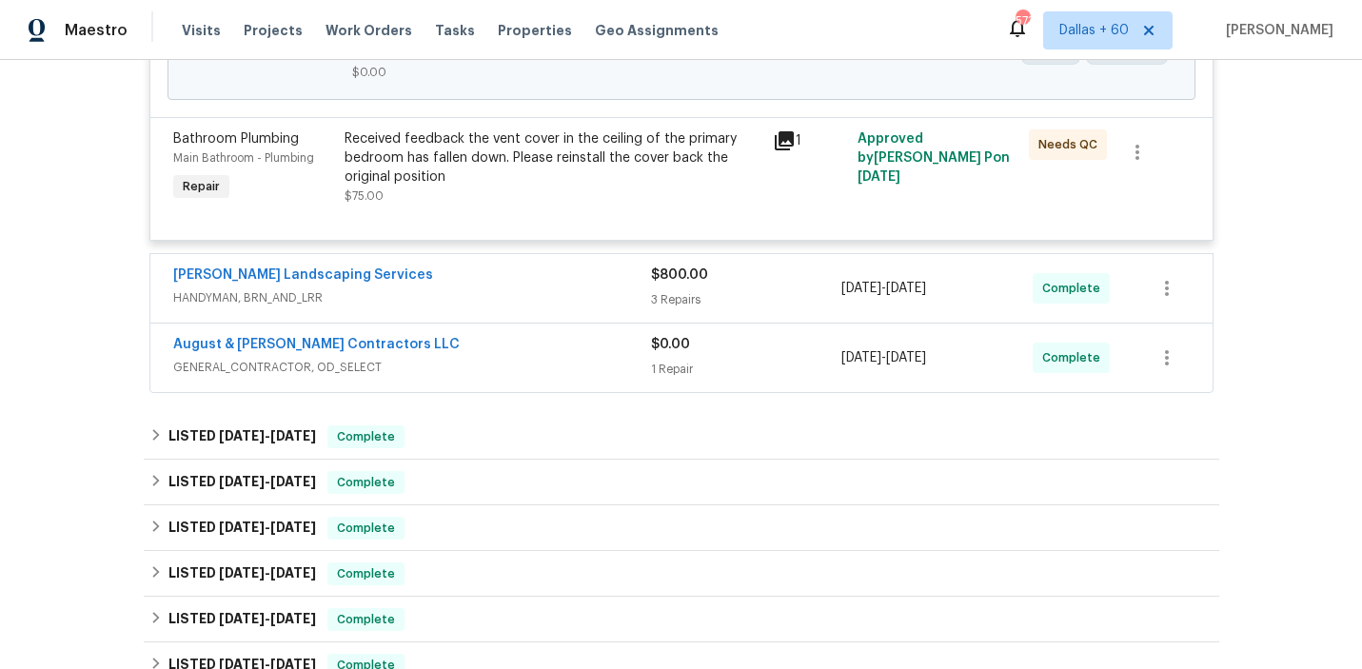
click at [502, 274] on div "Rodriguez Landscaping Services" at bounding box center [412, 276] width 478 height 23
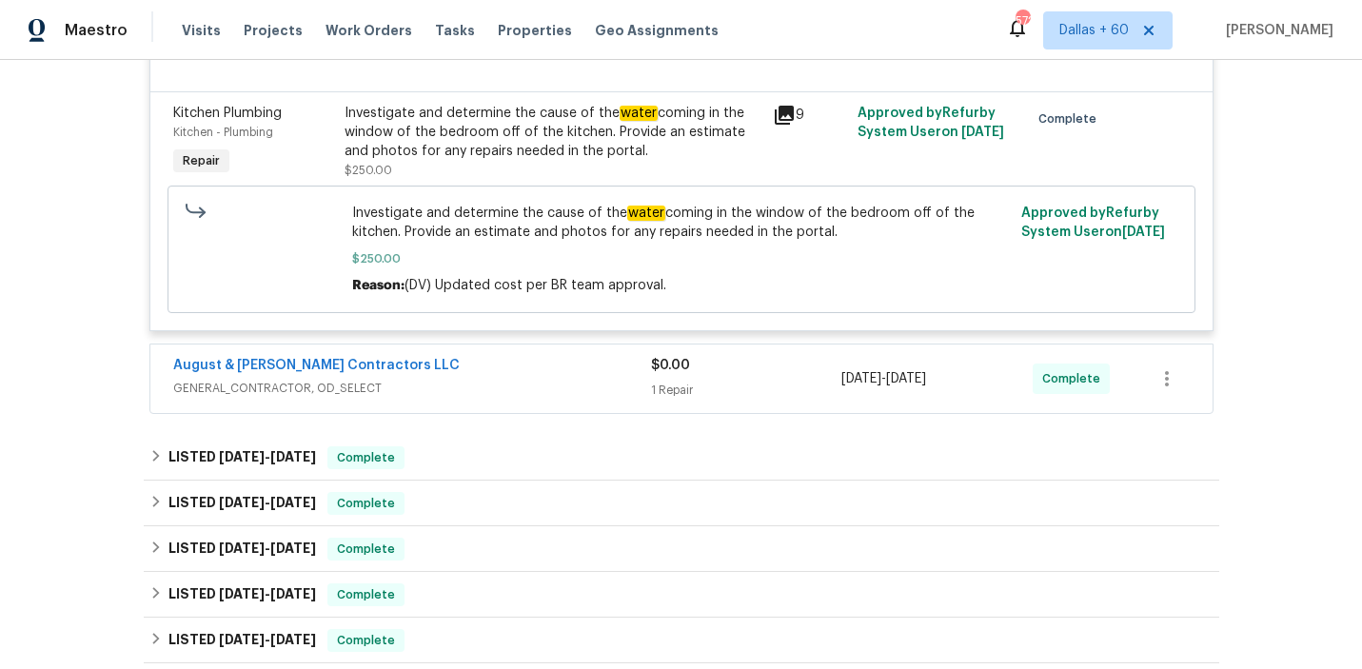
scroll to position [1251, 0]
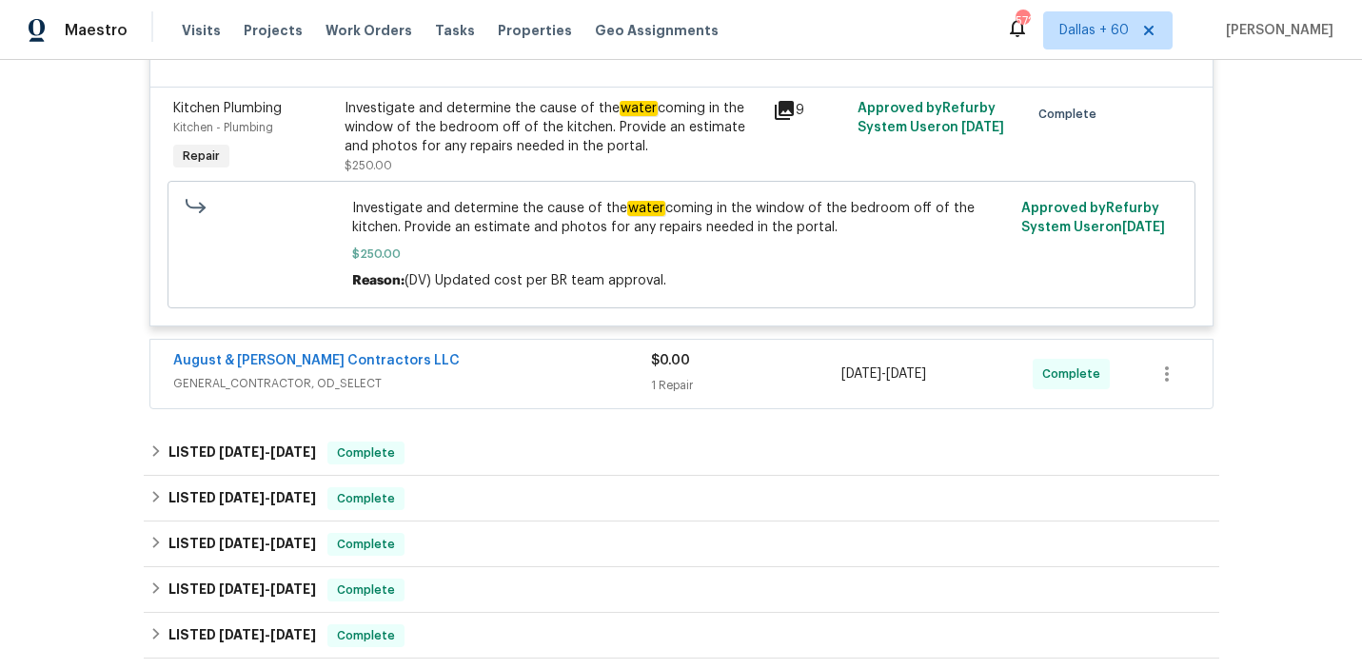
click at [518, 359] on div "August & Suttles Contractors LLC" at bounding box center [412, 362] width 478 height 23
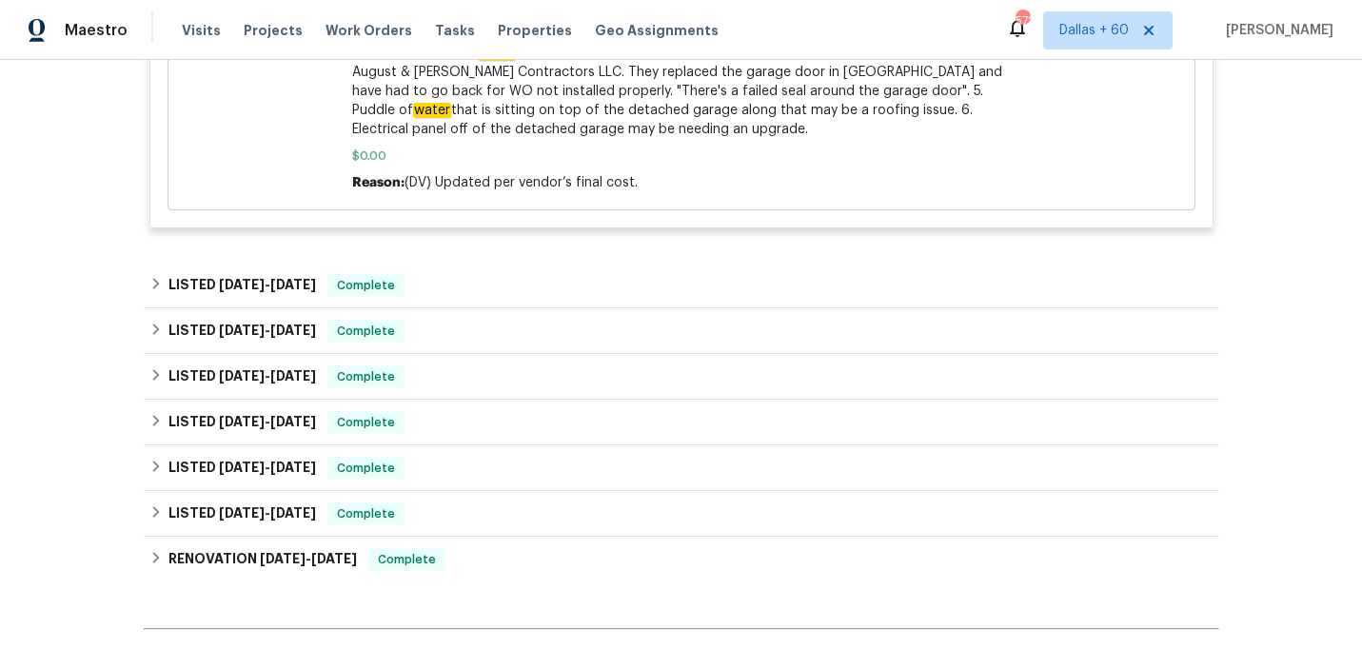
scroll to position [2013, 0]
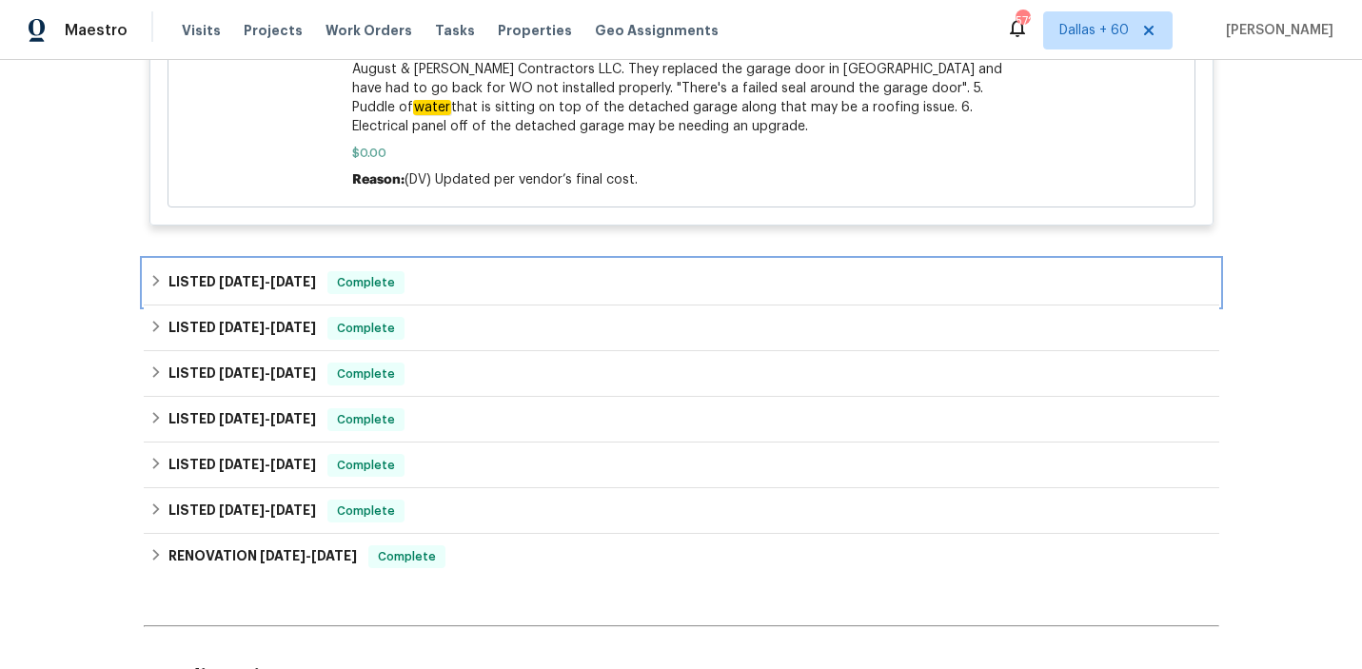
click at [559, 271] on div "LISTED 6/30/25 - 8/19/25 Complete" at bounding box center [681, 282] width 1064 height 23
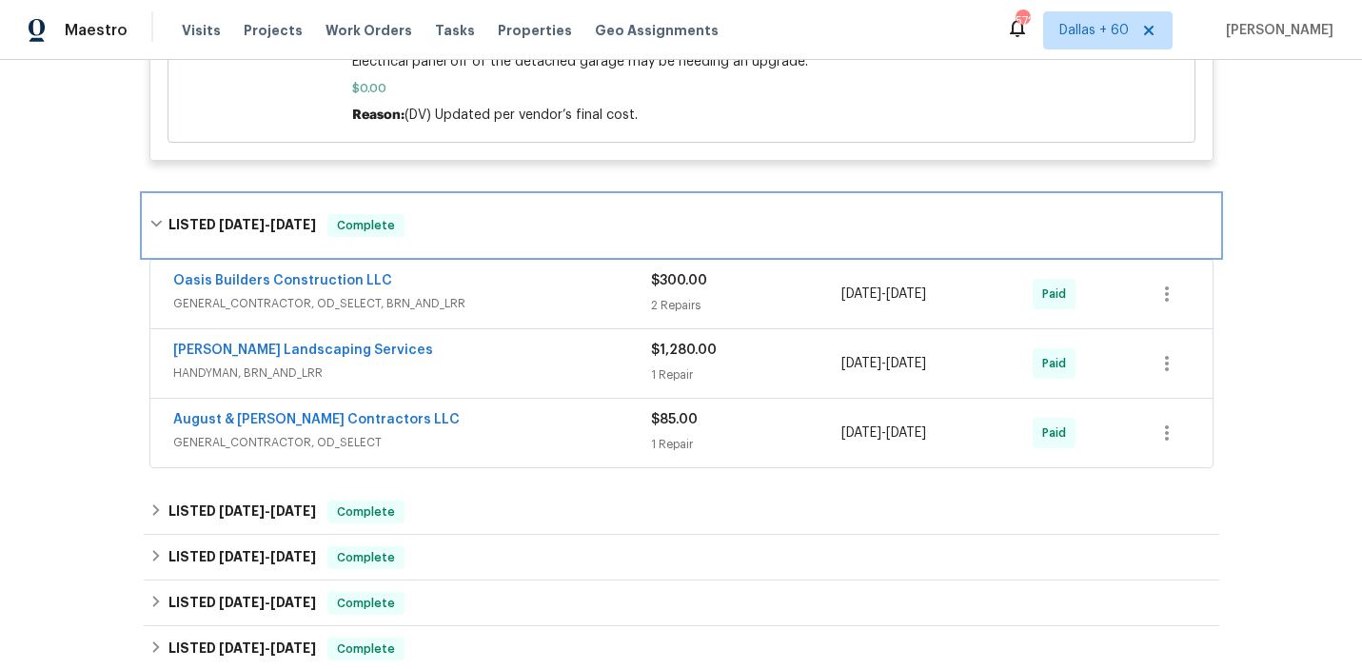
scroll to position [2081, 0]
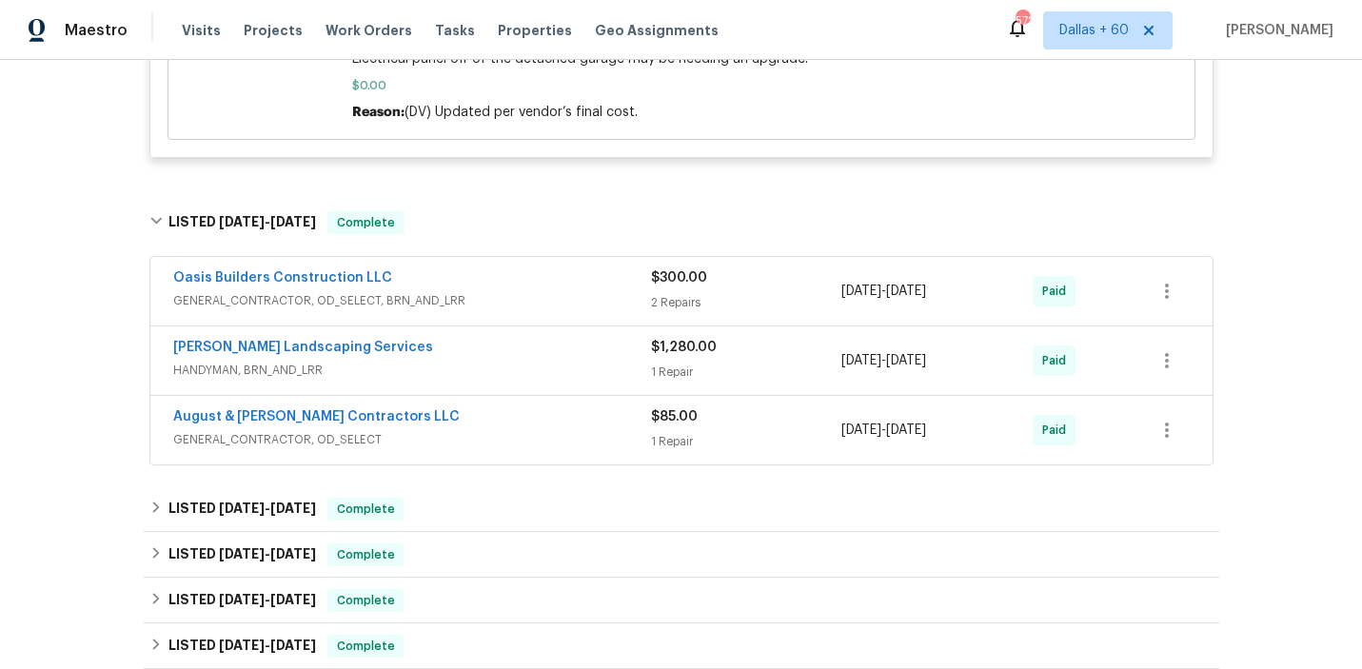
click at [550, 407] on div "August & Suttles Contractors LLC" at bounding box center [412, 418] width 478 height 23
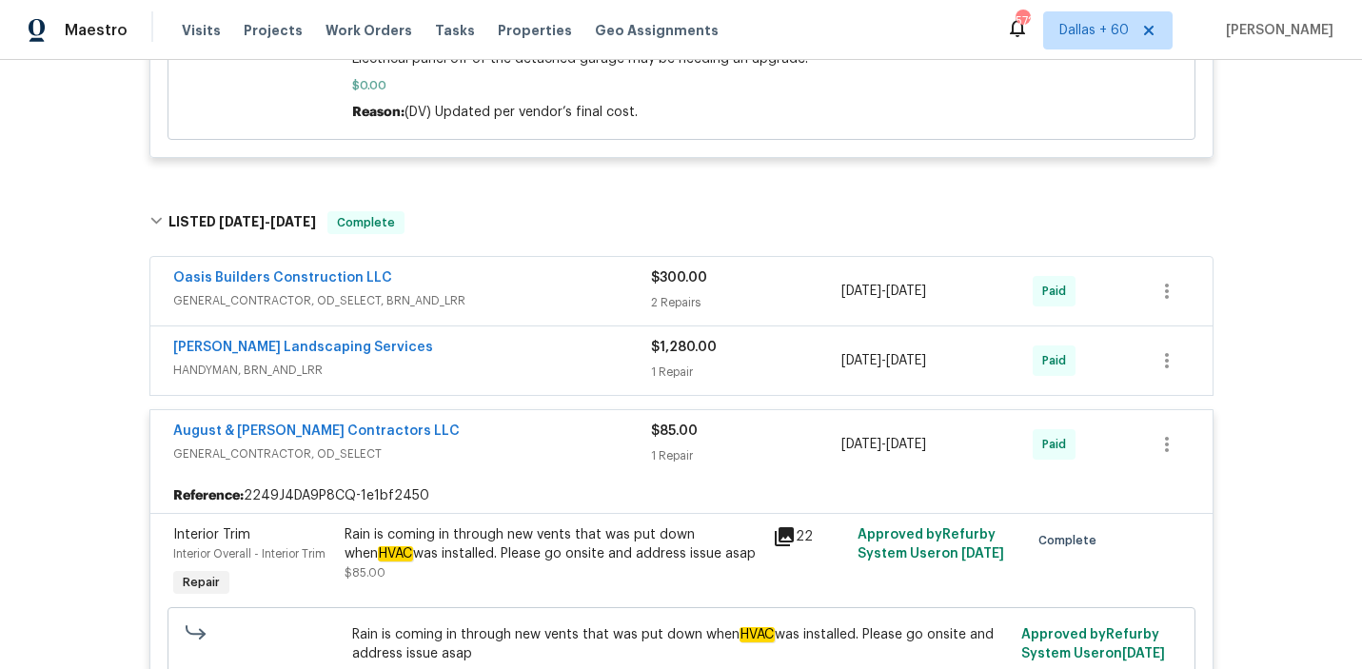
click at [539, 361] on span "HANDYMAN, BRN_AND_LRR" at bounding box center [412, 370] width 478 height 19
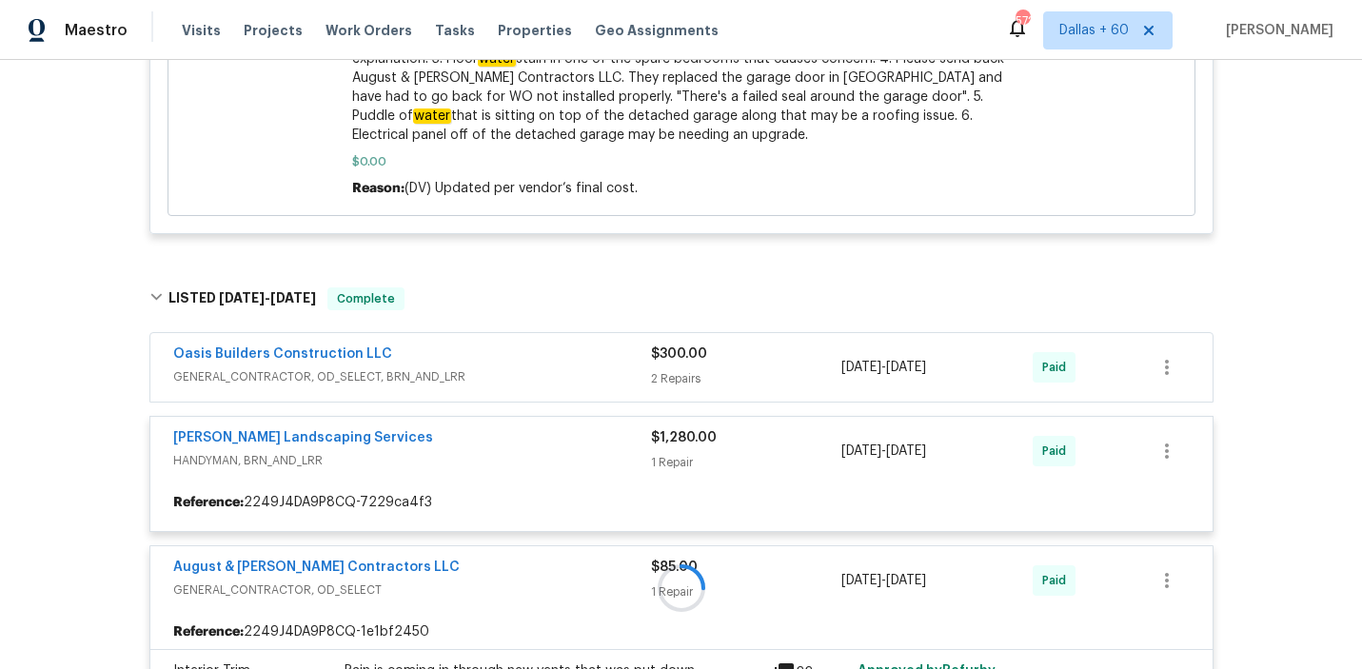
scroll to position [2006, 0]
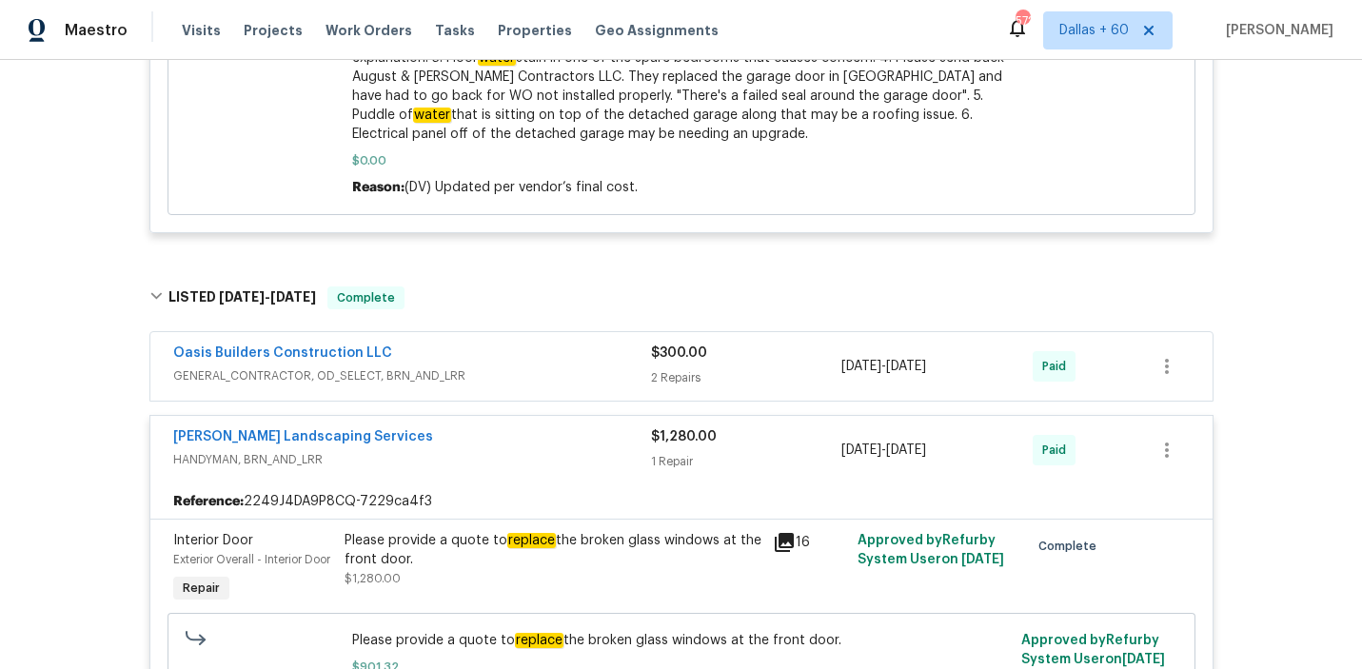
click at [539, 366] on span "GENERAL_CONTRACTOR, OD_SELECT, BRN_AND_LRR" at bounding box center [412, 375] width 478 height 19
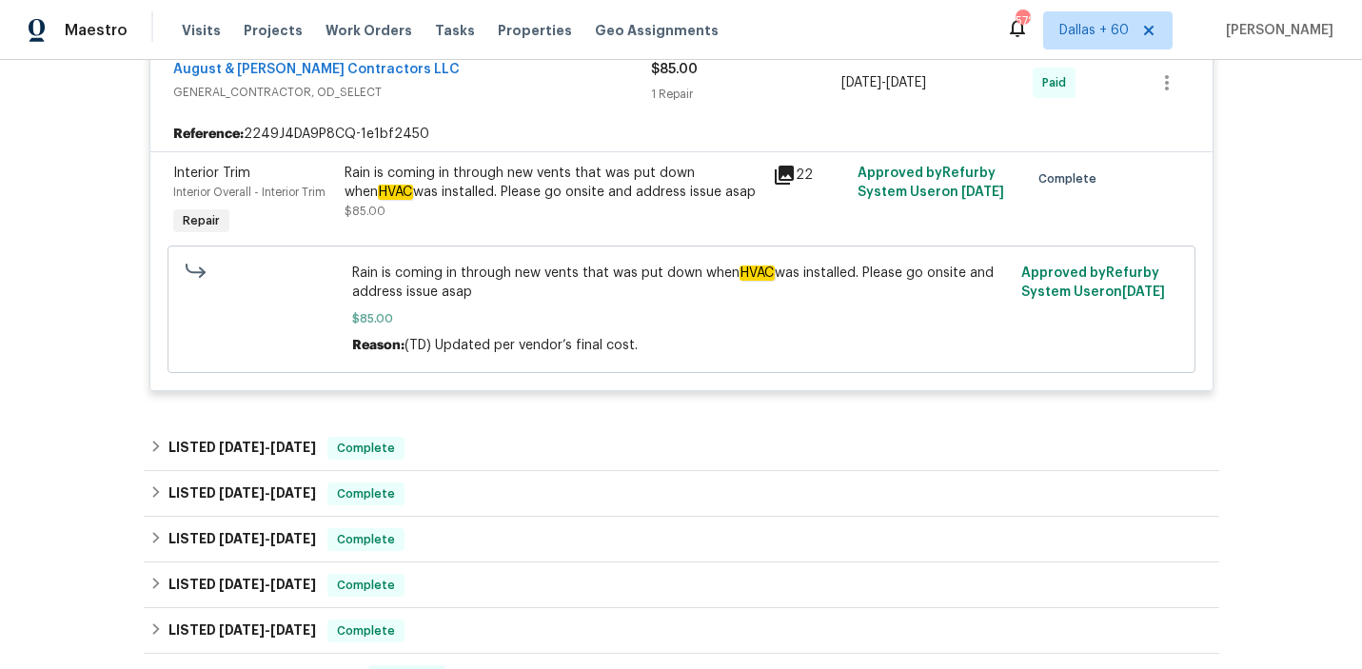
scroll to position [3460, 0]
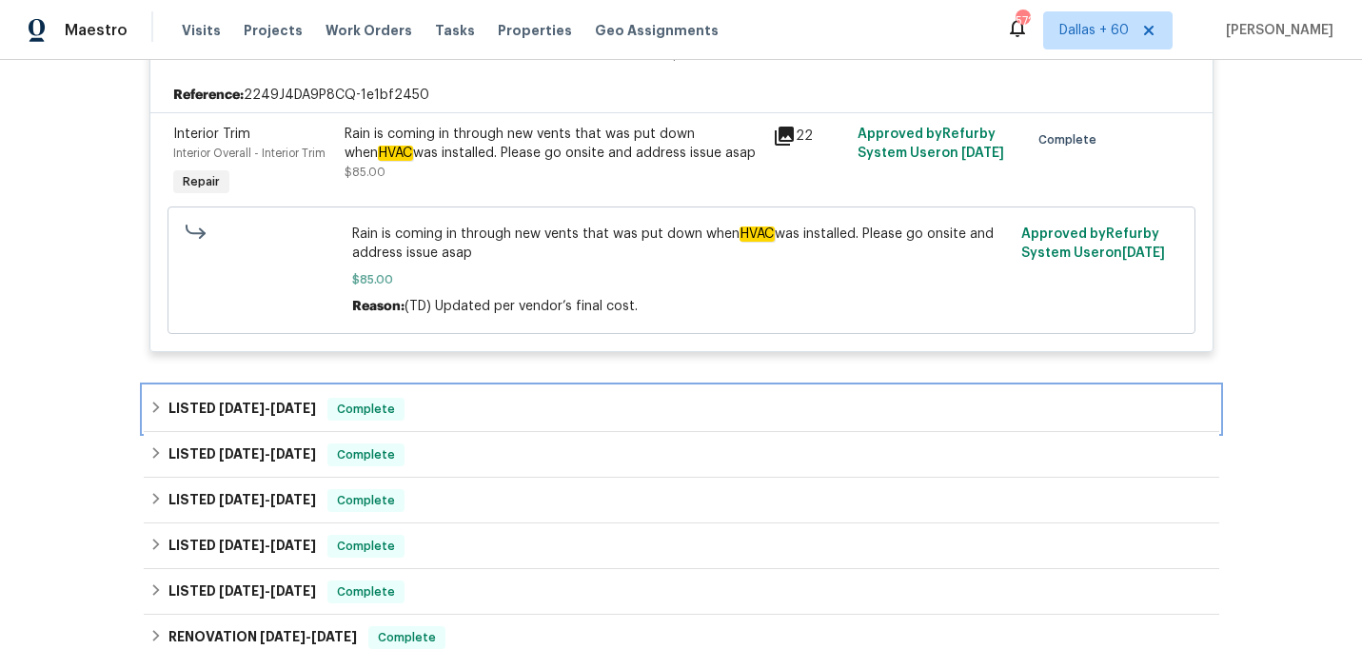
click at [520, 398] on div "LISTED 6/23/25 - 6/27/25 Complete" at bounding box center [681, 409] width 1064 height 23
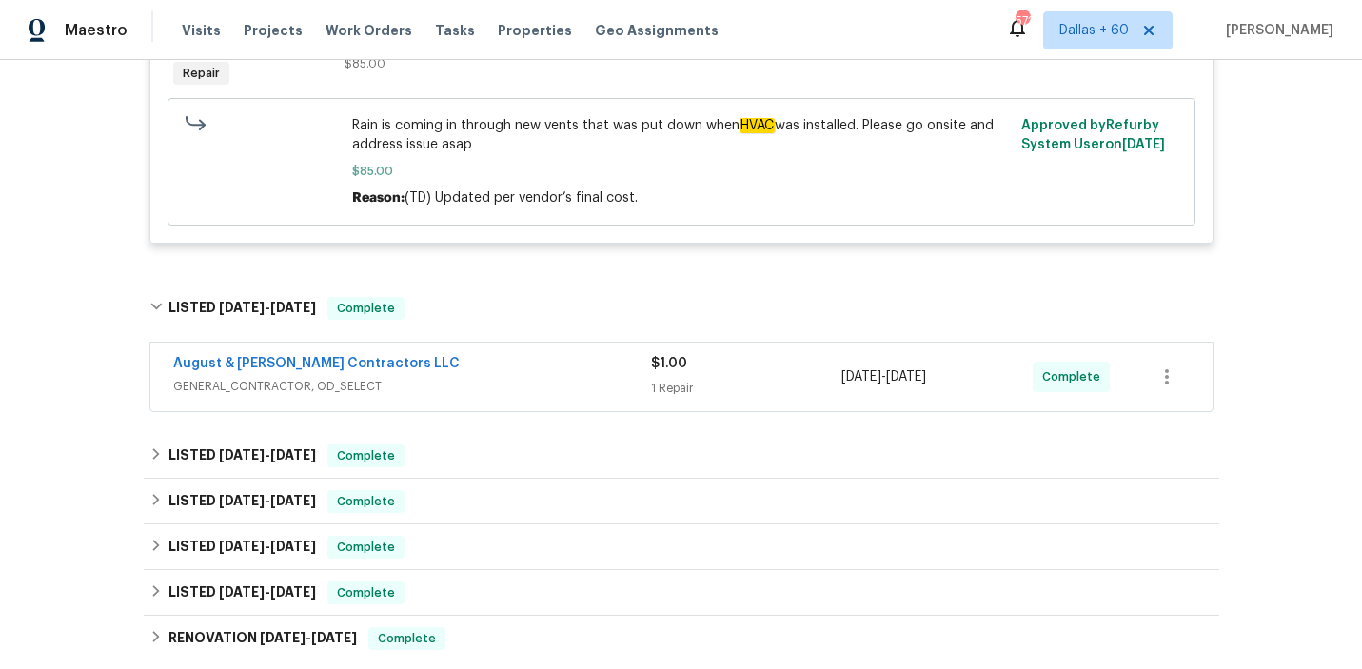
click at [520, 377] on span "GENERAL_CONTRACTOR, OD_SELECT" at bounding box center [412, 386] width 478 height 19
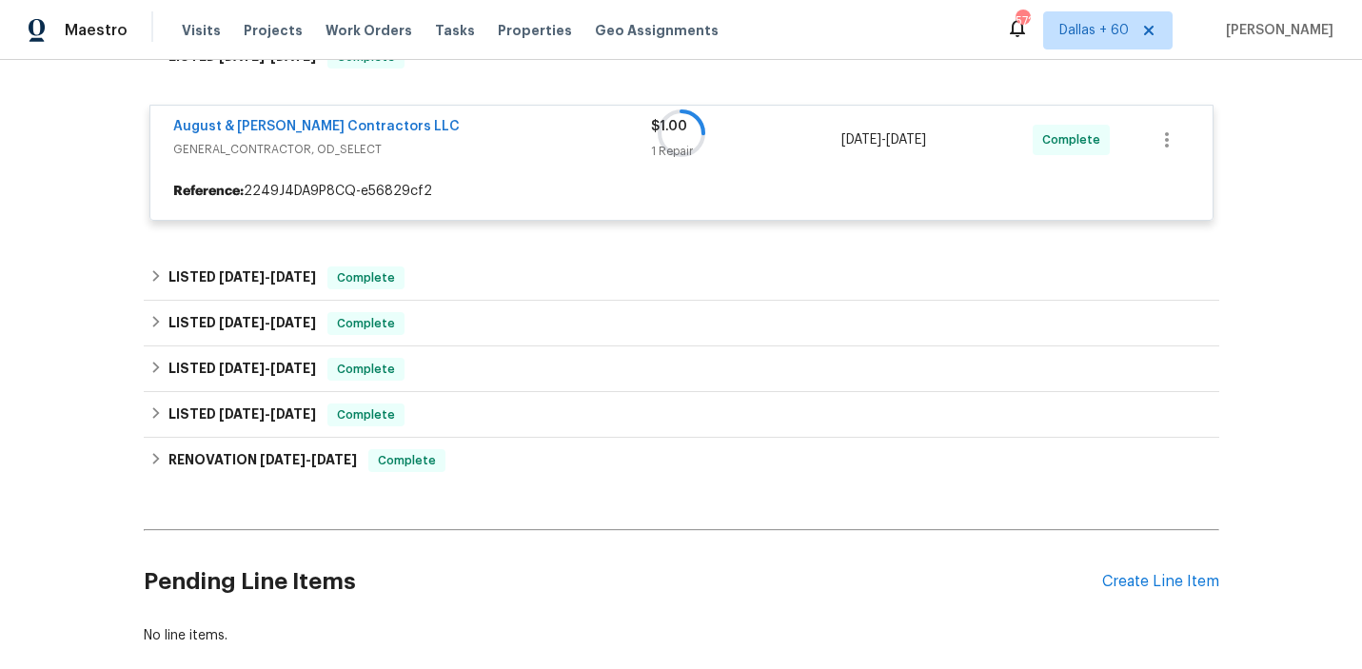
scroll to position [3821, 0]
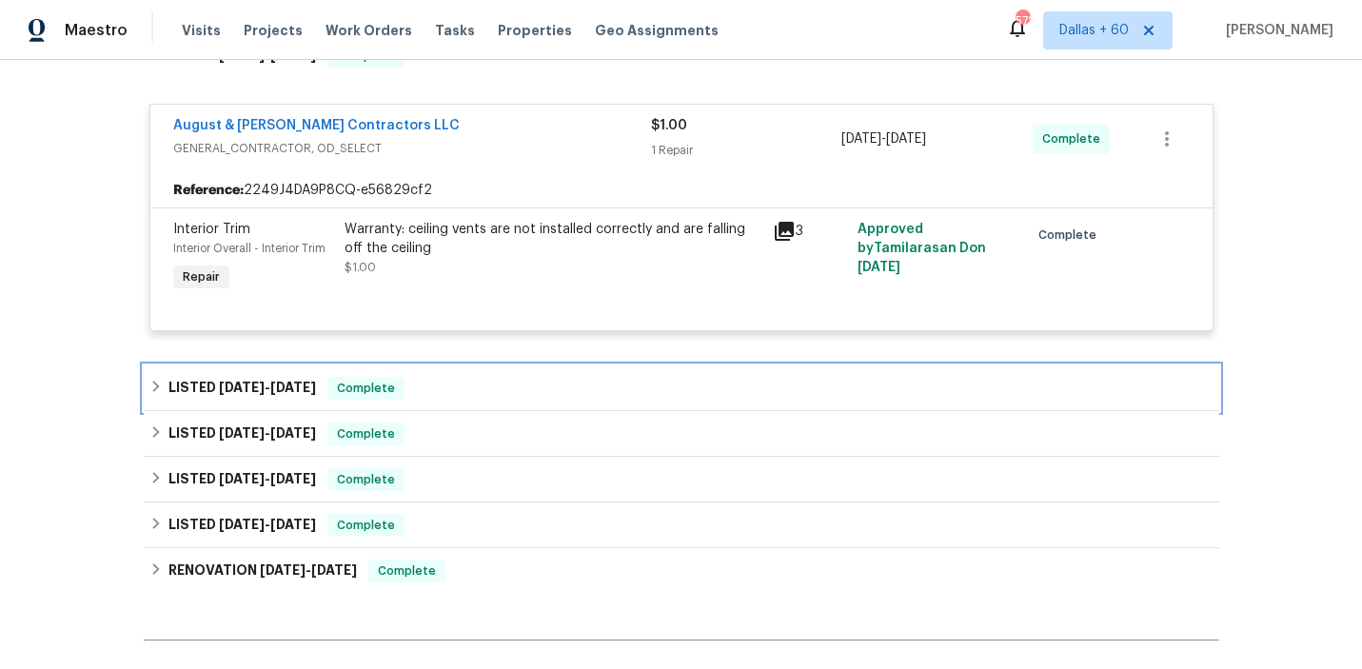
click at [515, 365] on div "LISTED 5/7/25 - 5/8/25 Complete" at bounding box center [681, 388] width 1075 height 46
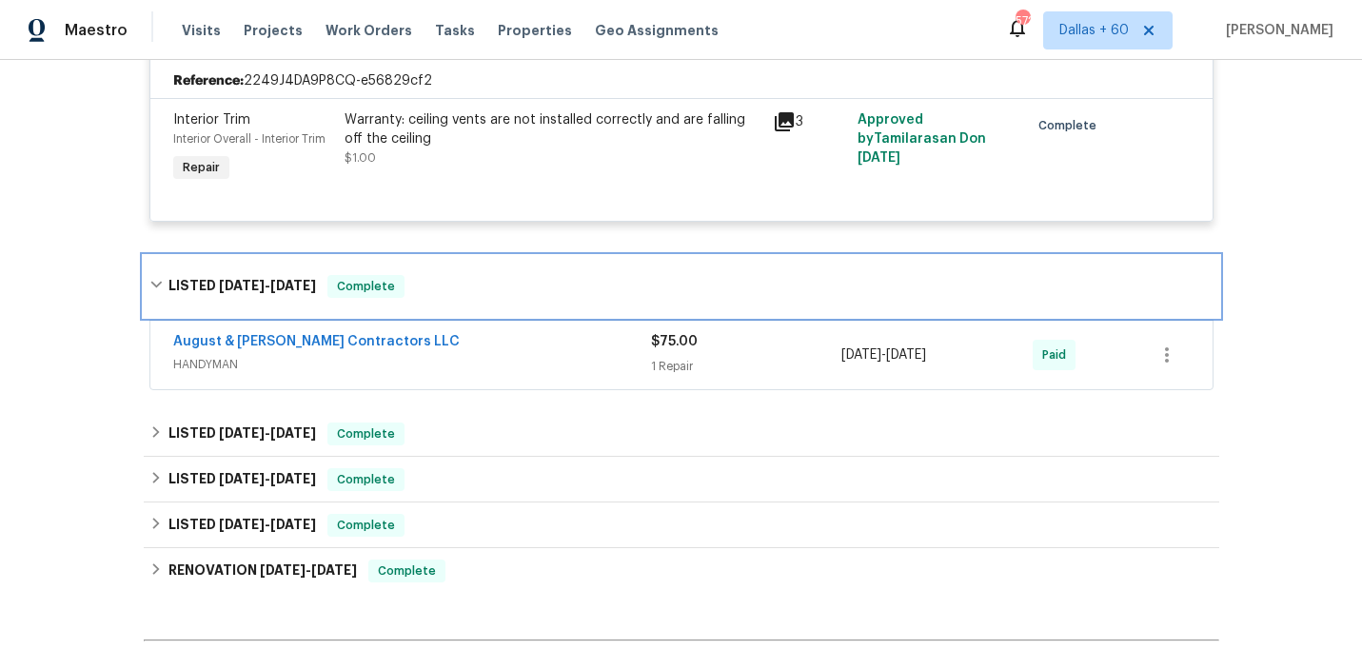
scroll to position [3932, 0]
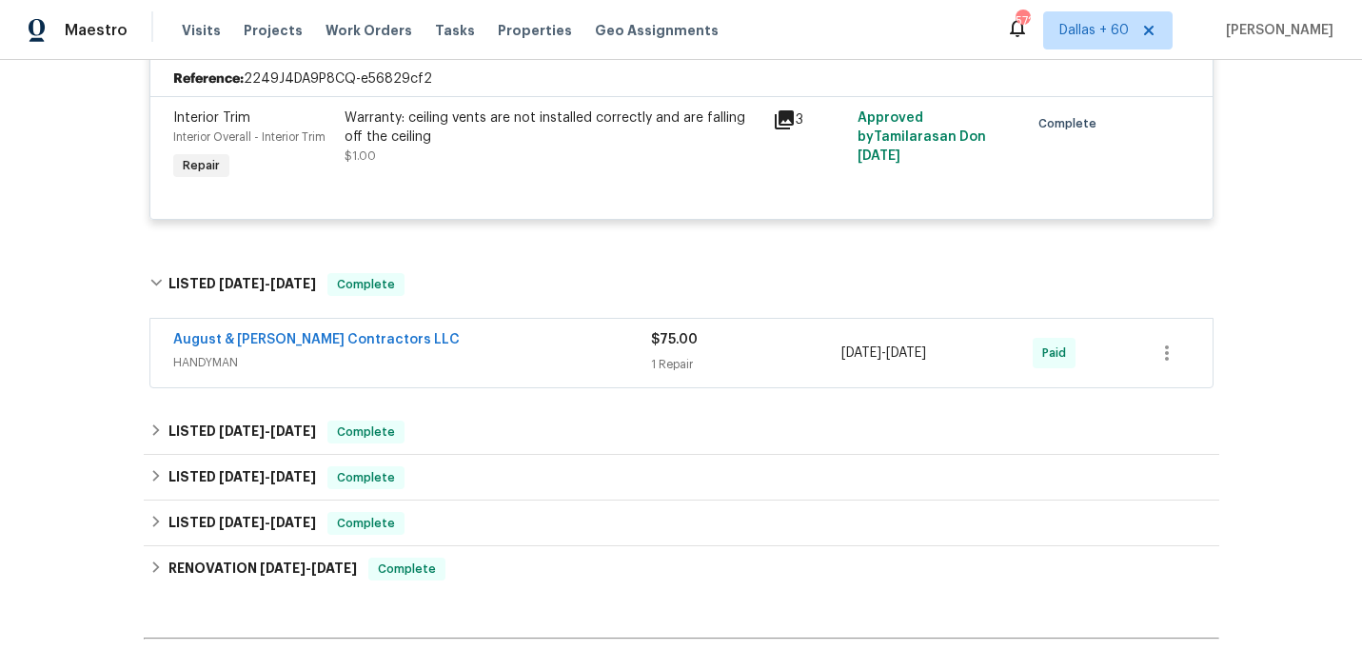
click at [515, 364] on div "August & Suttles Contractors LLC HANDYMAN" at bounding box center [412, 353] width 478 height 46
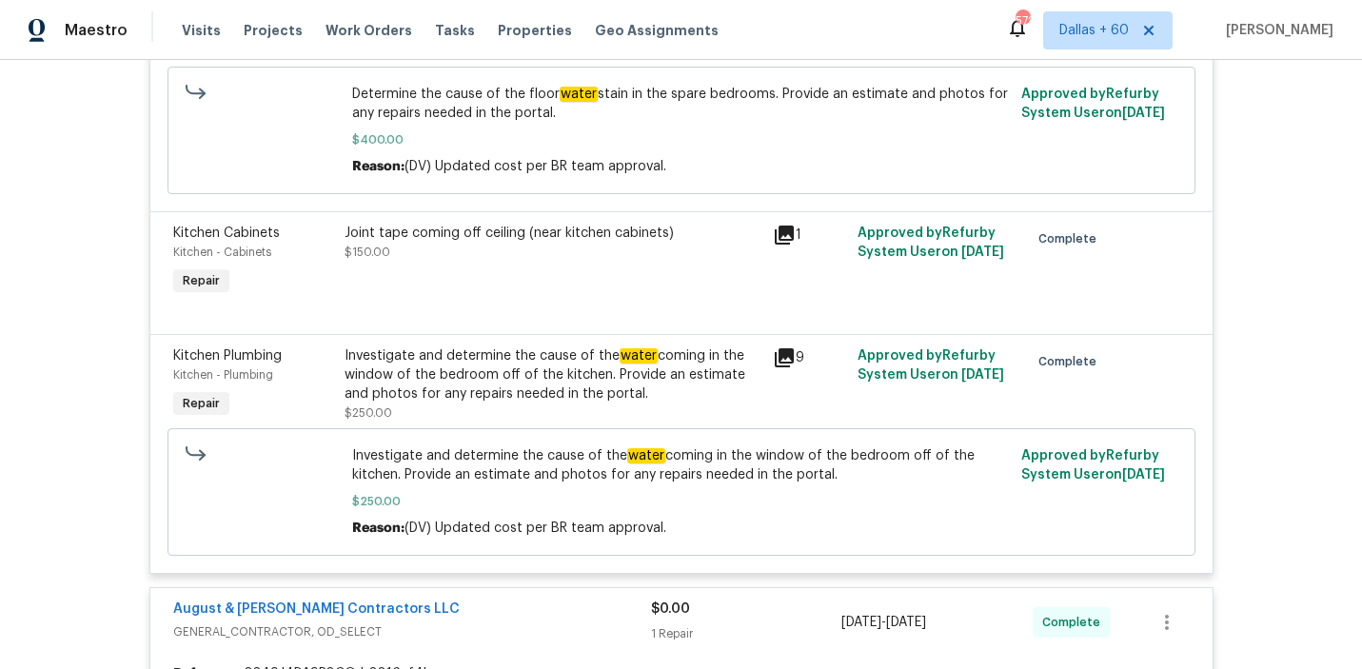
scroll to position [1002, 0]
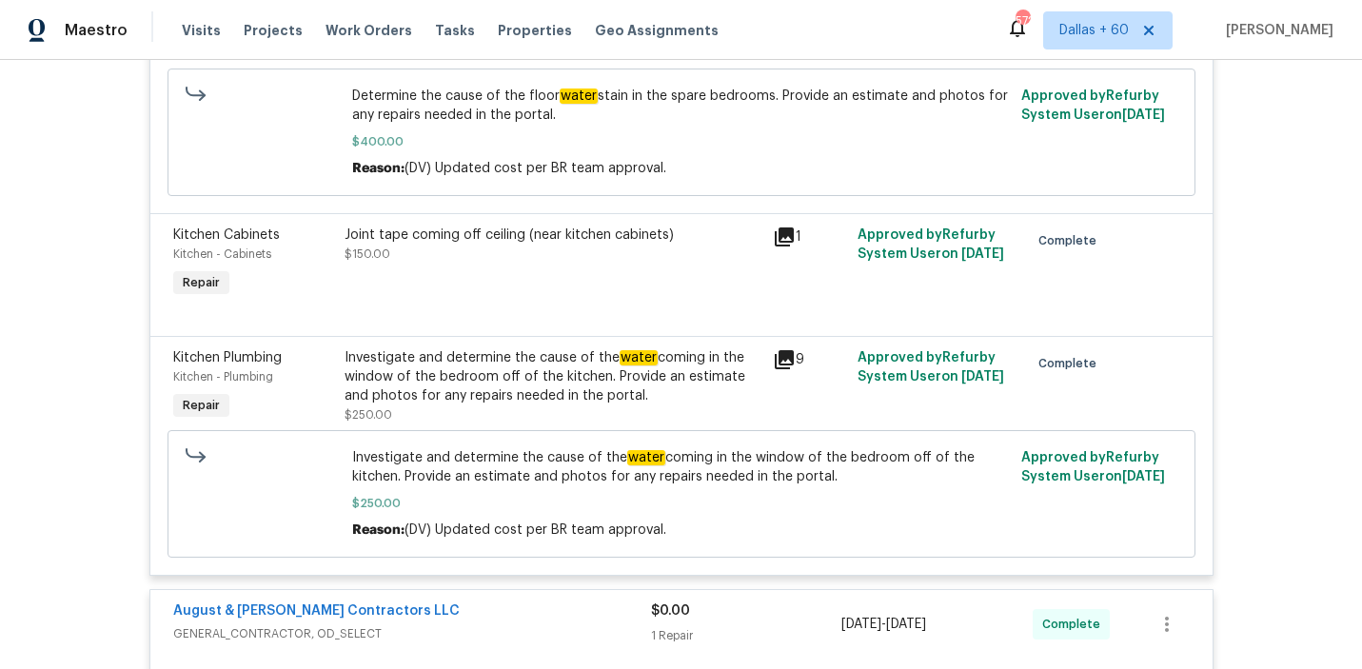
click at [486, 334] on div "Kitchen Cabinets Kitchen - Cabinets Repair Joint tape coming off ceiling (near …" at bounding box center [681, 274] width 1062 height 123
click at [508, 373] on div "Investigate and determine the cause of the water coming in the window of the be…" at bounding box center [552, 376] width 417 height 57
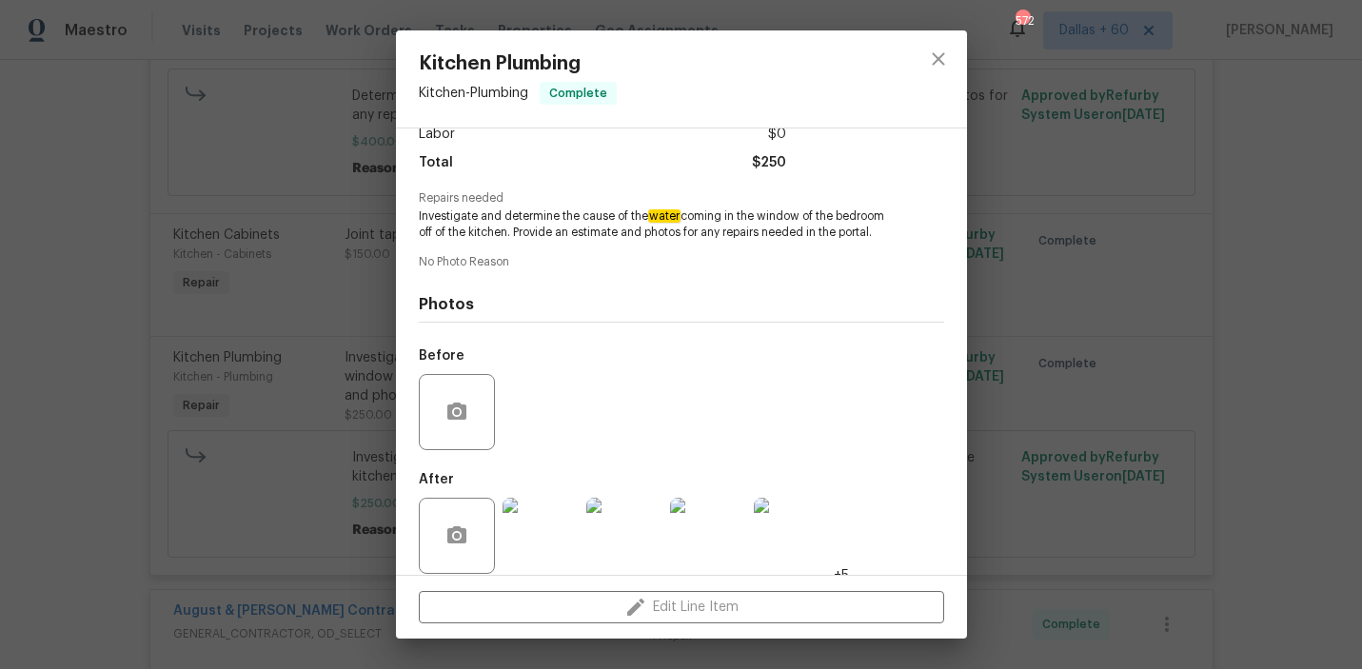
scroll to position [159, 0]
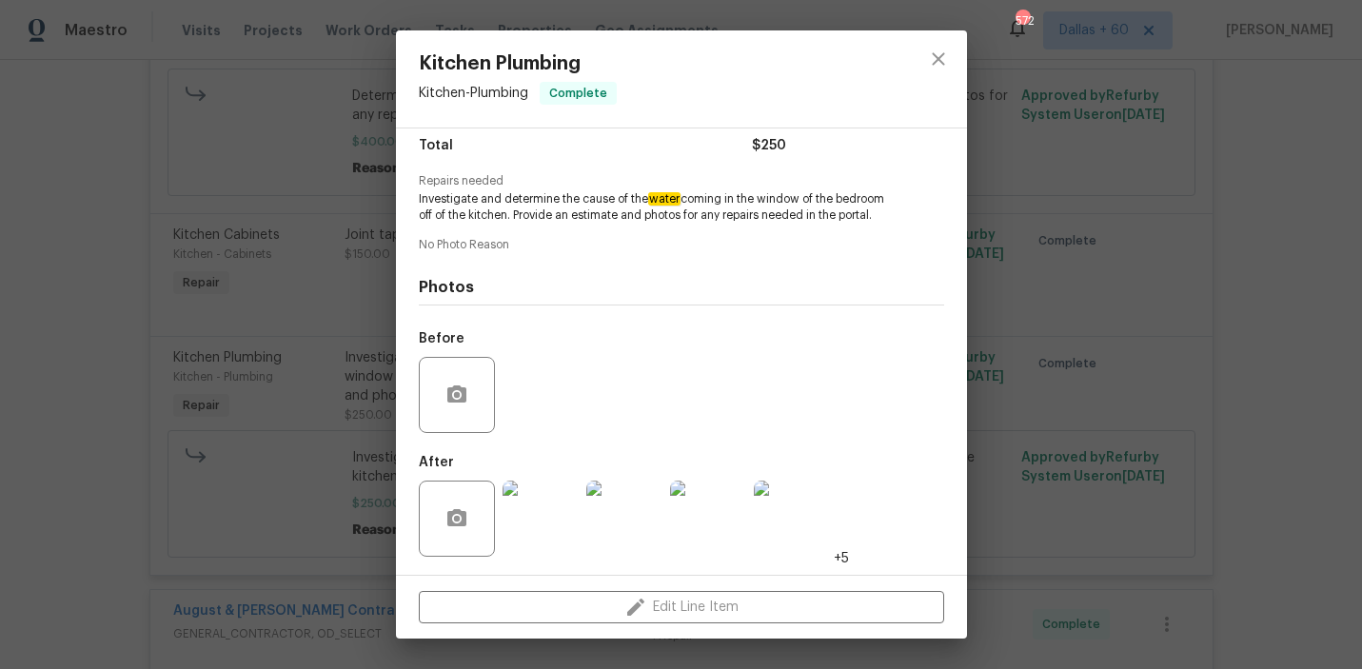
click at [547, 533] on img at bounding box center [540, 518] width 76 height 76
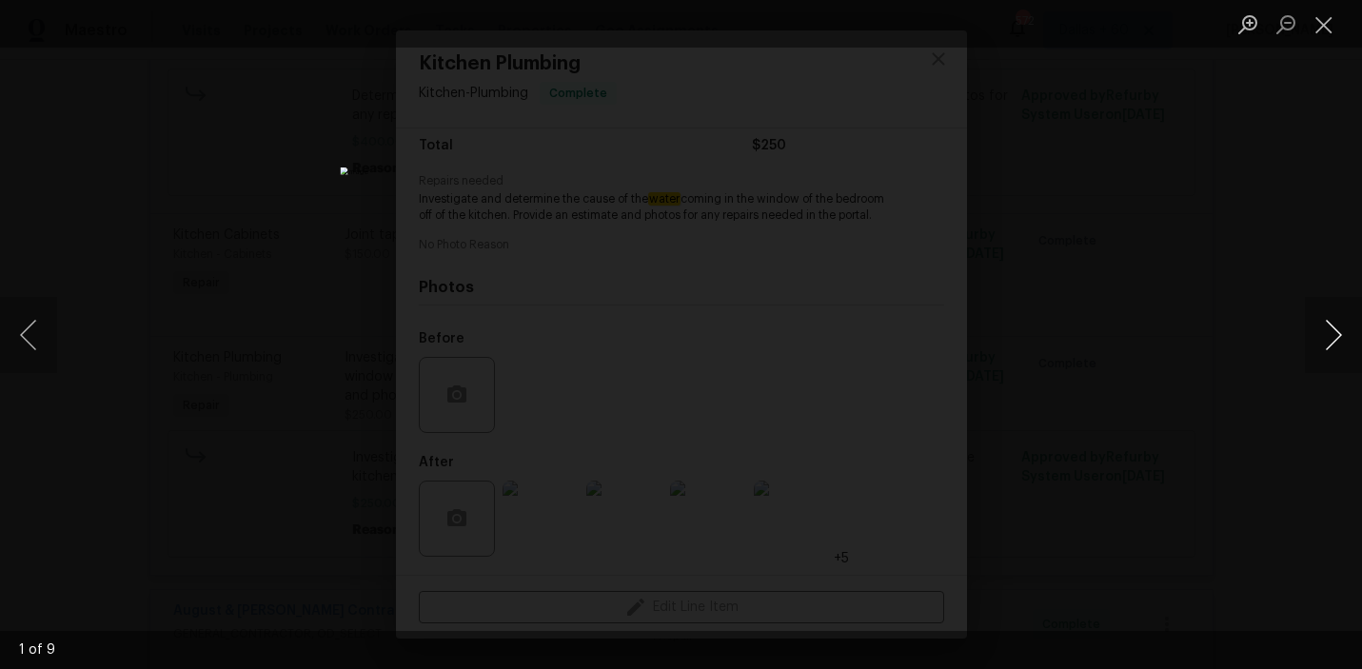
click at [1331, 327] on button "Next image" at bounding box center [1332, 335] width 57 height 76
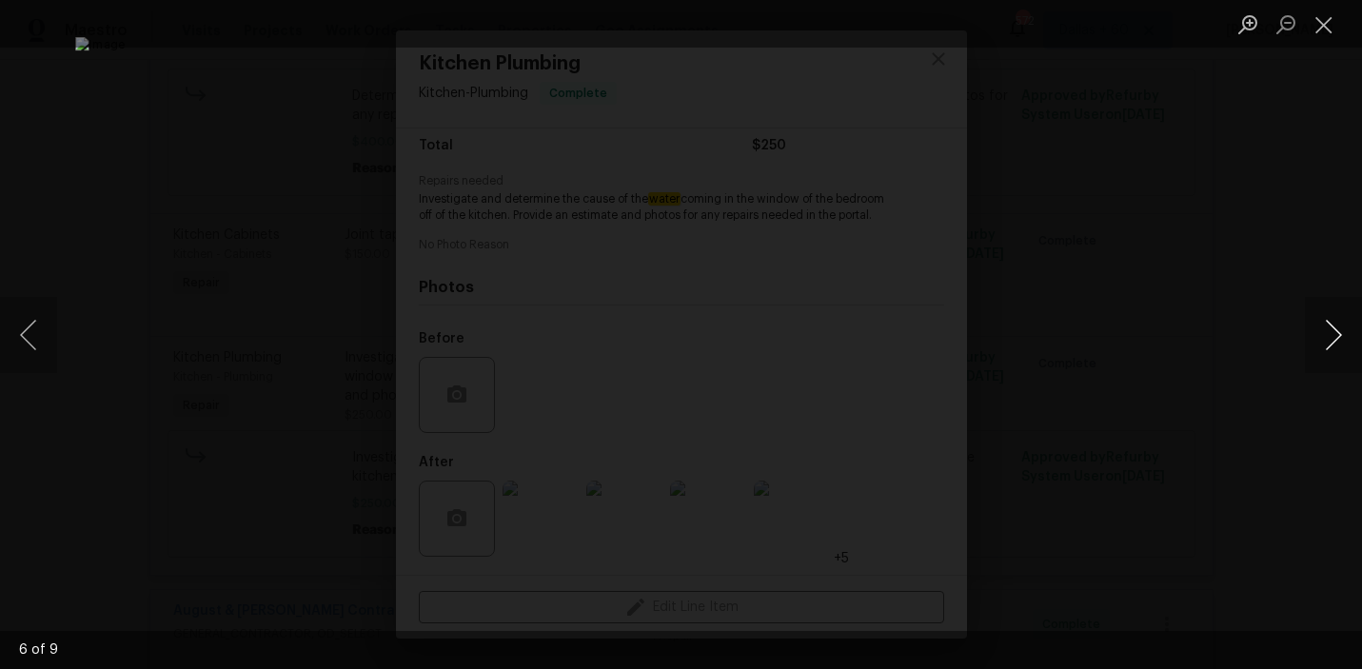
click at [1331, 327] on button "Next image" at bounding box center [1332, 335] width 57 height 76
click at [1339, 319] on button "Next image" at bounding box center [1332, 335] width 57 height 76
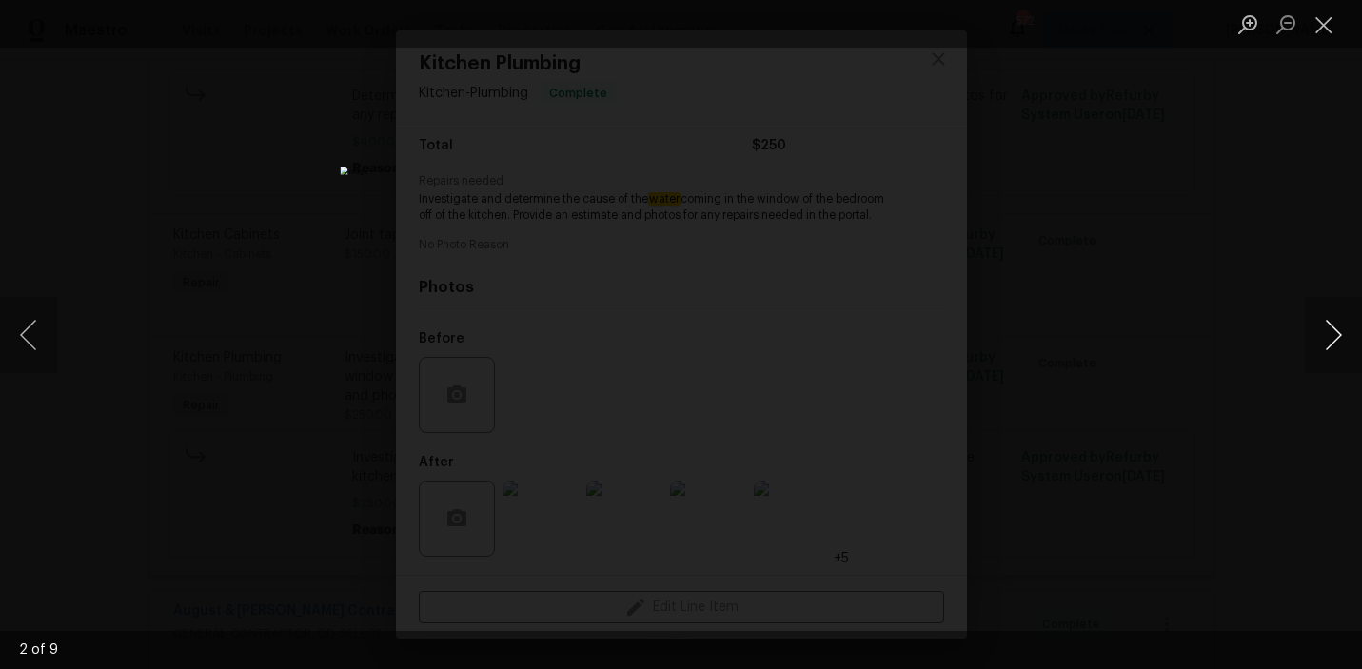
click at [1339, 319] on button "Next image" at bounding box center [1332, 335] width 57 height 76
click at [1177, 312] on div "Lightbox" at bounding box center [681, 334] width 1362 height 669
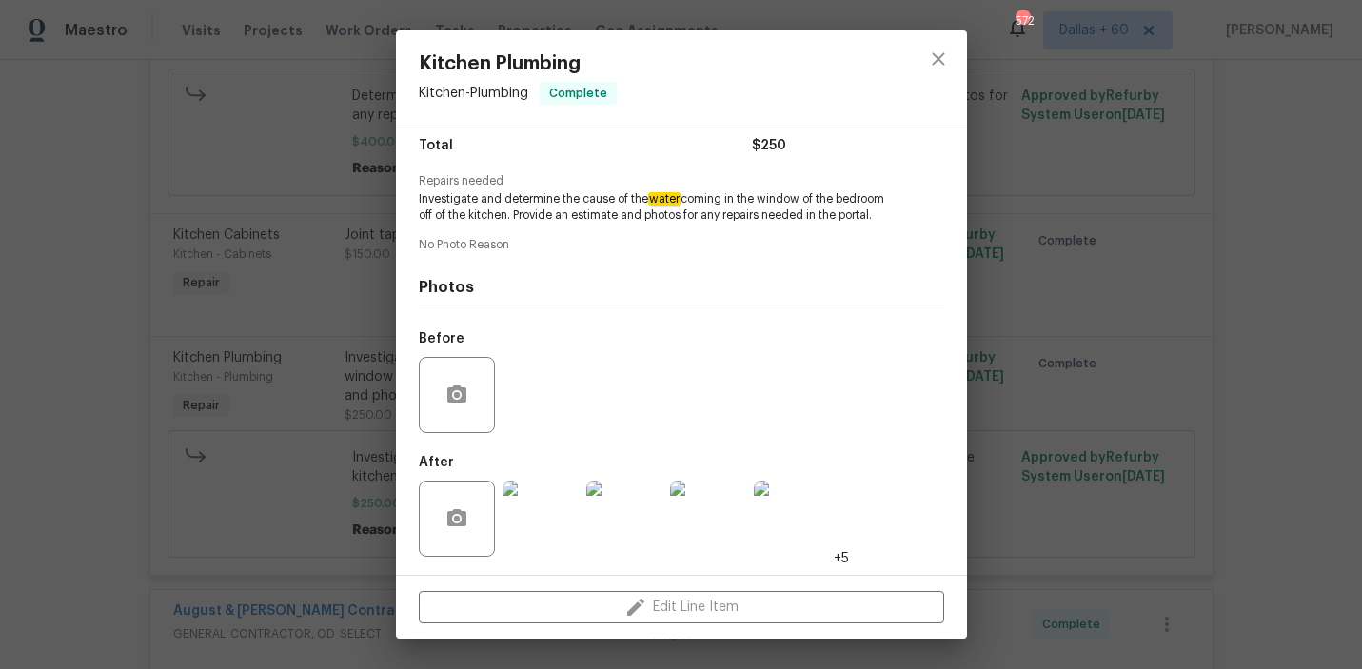
click at [72, 394] on div "Kitchen Plumbing Kitchen - Plumbing Complete Vendor Rodriguez Landscaping Servi…" at bounding box center [681, 334] width 1362 height 669
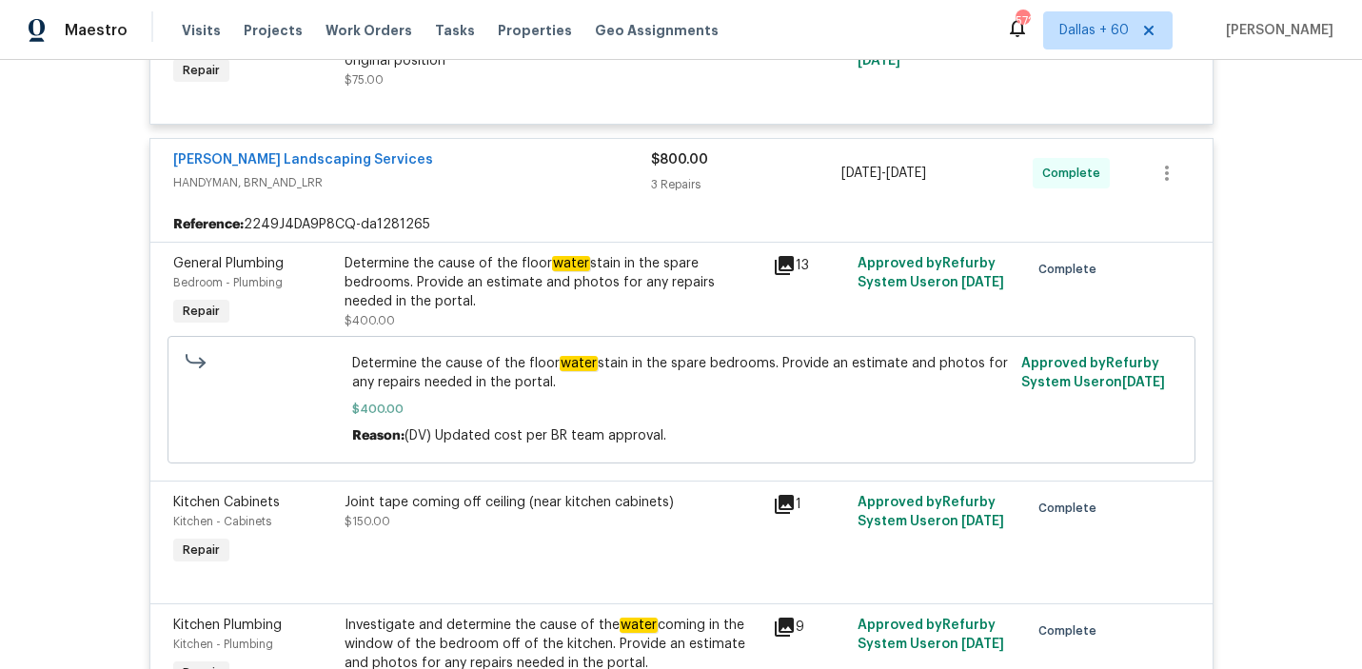
scroll to position [733, 0]
click at [495, 322] on div "Determine the cause of the floor water stain in the spare bedrooms. Provide an …" at bounding box center [552, 294] width 417 height 76
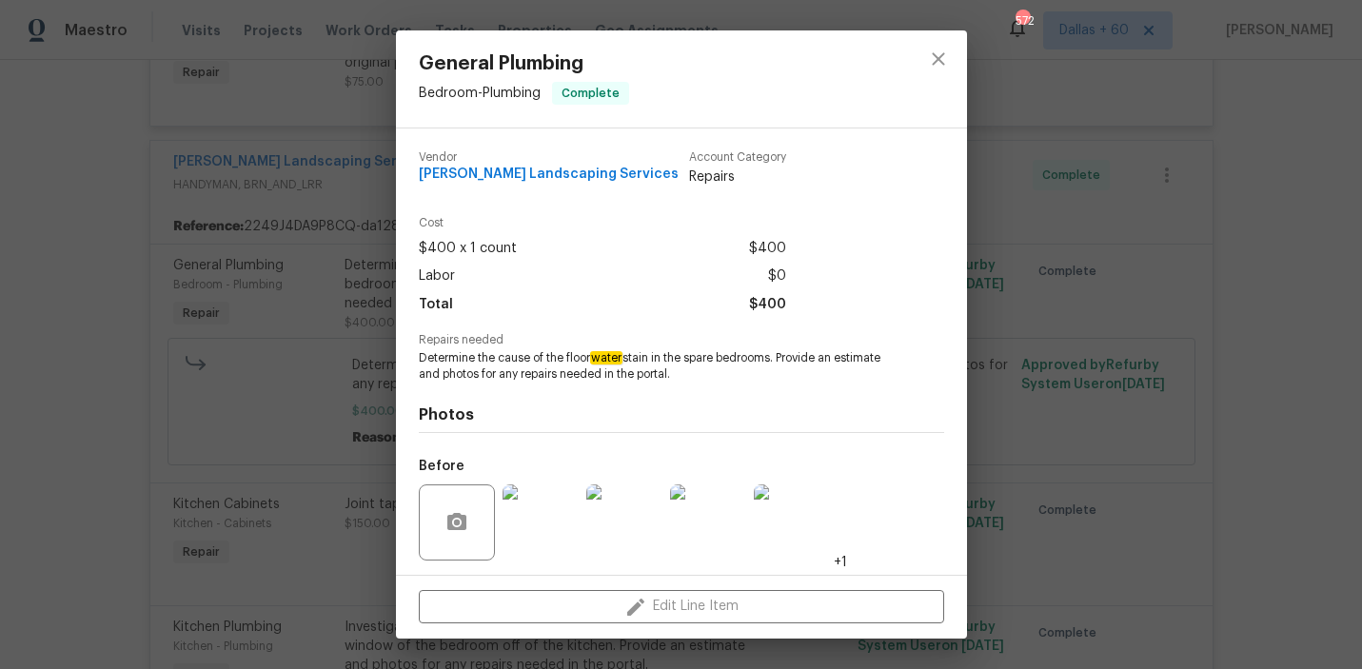
scroll to position [128, 0]
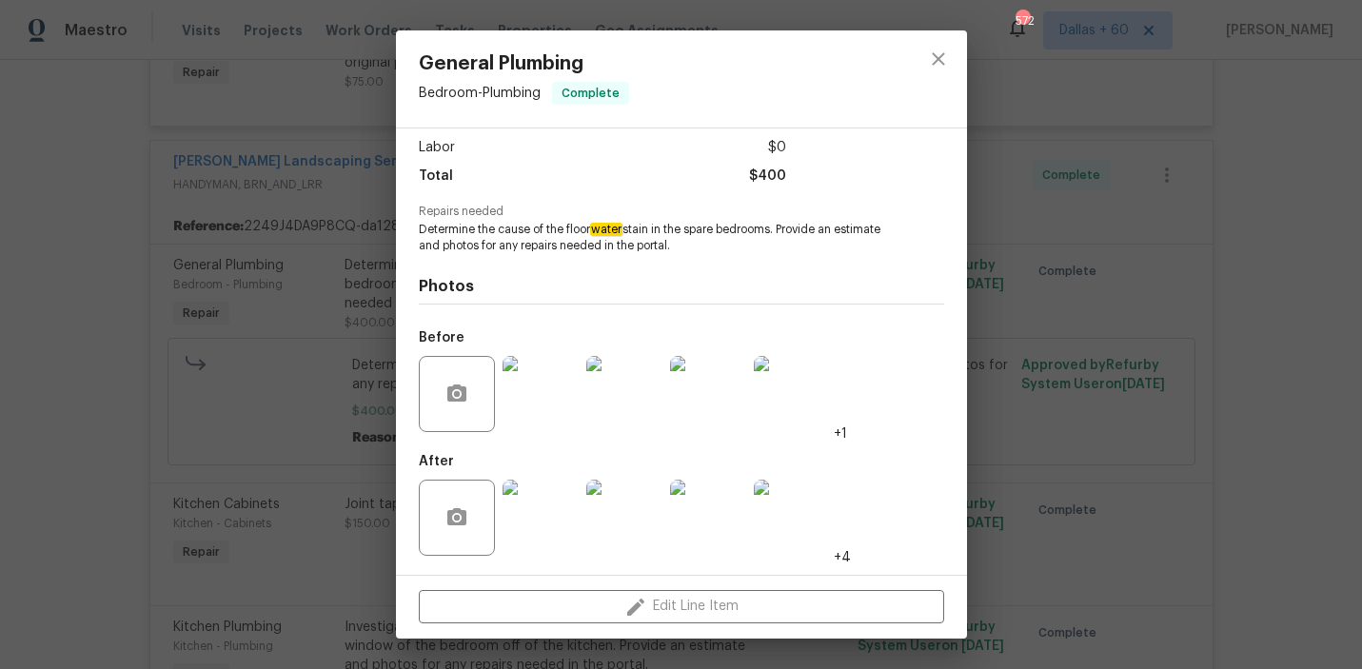
click at [528, 387] on img at bounding box center [540, 394] width 76 height 76
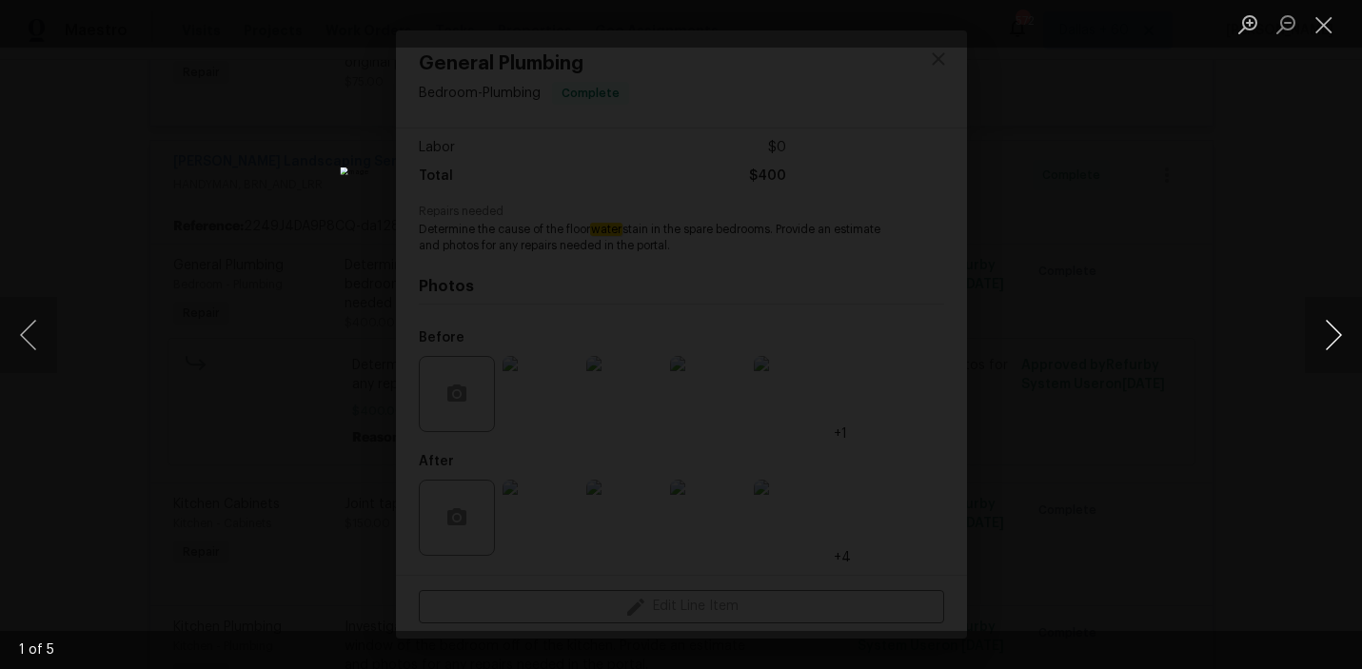
click at [1331, 324] on button "Next image" at bounding box center [1332, 335] width 57 height 76
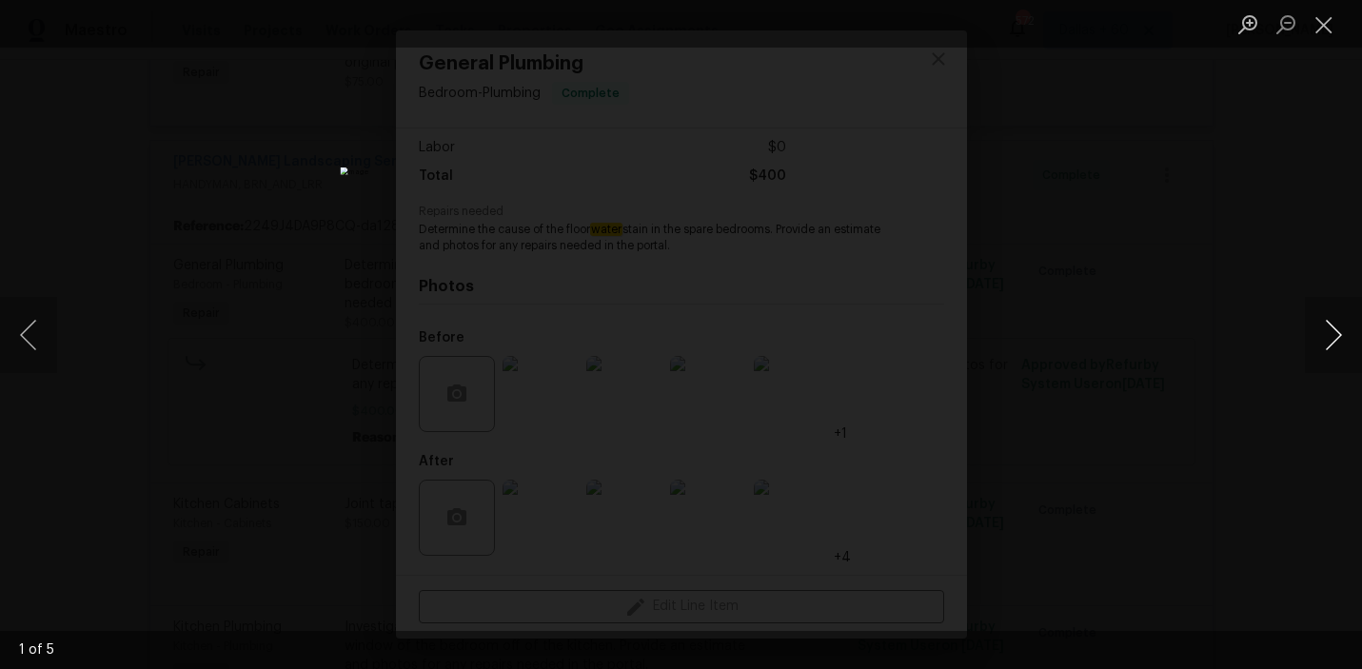
click at [1331, 324] on button "Next image" at bounding box center [1332, 335] width 57 height 76
click at [1248, 408] on div "Lightbox" at bounding box center [681, 334] width 1362 height 669
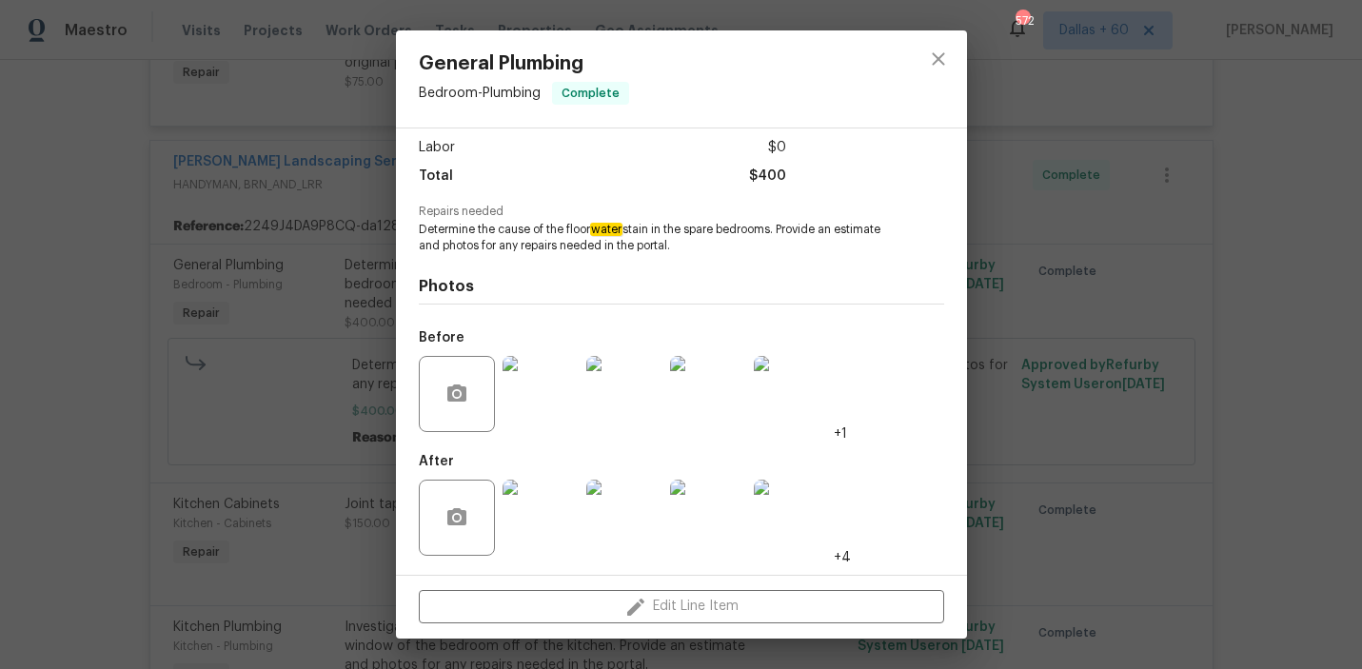
click at [64, 359] on div "General Plumbing Bedroom - Plumbing Complete Vendor Rodriguez Landscaping Servi…" at bounding box center [681, 334] width 1362 height 669
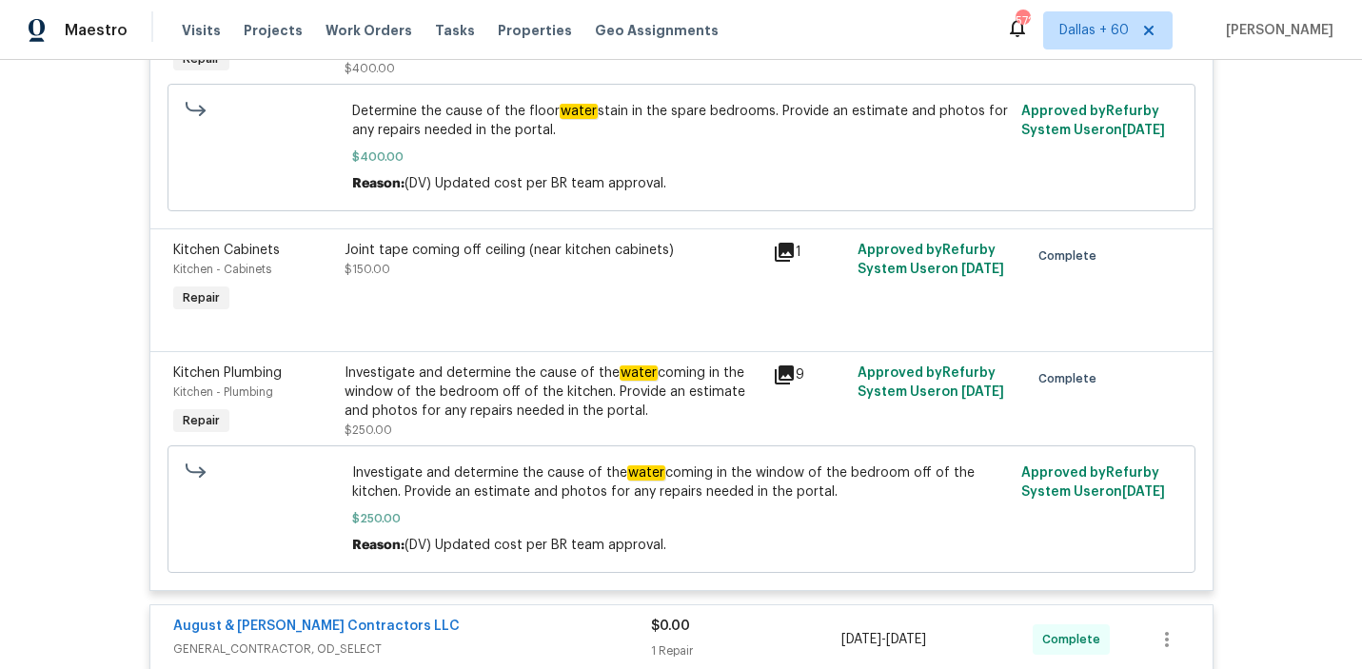
scroll to position [975, 0]
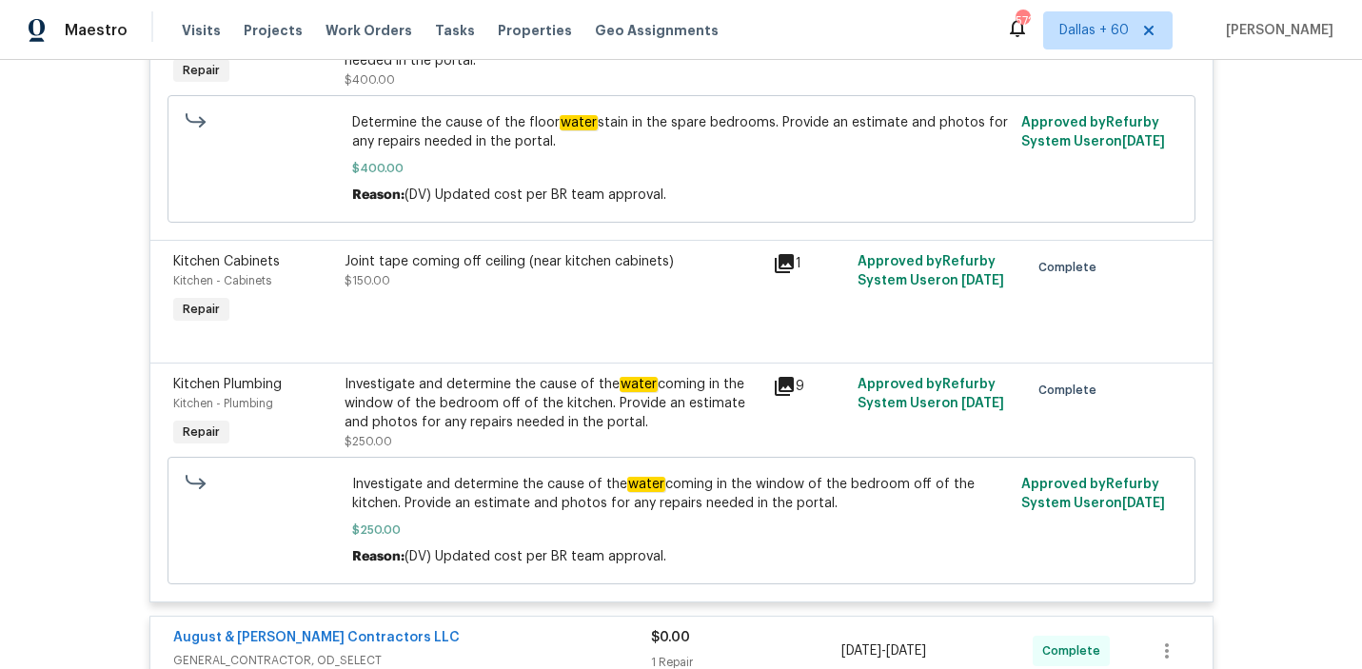
click at [253, 189] on div at bounding box center [263, 159] width 167 height 103
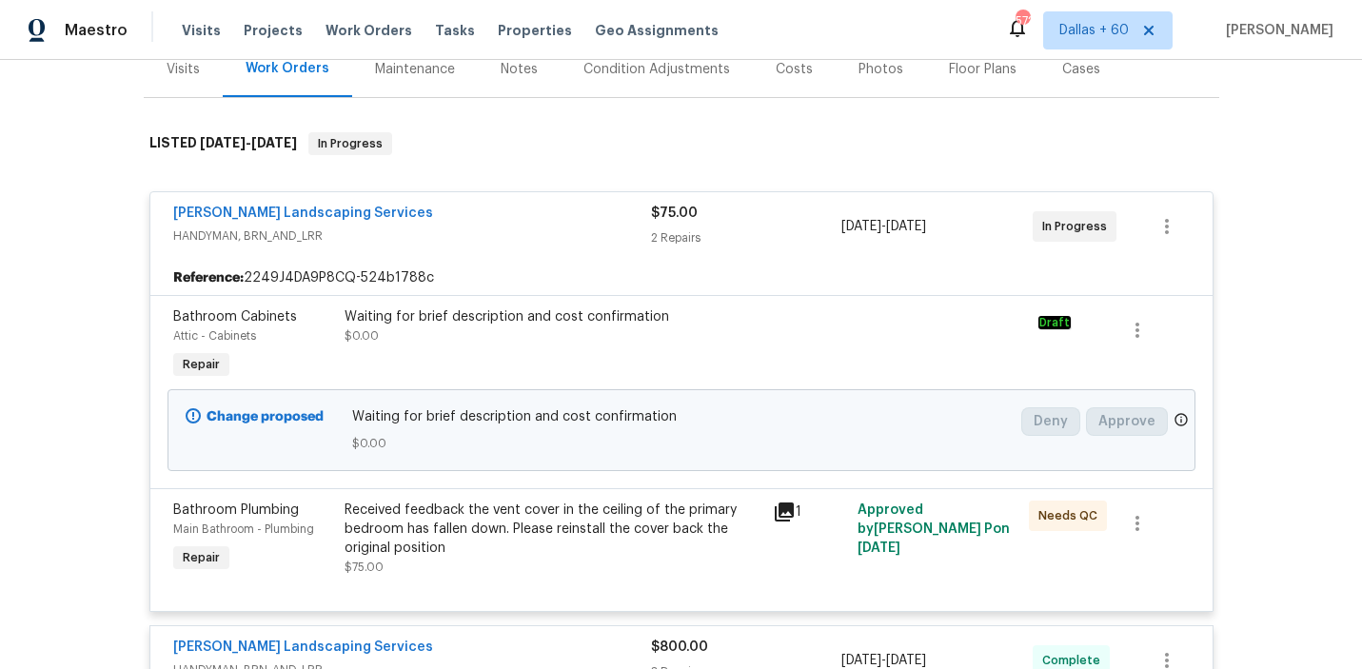
scroll to position [0, 0]
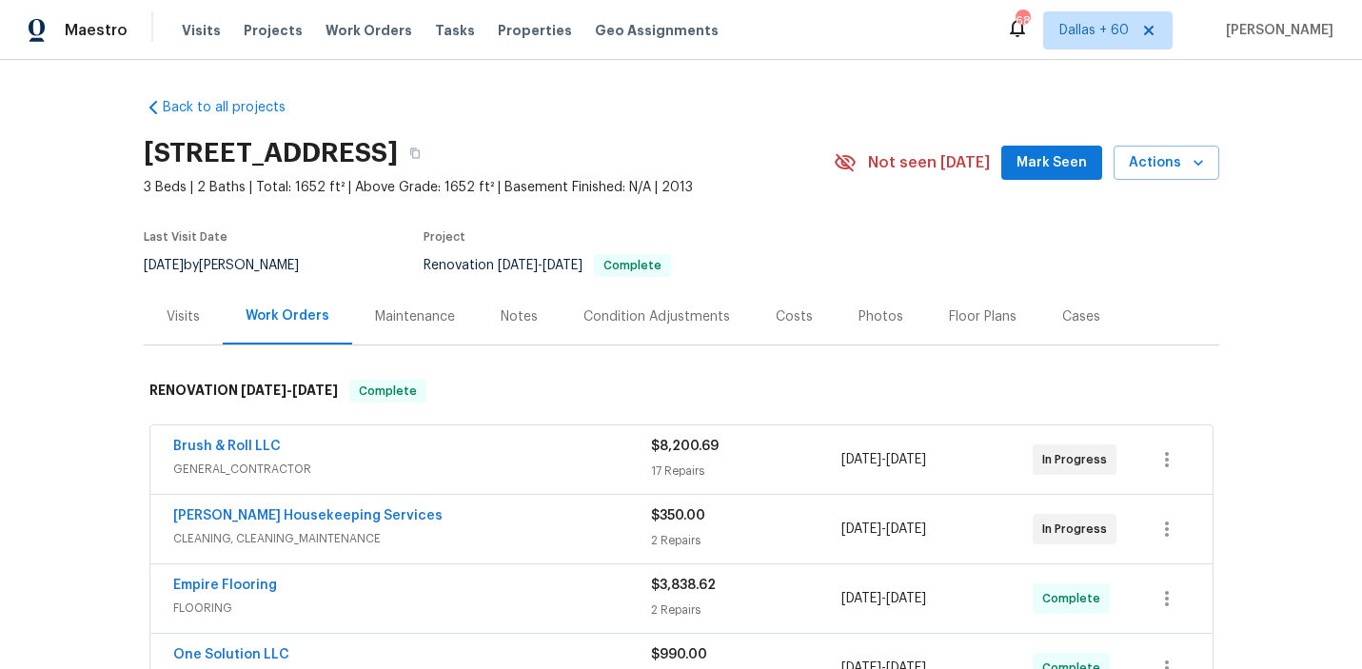
click at [186, 316] on div "Visits" at bounding box center [183, 316] width 33 height 19
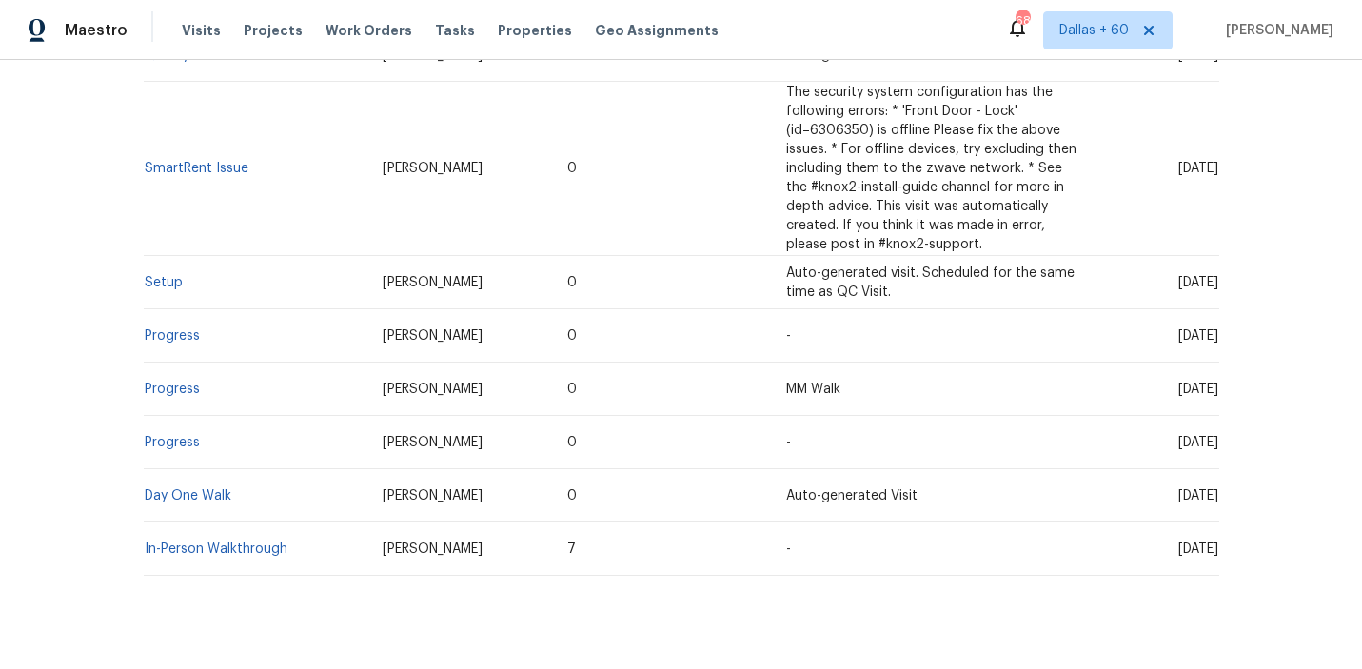
scroll to position [741, 0]
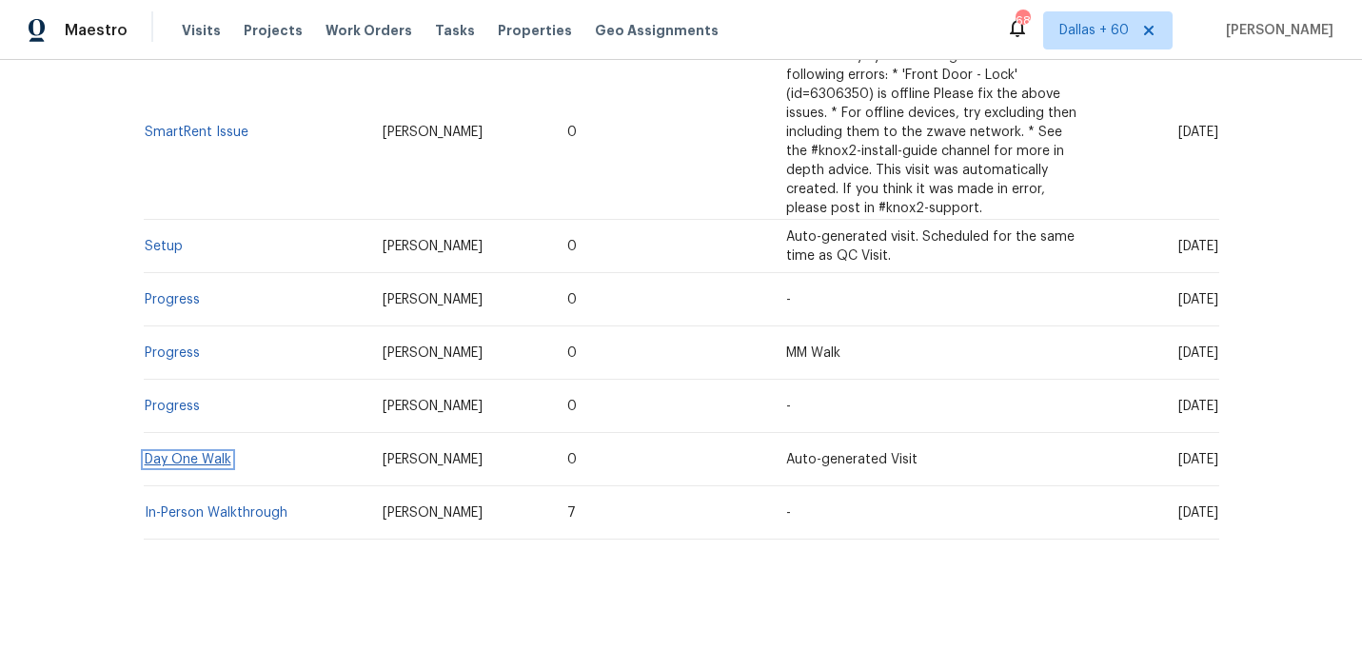
click at [190, 458] on link "Day One Walk" at bounding box center [188, 459] width 87 height 13
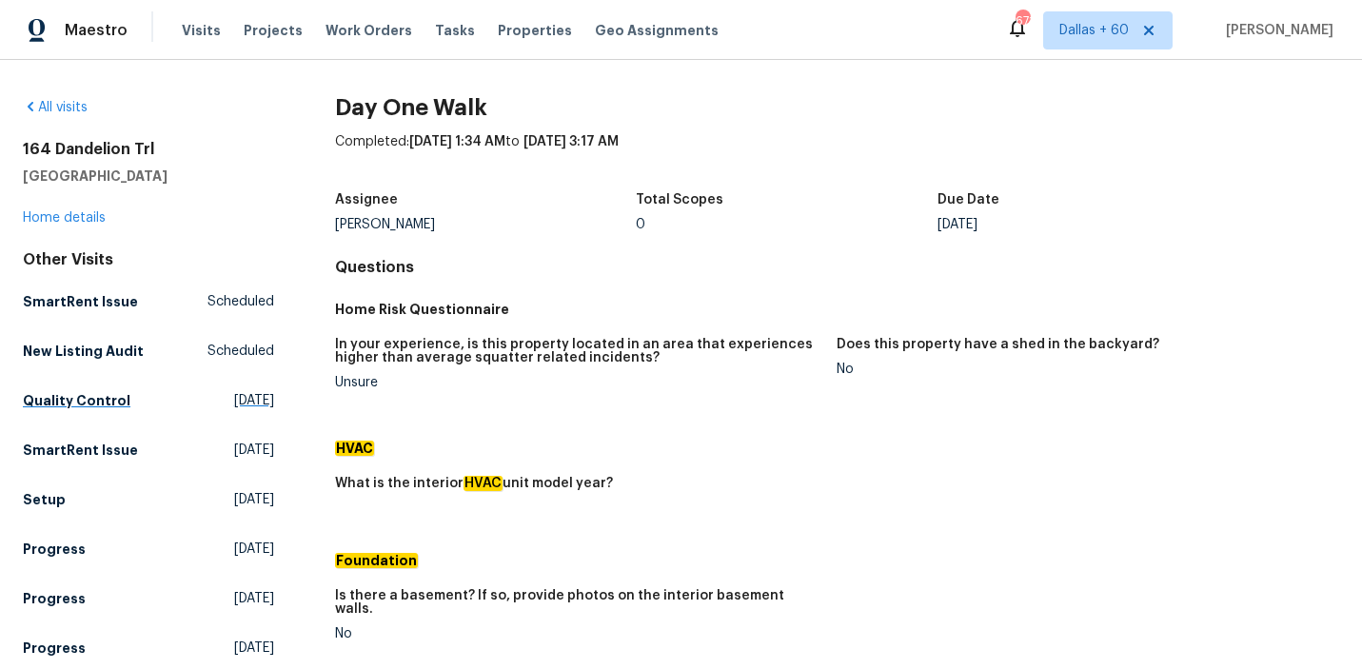
scroll to position [201, 0]
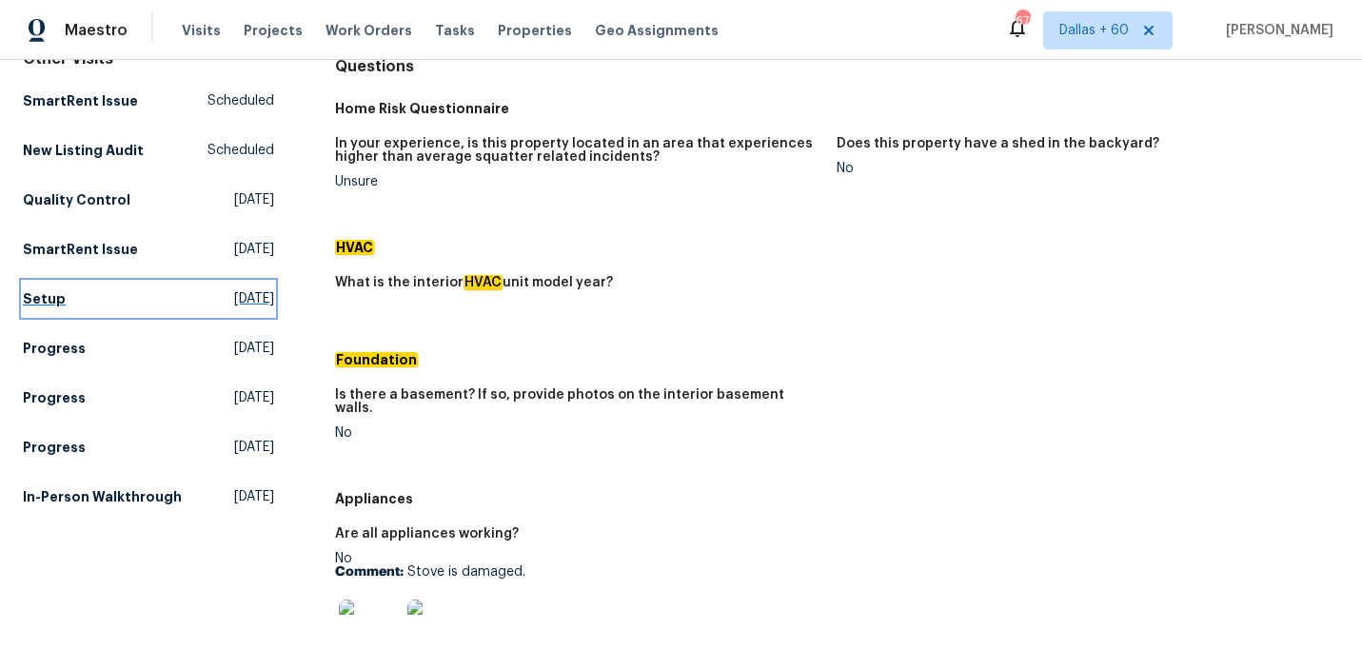
click at [56, 314] on link "Setup [DATE]" at bounding box center [148, 299] width 251 height 34
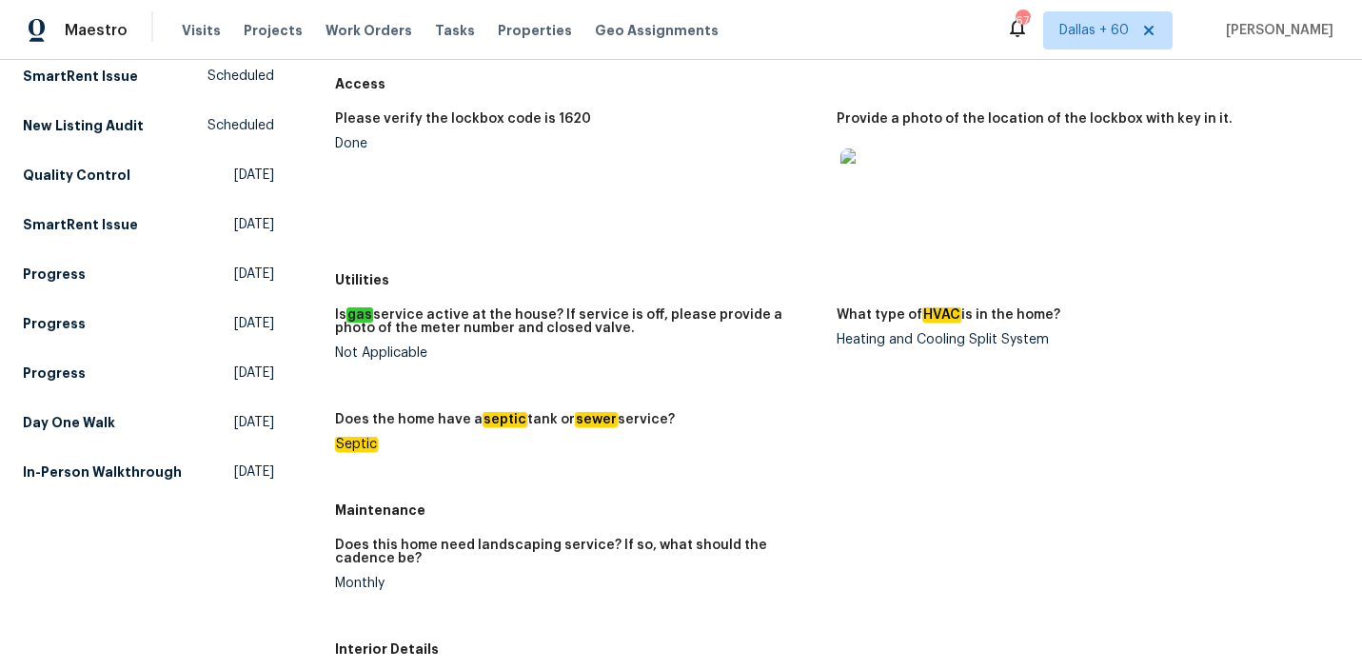
scroll to position [226, 0]
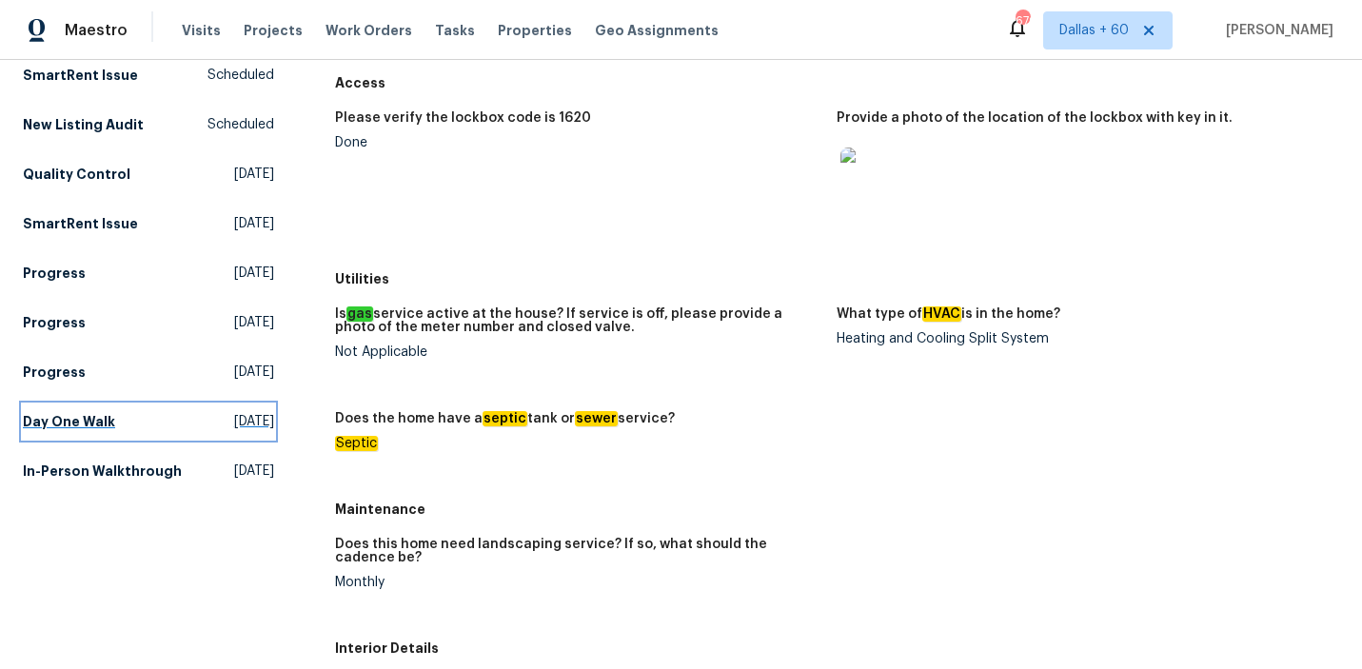
click at [55, 417] on h5 "Day One Walk" at bounding box center [69, 421] width 92 height 19
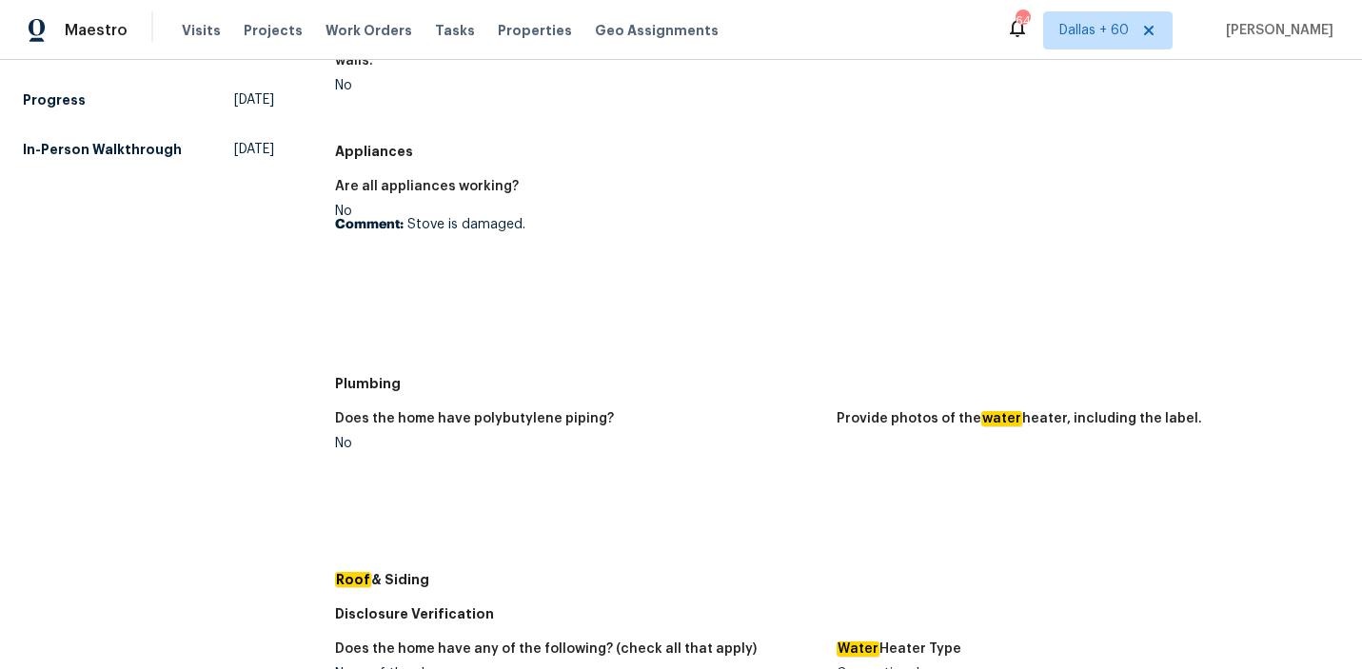
scroll to position [555, 0]
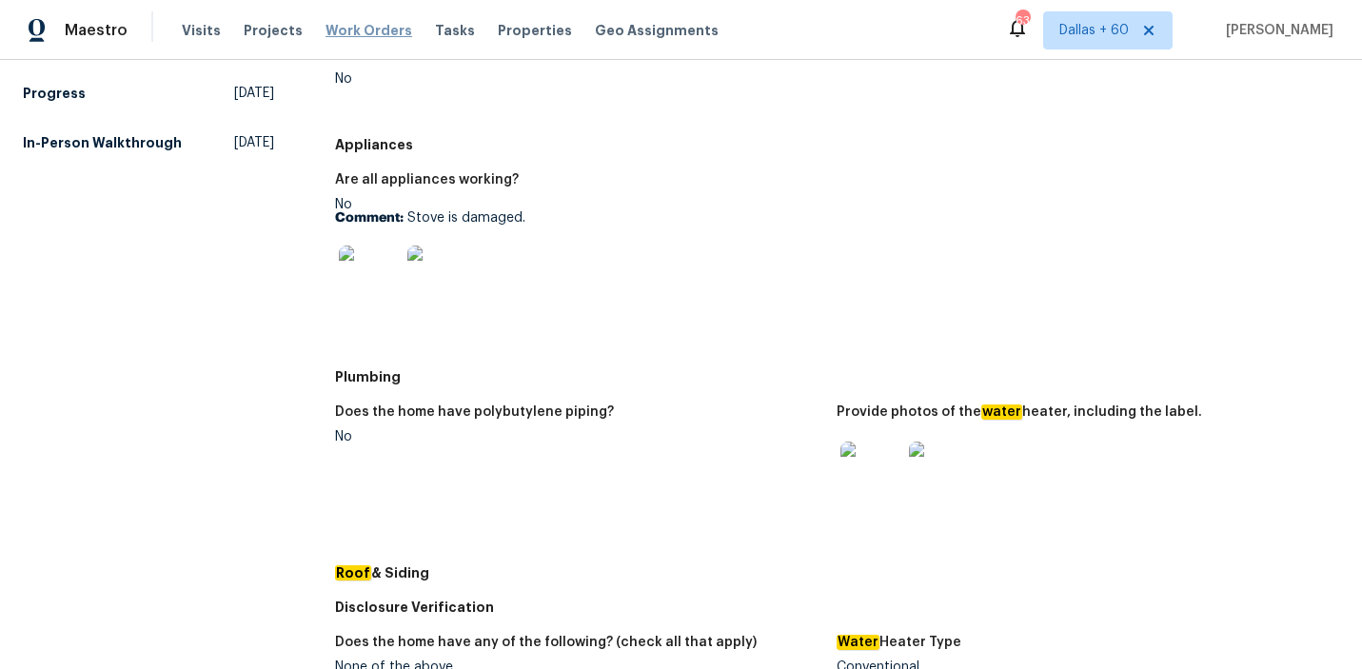
click at [347, 25] on span "Work Orders" at bounding box center [368, 30] width 87 height 19
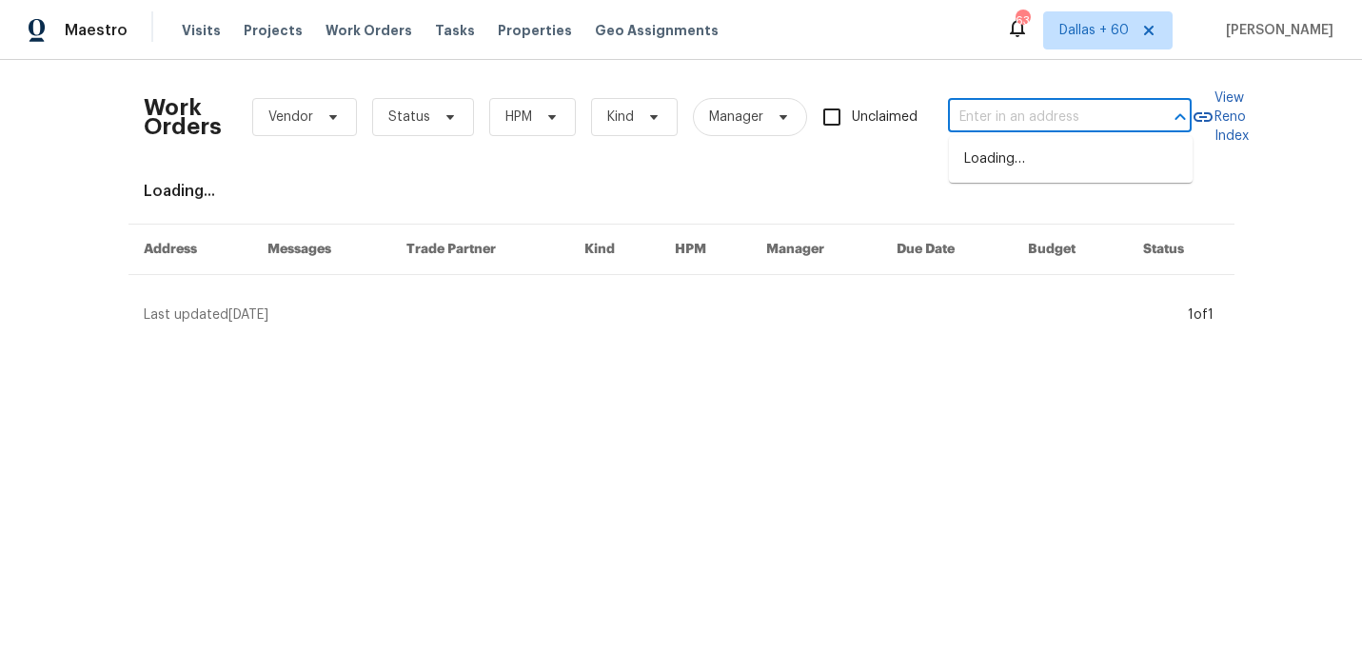
click at [1018, 123] on input "text" at bounding box center [1043, 117] width 190 height 29
paste input "[STREET_ADDRESS]"
type input "[STREET_ADDRESS]"
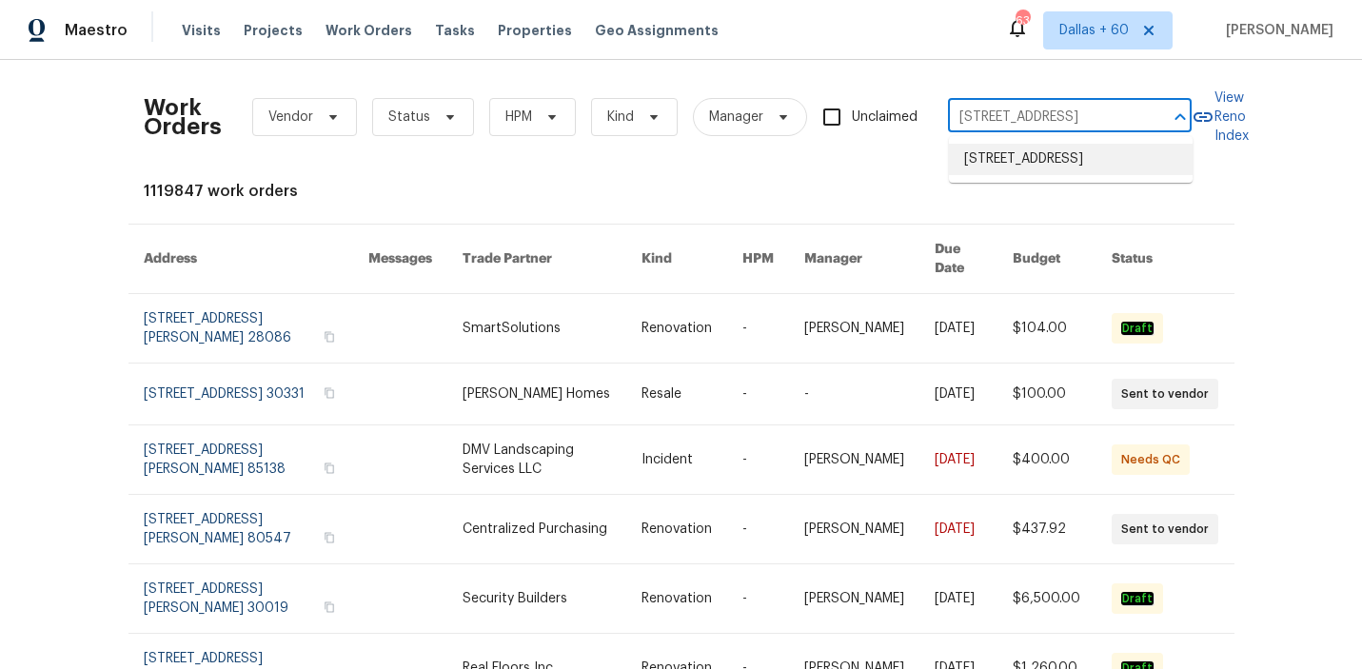
click at [1018, 170] on li "[STREET_ADDRESS]" at bounding box center [1071, 159] width 244 height 31
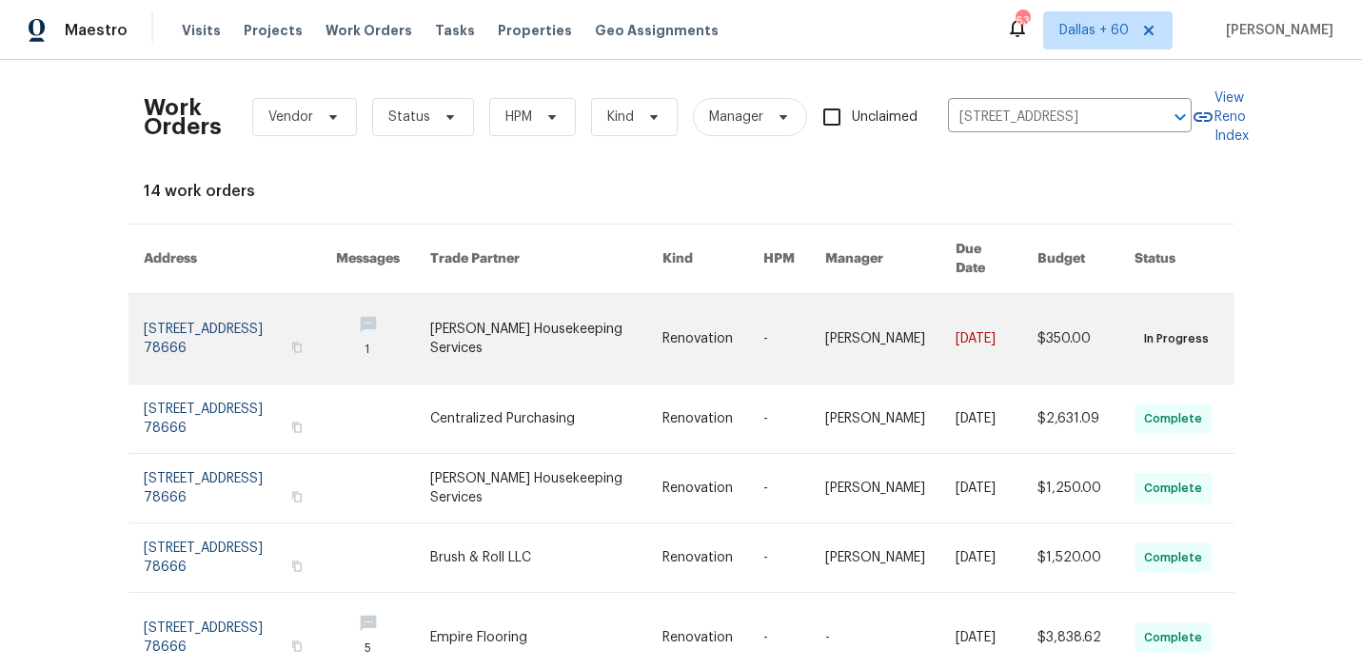
click at [565, 313] on link at bounding box center [545, 338] width 231 height 89
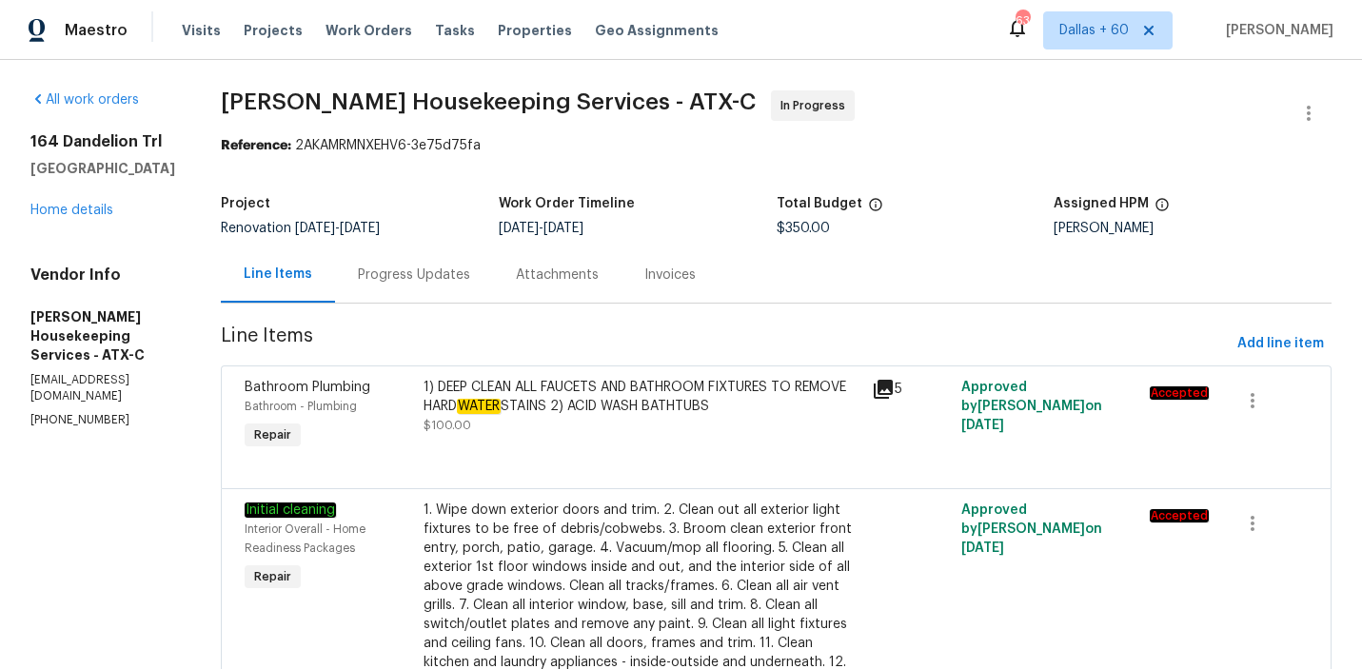
click at [71, 203] on div "[STREET_ADDRESS] Home details" at bounding box center [102, 176] width 145 height 88
click at [71, 212] on link "Home details" at bounding box center [71, 210] width 83 height 13
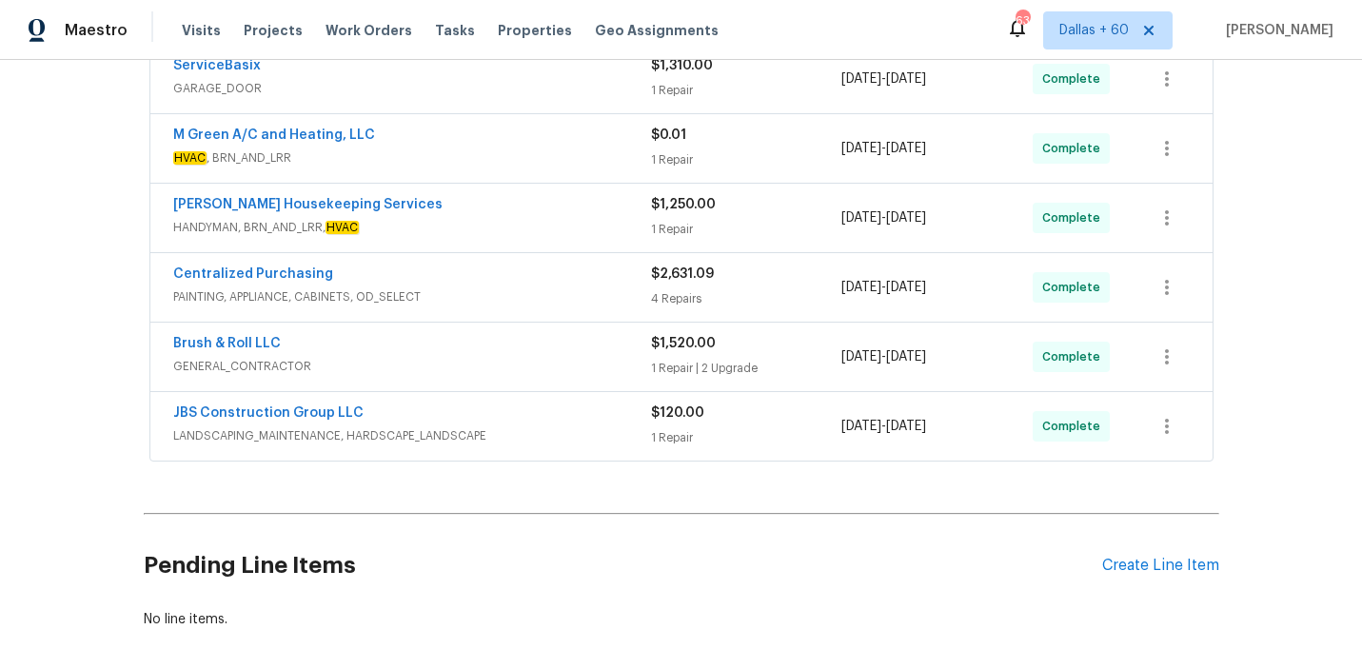
scroll to position [748, 0]
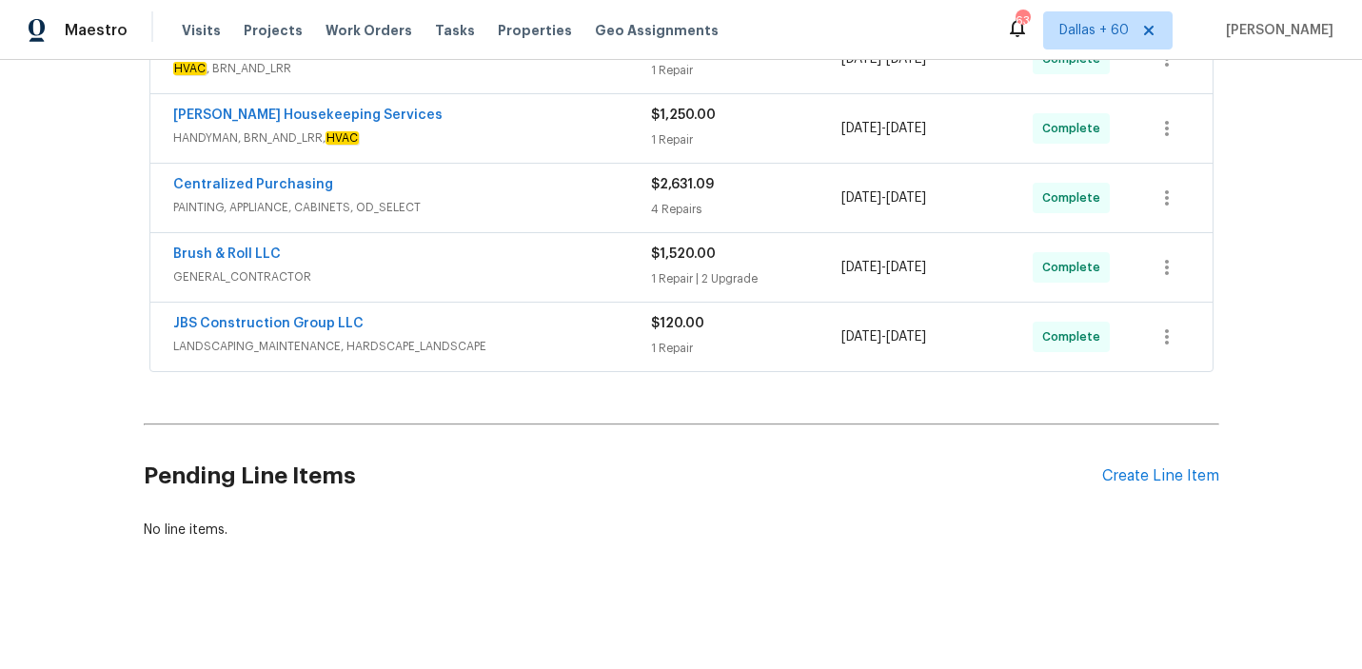
click at [614, 318] on div "JBS Construction Group LLC" at bounding box center [412, 325] width 478 height 23
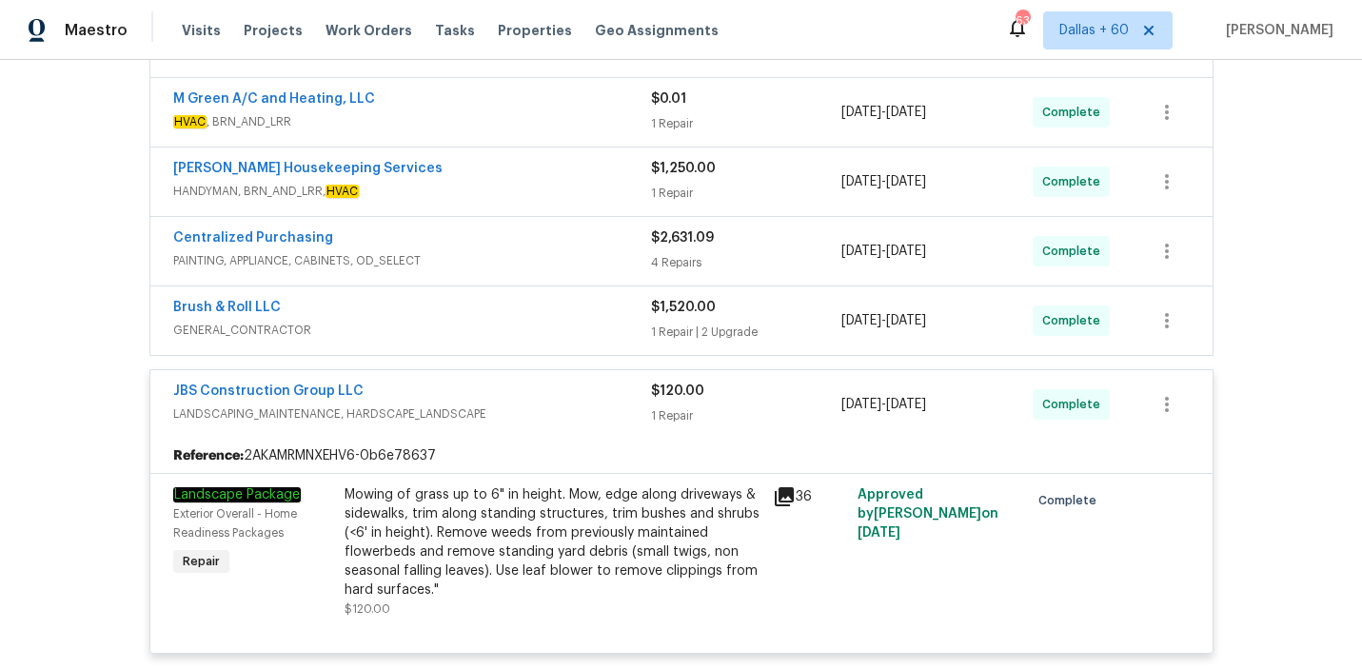
click at [513, 328] on span "GENERAL_CONTRACTOR" at bounding box center [412, 330] width 478 height 19
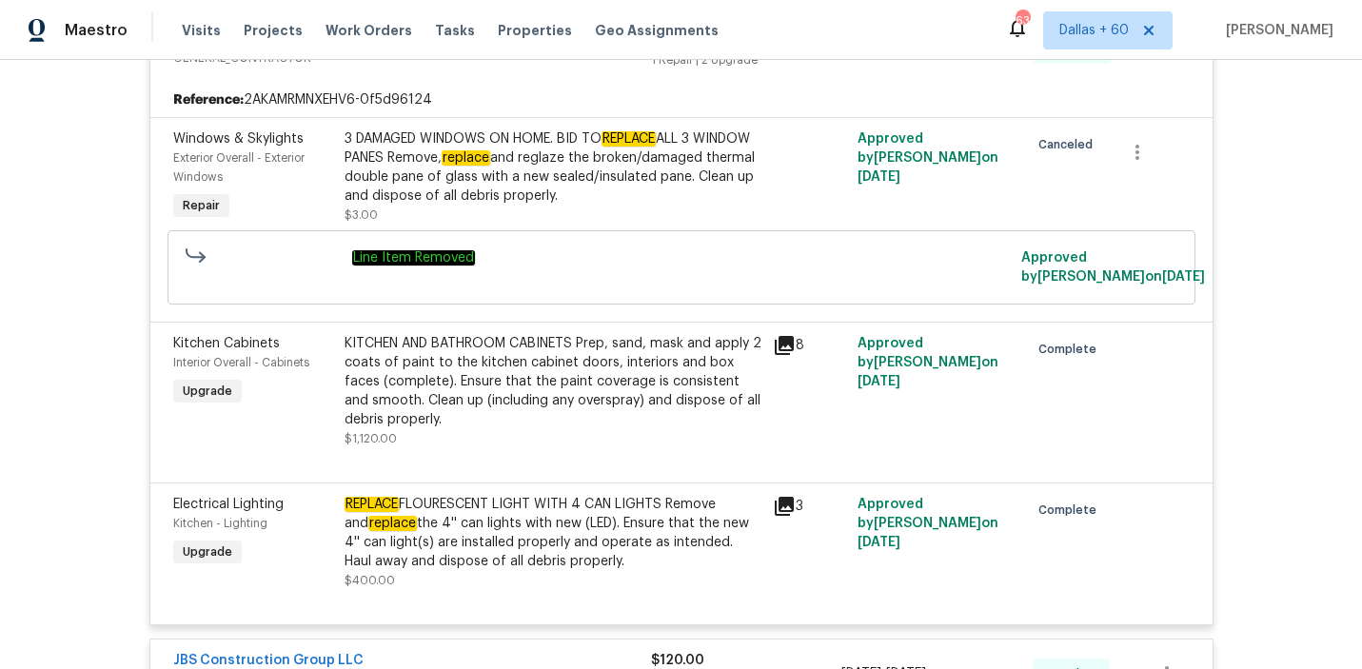
scroll to position [978, 0]
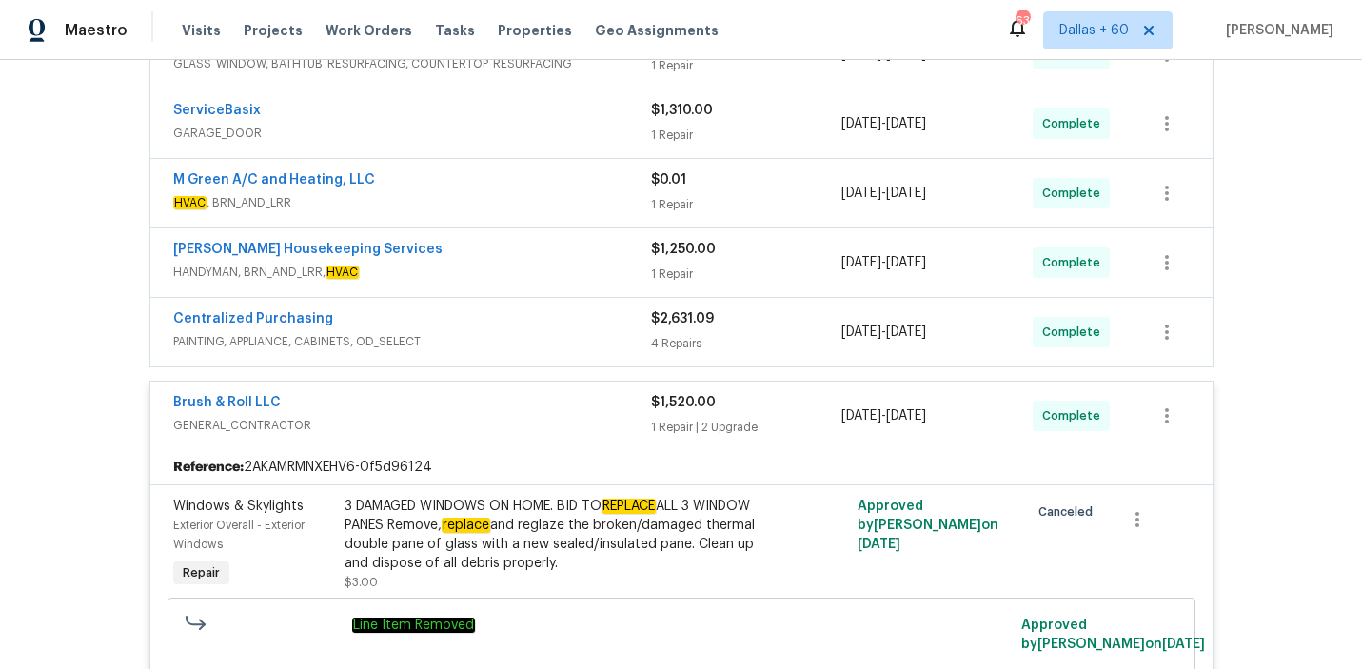
click at [513, 328] on div "Centralized Purchasing" at bounding box center [412, 320] width 478 height 23
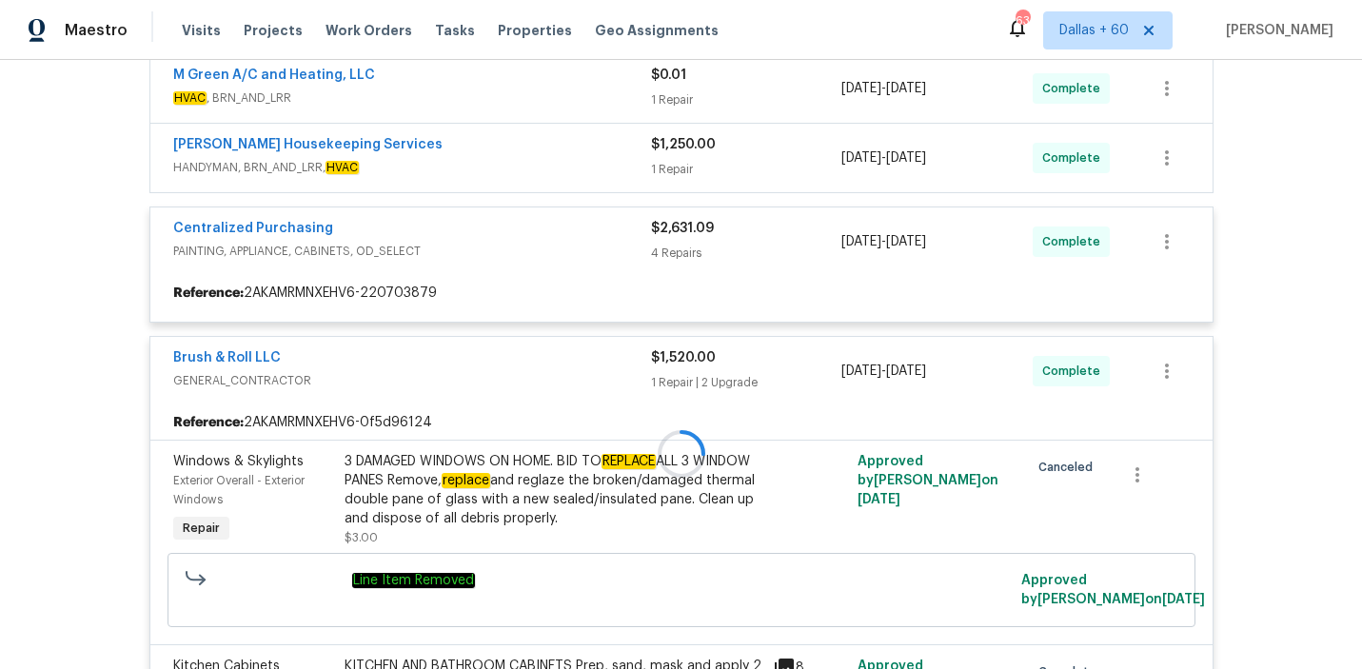
scroll to position [745, 0]
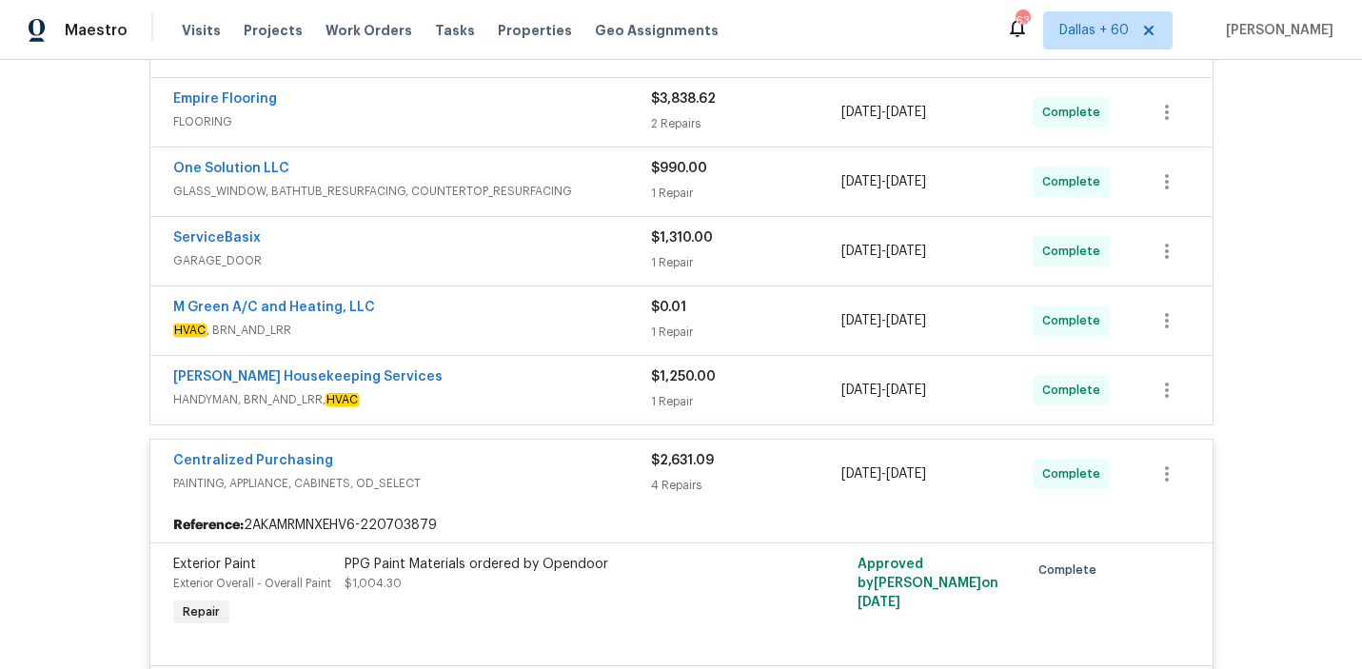
click at [513, 328] on span "HVAC , BRN_AND_LRR" at bounding box center [412, 330] width 478 height 19
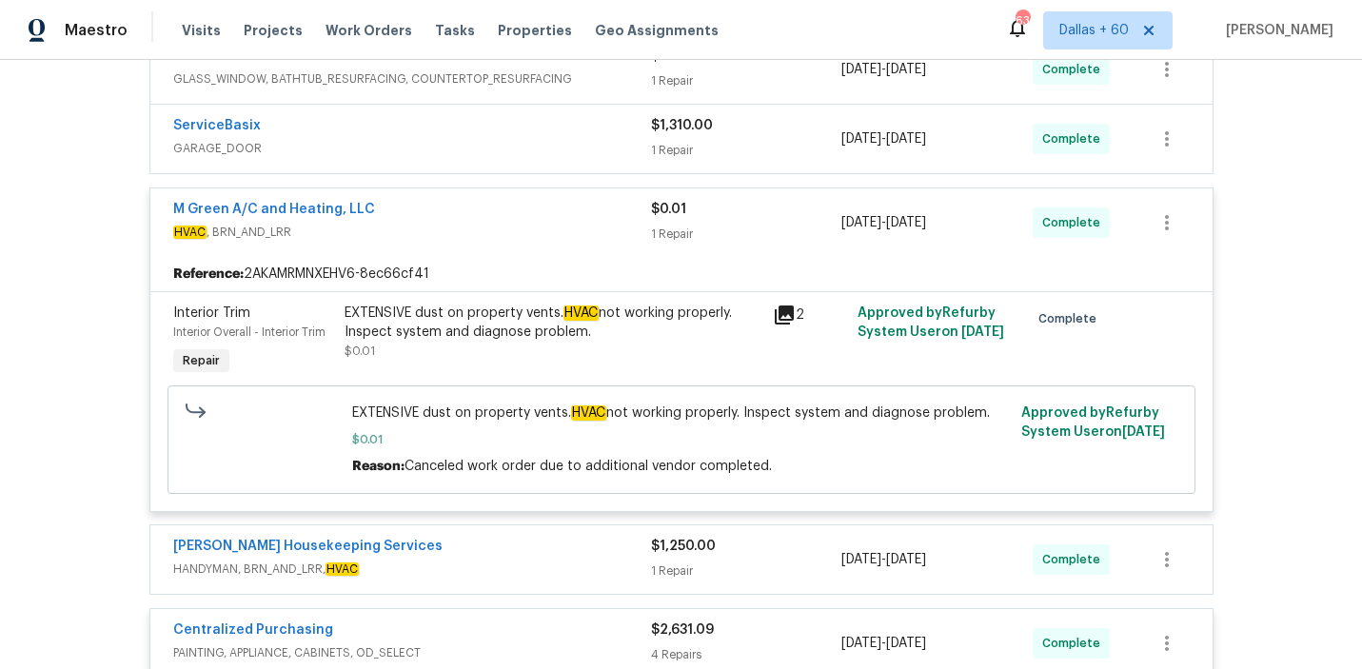
scroll to position [758, 0]
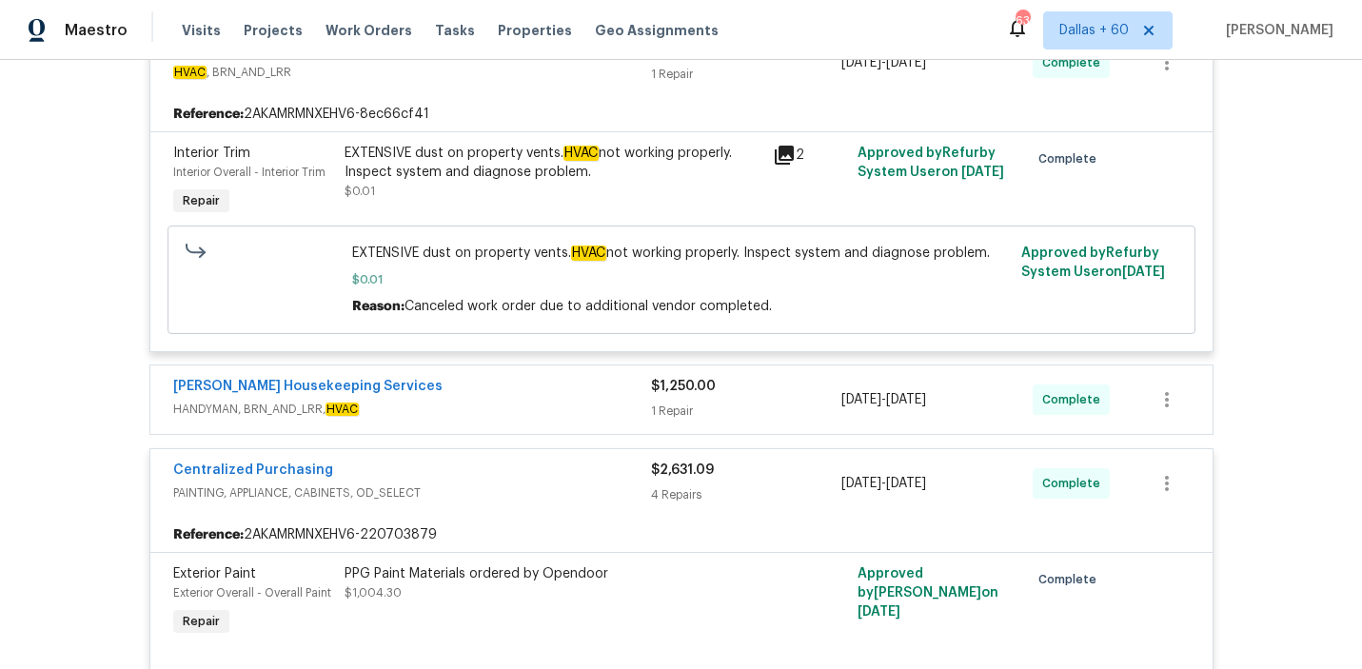
click at [485, 402] on span "HANDYMAN, BRN_AND_LRR, HVAC" at bounding box center [412, 409] width 478 height 19
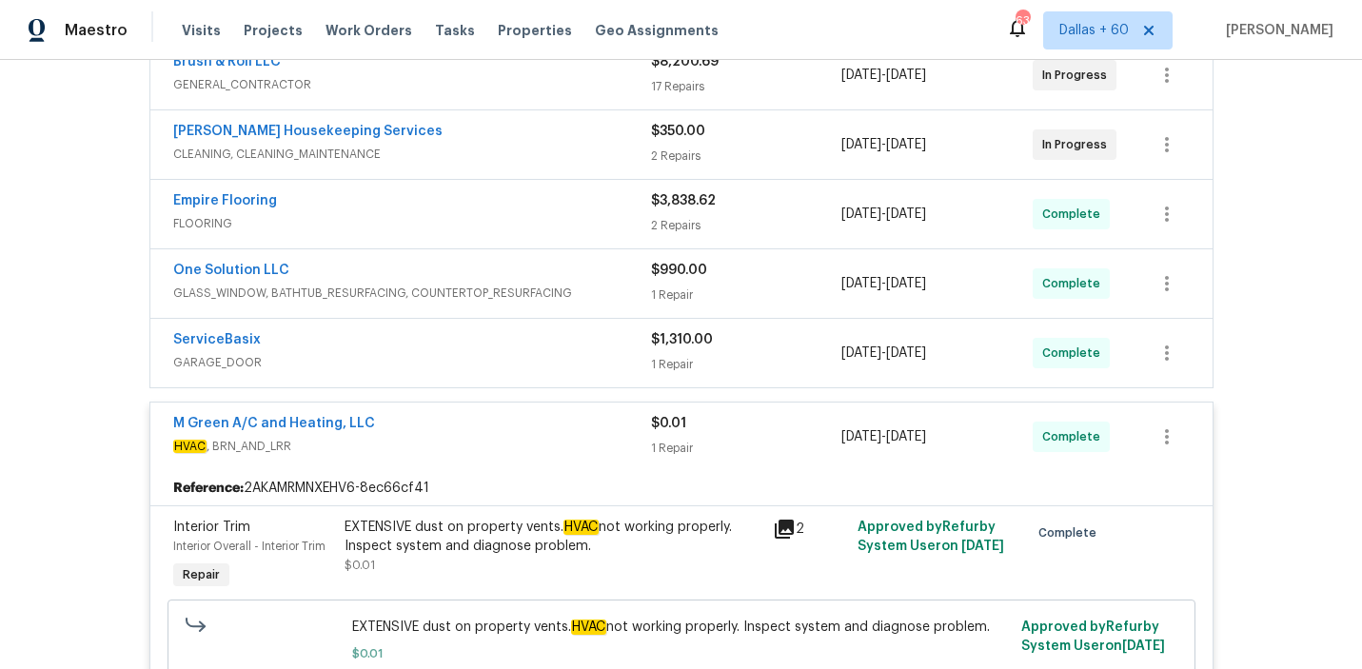
scroll to position [353, 0]
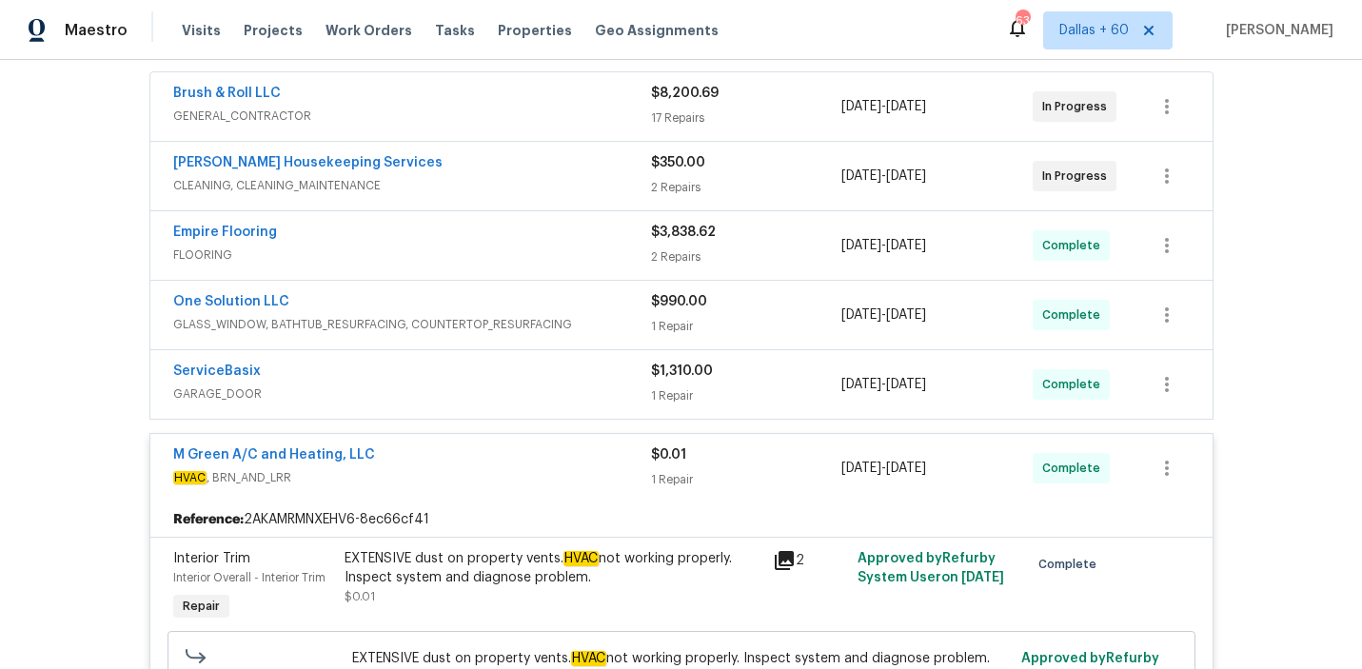
click at [543, 394] on span "GARAGE_DOOR" at bounding box center [412, 393] width 478 height 19
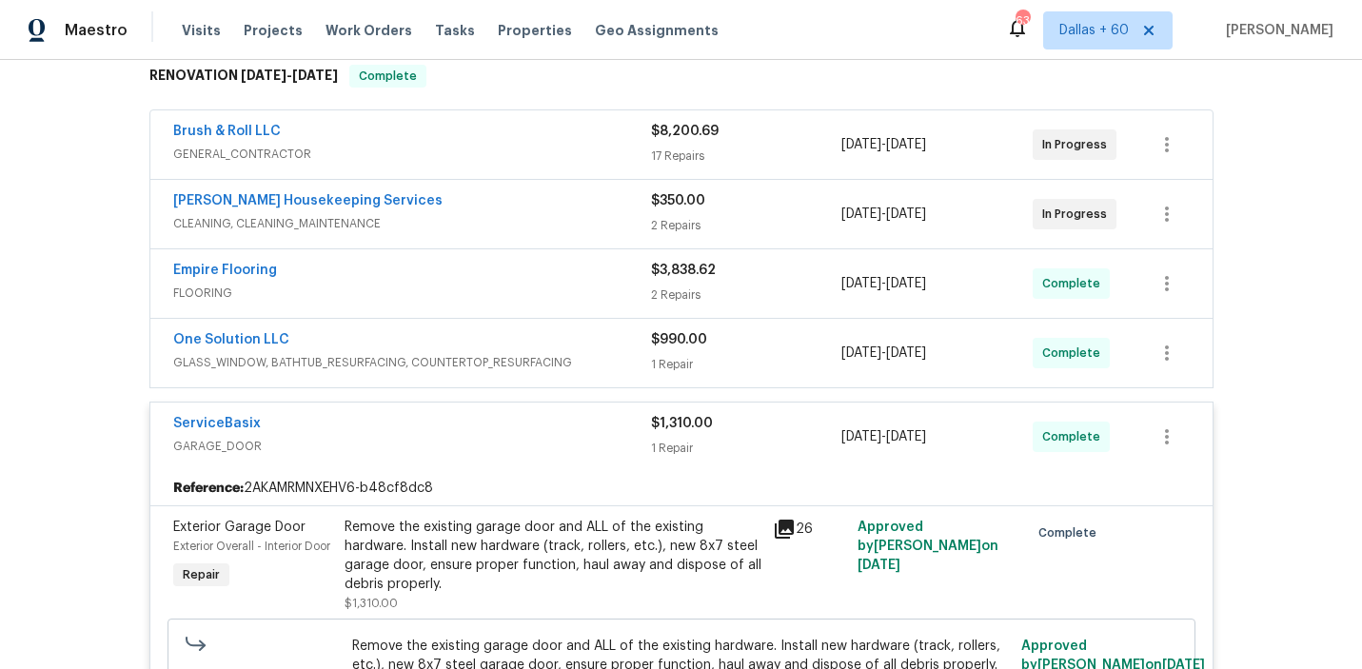
scroll to position [311, 0]
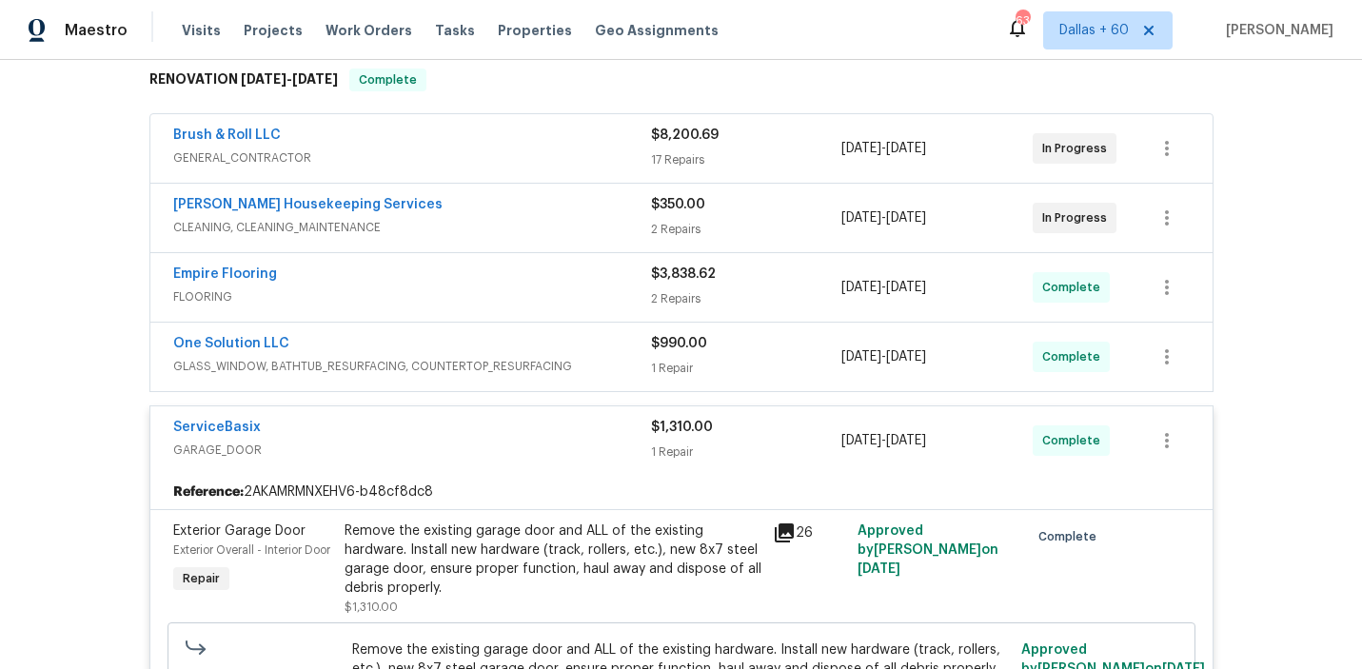
click at [574, 363] on span "GLASS_WINDOW, BATHTUB_RESURFACING, COUNTERTOP_RESURFACING" at bounding box center [412, 366] width 478 height 19
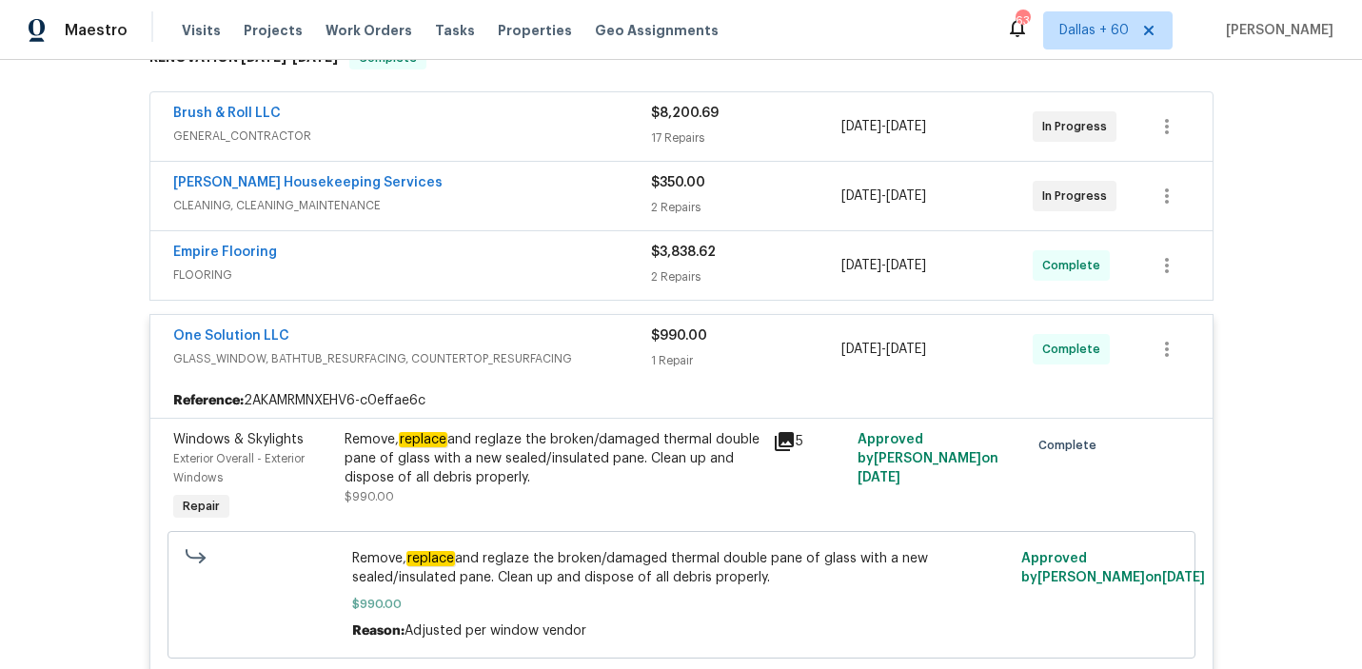
scroll to position [330, 0]
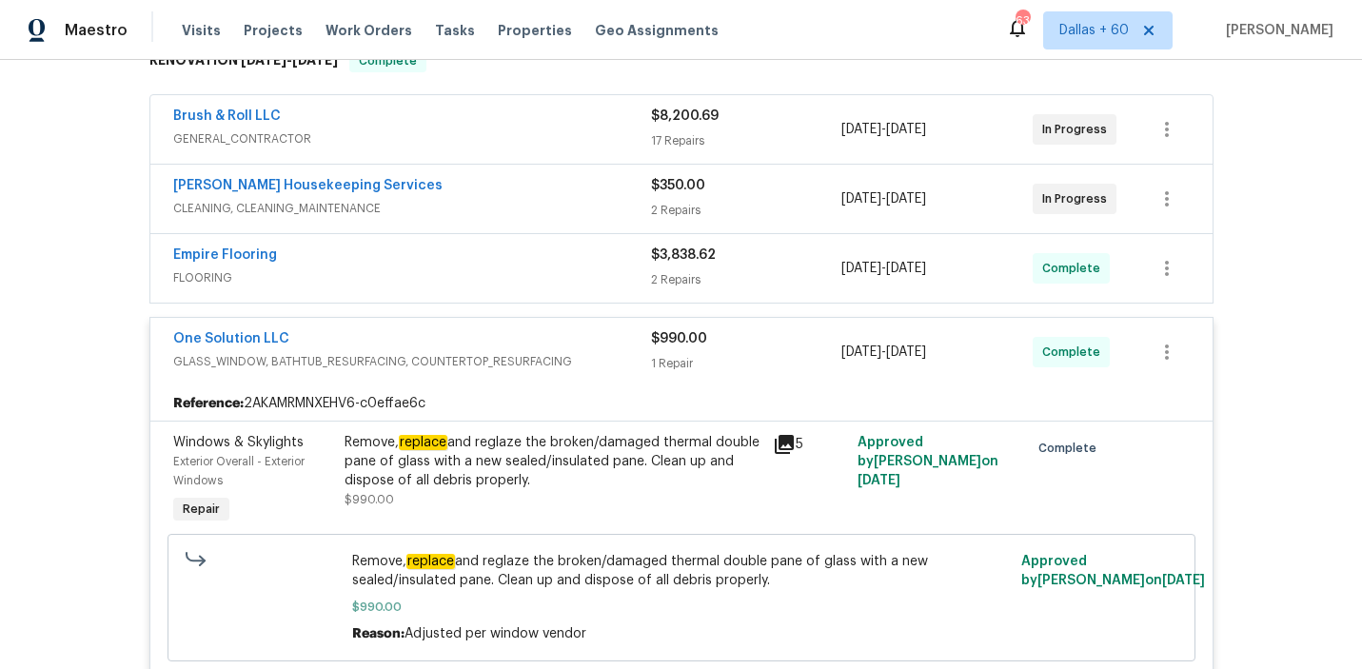
click at [550, 277] on span "FLOORING" at bounding box center [412, 277] width 478 height 19
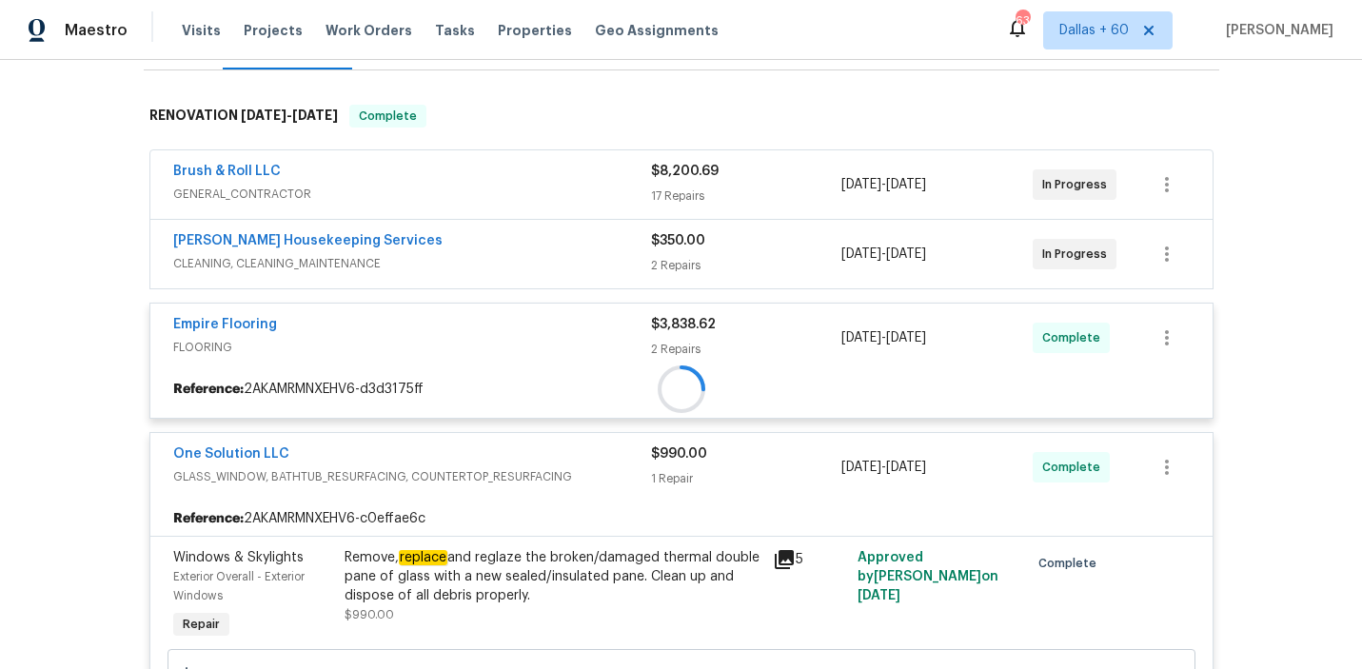
scroll to position [241, 0]
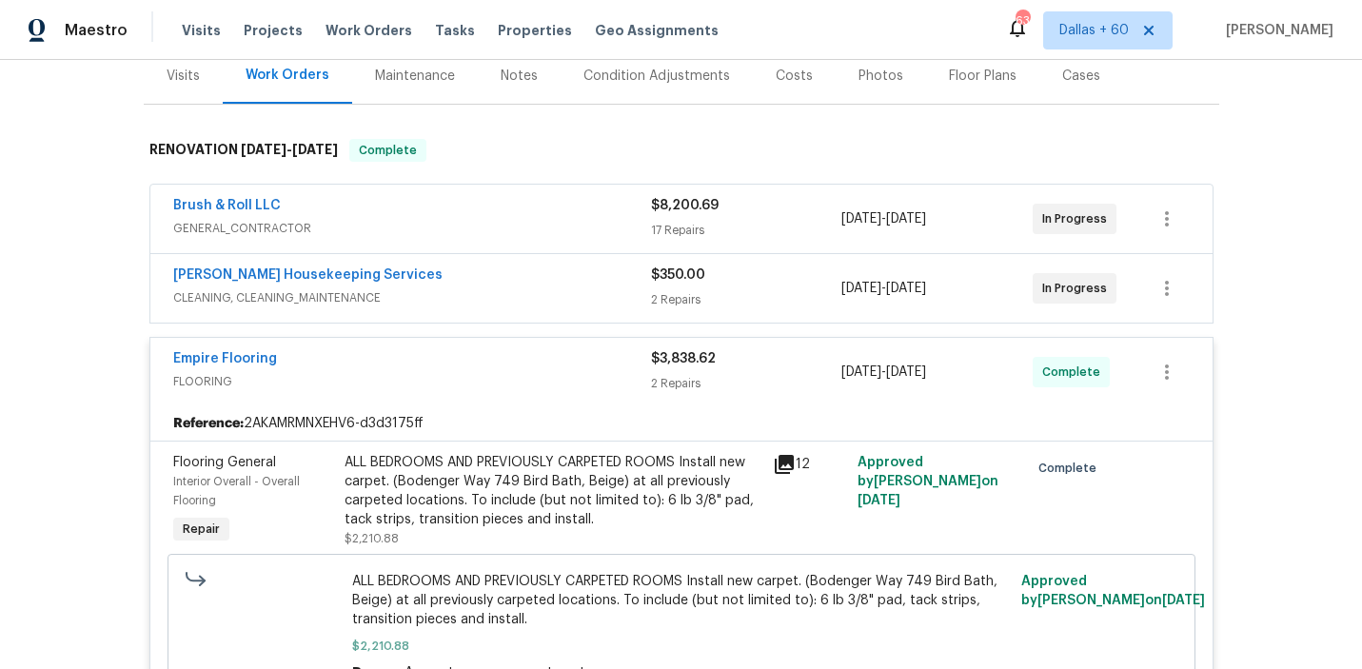
click at [551, 288] on span "CLEANING, CLEANING_MAINTENANCE" at bounding box center [412, 297] width 478 height 19
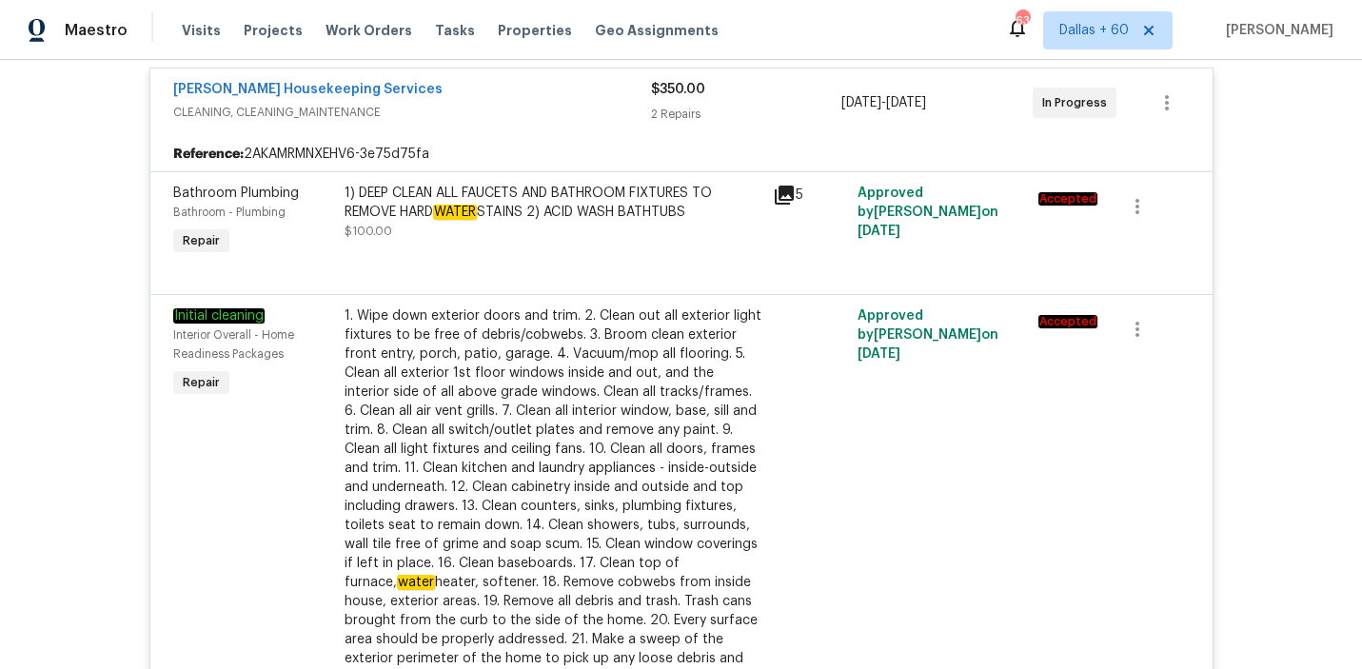
scroll to position [271, 0]
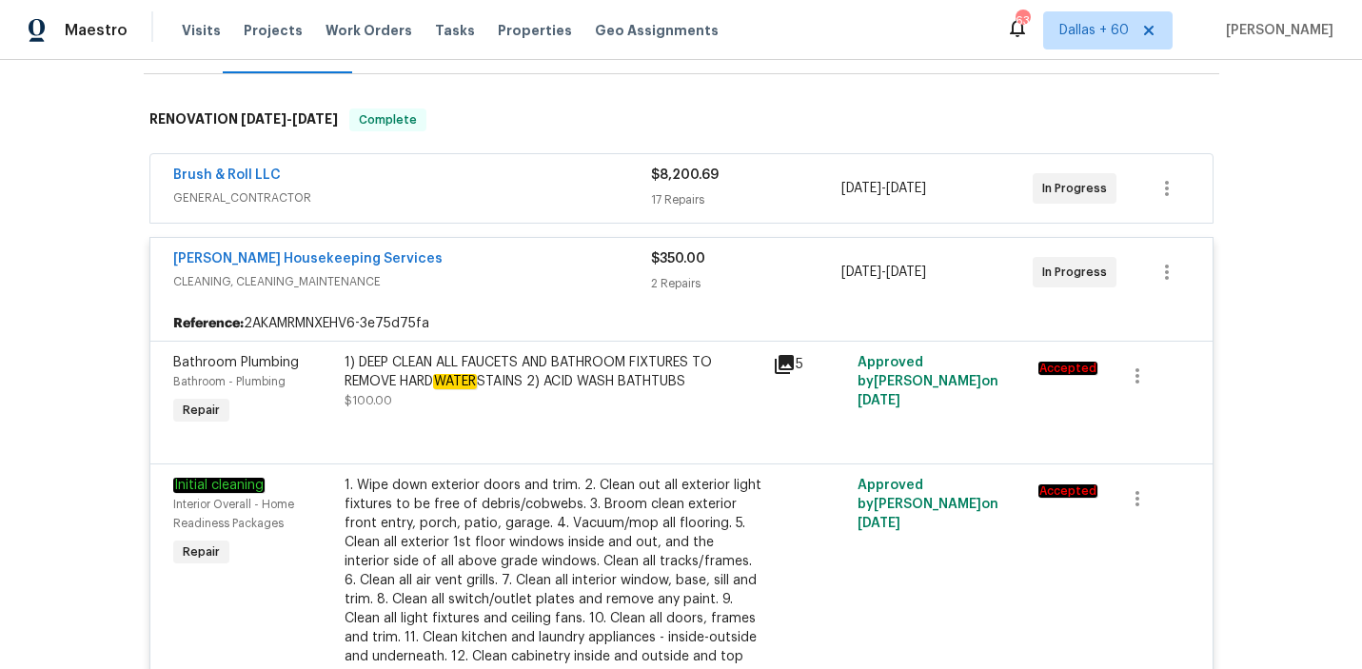
click at [560, 193] on span "GENERAL_CONTRACTOR" at bounding box center [412, 197] width 478 height 19
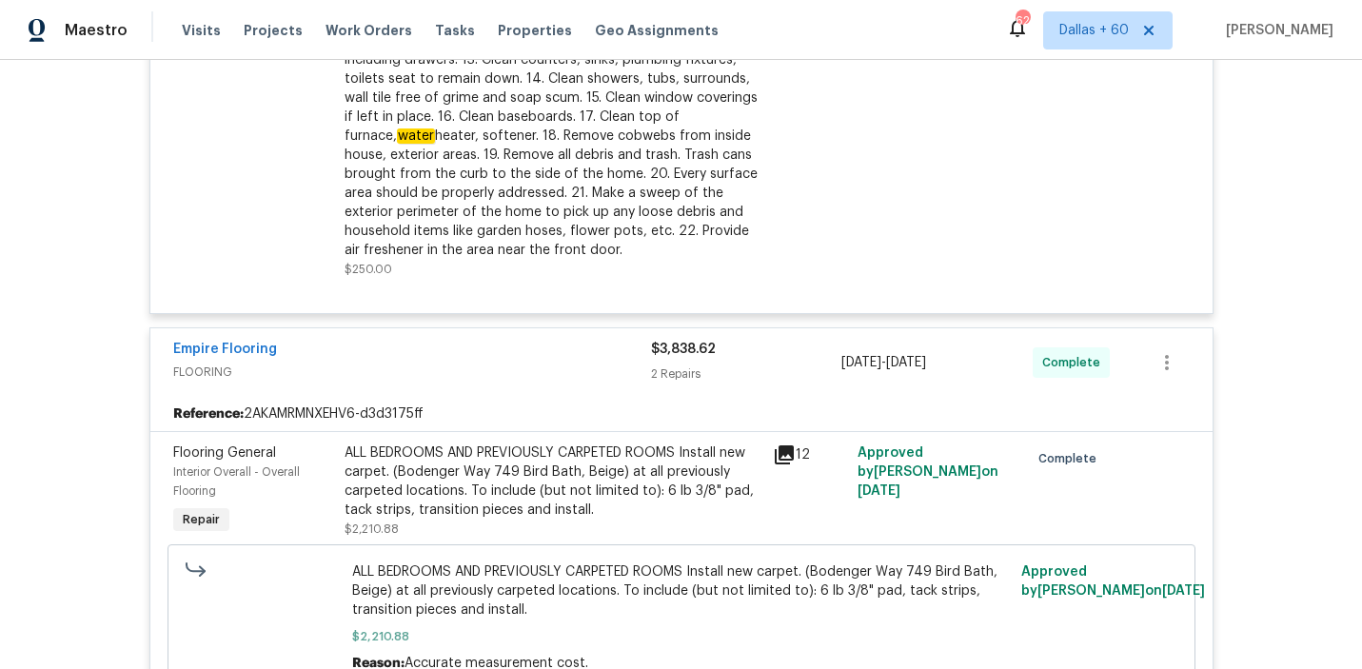
scroll to position [4470, 0]
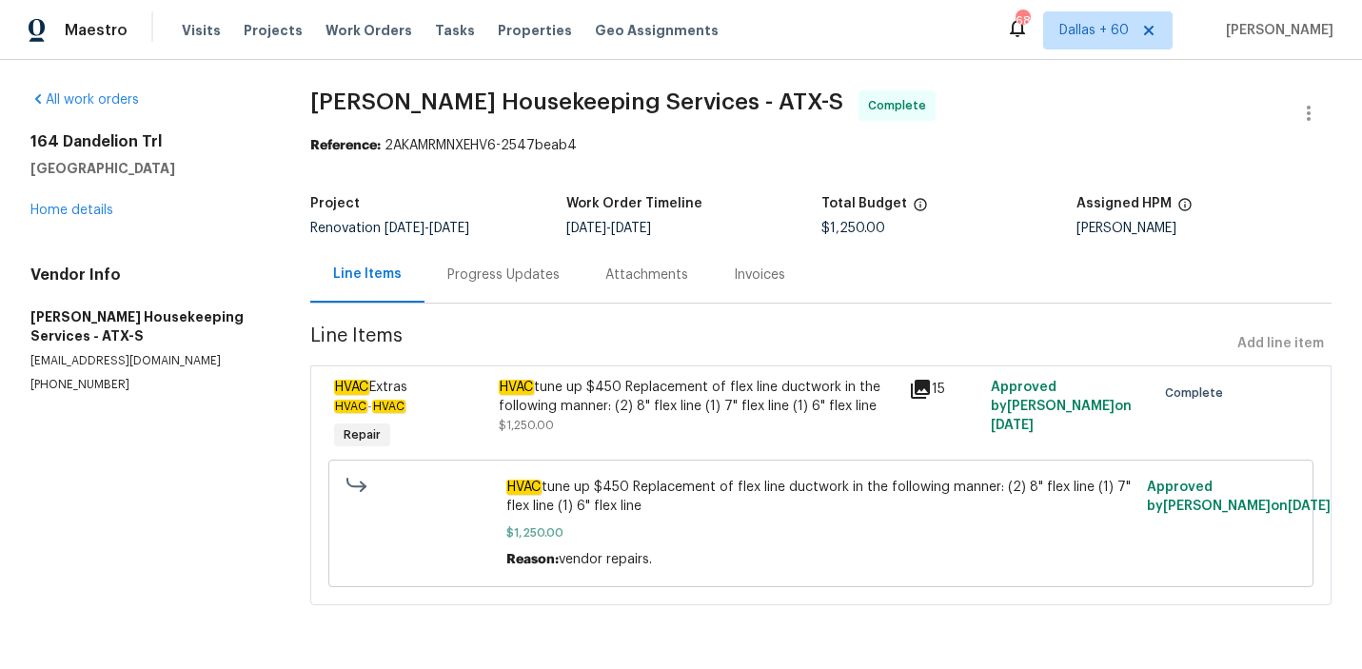
click at [462, 285] on div "Progress Updates" at bounding box center [503, 274] width 158 height 56
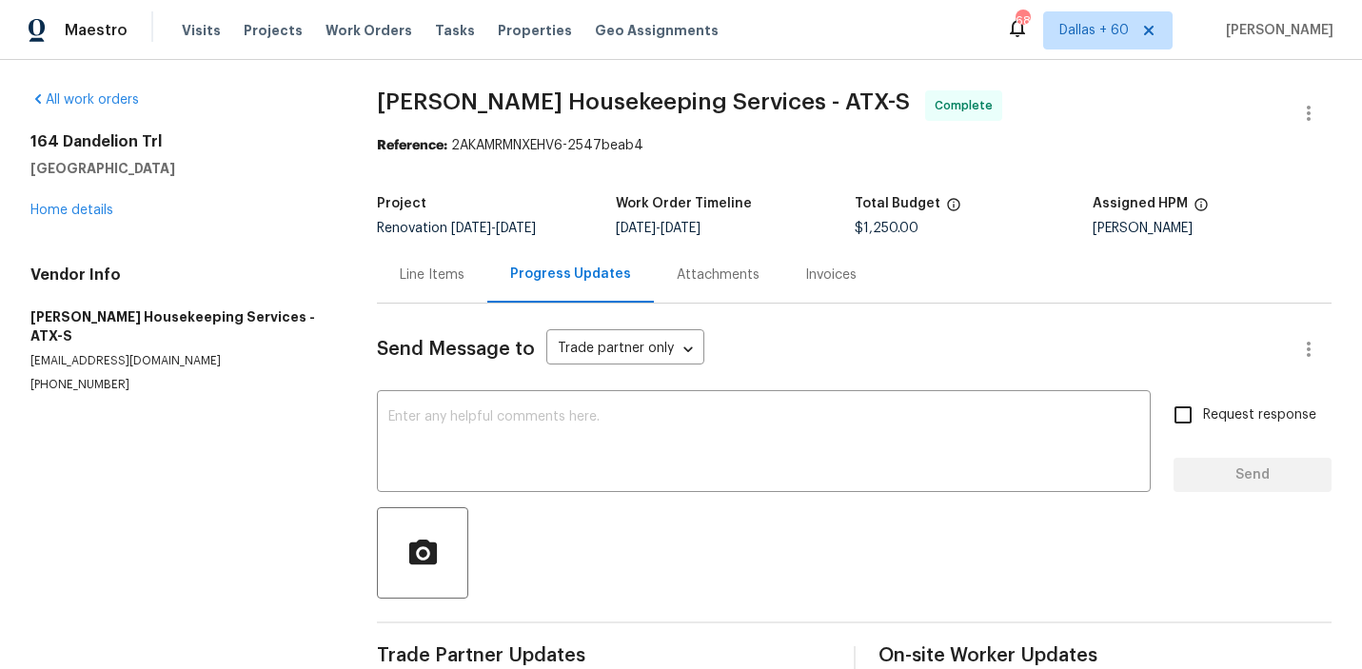
scroll to position [112, 0]
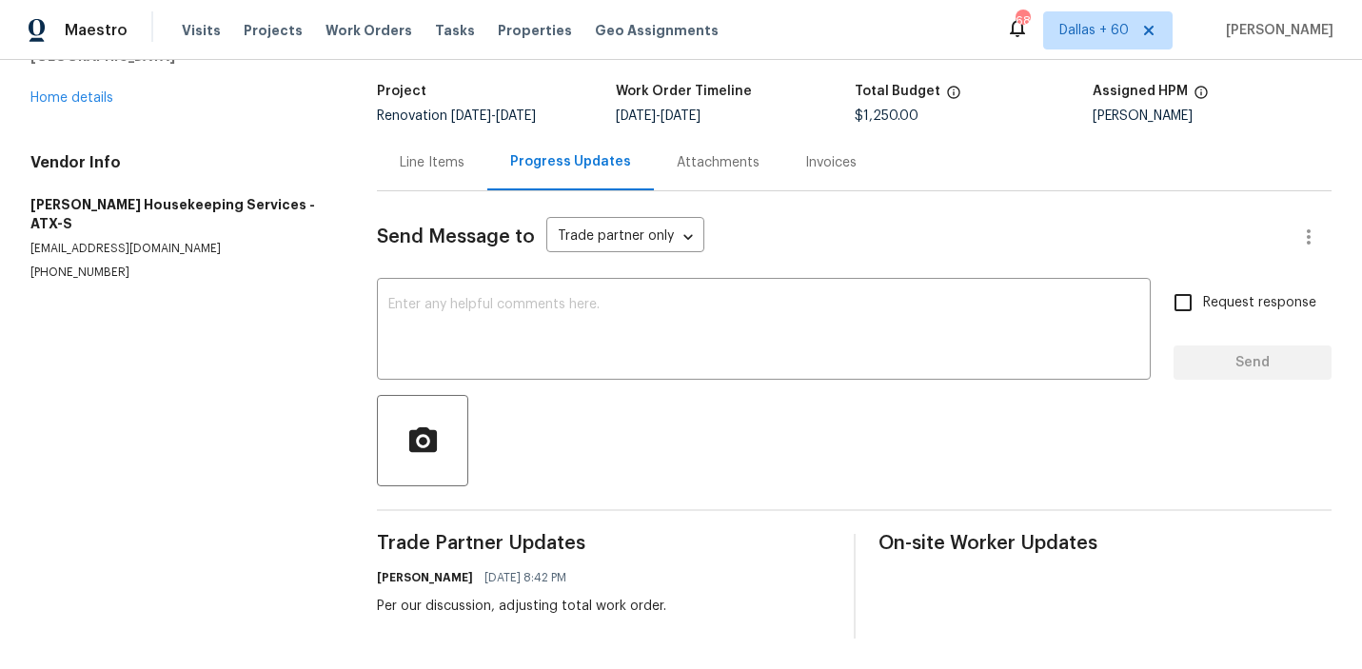
click at [814, 165] on div "Invoices" at bounding box center [830, 162] width 51 height 19
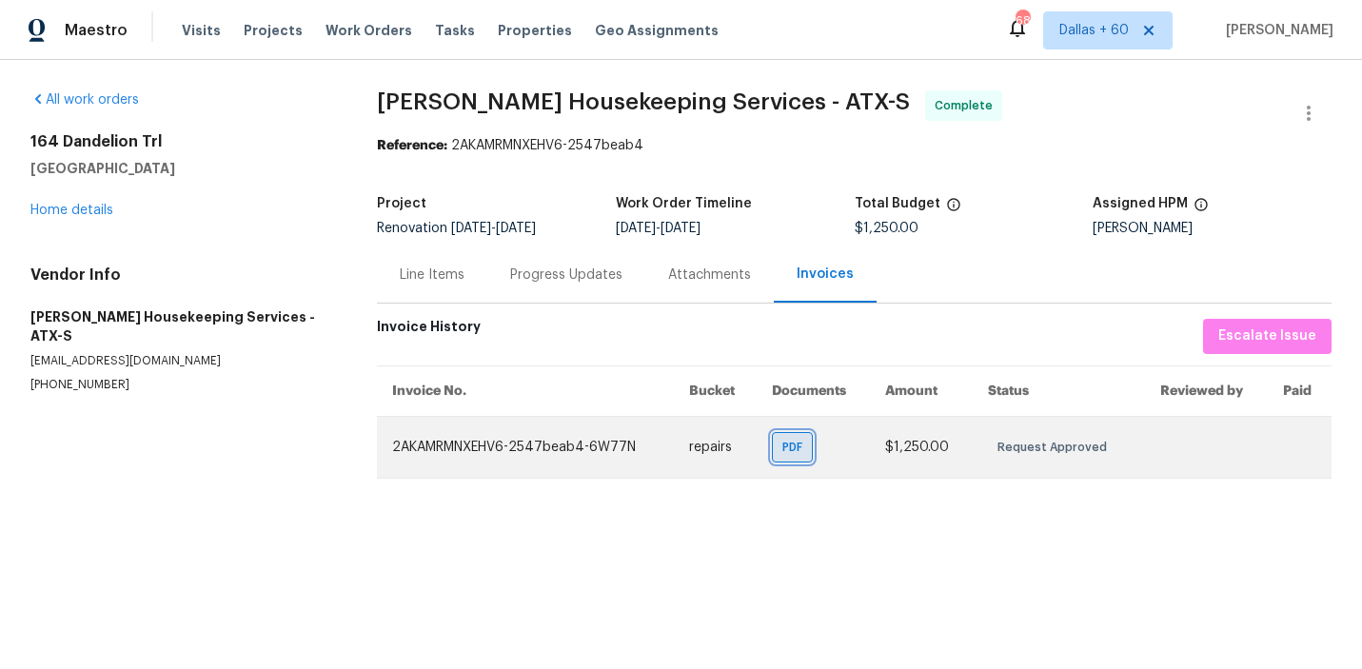
click at [786, 450] on span "PDF" at bounding box center [796, 447] width 28 height 19
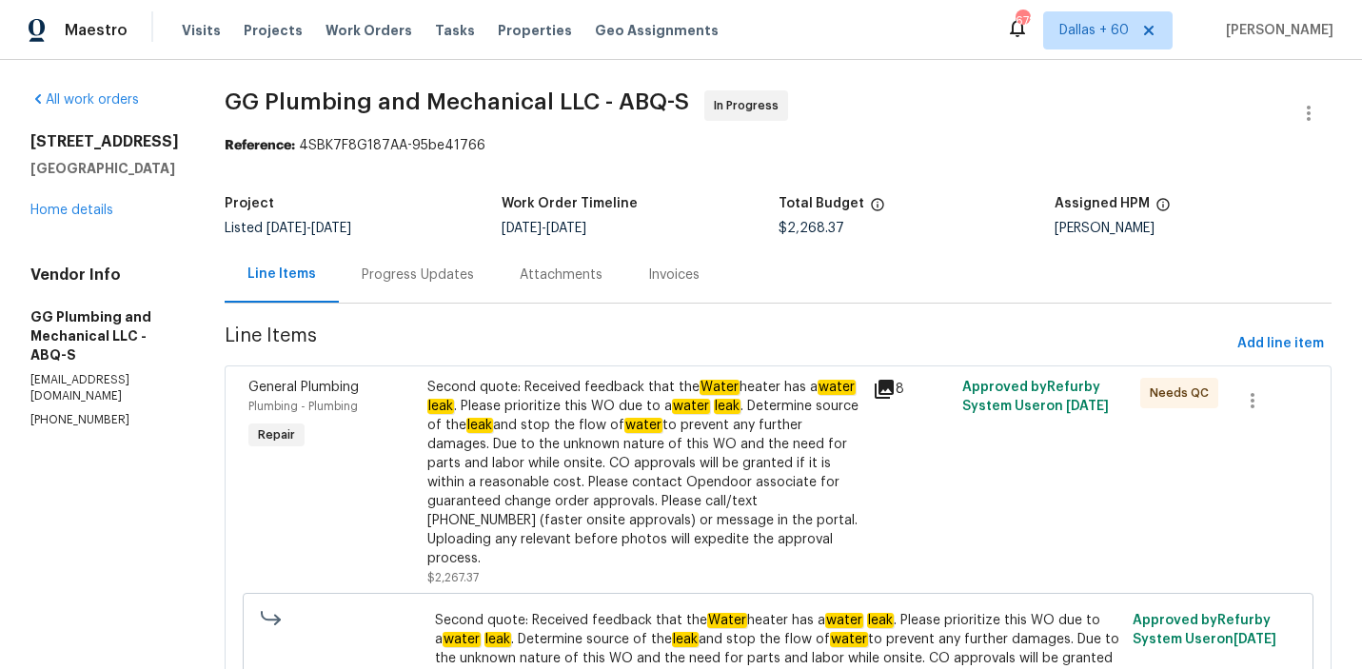
click at [474, 268] on div "Progress Updates" at bounding box center [418, 274] width 112 height 19
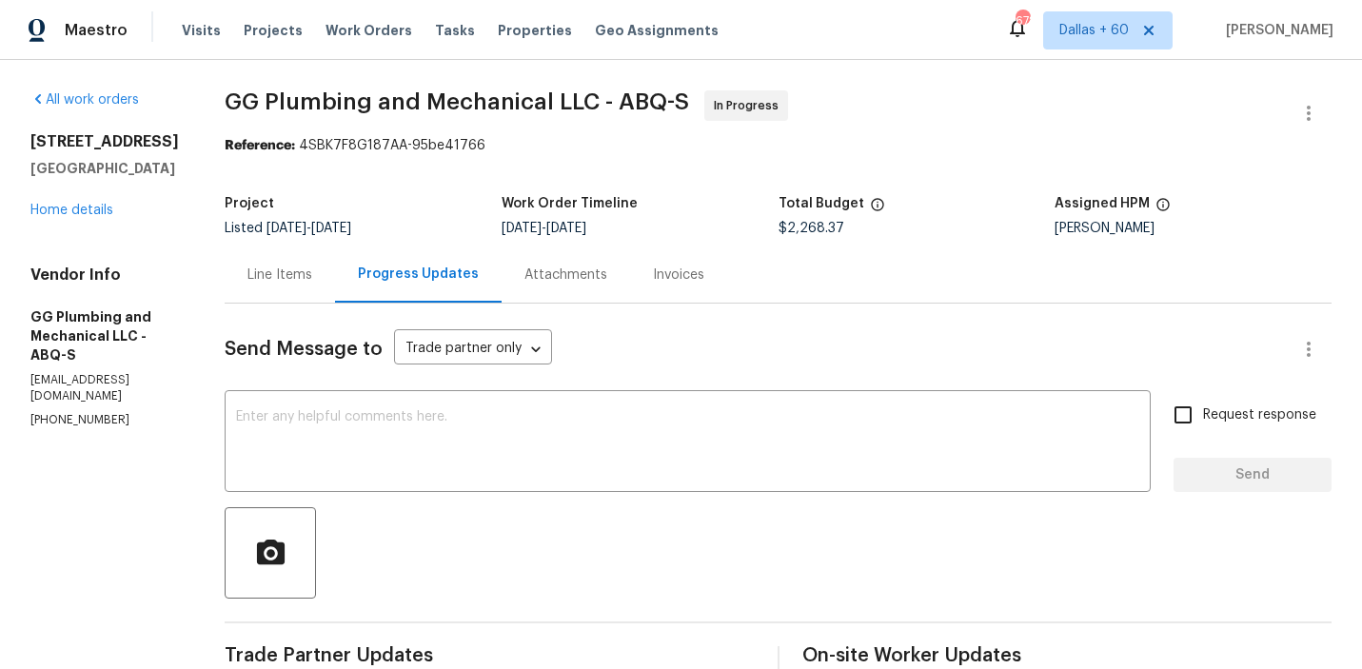
click at [312, 265] on div "Line Items" at bounding box center [279, 274] width 65 height 19
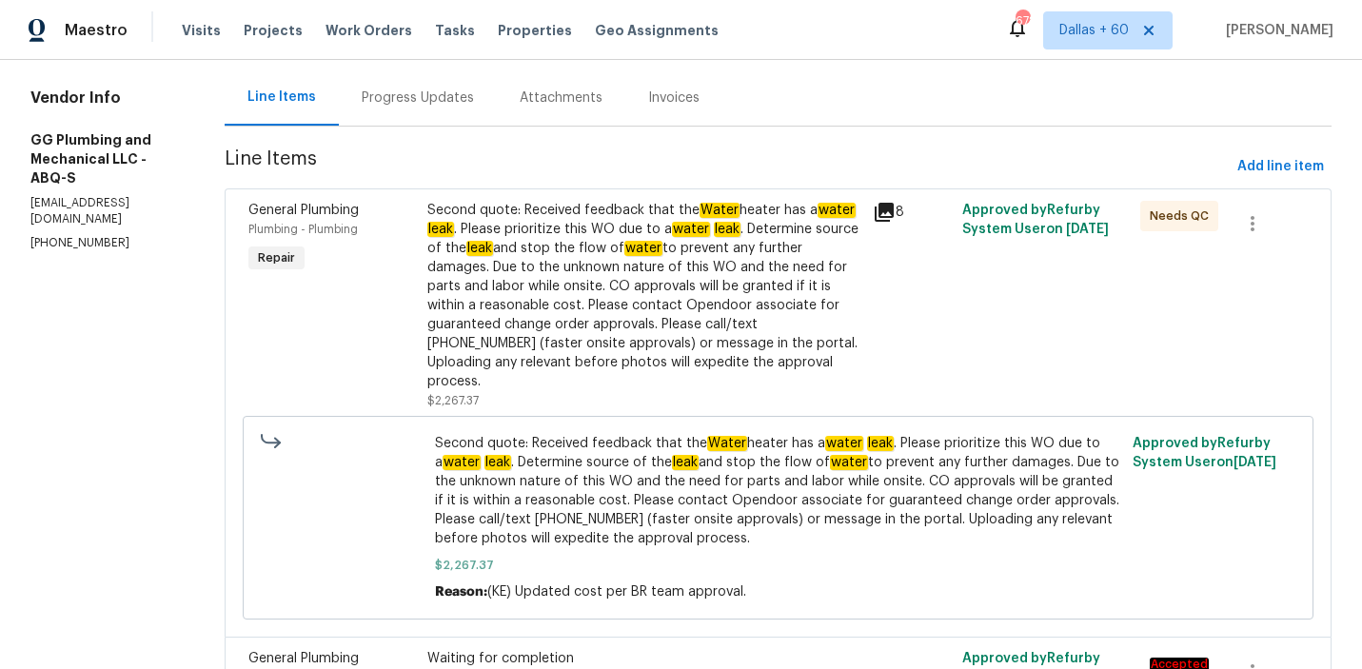
scroll to position [181, 0]
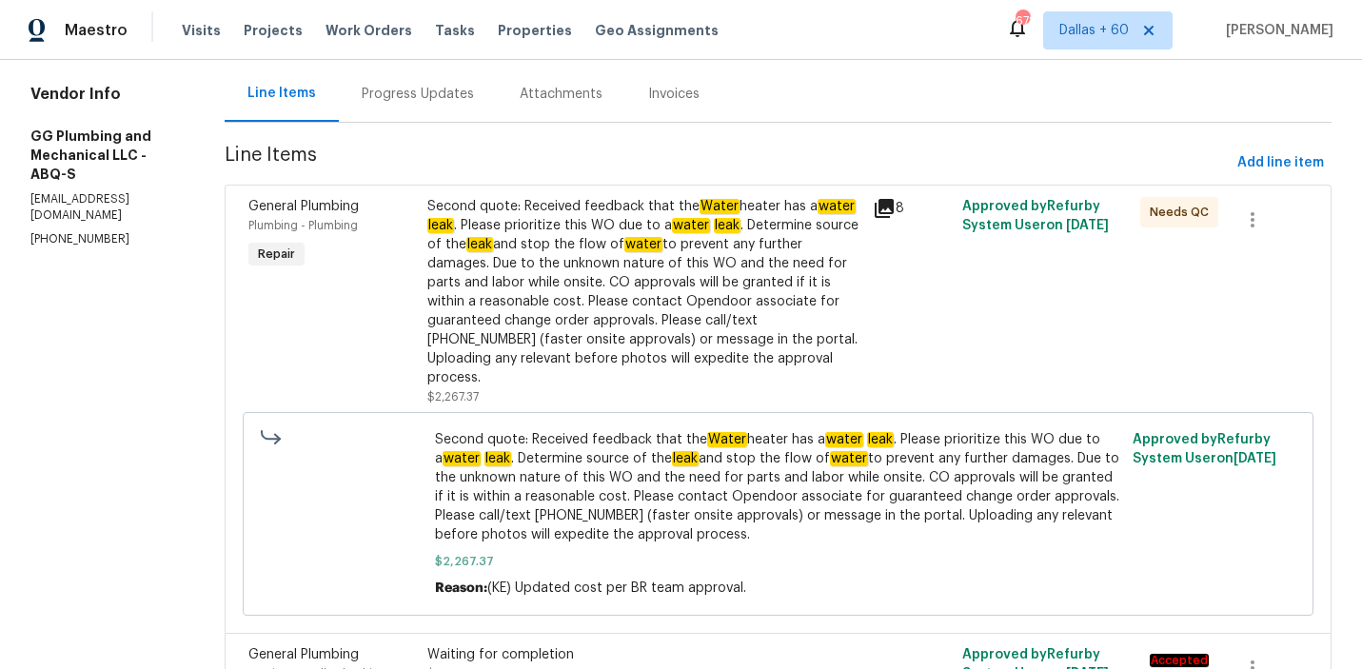
click at [445, 106] on div "Progress Updates" at bounding box center [418, 94] width 158 height 56
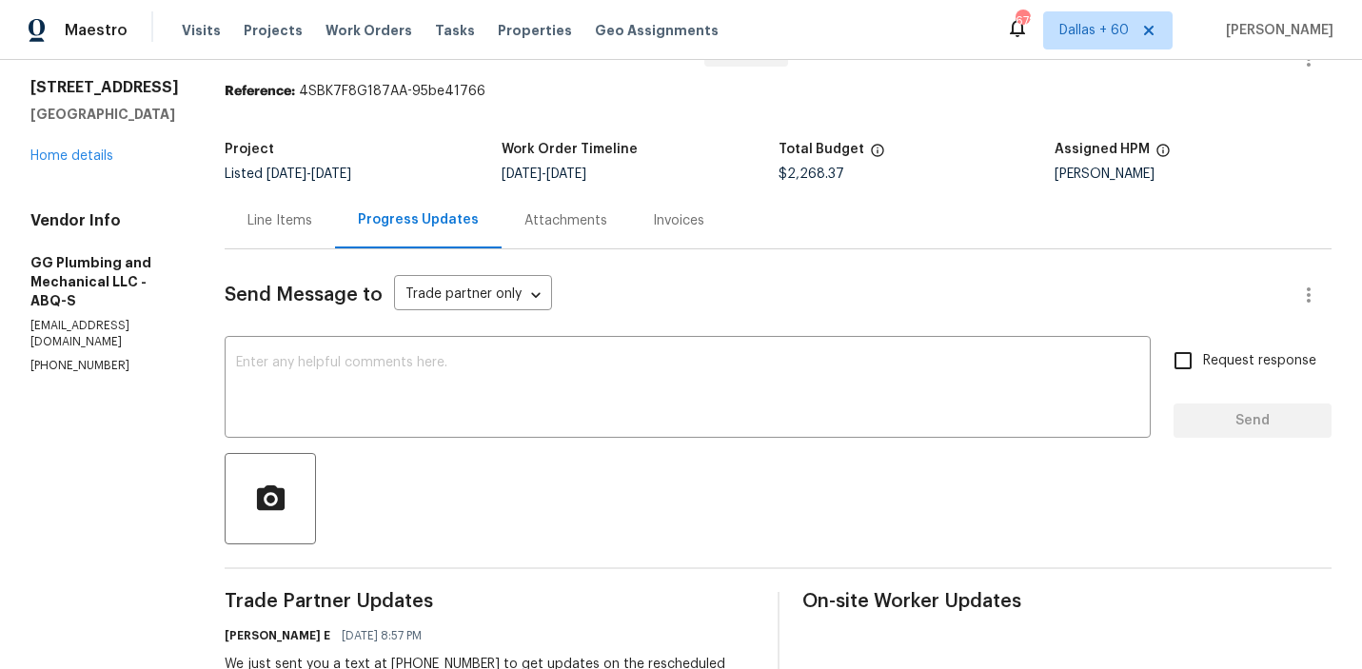
scroll to position [38, 0]
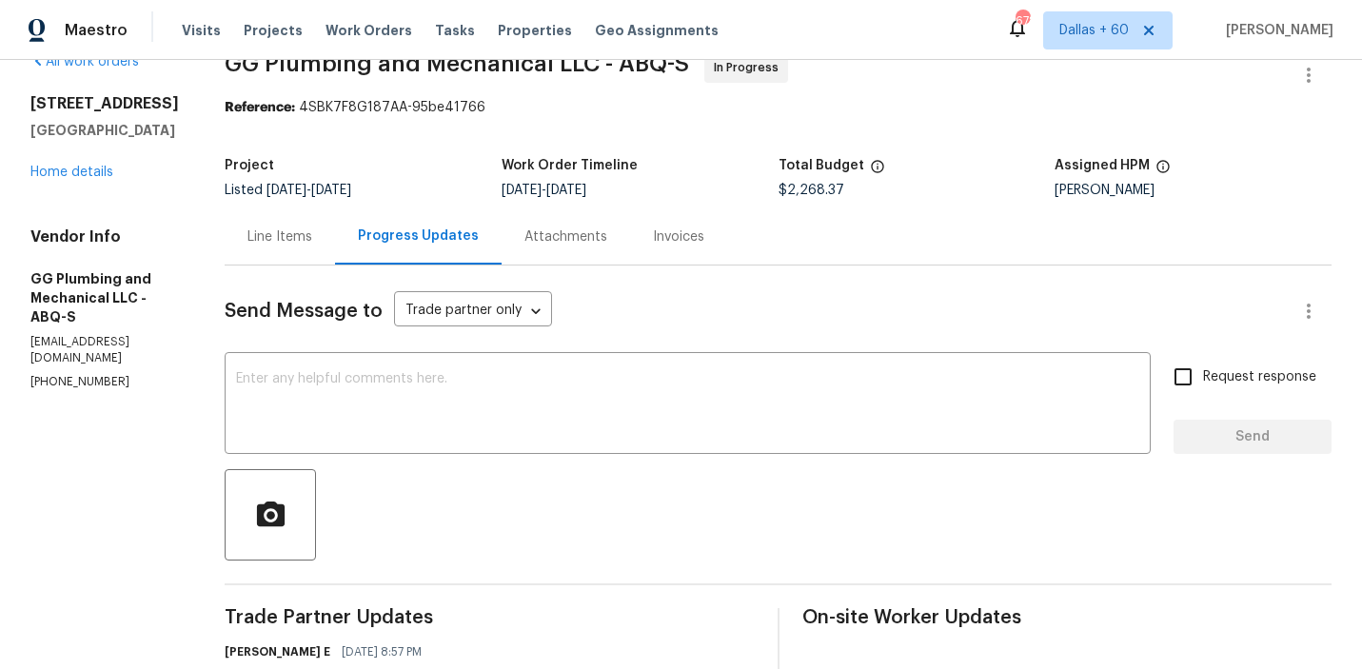
click at [727, 233] on div "Invoices" at bounding box center [678, 236] width 97 height 56
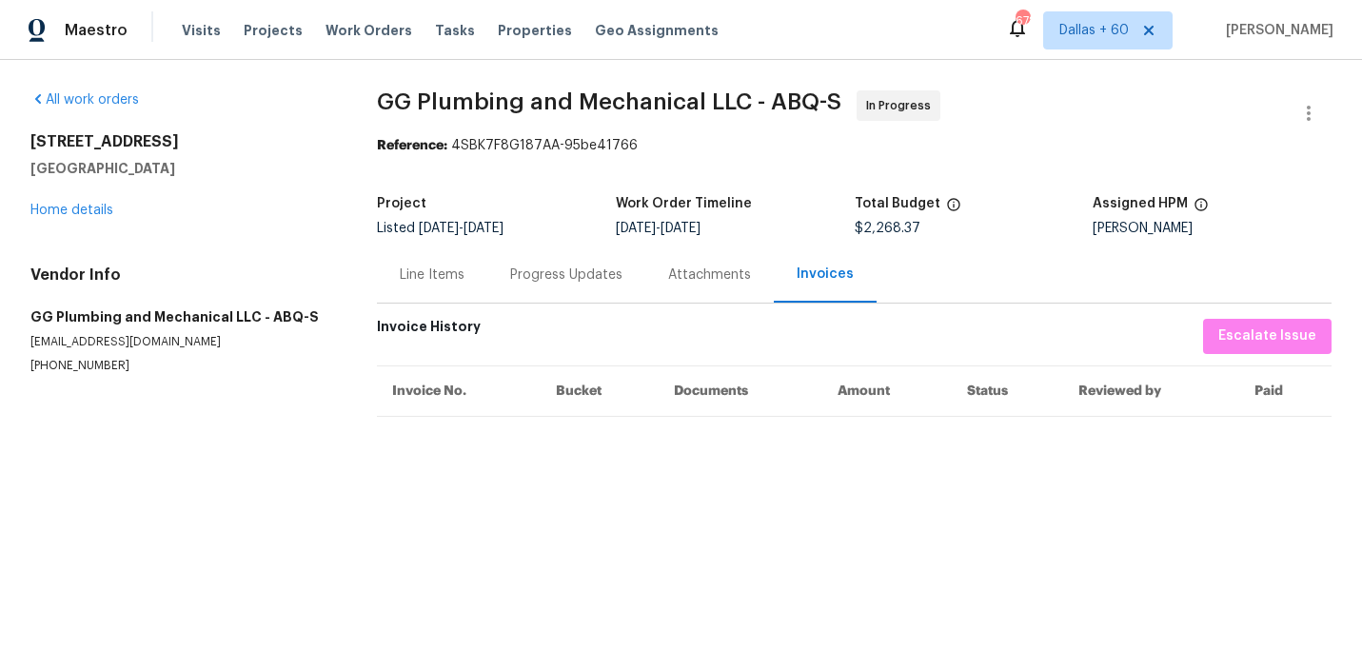
click at [568, 276] on div "Progress Updates" at bounding box center [566, 274] width 112 height 19
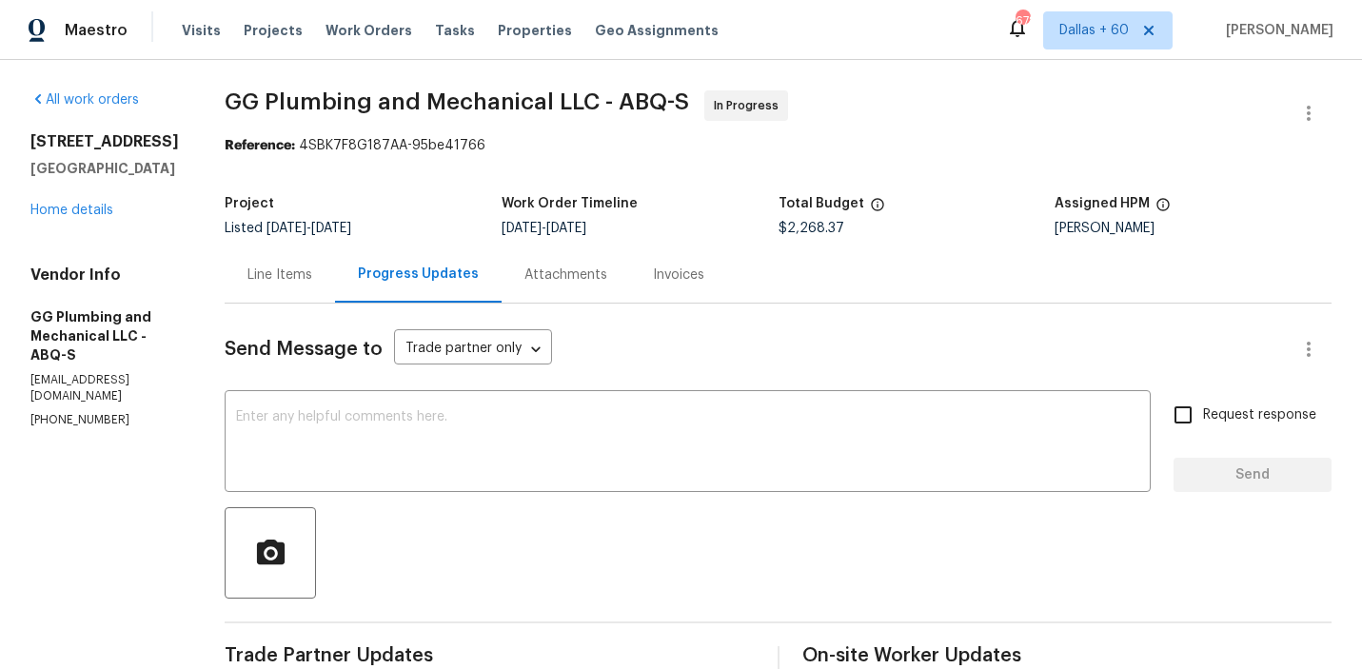
click at [312, 270] on div "Line Items" at bounding box center [279, 274] width 65 height 19
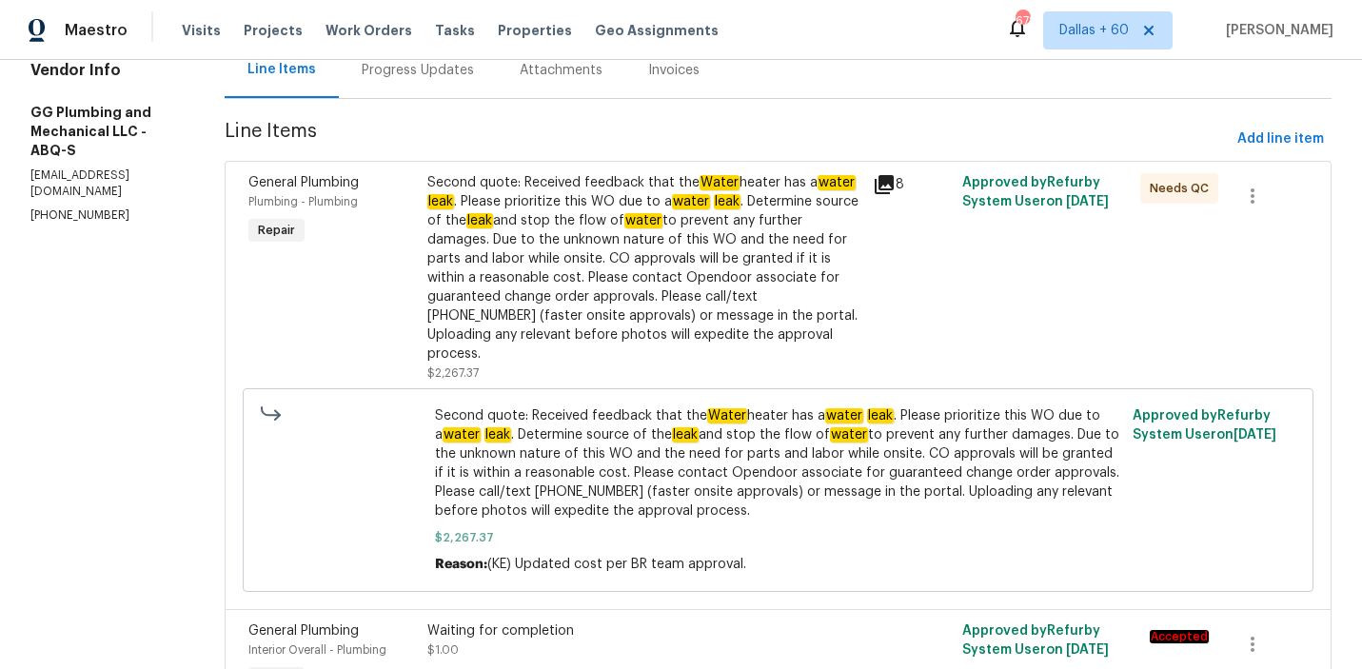
scroll to position [206, 0]
